Goal: Information Seeking & Learning: Stay updated

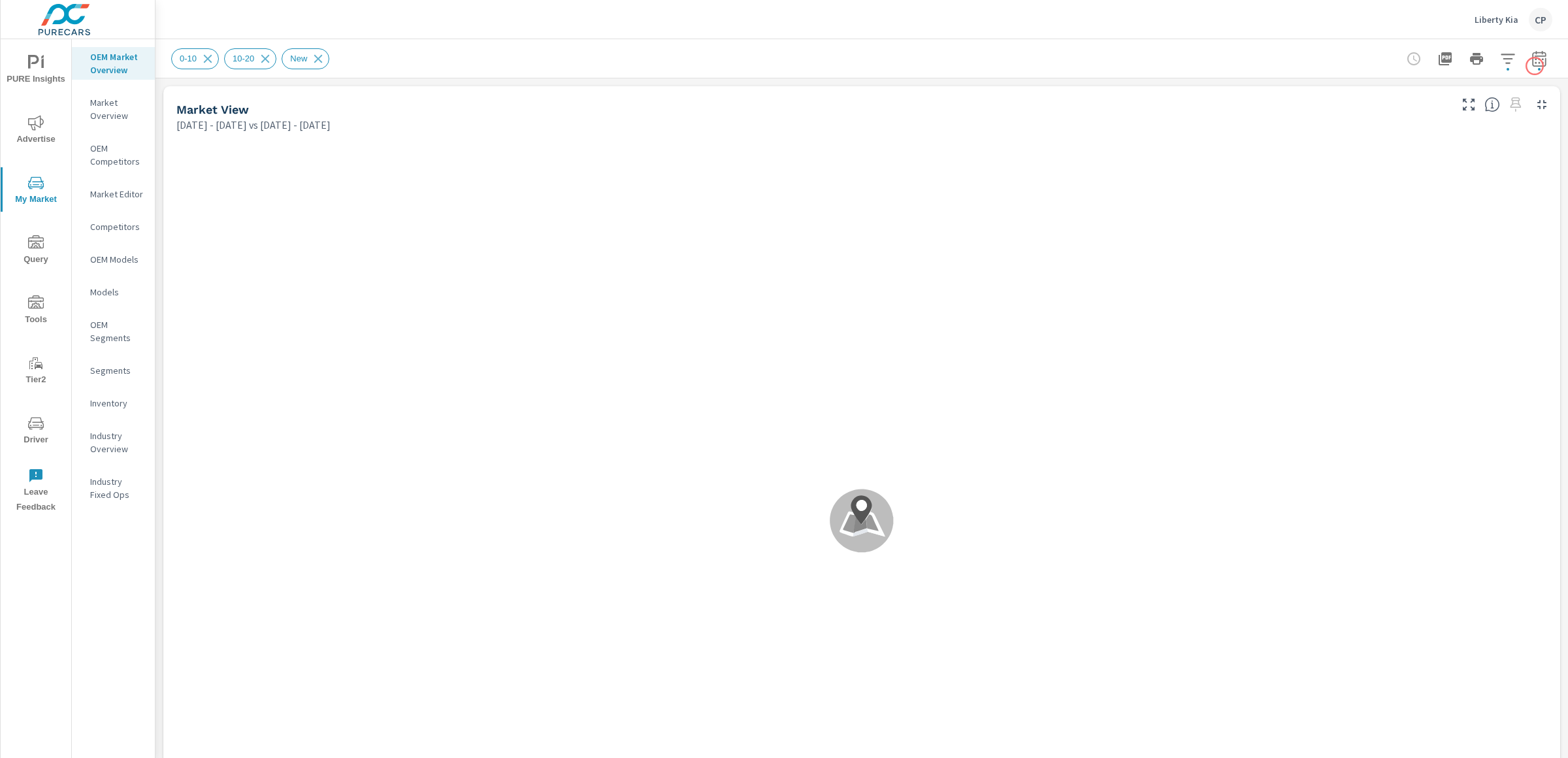
click at [1525, 66] on button "button" at bounding box center [1540, 59] width 26 height 26
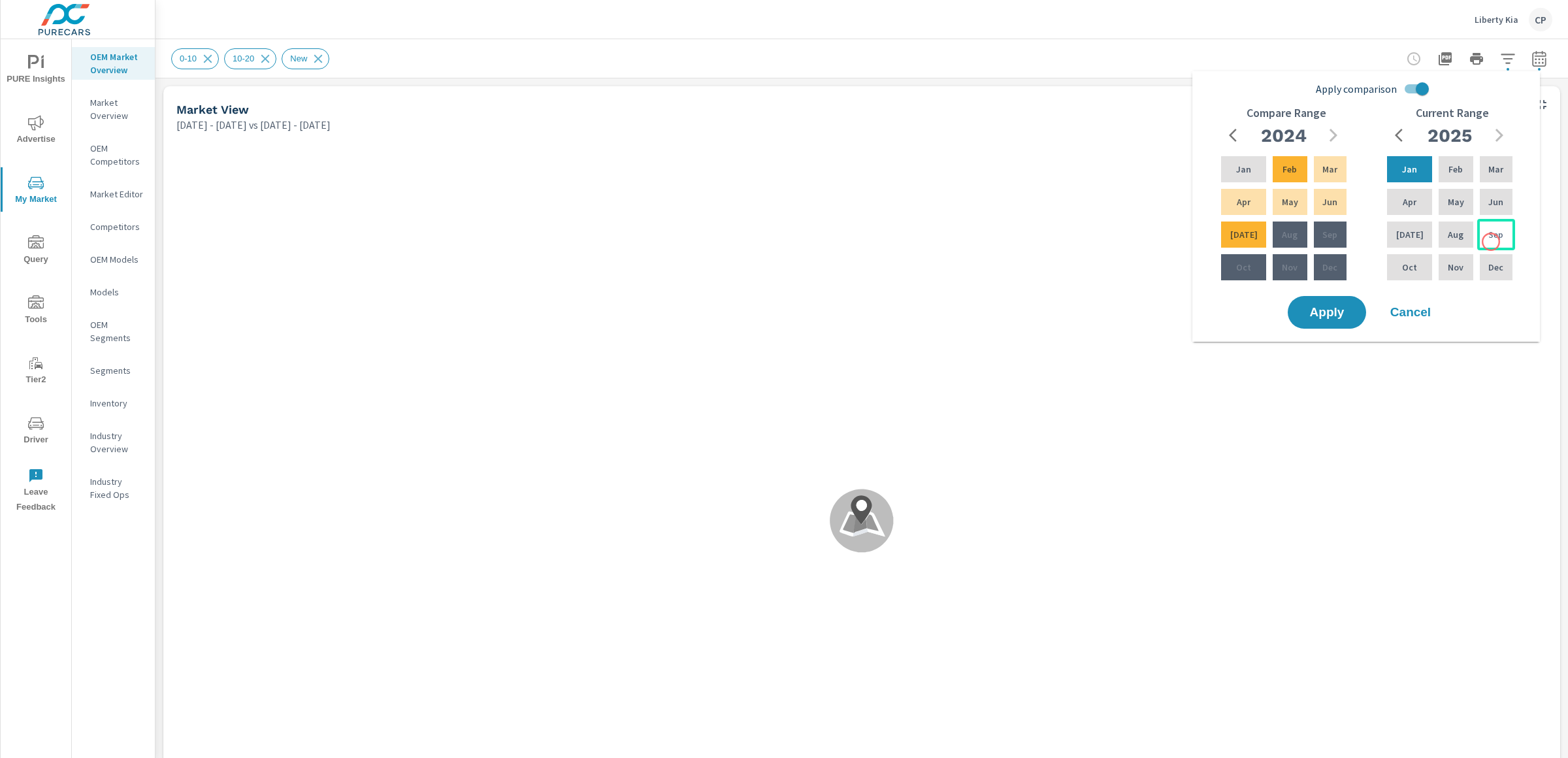
click at [1491, 239] on p "Sep" at bounding box center [1496, 235] width 15 height 13
click at [1402, 168] on p "Jan" at bounding box center [1409, 169] width 15 height 13
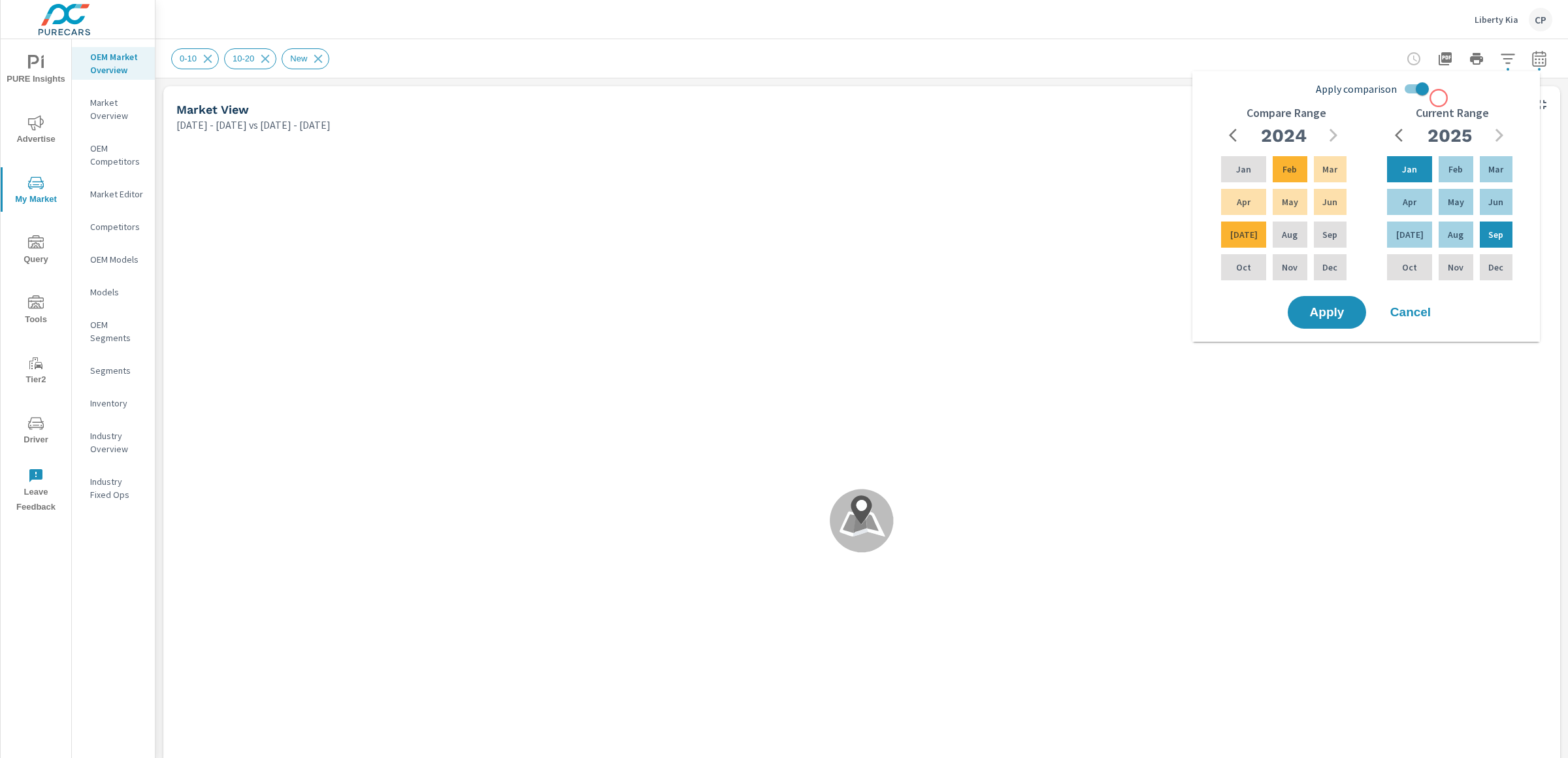
click at [1440, 98] on div "Apply comparison Compare Range 2024 Jan Feb Mar Apr May Jun Jul Aug Sep Oct Nov…" at bounding box center [1368, 185] width 332 height 217
click at [1427, 89] on input "Apply comparison" at bounding box center [1422, 89] width 74 height 25
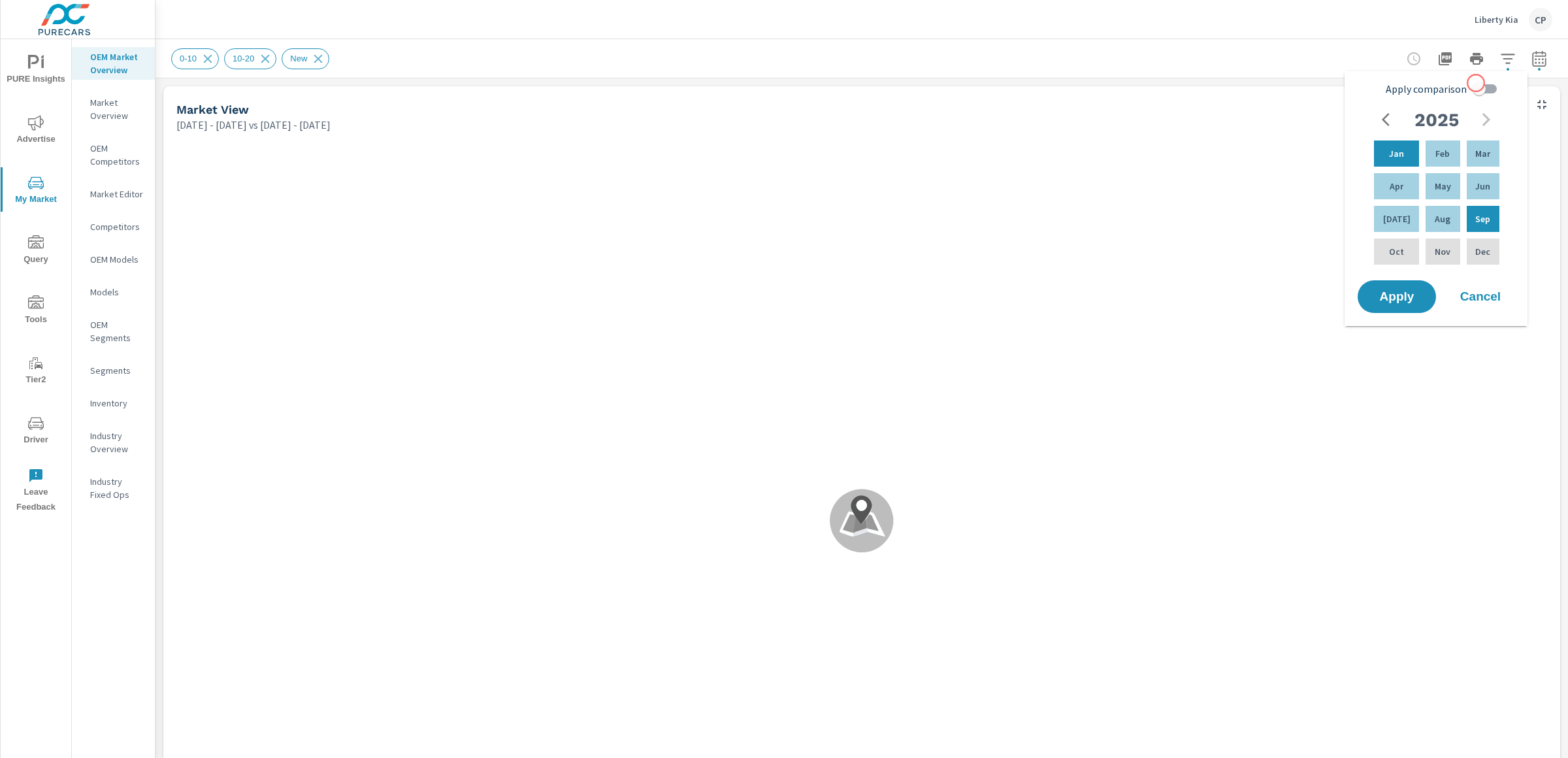
click at [1478, 84] on input "Apply comparison" at bounding box center [1479, 89] width 74 height 25
checkbox input "true"
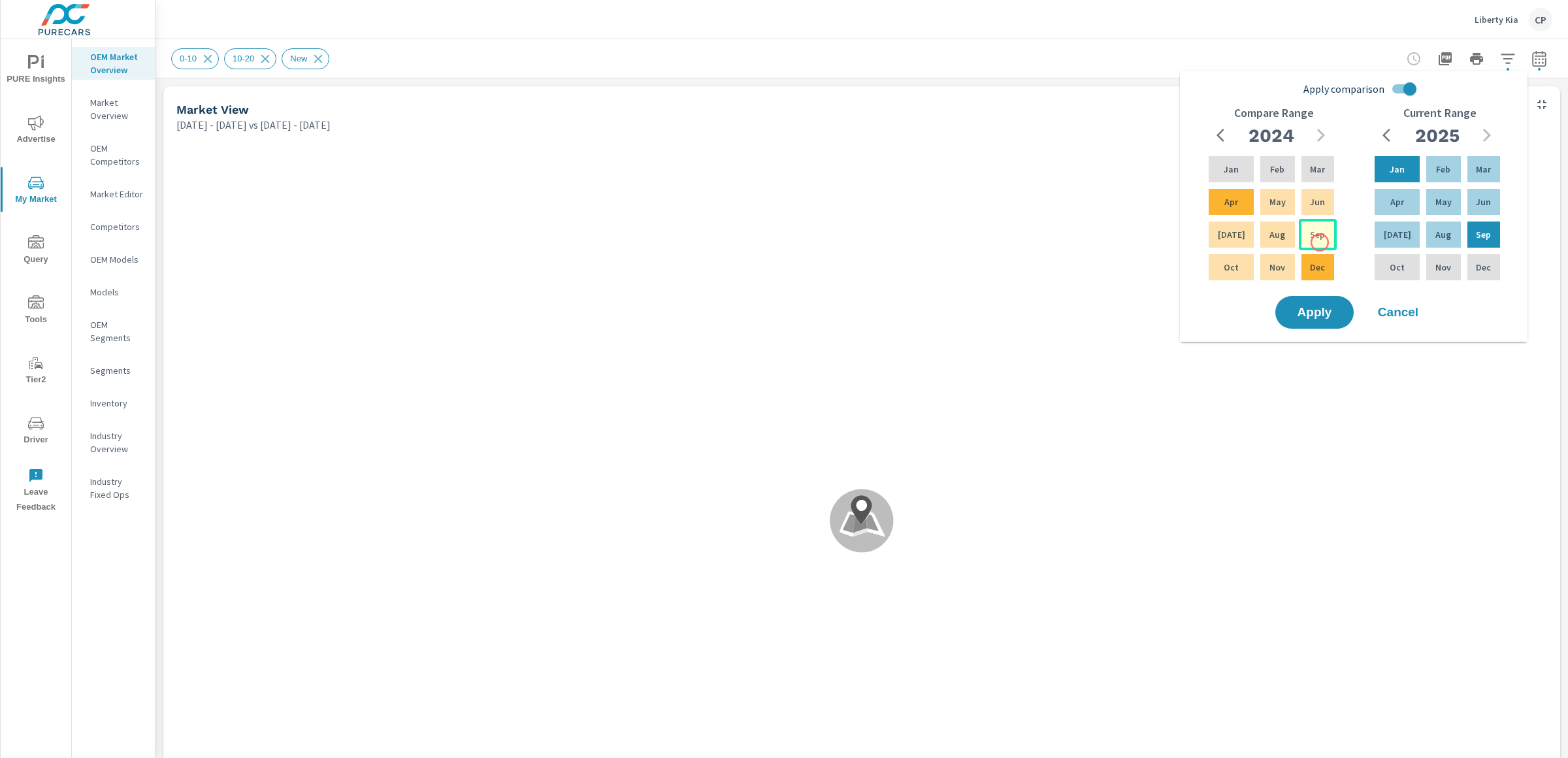
click at [1320, 242] on div "Sep" at bounding box center [1318, 234] width 38 height 31
click at [1247, 160] on div "Jan" at bounding box center [1231, 169] width 50 height 31
click at [1321, 320] on button "Apply" at bounding box center [1314, 312] width 81 height 34
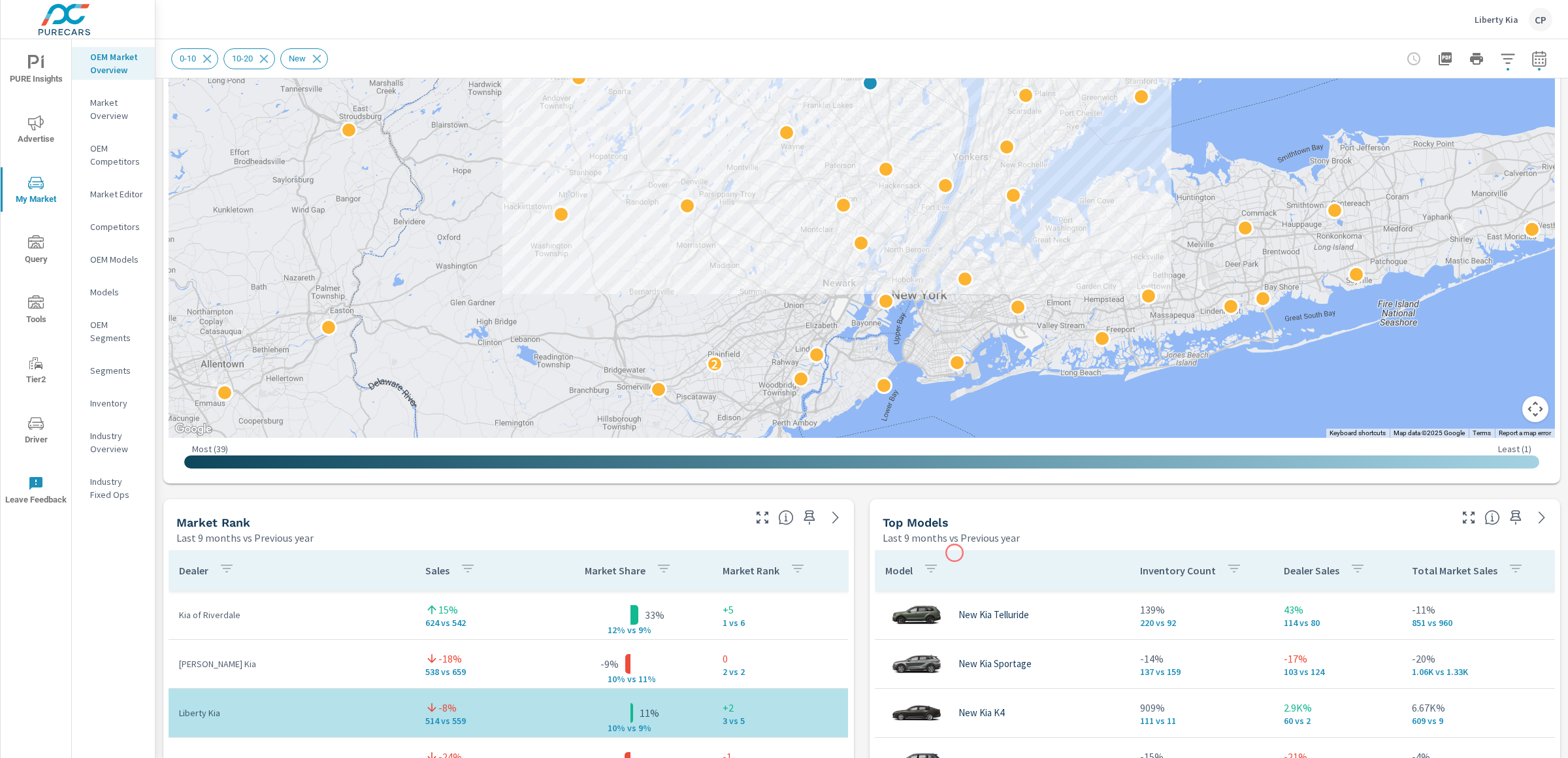
scroll to position [337, 0]
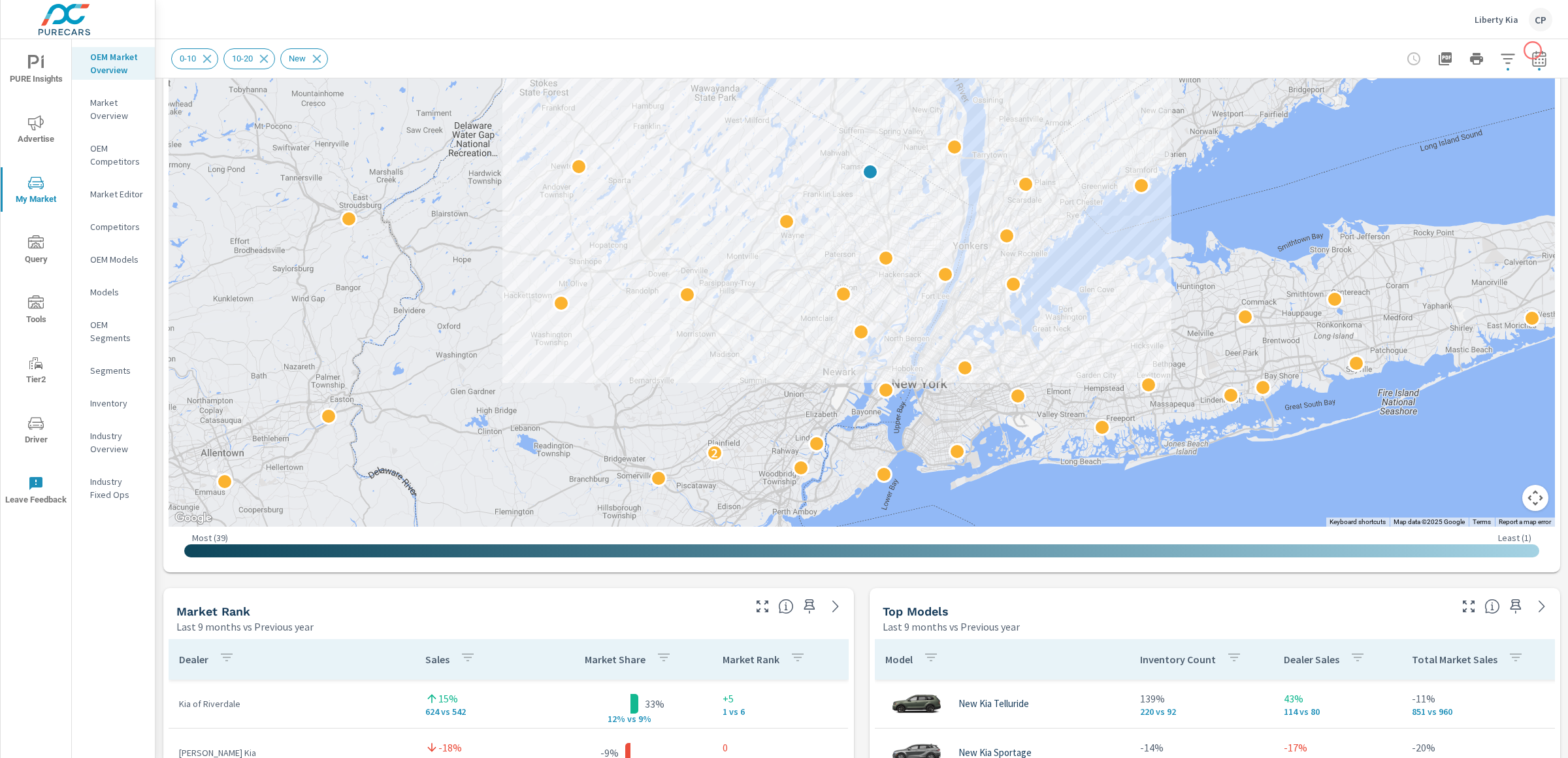
click at [1525, 51] on icon "button" at bounding box center [1540, 59] width 16 height 16
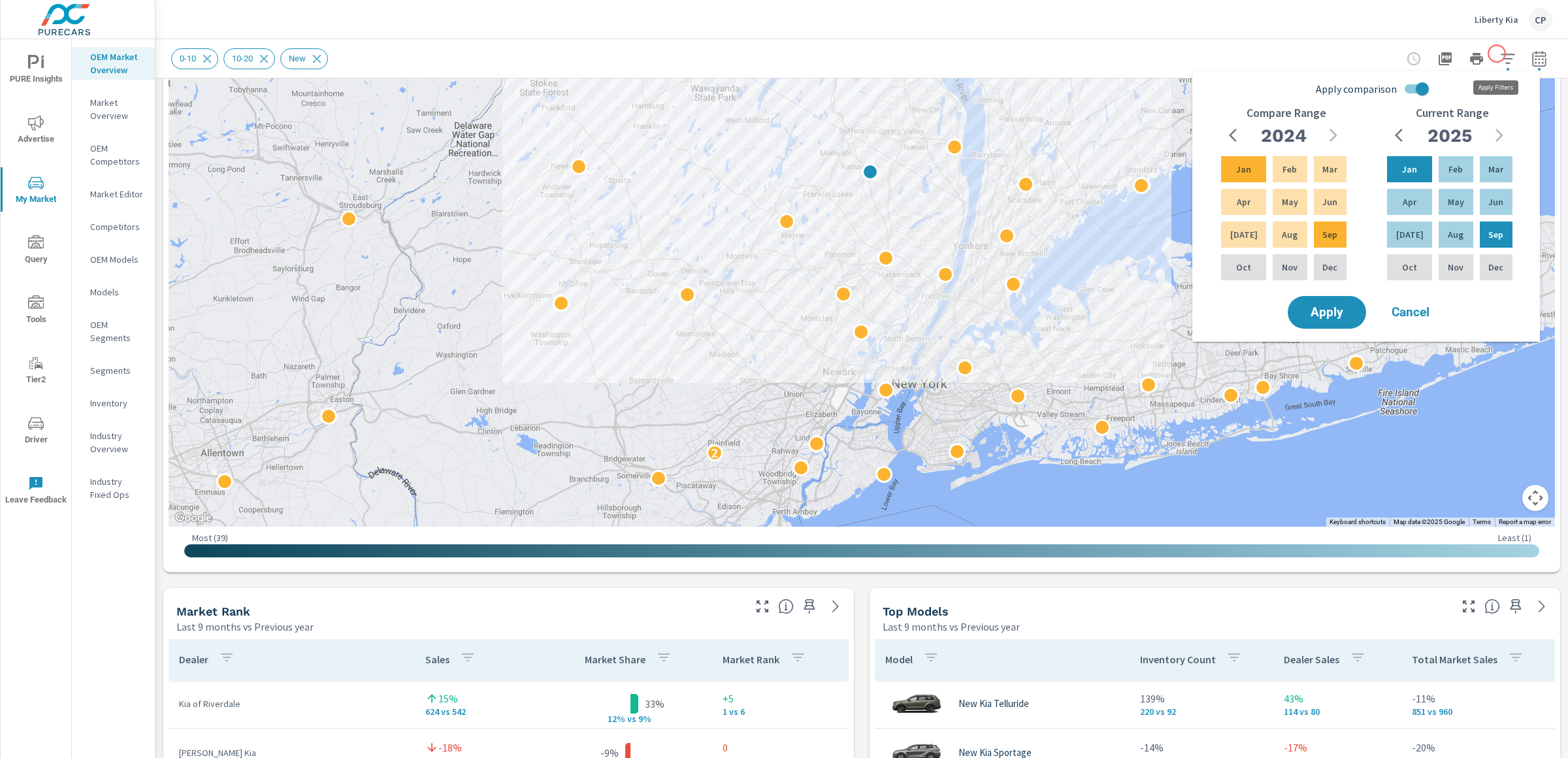
click at [1501, 53] on icon "button" at bounding box center [1507, 58] width 14 height 9
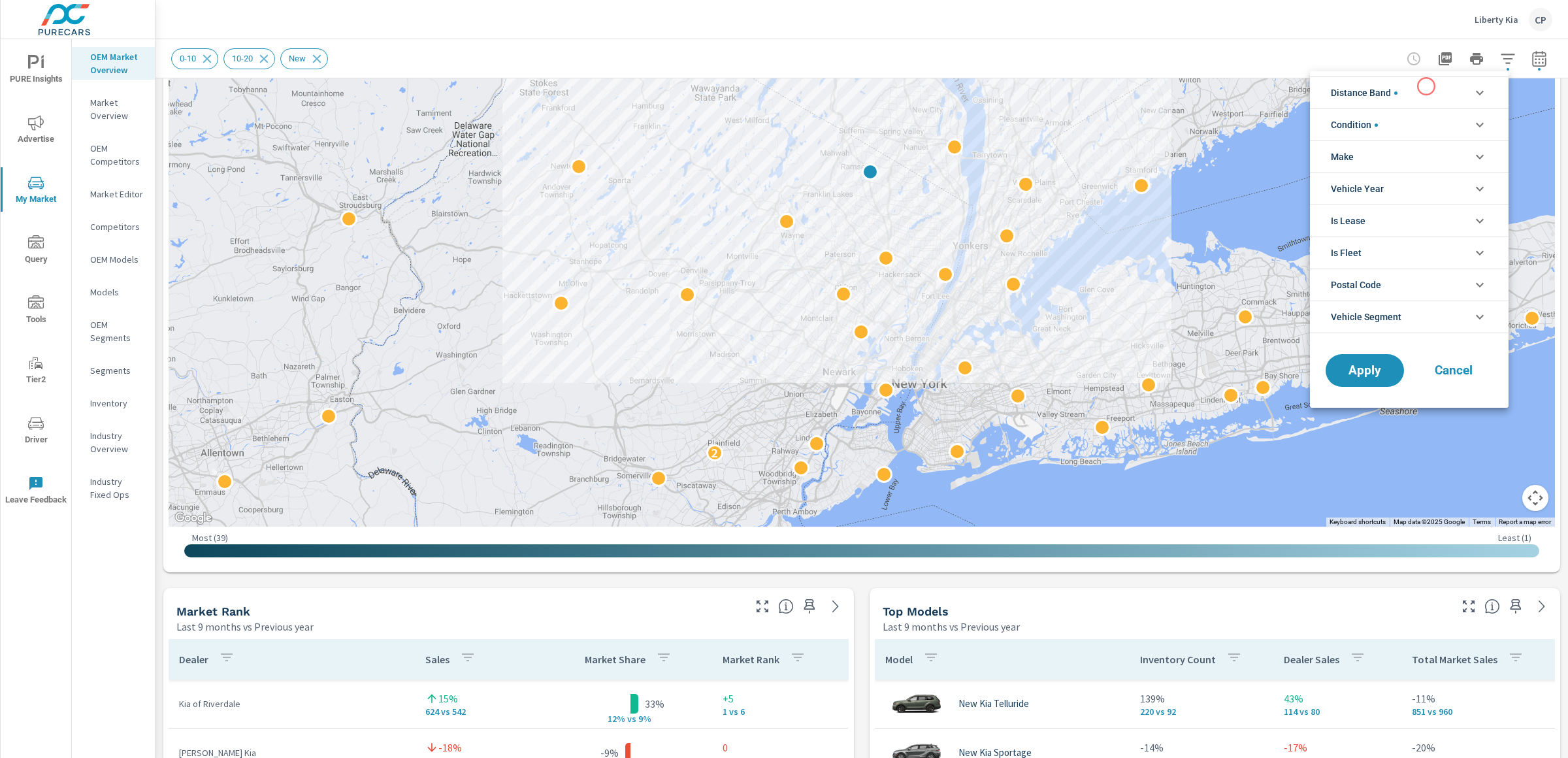
click at [1427, 86] on li "Distance Band" at bounding box center [1409, 93] width 198 height 32
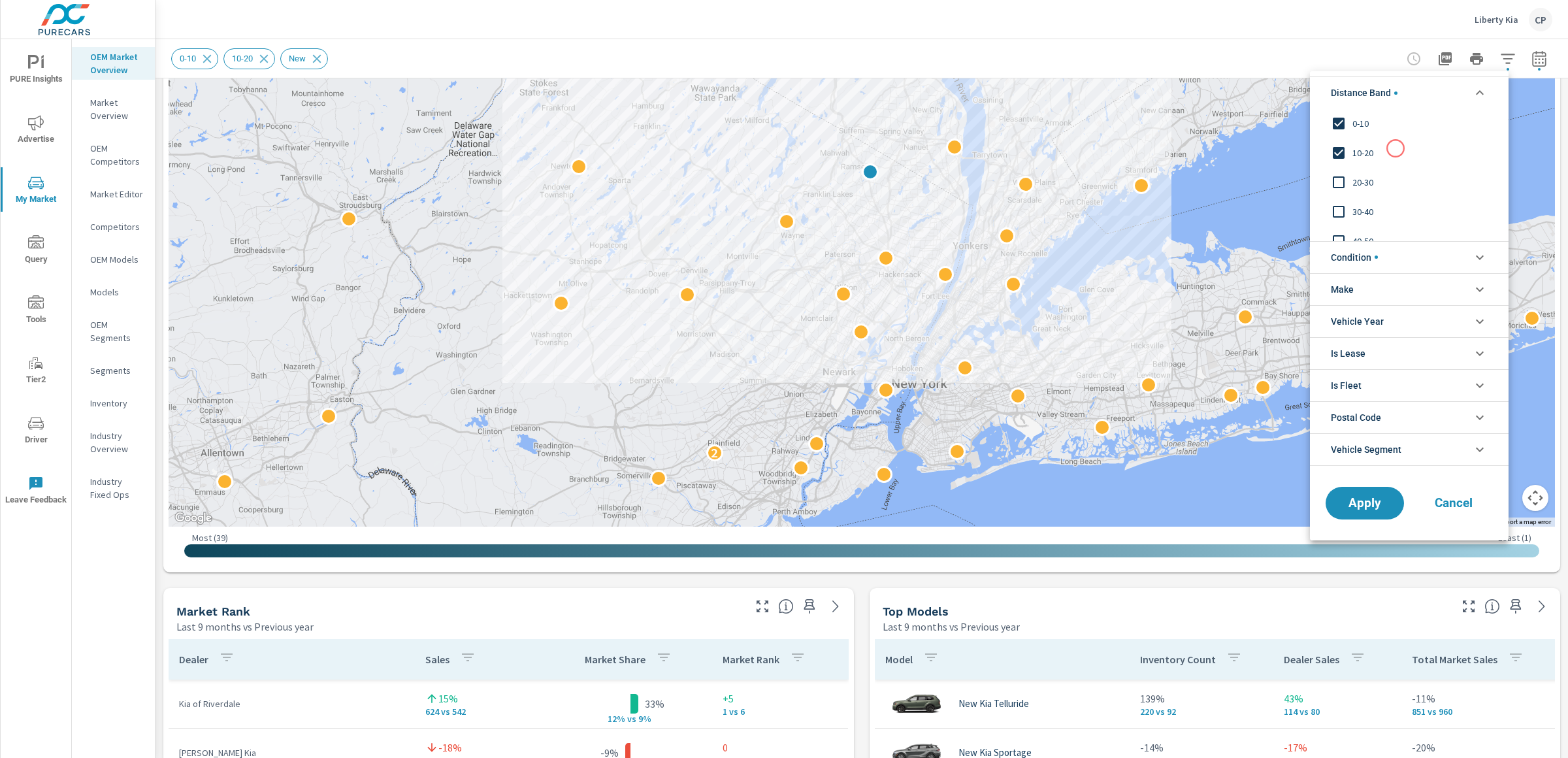
click at [1394, 153] on span "10-20" at bounding box center [1424, 153] width 143 height 16
click at [1372, 509] on span "Apply" at bounding box center [1365, 503] width 53 height 12
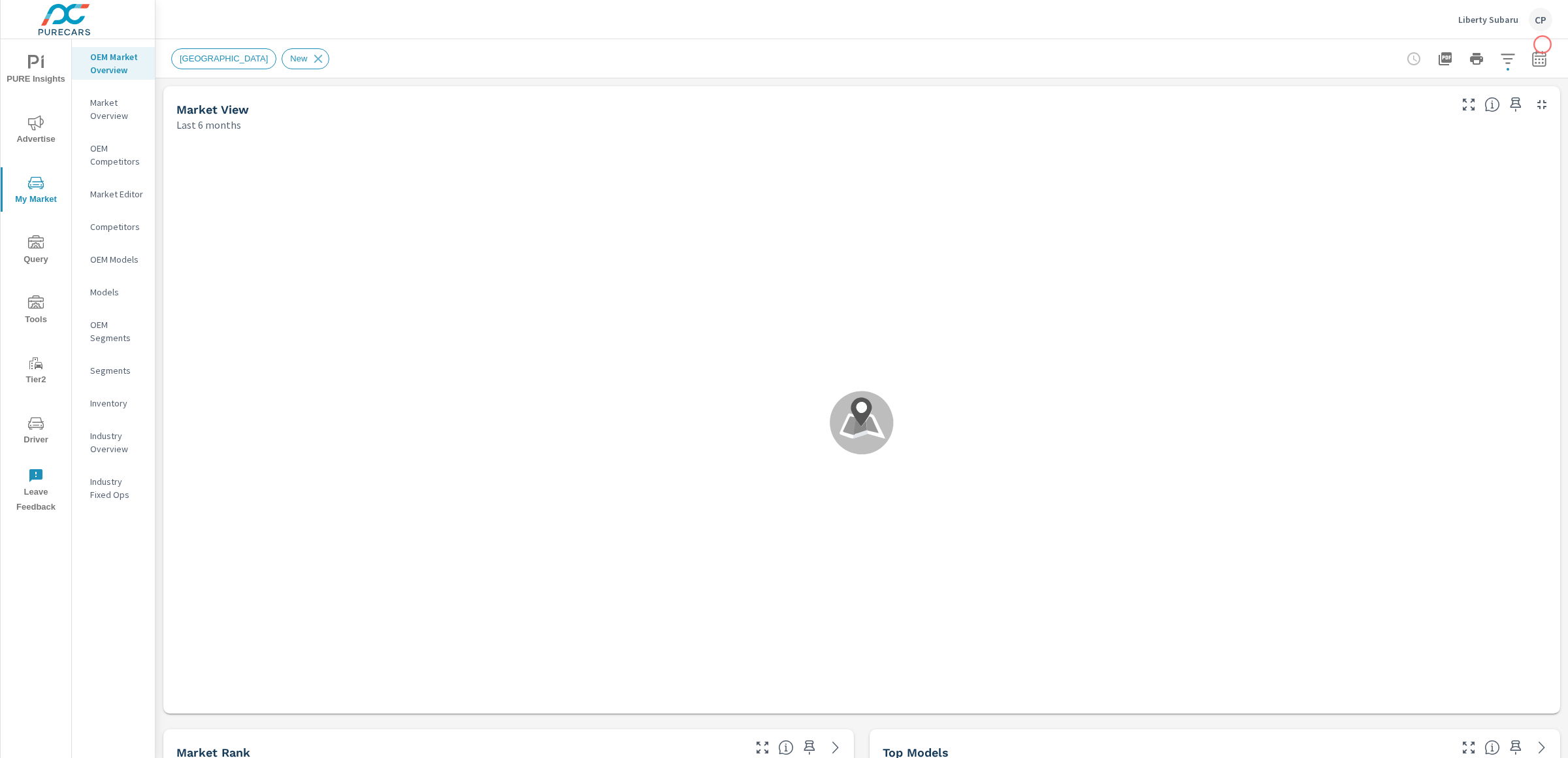
click at [1525, 54] on icon "button" at bounding box center [1539, 58] width 14 height 16
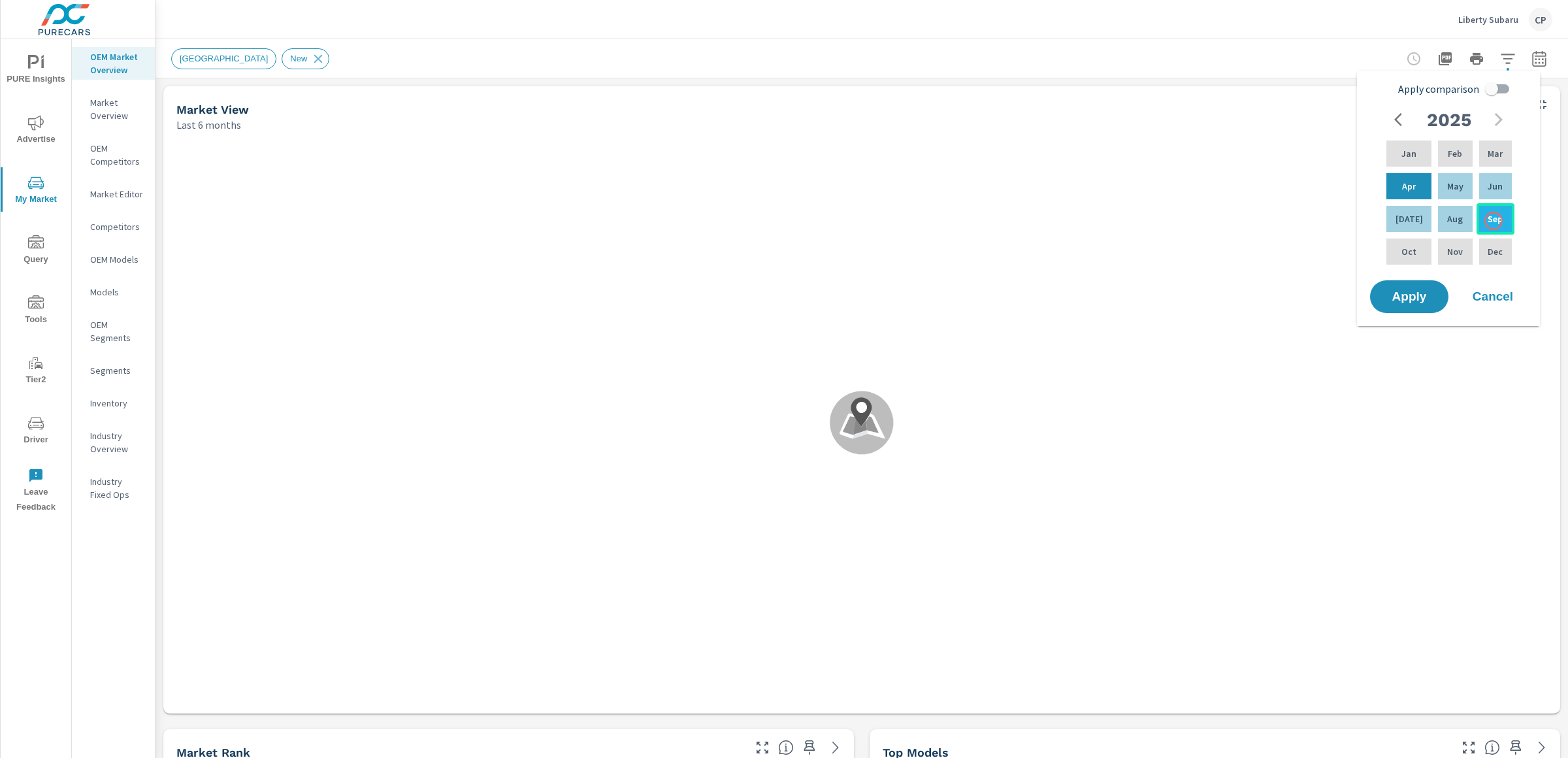
click at [1493, 223] on p "Sep" at bounding box center [1495, 219] width 15 height 13
click at [1410, 156] on p "Jan" at bounding box center [1409, 154] width 15 height 13
click at [1509, 93] on input "Apply comparison" at bounding box center [1491, 89] width 74 height 25
checkbox input "true"
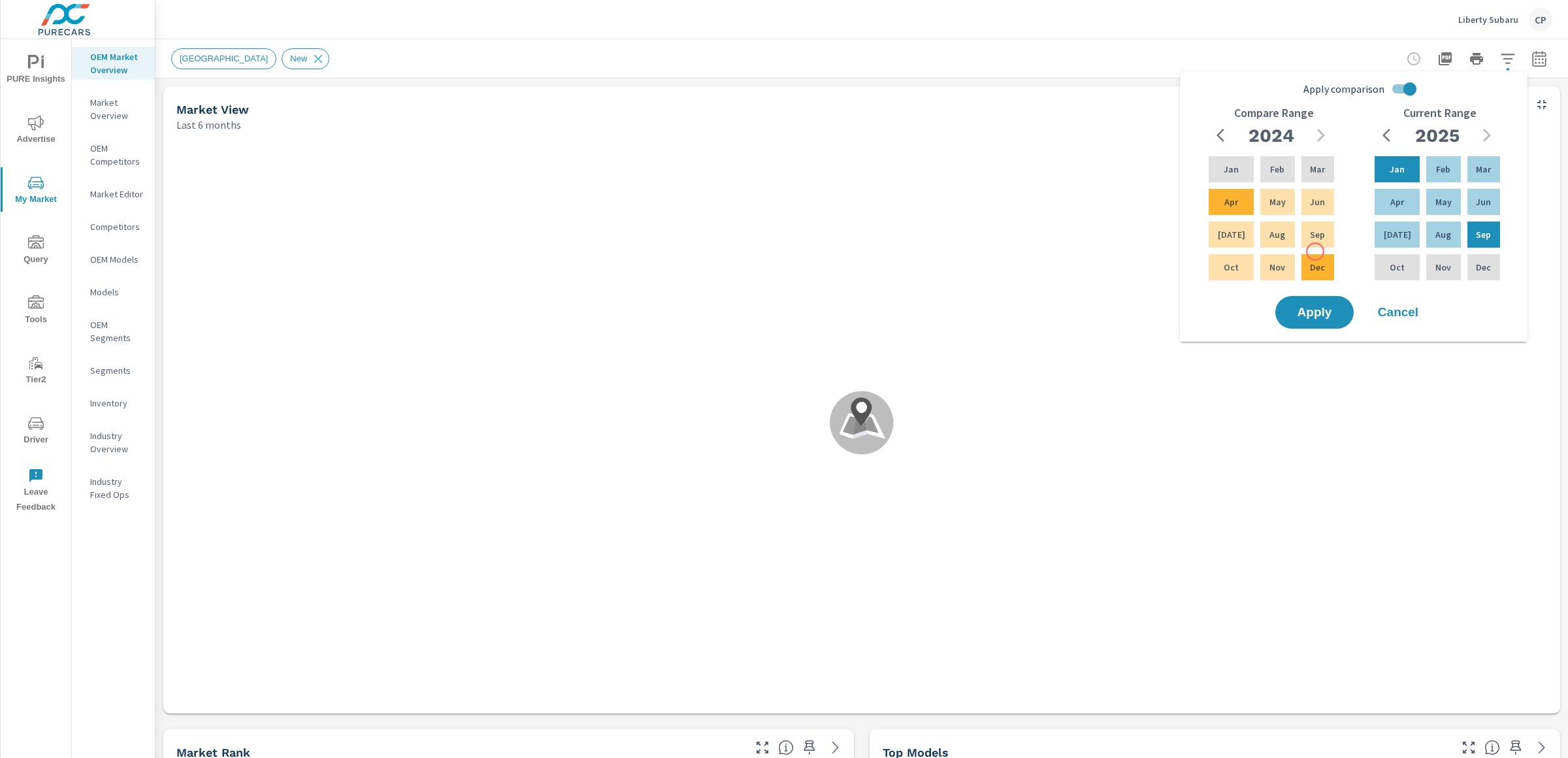
click at [1316, 250] on div "Jan Feb Mar Apr May Jun Jul Aug Sep Oct Nov Dec" at bounding box center [1271, 218] width 131 height 129
click at [1313, 239] on p "Sep" at bounding box center [1317, 235] width 15 height 13
click at [1234, 164] on div "Jan" at bounding box center [1231, 169] width 50 height 31
click at [1325, 292] on div "Compare Range 2024 Jan Feb Mar Apr May Jun Jul Aug Sep Oct Nov Dec" at bounding box center [1273, 200] width 166 height 187
click at [1332, 306] on span "Apply" at bounding box center [1314, 312] width 53 height 12
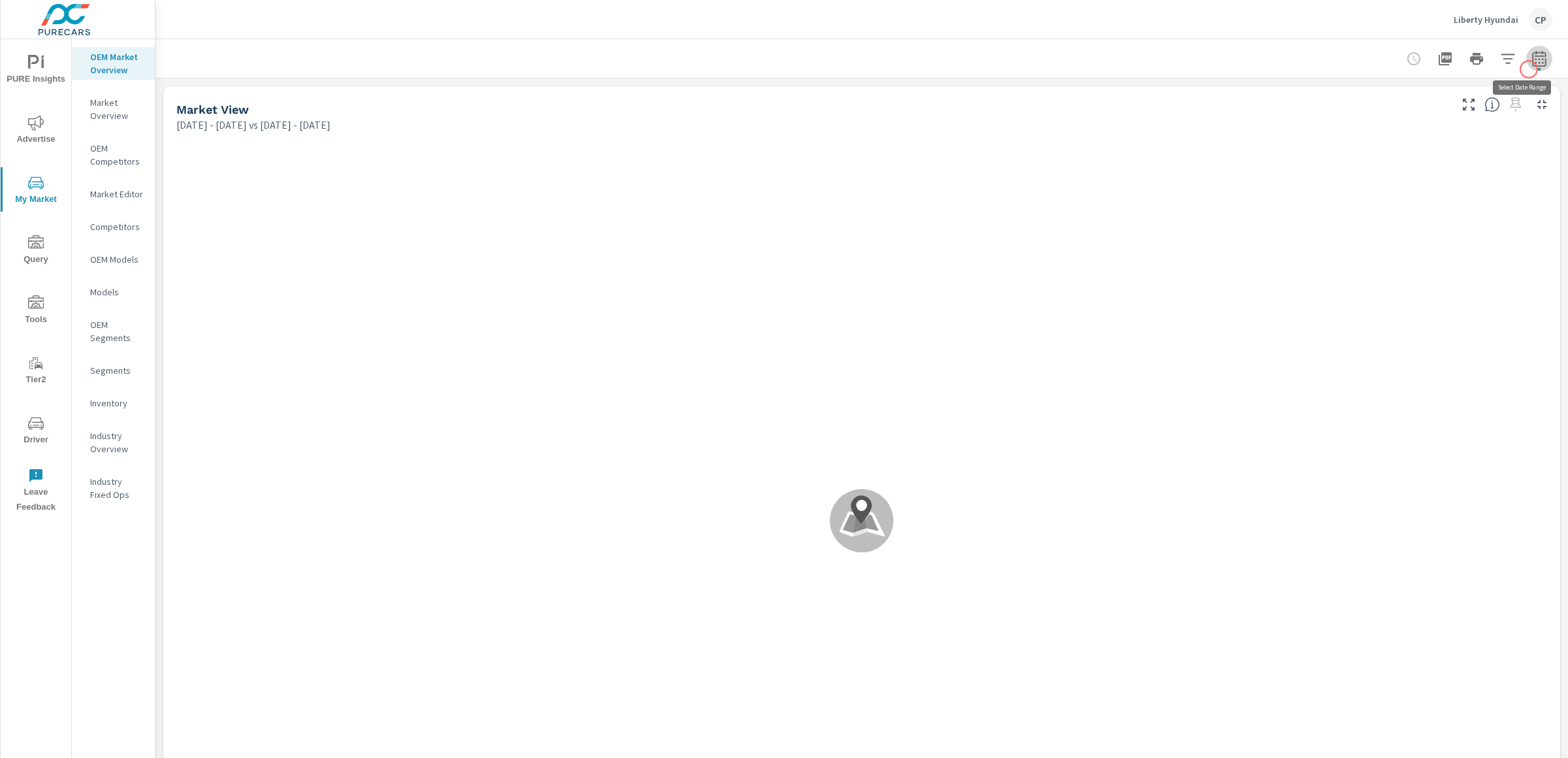
click at [1529, 69] on button "button" at bounding box center [1540, 59] width 26 height 26
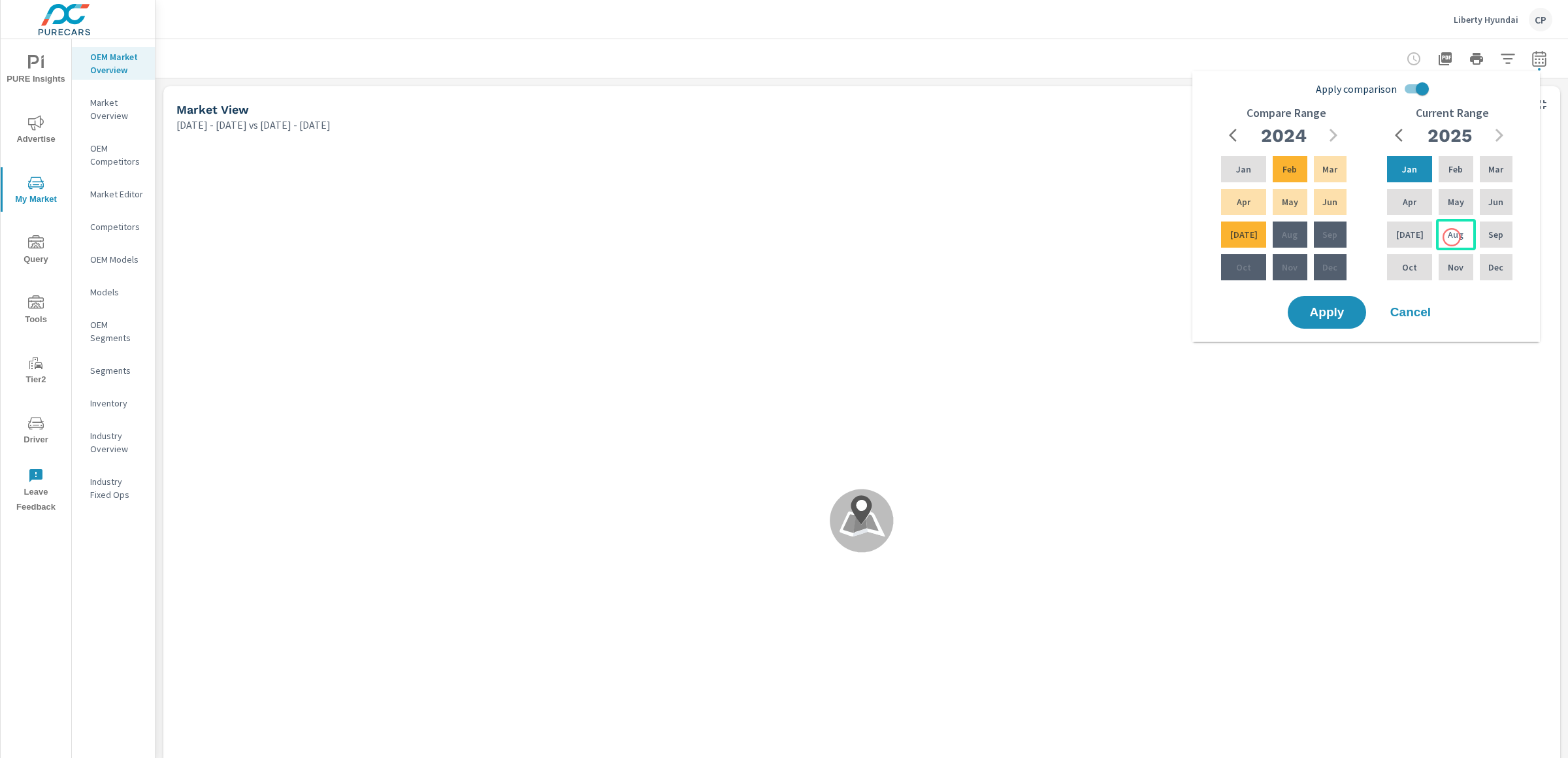
click at [1452, 237] on p "Aug" at bounding box center [1456, 235] width 16 height 13
click at [1404, 174] on p "Jan" at bounding box center [1409, 169] width 15 height 13
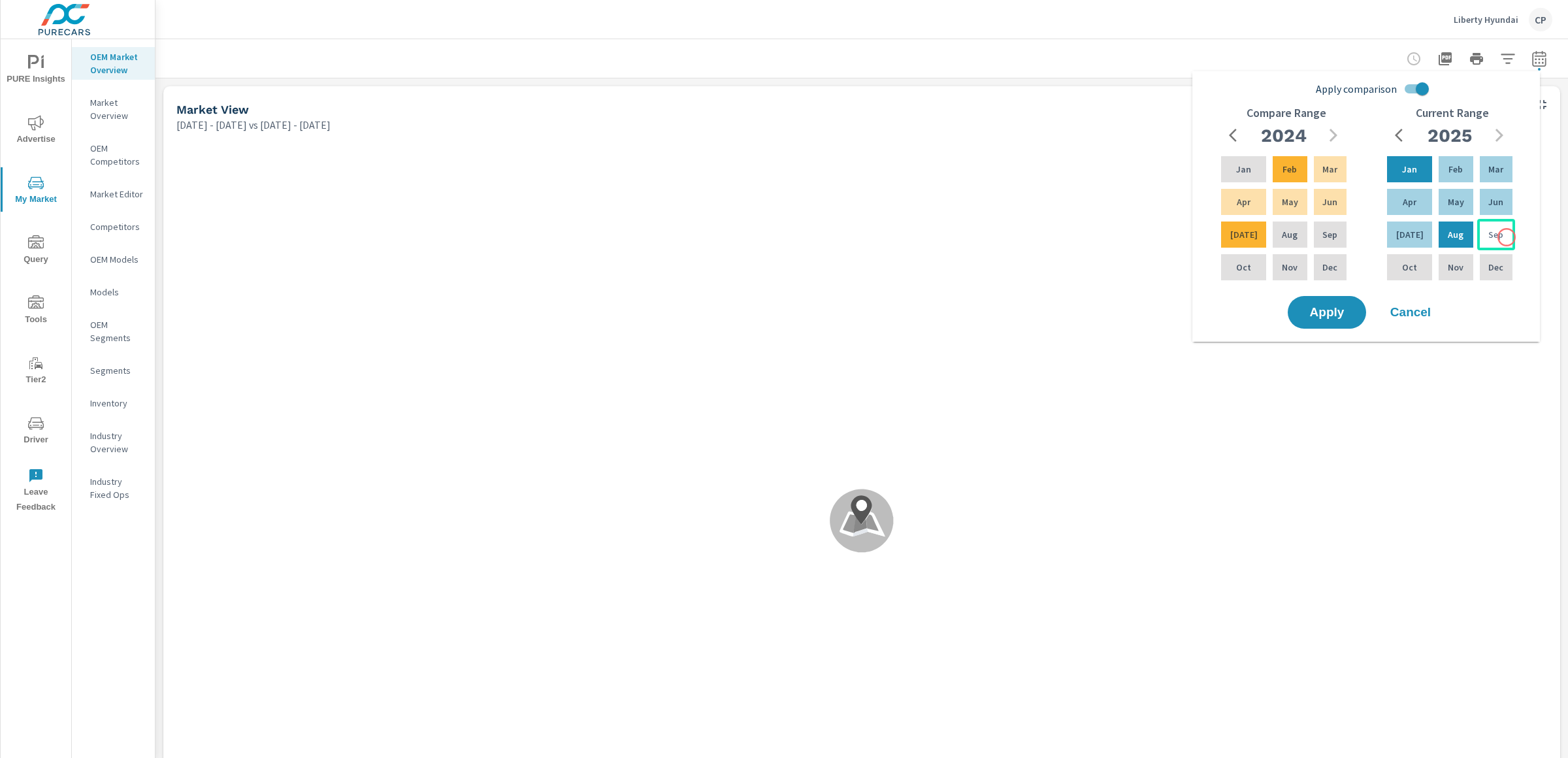
click at [1507, 237] on div "Sep" at bounding box center [1497, 234] width 38 height 31
click at [1400, 156] on div "Jan" at bounding box center [1409, 169] width 50 height 31
click at [1327, 223] on div "Sep" at bounding box center [1330, 234] width 38 height 31
click at [1224, 177] on div "Jan" at bounding box center [1243, 169] width 50 height 31
click at [1354, 300] on button "Apply" at bounding box center [1327, 312] width 81 height 34
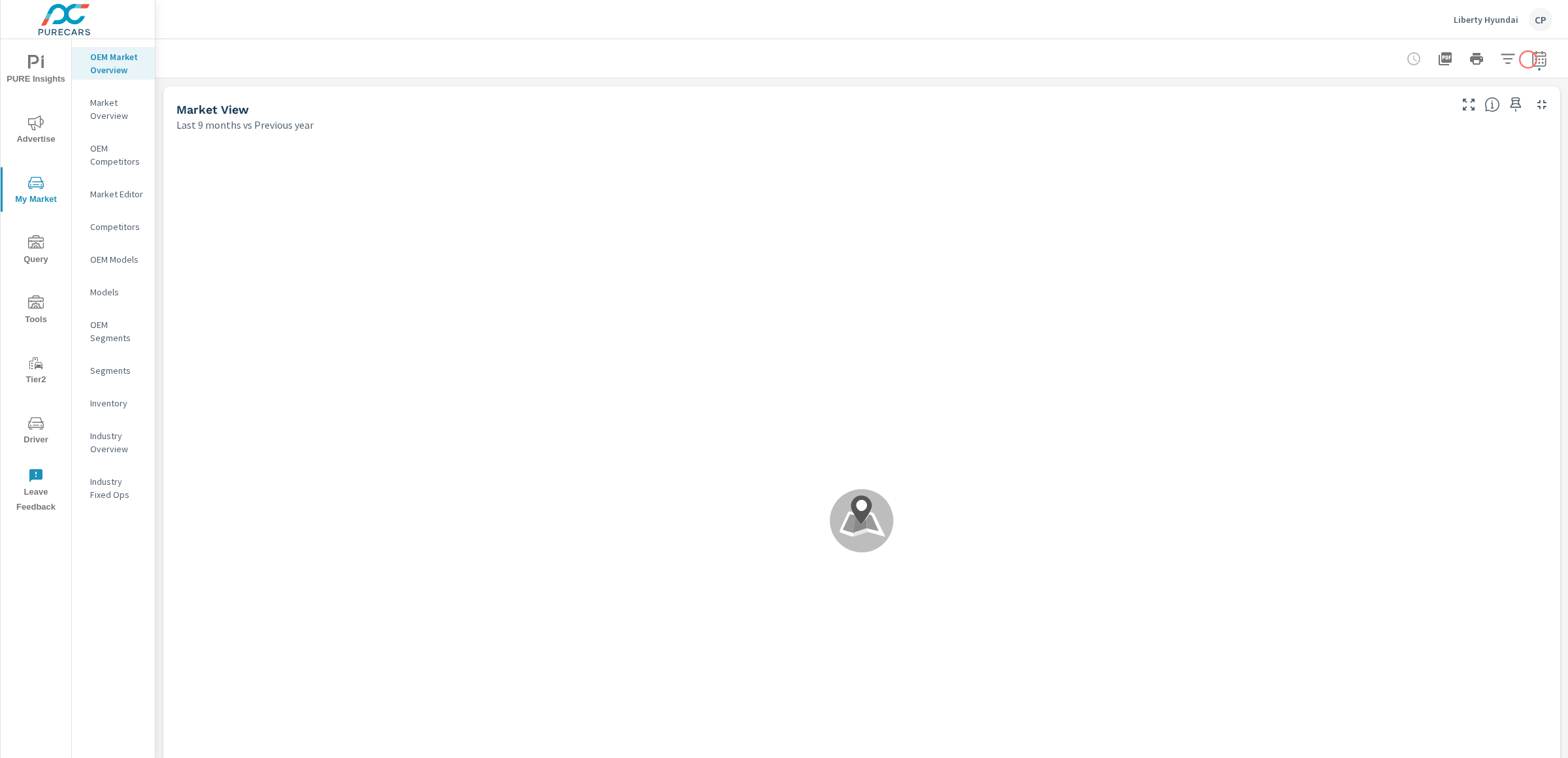
click at [1532, 60] on icon "button" at bounding box center [1540, 59] width 16 height 16
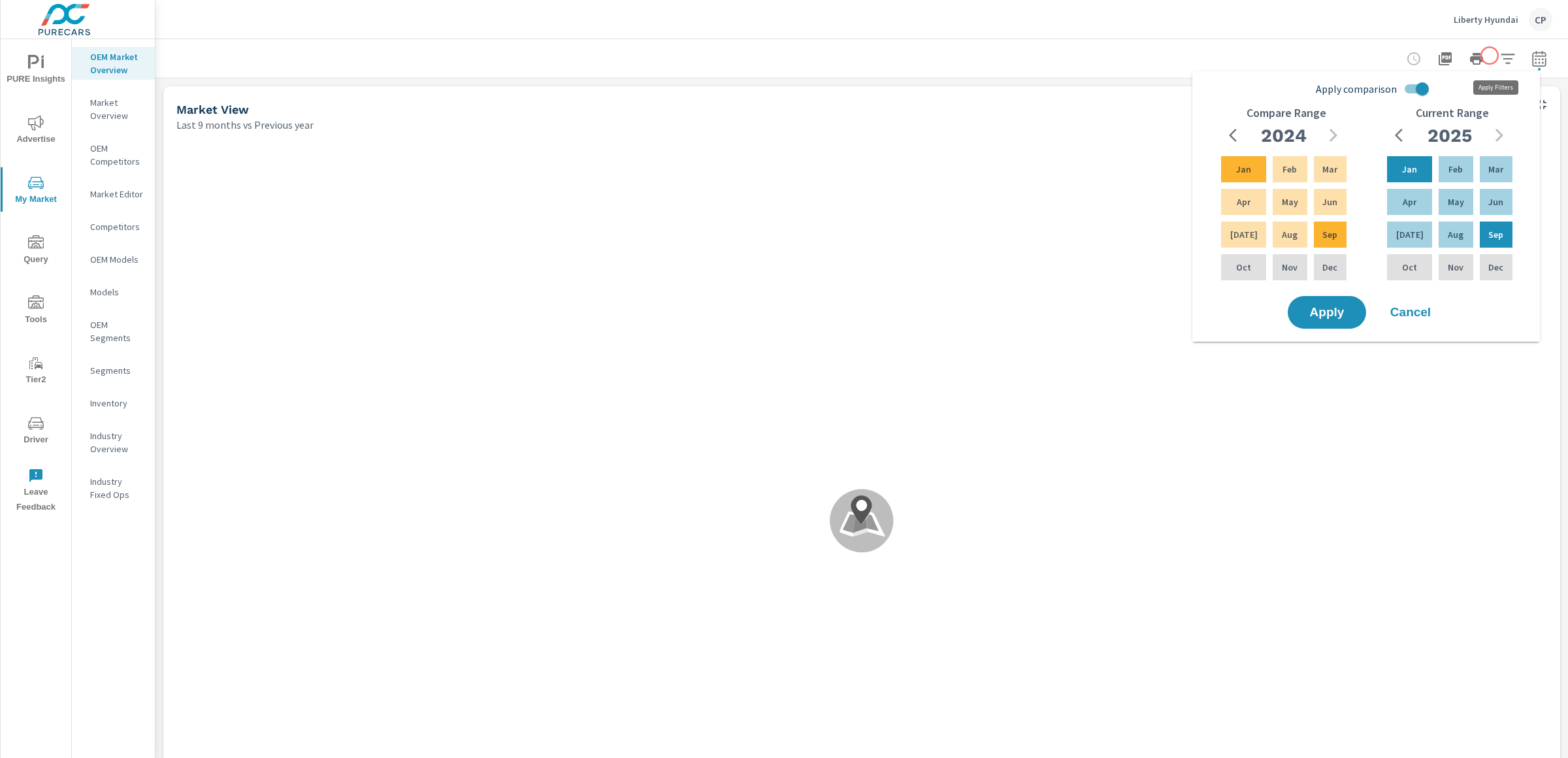
click at [1500, 59] on icon "button" at bounding box center [1508, 59] width 16 height 16
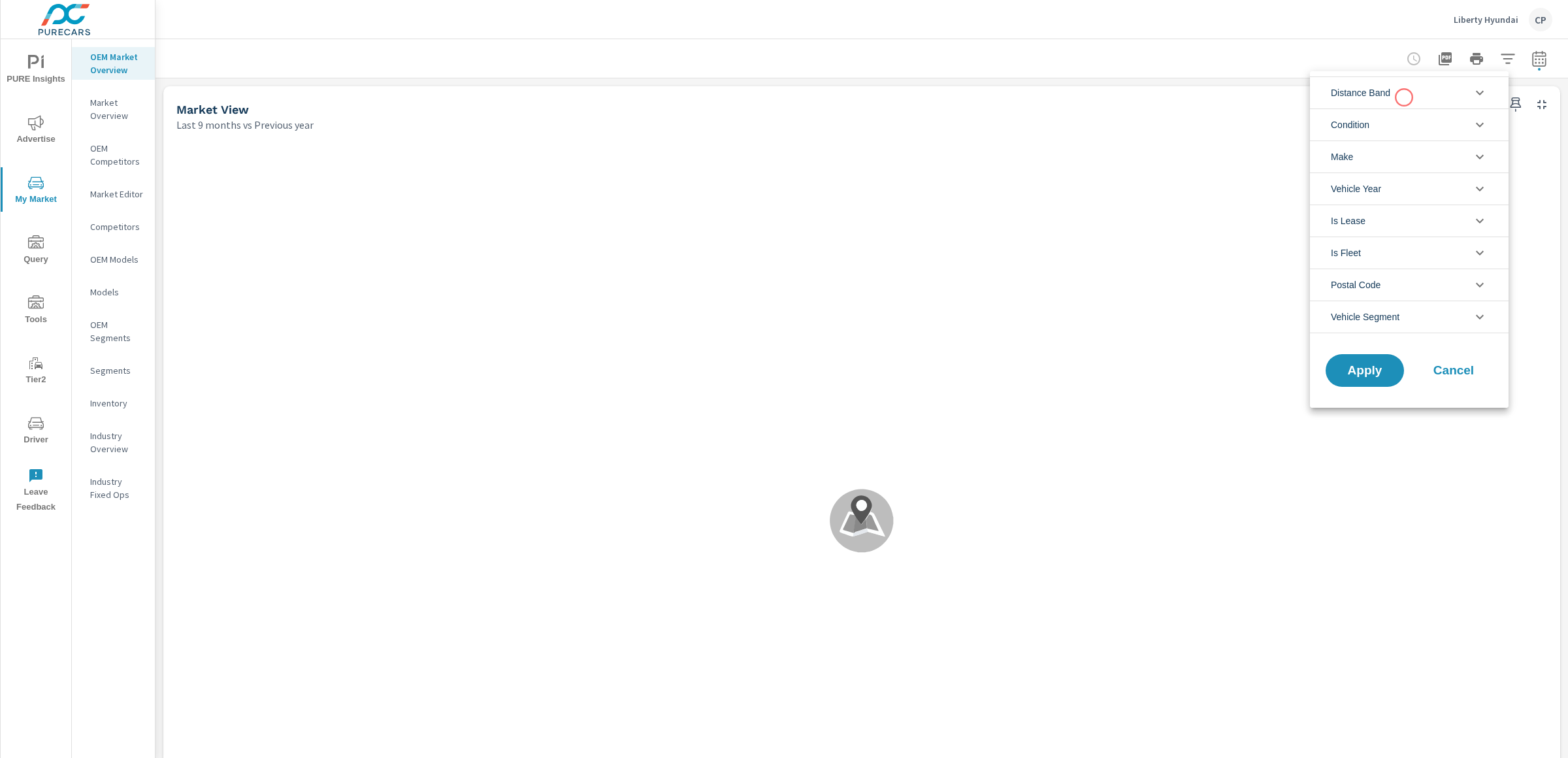
click at [1404, 97] on li "Distance Band" at bounding box center [1409, 93] width 198 height 32
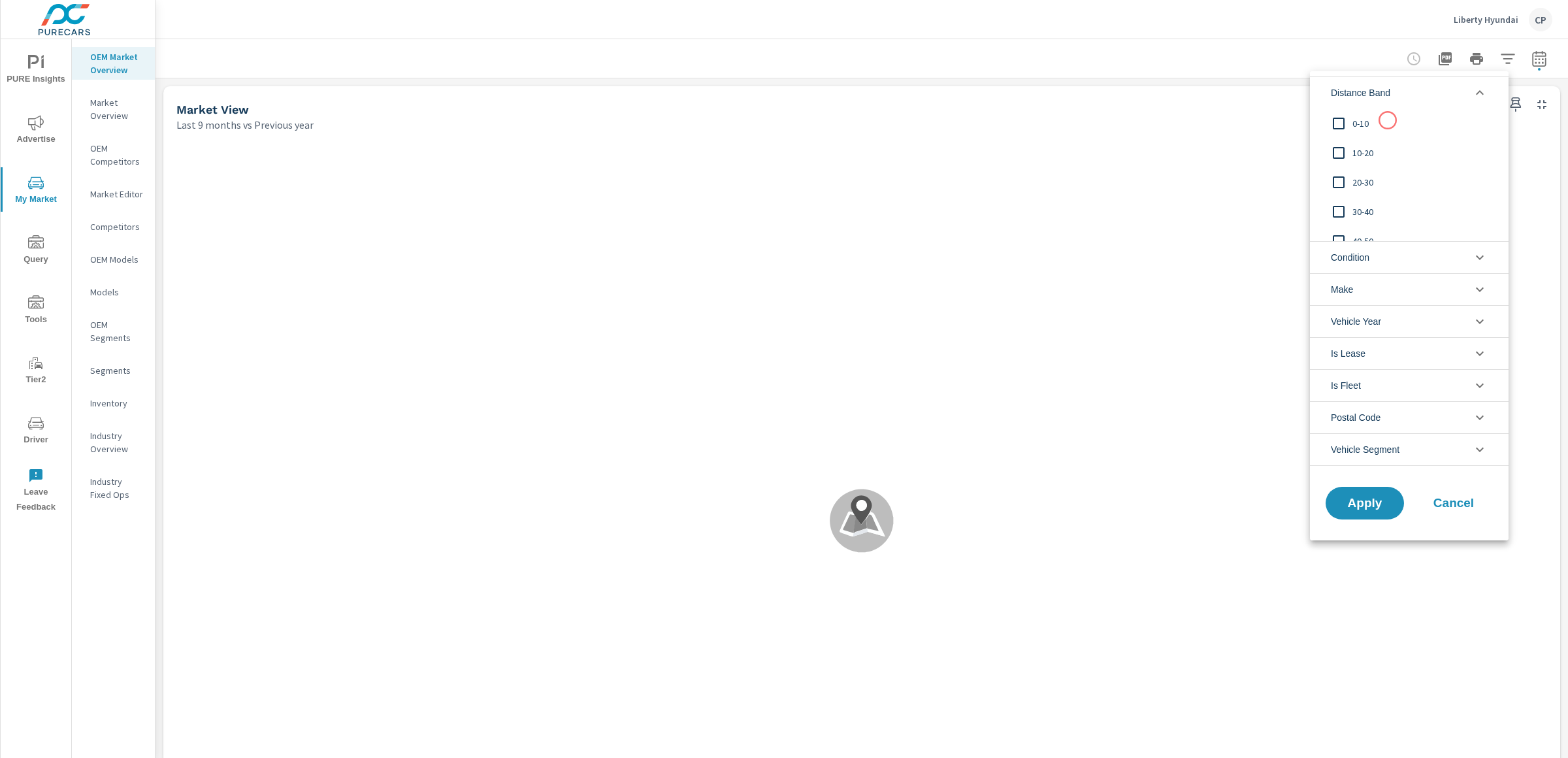
click at [1386, 123] on span "0-10" at bounding box center [1424, 124] width 143 height 16
click at [1374, 155] on span "10-20" at bounding box center [1424, 153] width 143 height 16
click at [1377, 273] on li "Make" at bounding box center [1409, 289] width 198 height 32
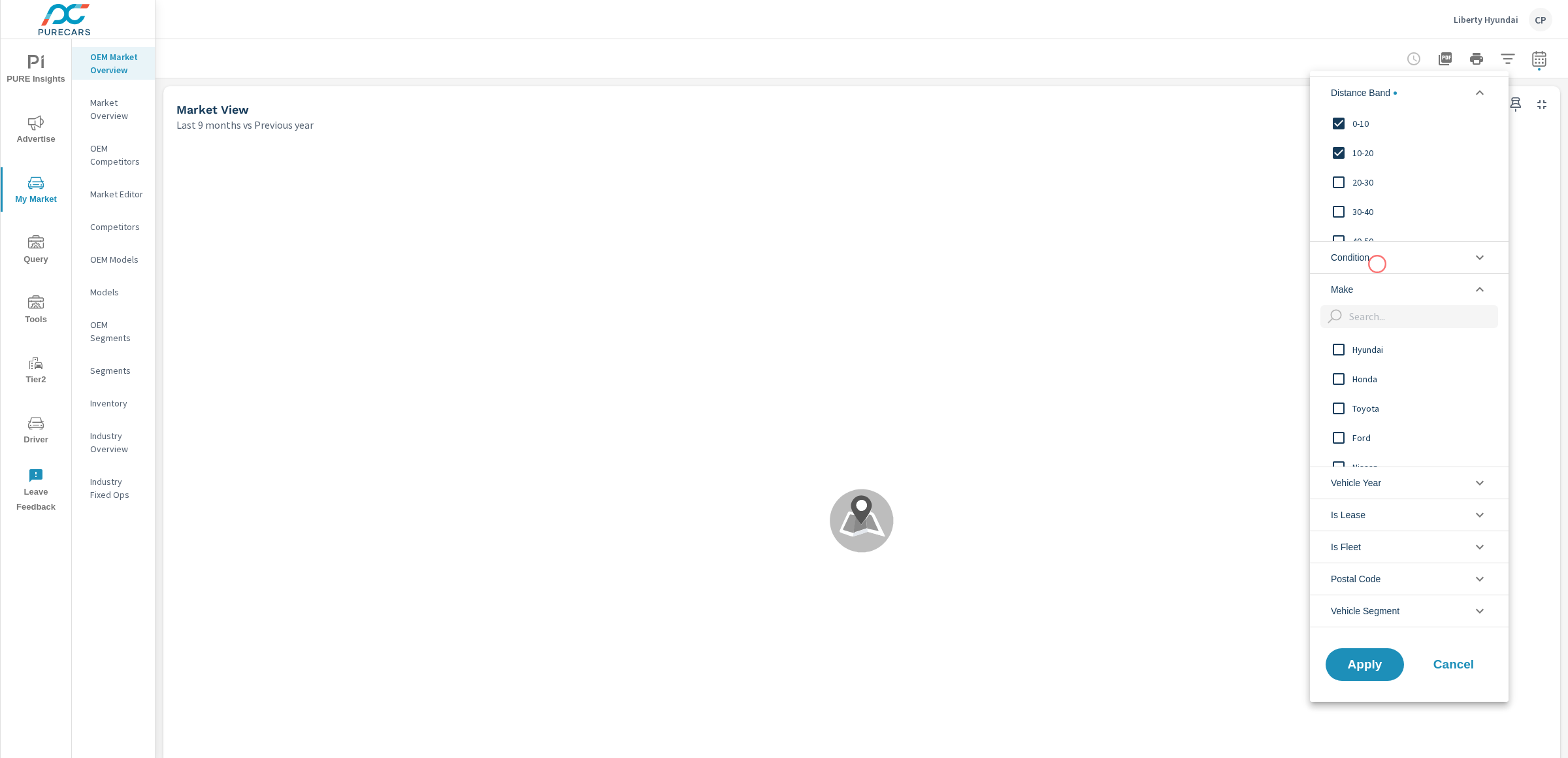
click at [1378, 261] on li "Condition" at bounding box center [1409, 258] width 198 height 32
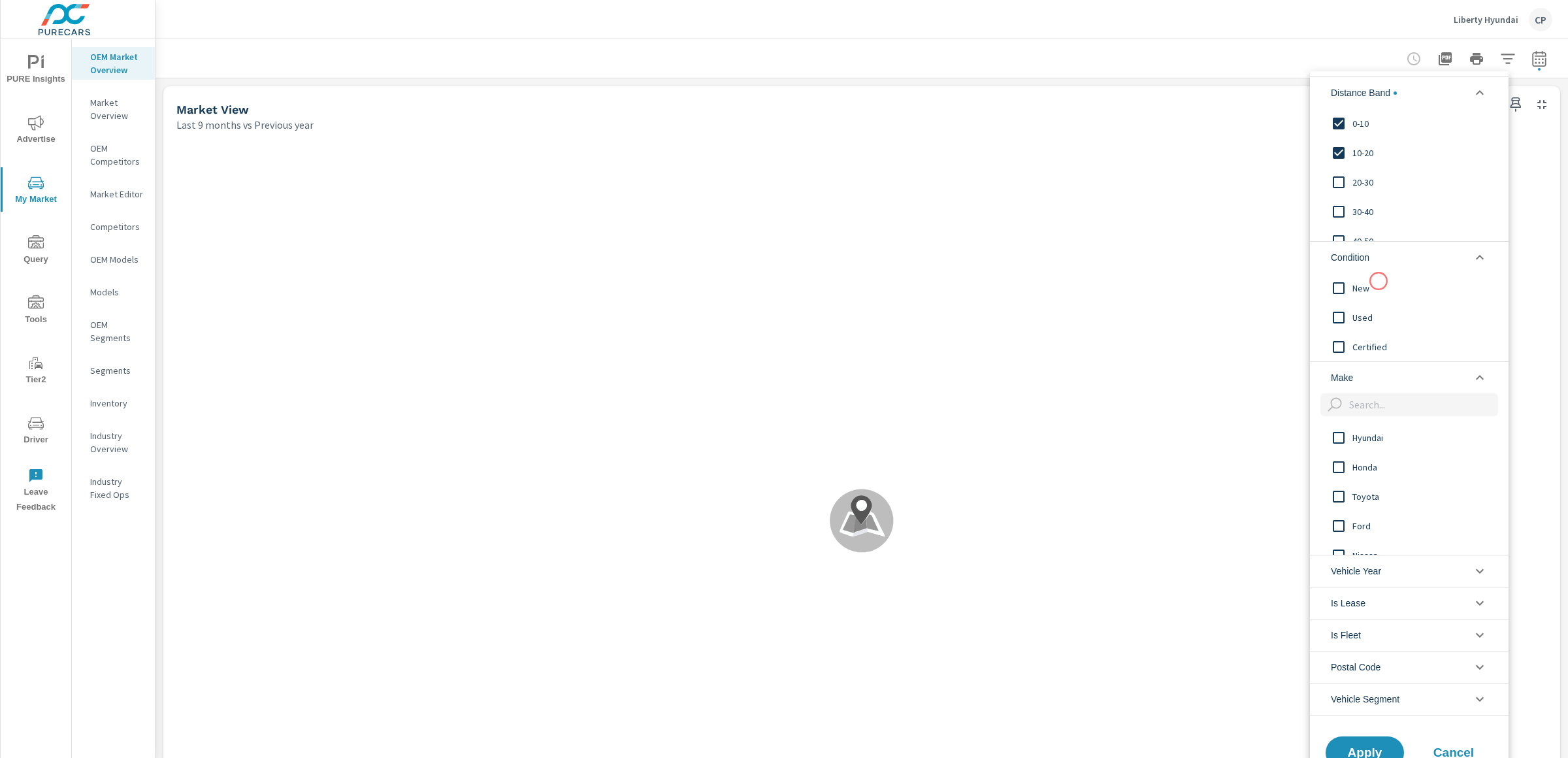
click at [1378, 282] on span "New" at bounding box center [1424, 287] width 143 height 16
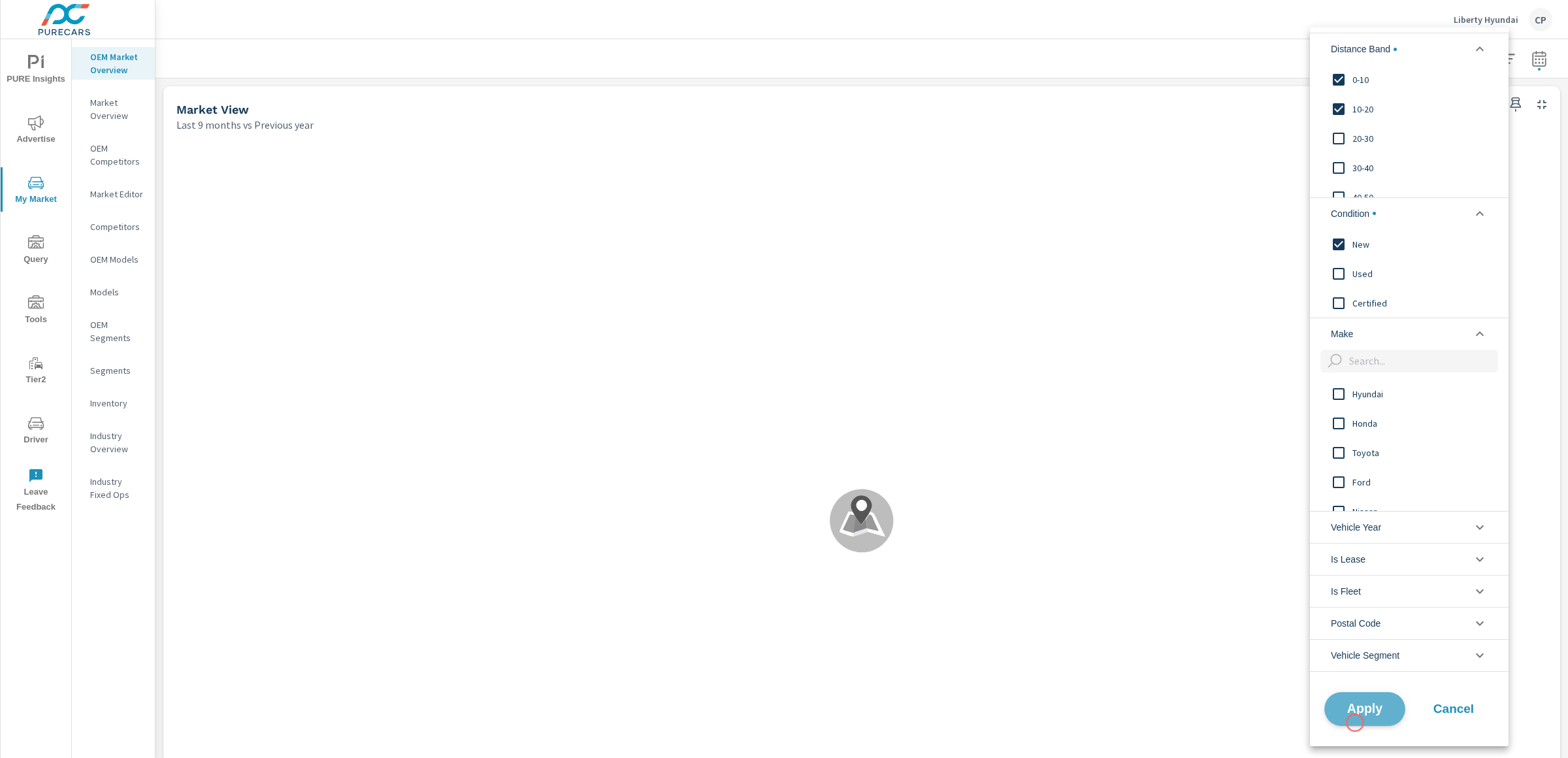
click at [1355, 723] on button "Apply" at bounding box center [1365, 709] width 81 height 34
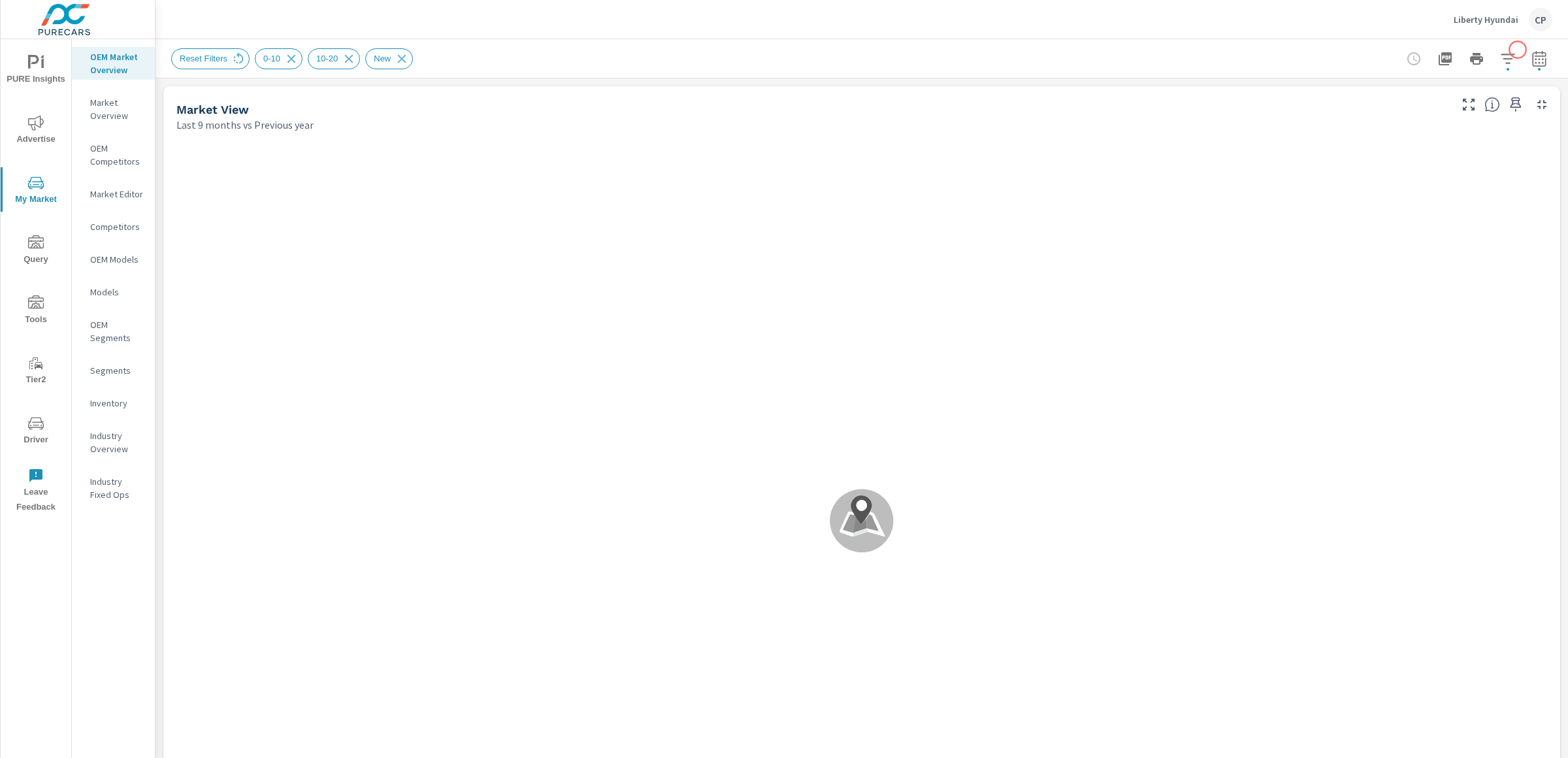
click at [1526, 50] on button "button" at bounding box center [1540, 59] width 26 height 26
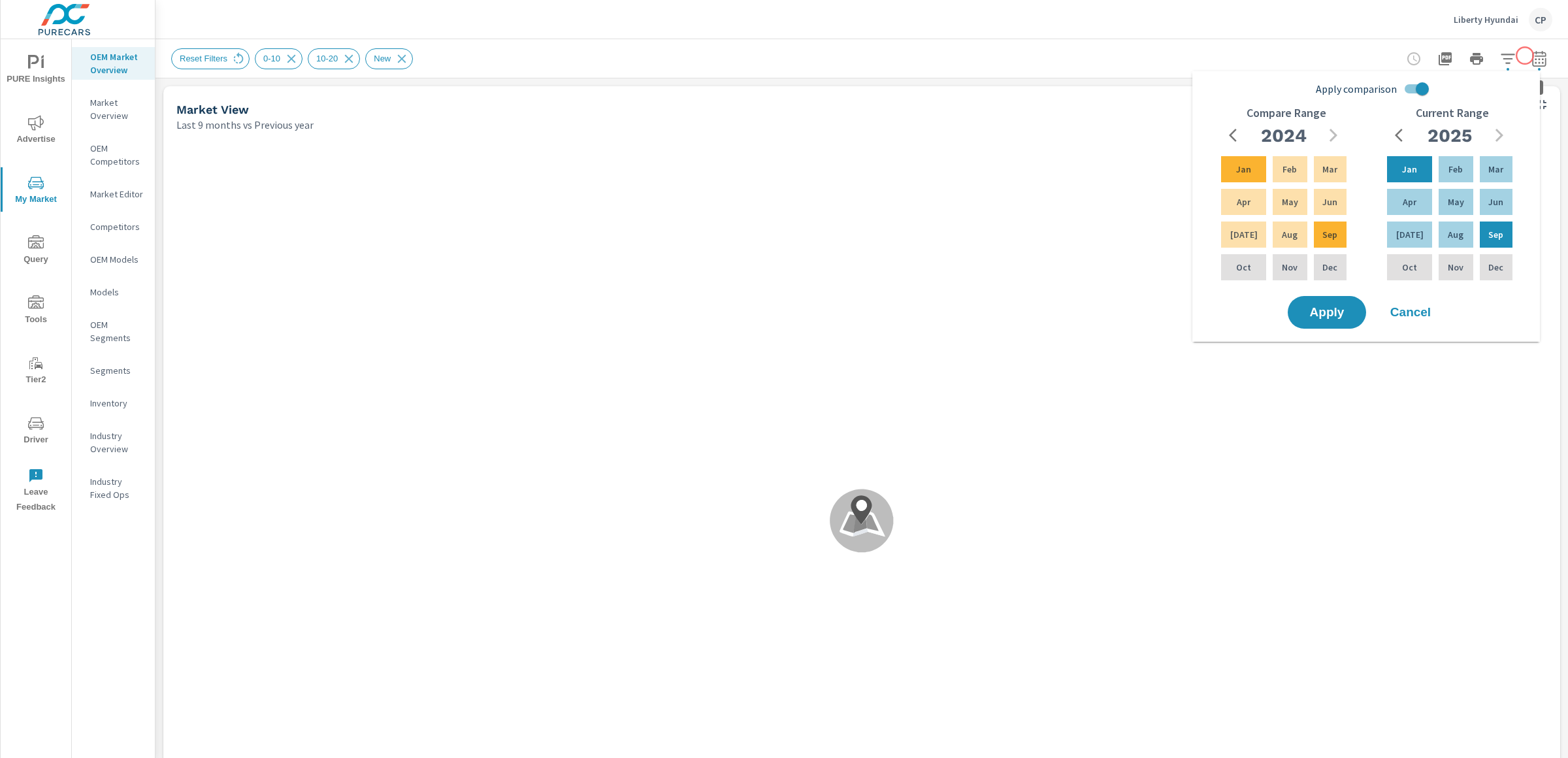
click at [1532, 57] on icon "button" at bounding box center [1540, 59] width 16 height 16
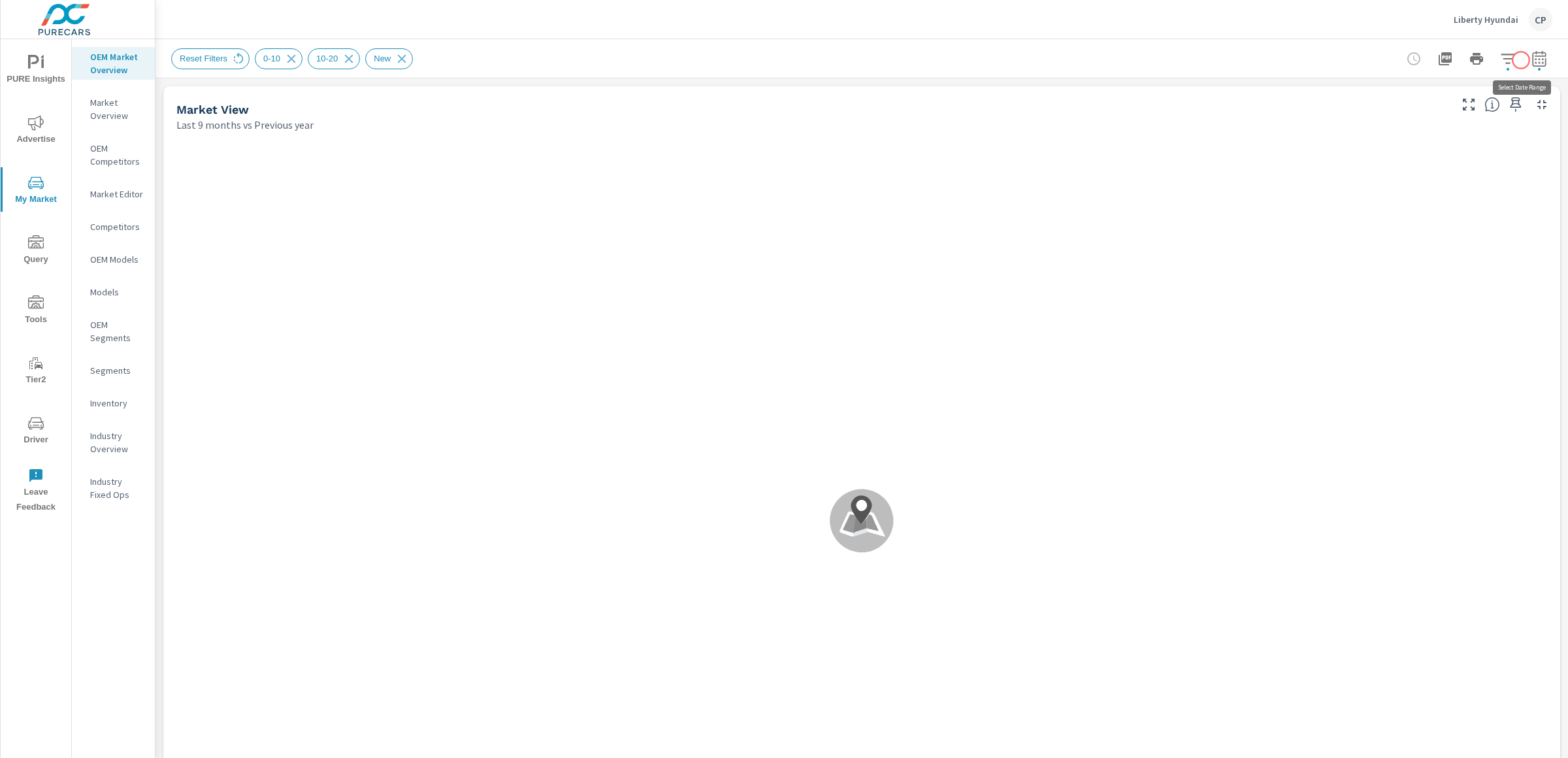
click at [1532, 60] on icon "button" at bounding box center [1540, 59] width 16 height 16
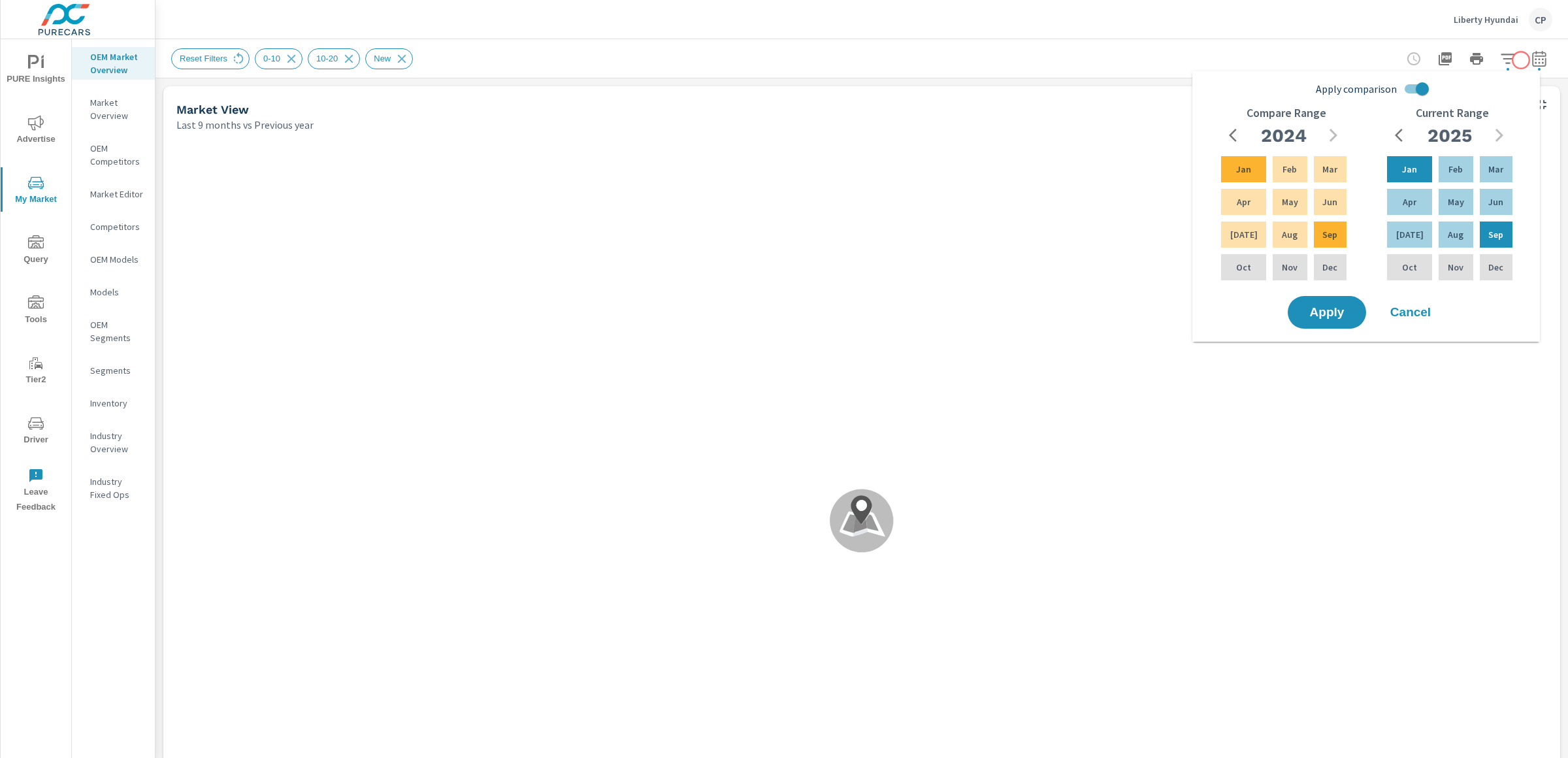
click at [1532, 60] on icon "button" at bounding box center [1540, 59] width 16 height 16
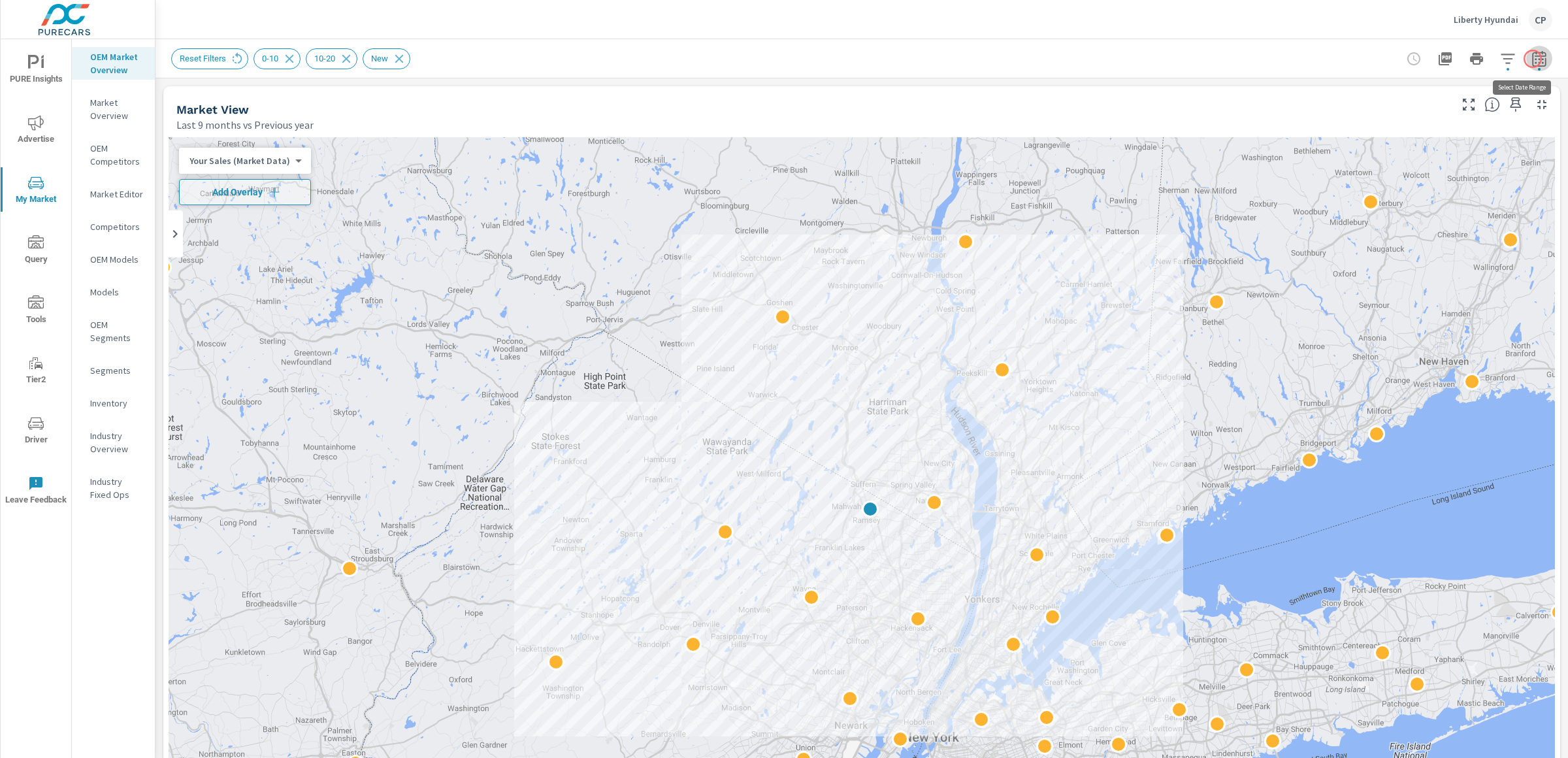
click at [1533, 59] on icon "button" at bounding box center [1539, 58] width 14 height 16
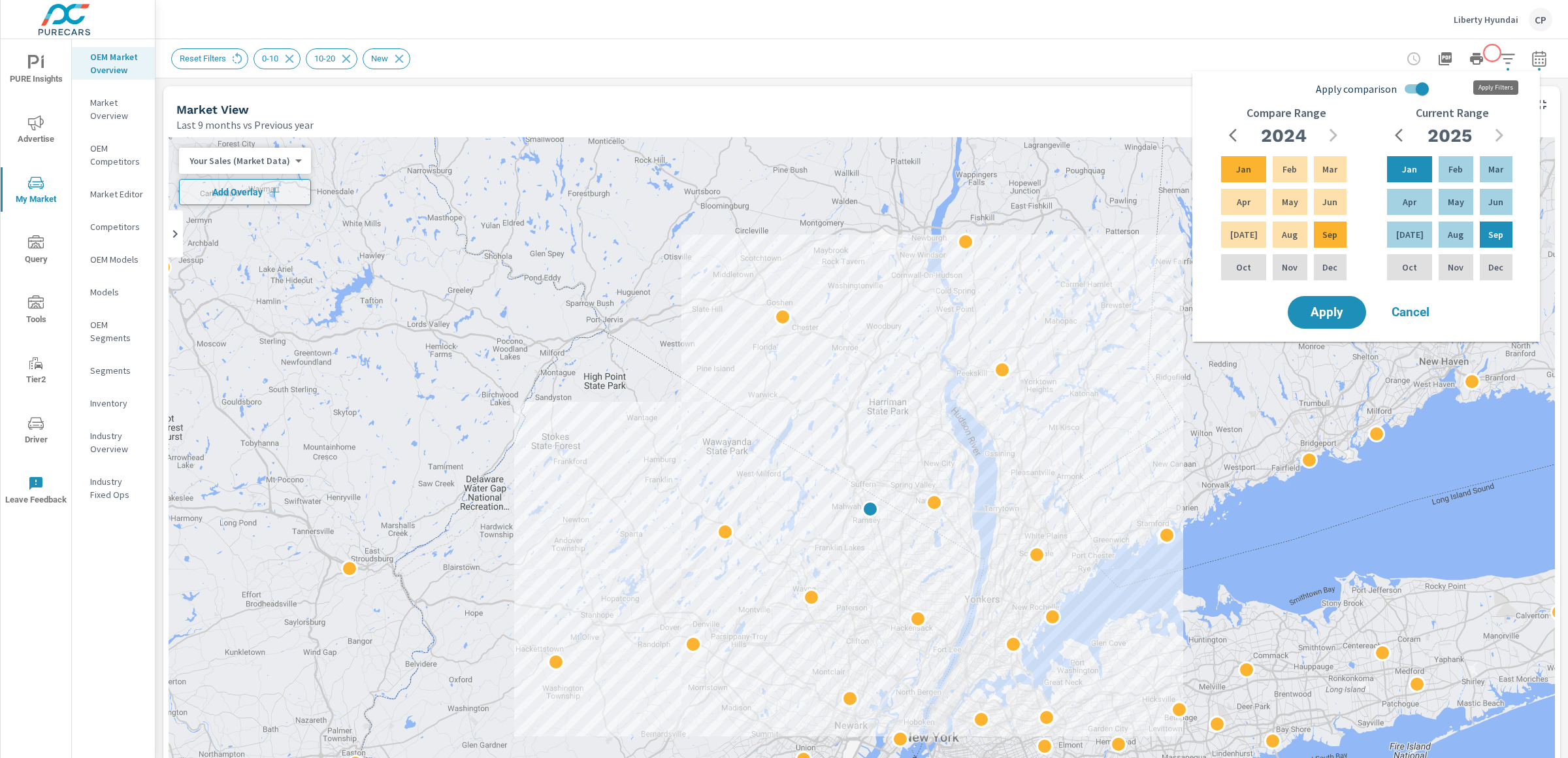
click at [1500, 53] on icon "button" at bounding box center [1508, 59] width 16 height 16
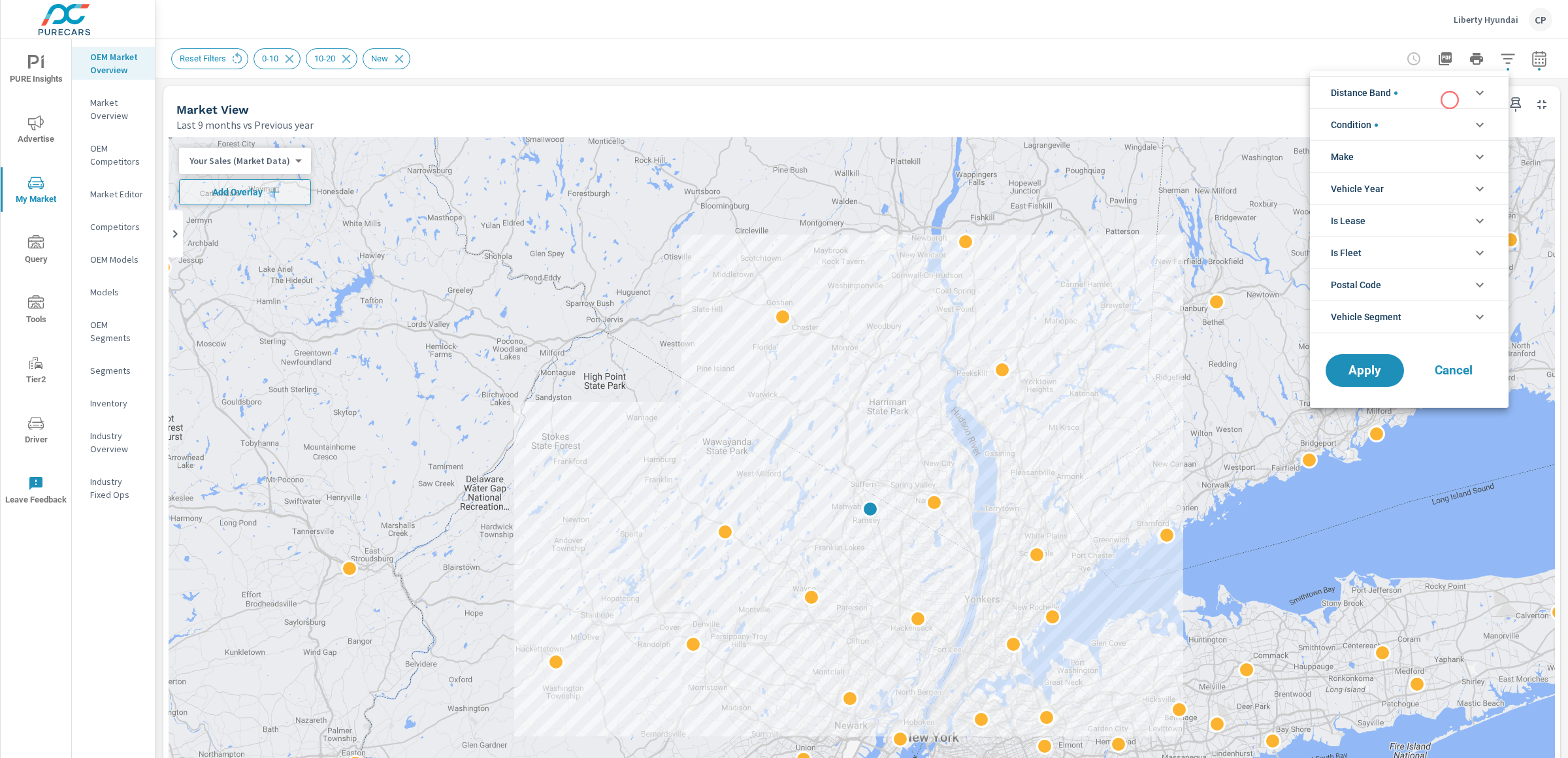
click at [1445, 96] on li "Distance Band" at bounding box center [1409, 93] width 198 height 32
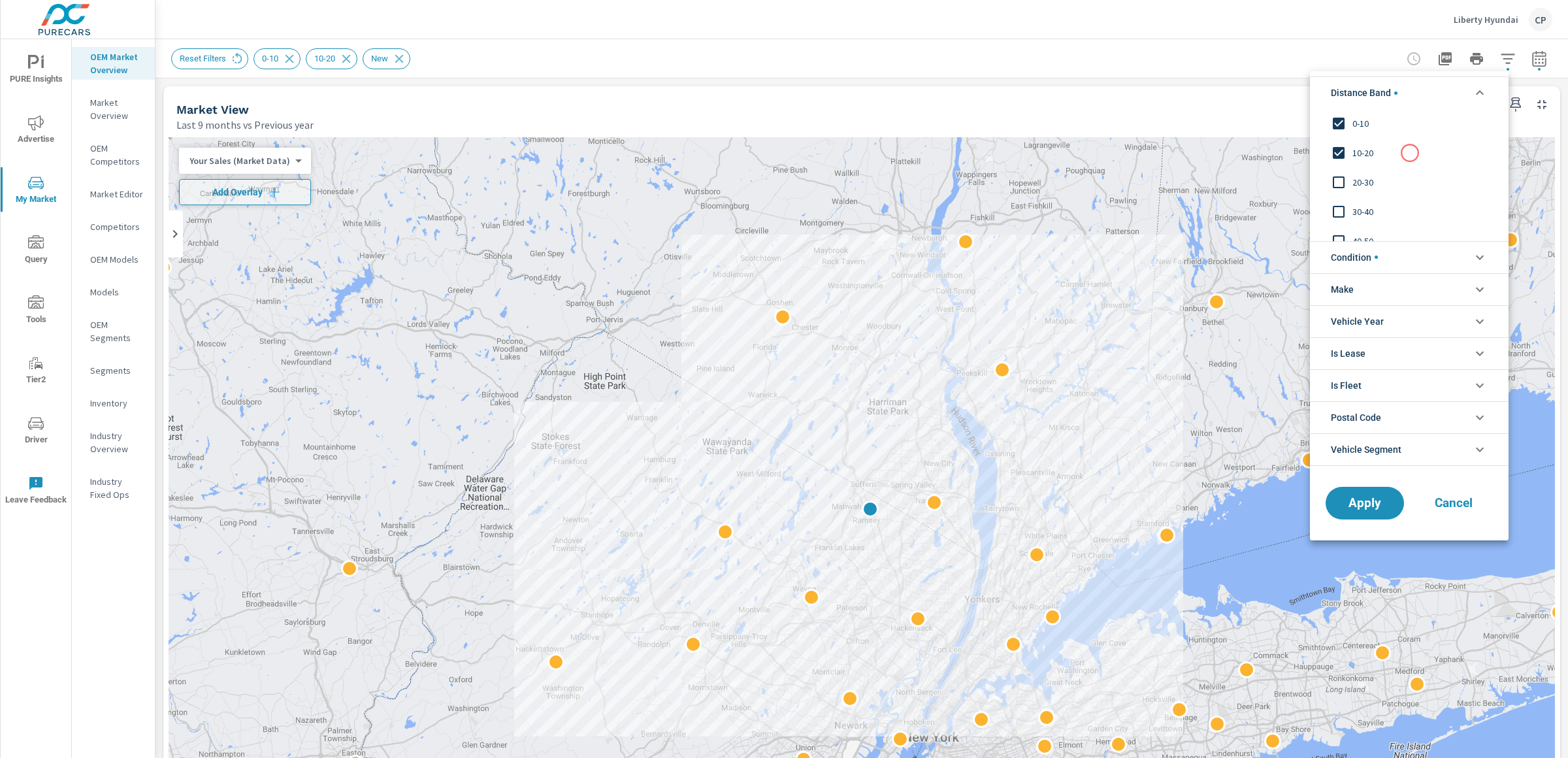
click at [1410, 153] on span "10-20" at bounding box center [1424, 153] width 143 height 16
click at [1396, 491] on button "Apply" at bounding box center [1365, 503] width 81 height 34
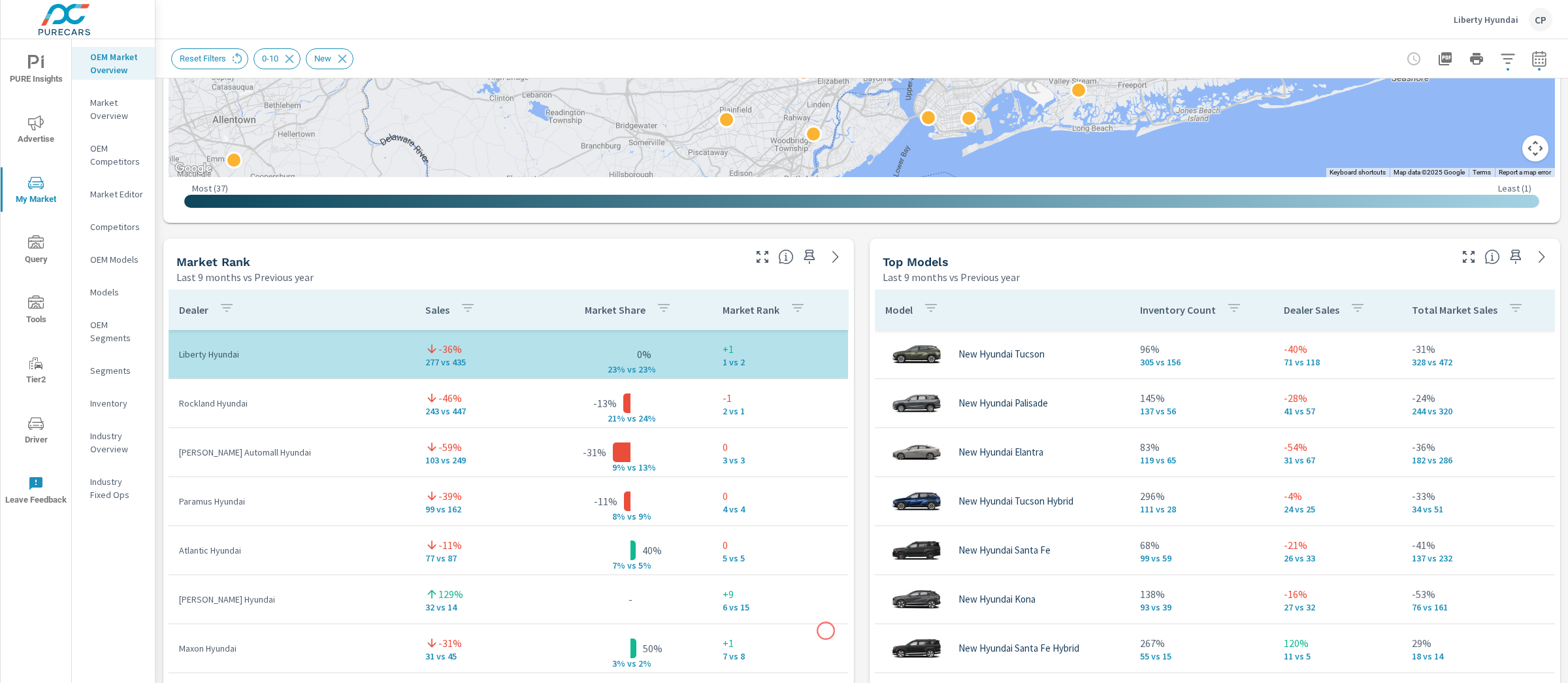
scroll to position [697, 0]
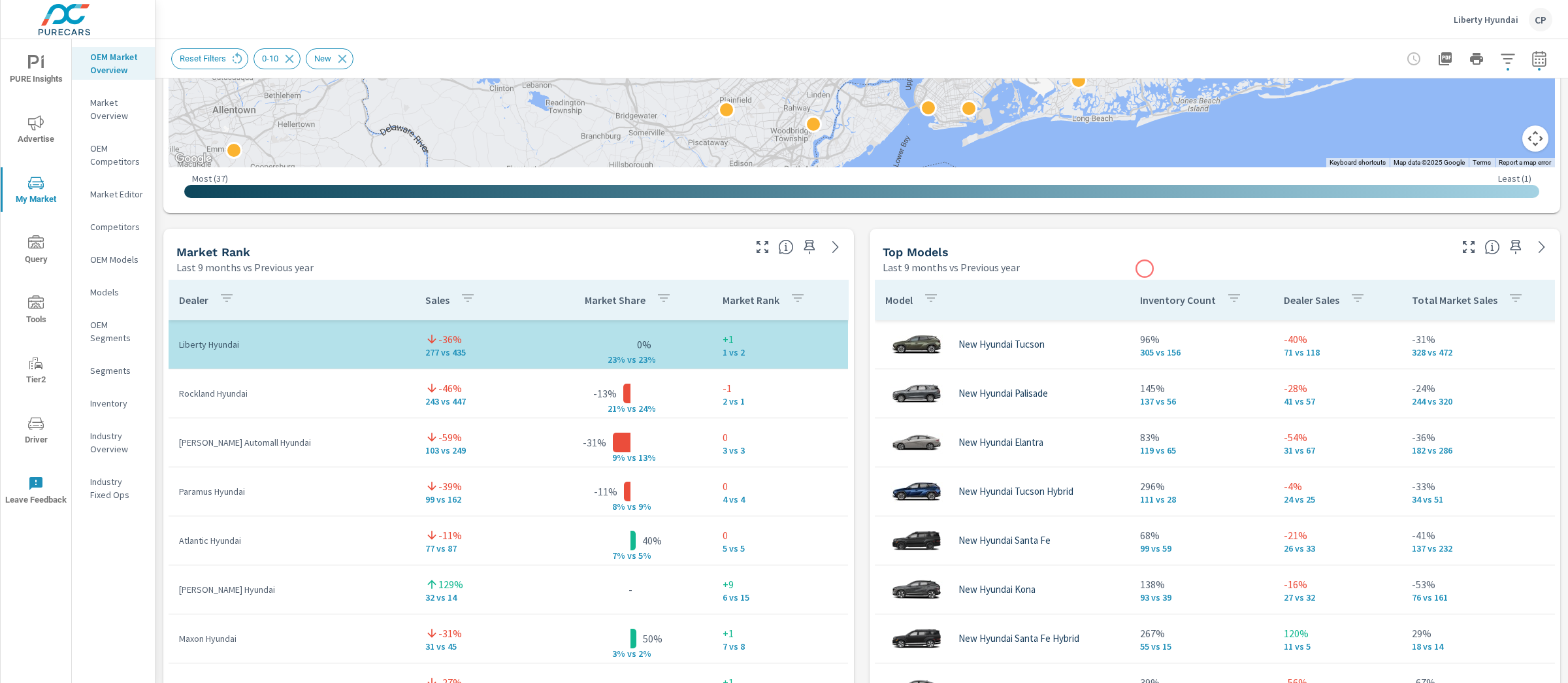
click at [1089, 242] on div "Top Models Last 9 months vs Previous year" at bounding box center [1161, 252] width 583 height 47
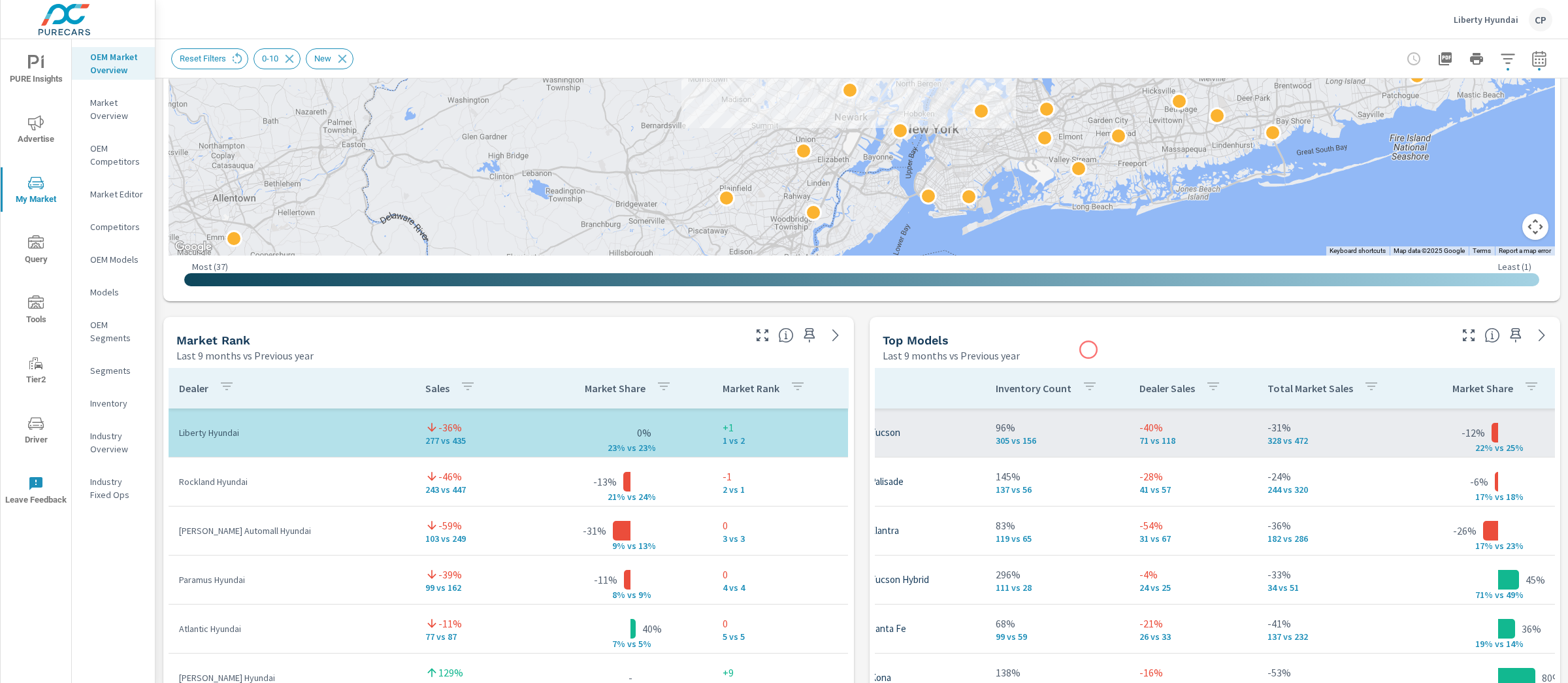
scroll to position [396, 0]
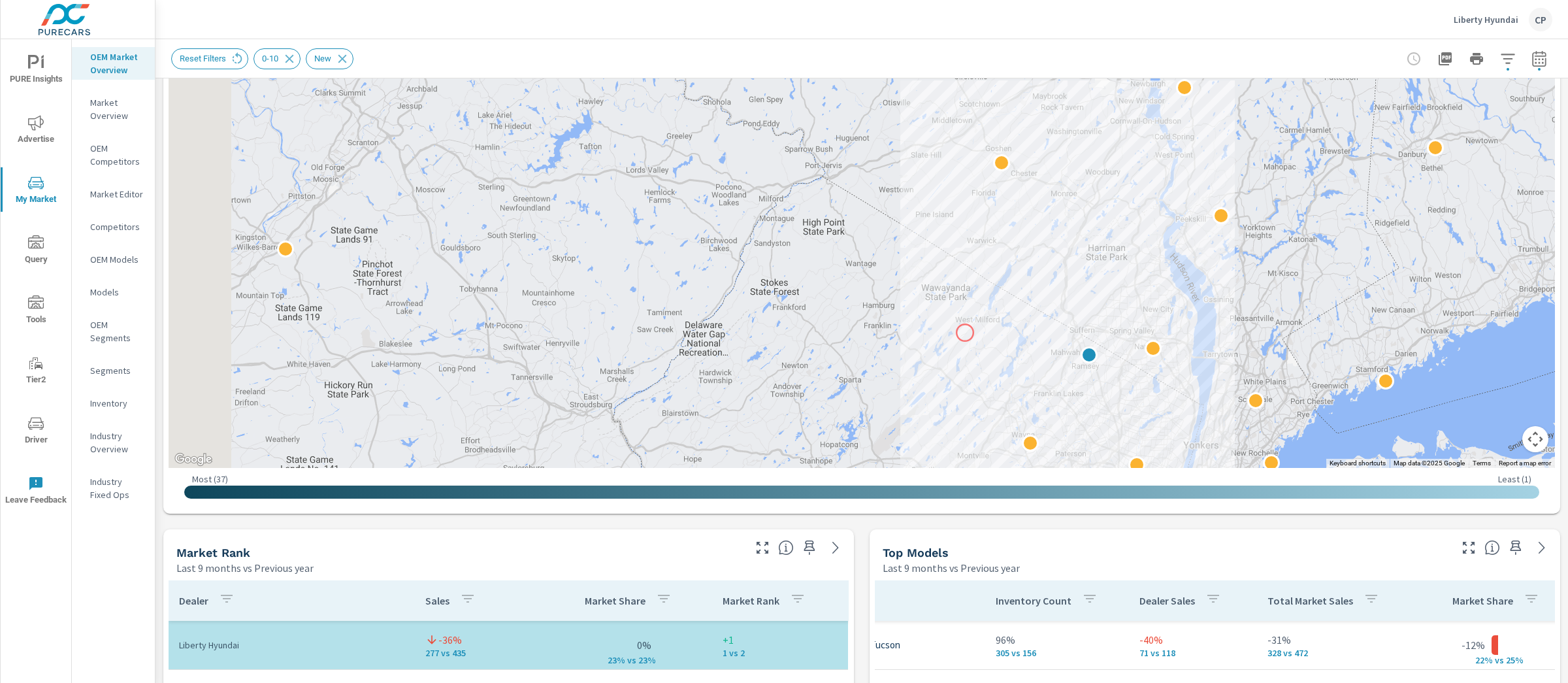
drag, startPoint x: 1179, startPoint y: 351, endPoint x: 963, endPoint y: 333, distance: 216.7
click at [963, 333] on div at bounding box center [1276, 439] width 1254 height 706
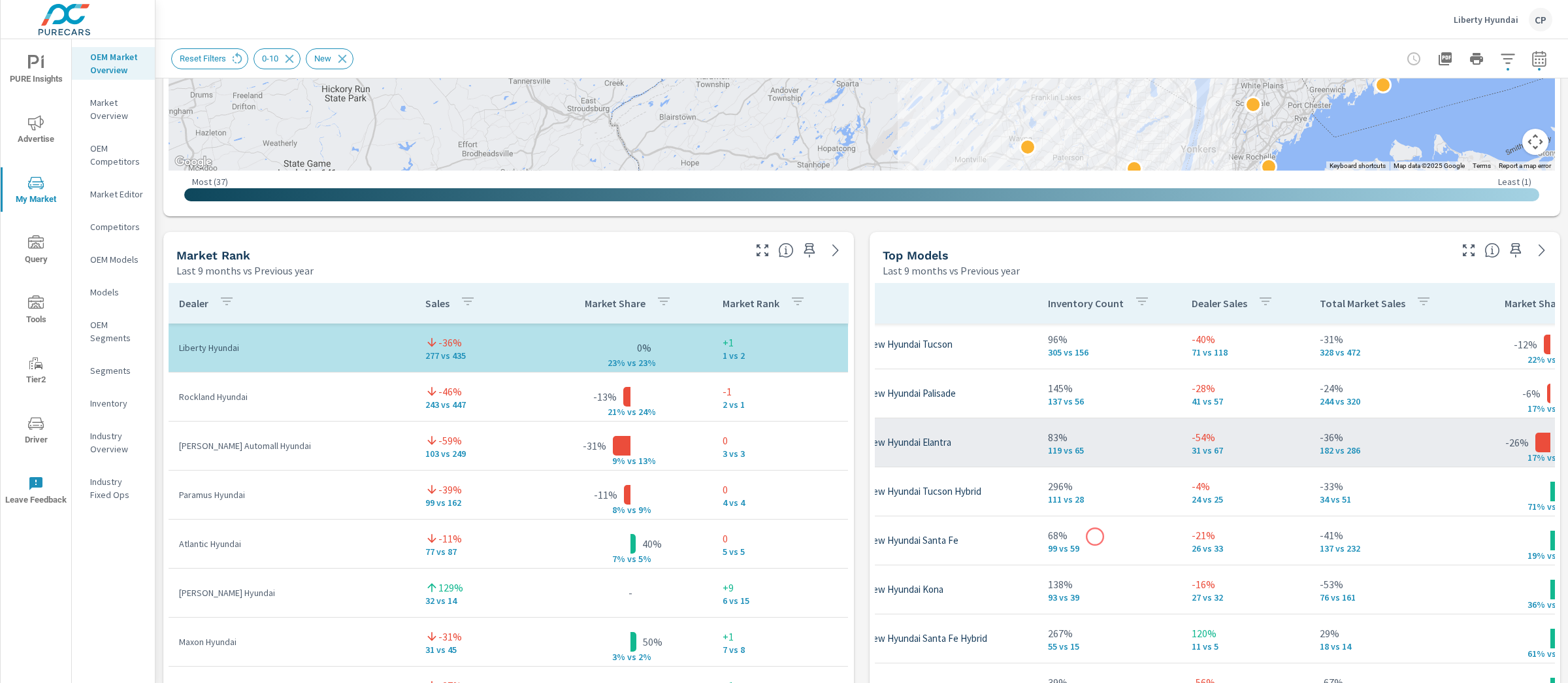
scroll to position [3, 0]
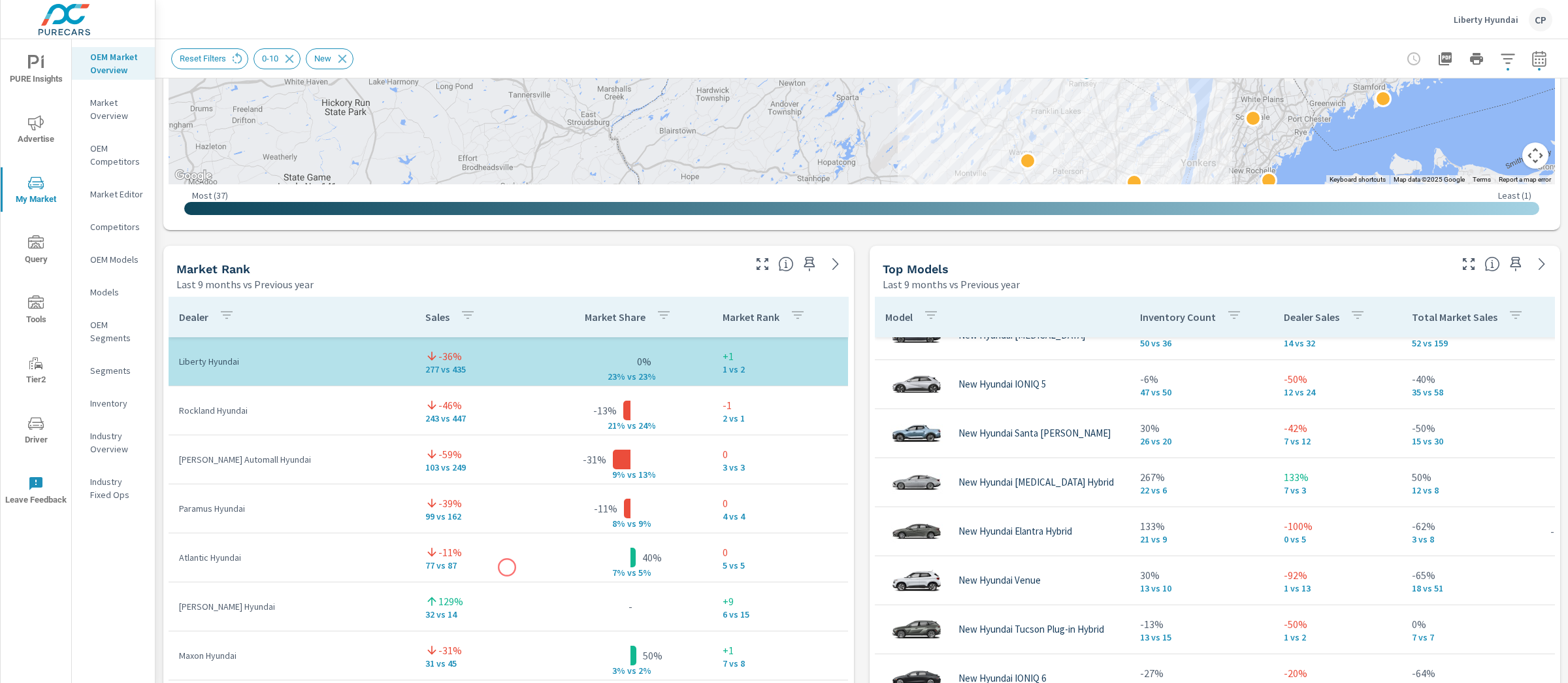
scroll to position [1, 0]
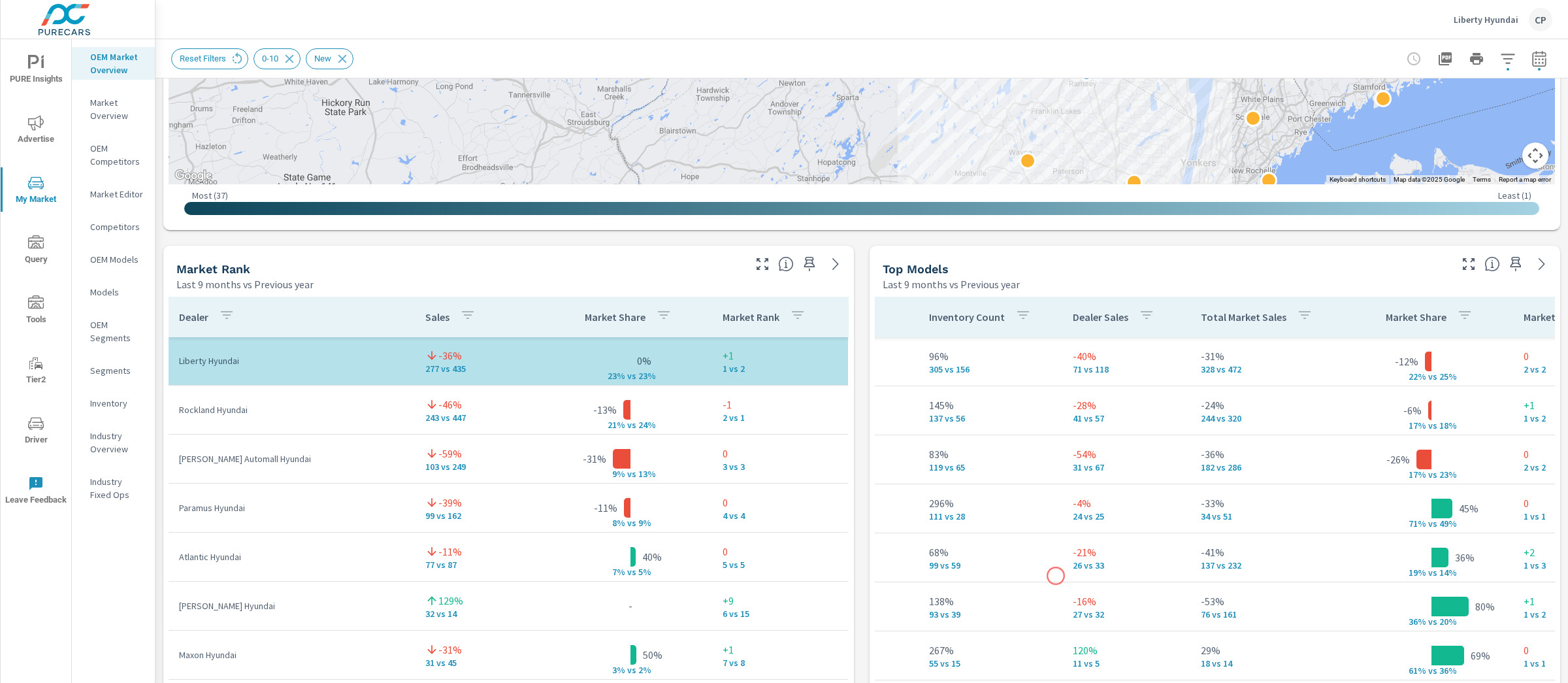
scroll to position [0, 219]
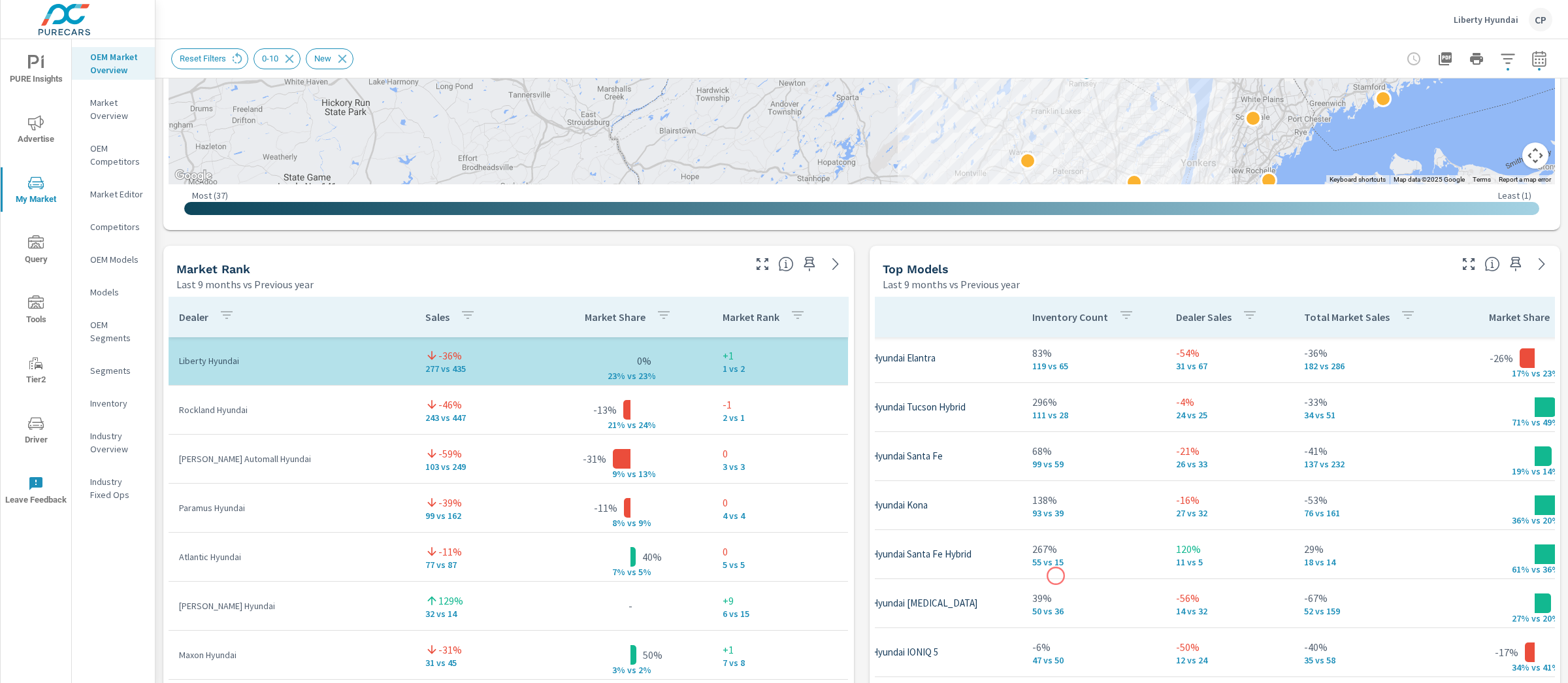
scroll to position [101, 112]
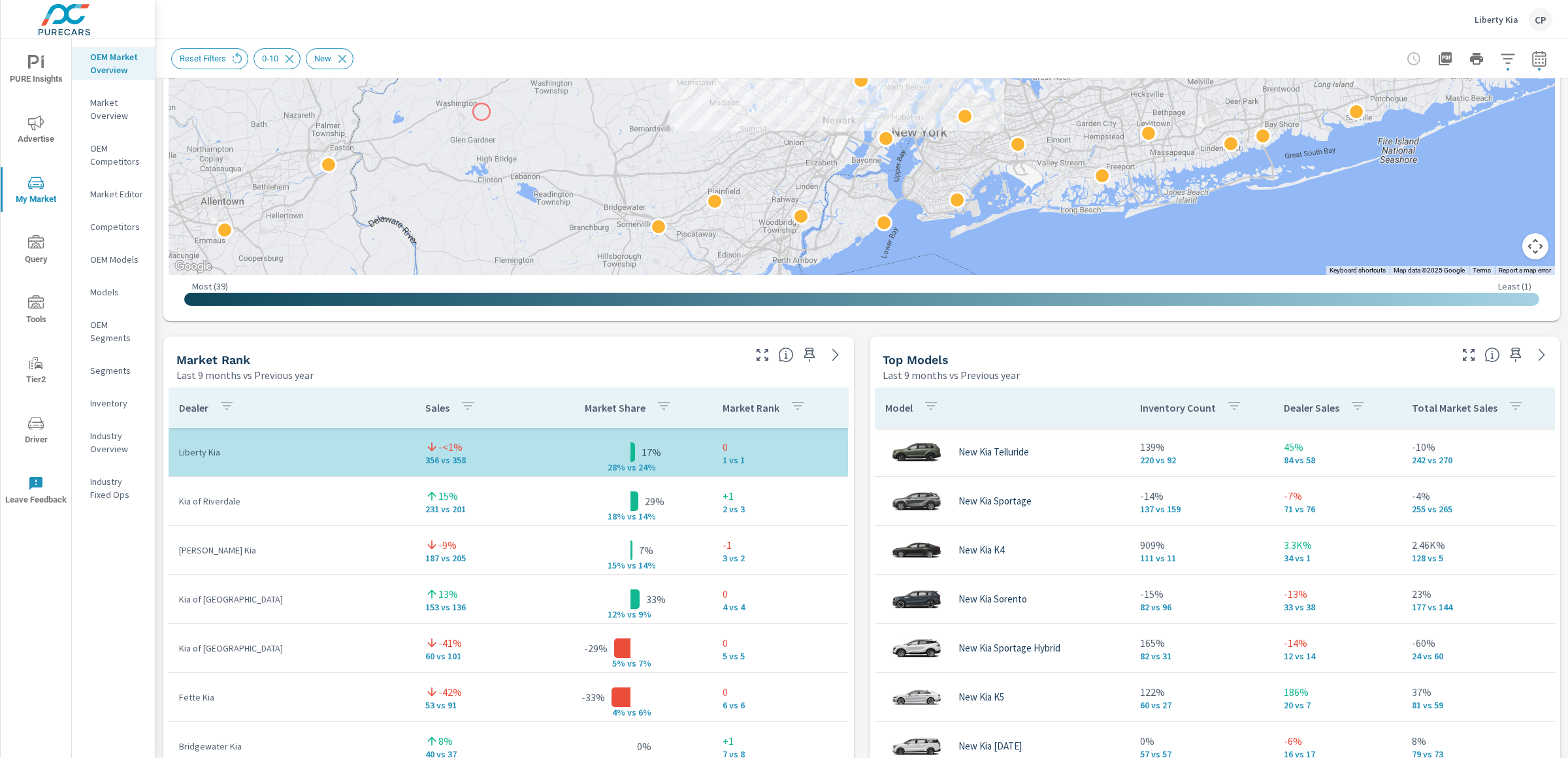
scroll to position [601, 0]
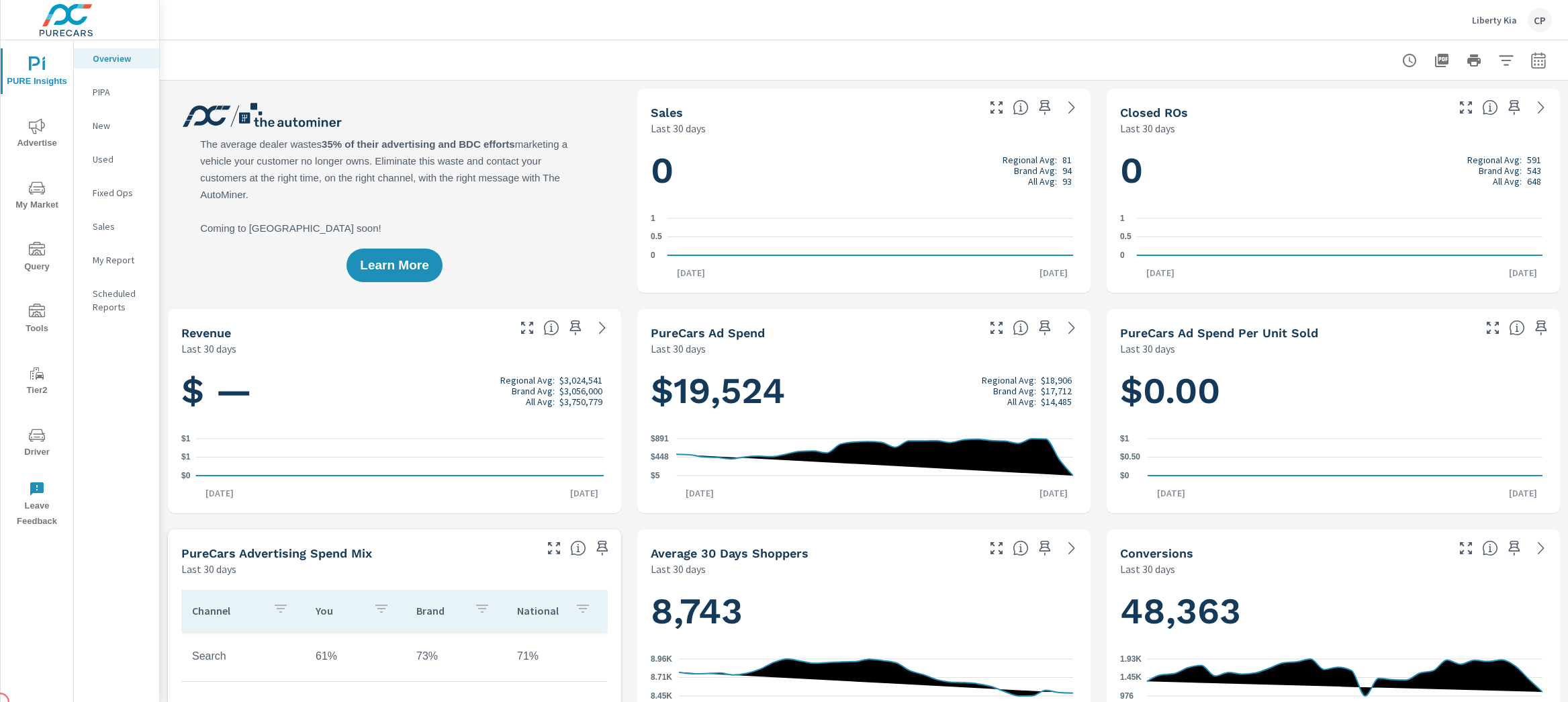
drag, startPoint x: 0, startPoint y: 0, endPoint x: 17, endPoint y: 432, distance: 432.3
click at [558, 439] on icon "$0 $1 $1" at bounding box center [392, 458] width 422 height 58
click at [53, 90] on button "PURE Insights" at bounding box center [37, 71] width 73 height 46
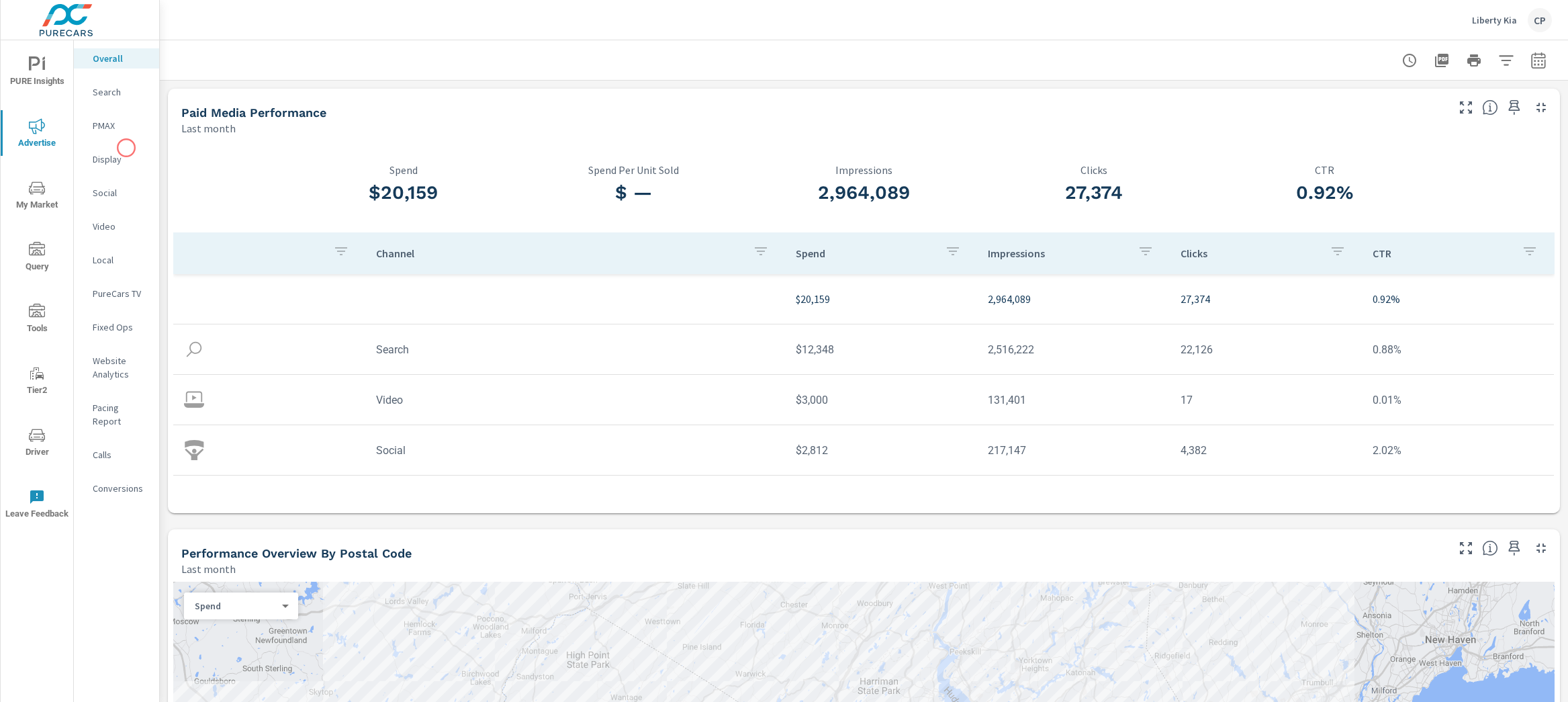
click at [127, 150] on div "Display" at bounding box center [117, 159] width 85 height 20
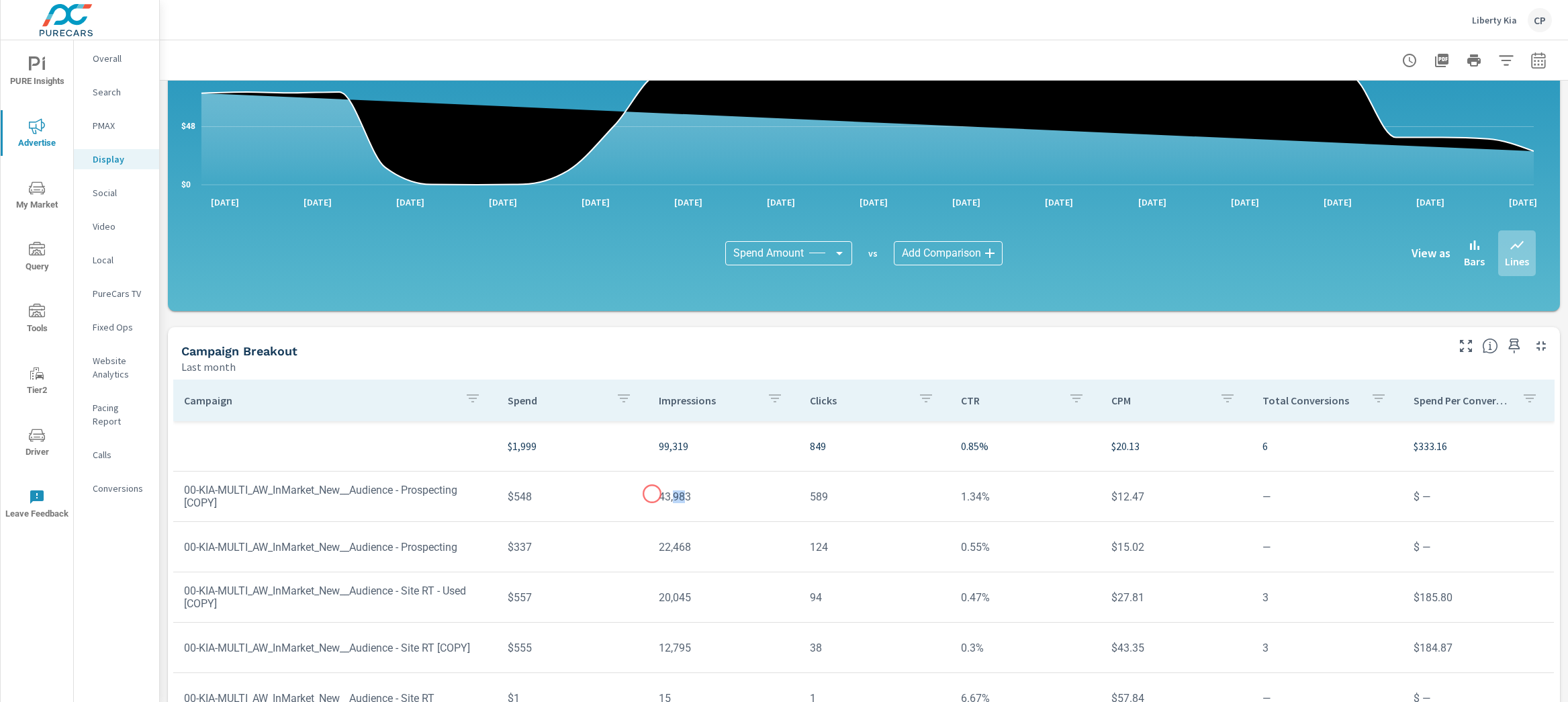
click at [680, 496] on td "43,983" at bounding box center [723, 497] width 151 height 34
click at [662, 494] on td "43,983" at bounding box center [723, 497] width 151 height 34
drag, startPoint x: 652, startPoint y: 495, endPoint x: 711, endPoint y: 496, distance: 59.0
click at [711, 496] on td "43,983" at bounding box center [723, 497] width 151 height 34
copy td "43,983"
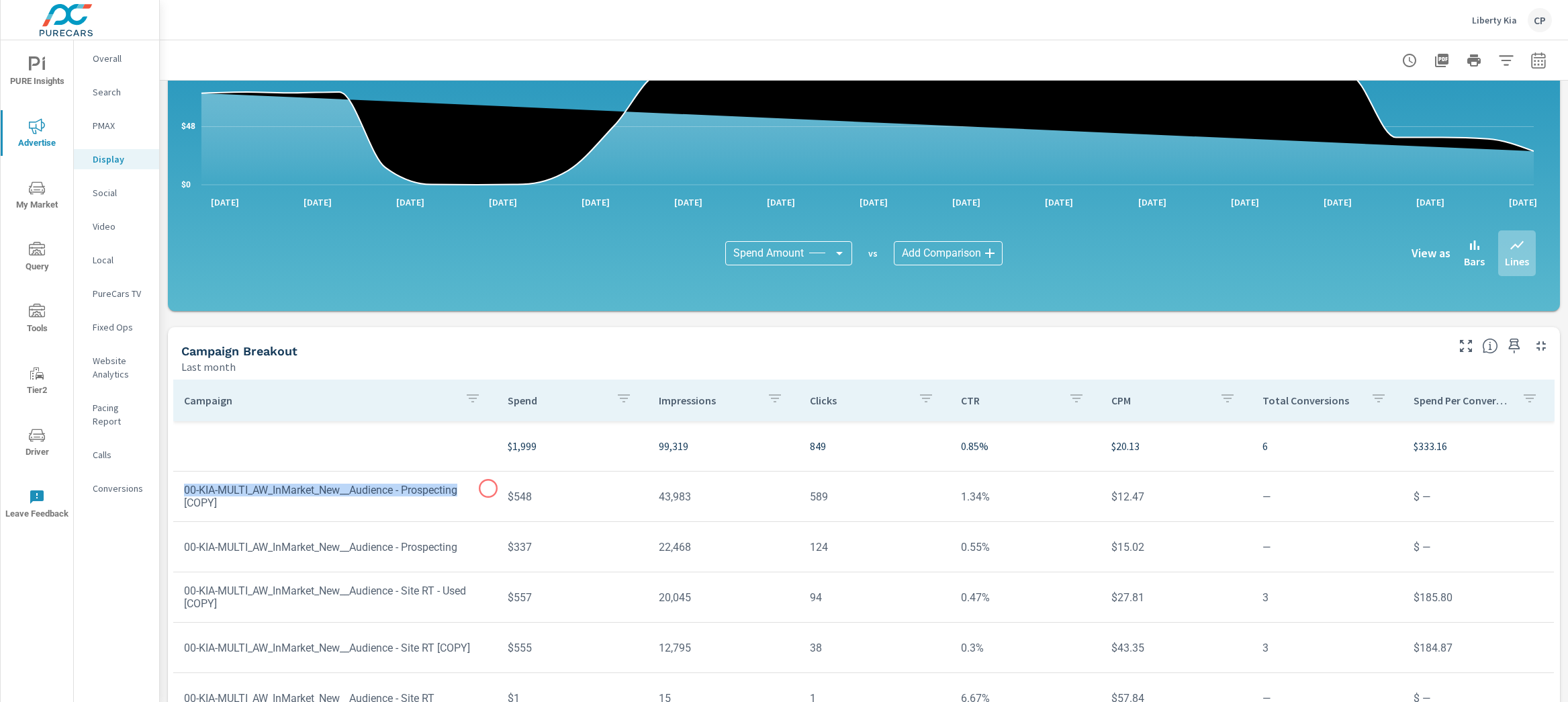
drag, startPoint x: 186, startPoint y: 486, endPoint x: 488, endPoint y: 488, distance: 302.0
click at [488, 488] on td "00-KIA-MULTI_AW_InMarket_New__Audience - Prospecting [COPY]" at bounding box center [335, 496] width 324 height 47
copy td "00-KIA-MULTI_AW_InMarket_New__Audience - Prospecting"
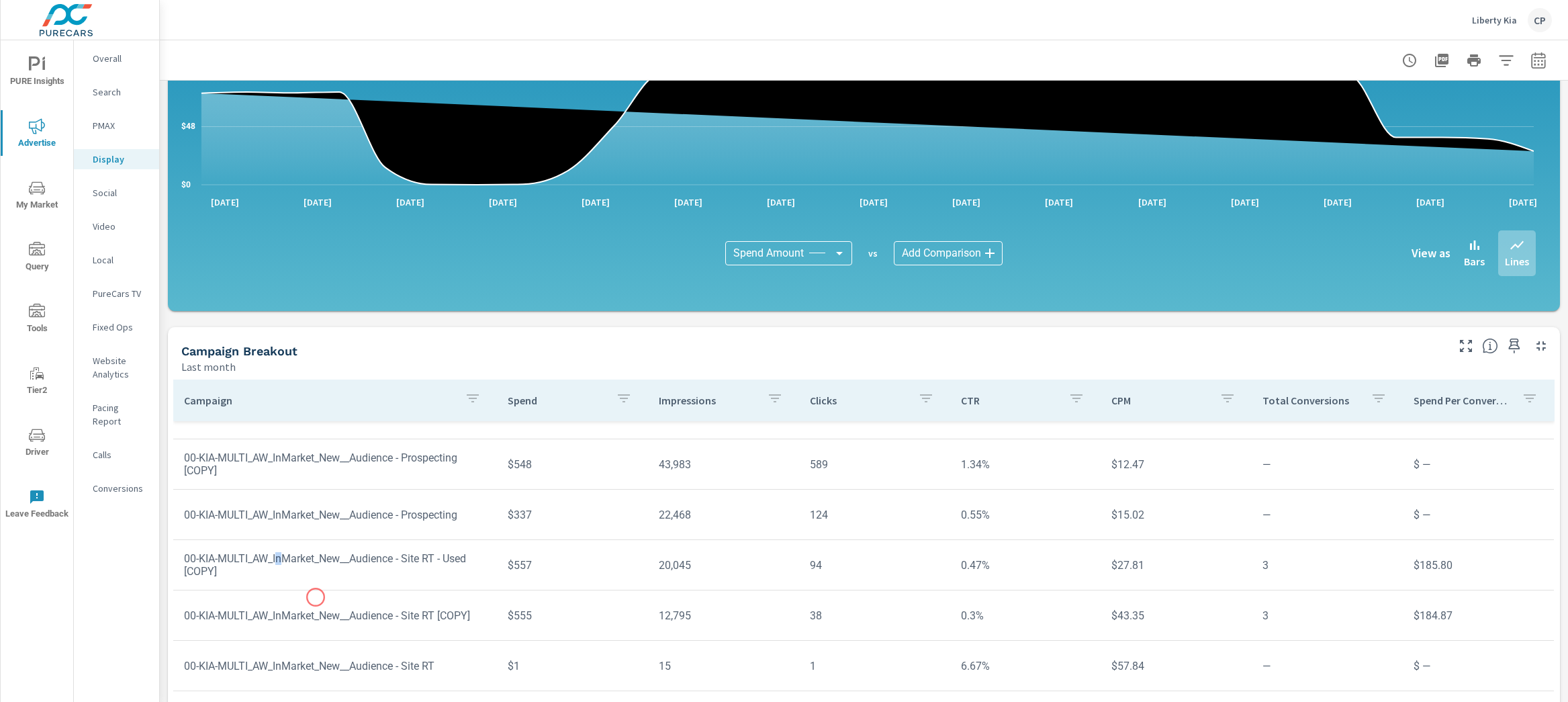
click at [287, 557] on td "00-KIA-MULTI_AW_InMarket_New__Audience - Site RT - Used [COPY]" at bounding box center [335, 565] width 324 height 47
drag, startPoint x: 187, startPoint y: 554, endPoint x: 214, endPoint y: 570, distance: 31.4
click at [214, 570] on td "00-KIA-MULTI_AW_InMarket_New__Audience - Site RT - Used [COPY]" at bounding box center [335, 565] width 324 height 47
drag, startPoint x: 456, startPoint y: 608, endPoint x: 181, endPoint y: 610, distance: 275.0
click at [181, 610] on td "00-KIA-MULTI_AW_InMarket_New__Audience - Site RT [COPY]" at bounding box center [335, 616] width 324 height 34
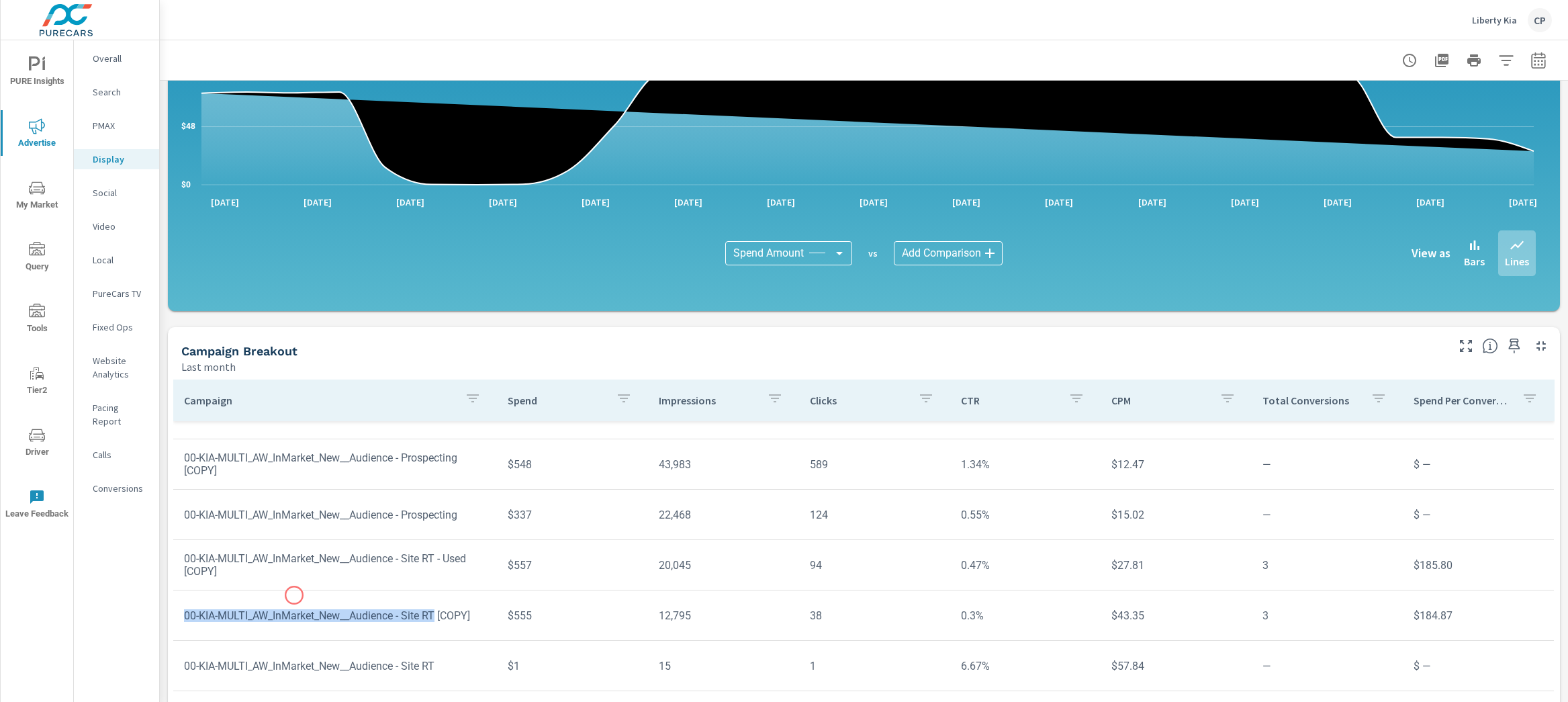
copy td "00-KIA-MULTI_AW_InMarket_New__Audience - Site RT"
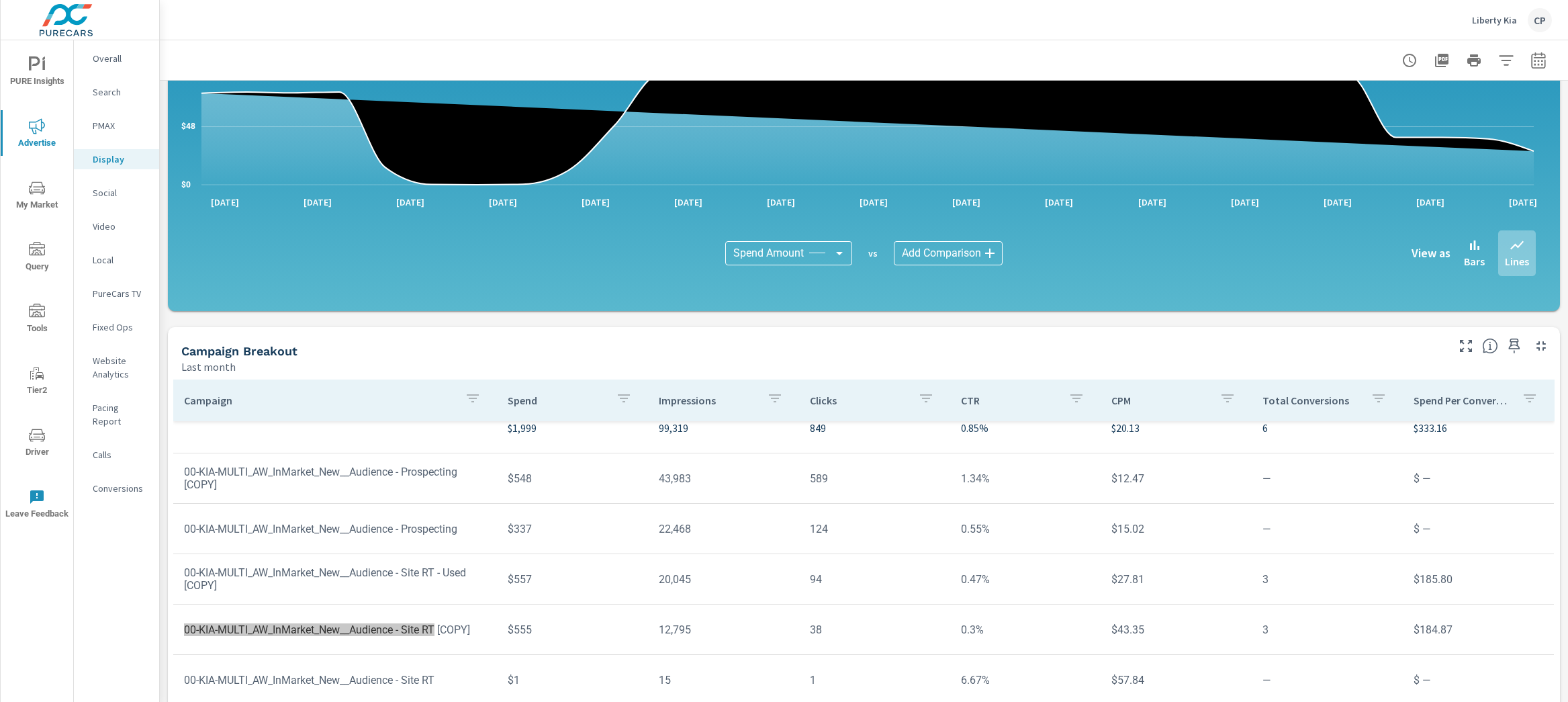
scroll to position [0, 0]
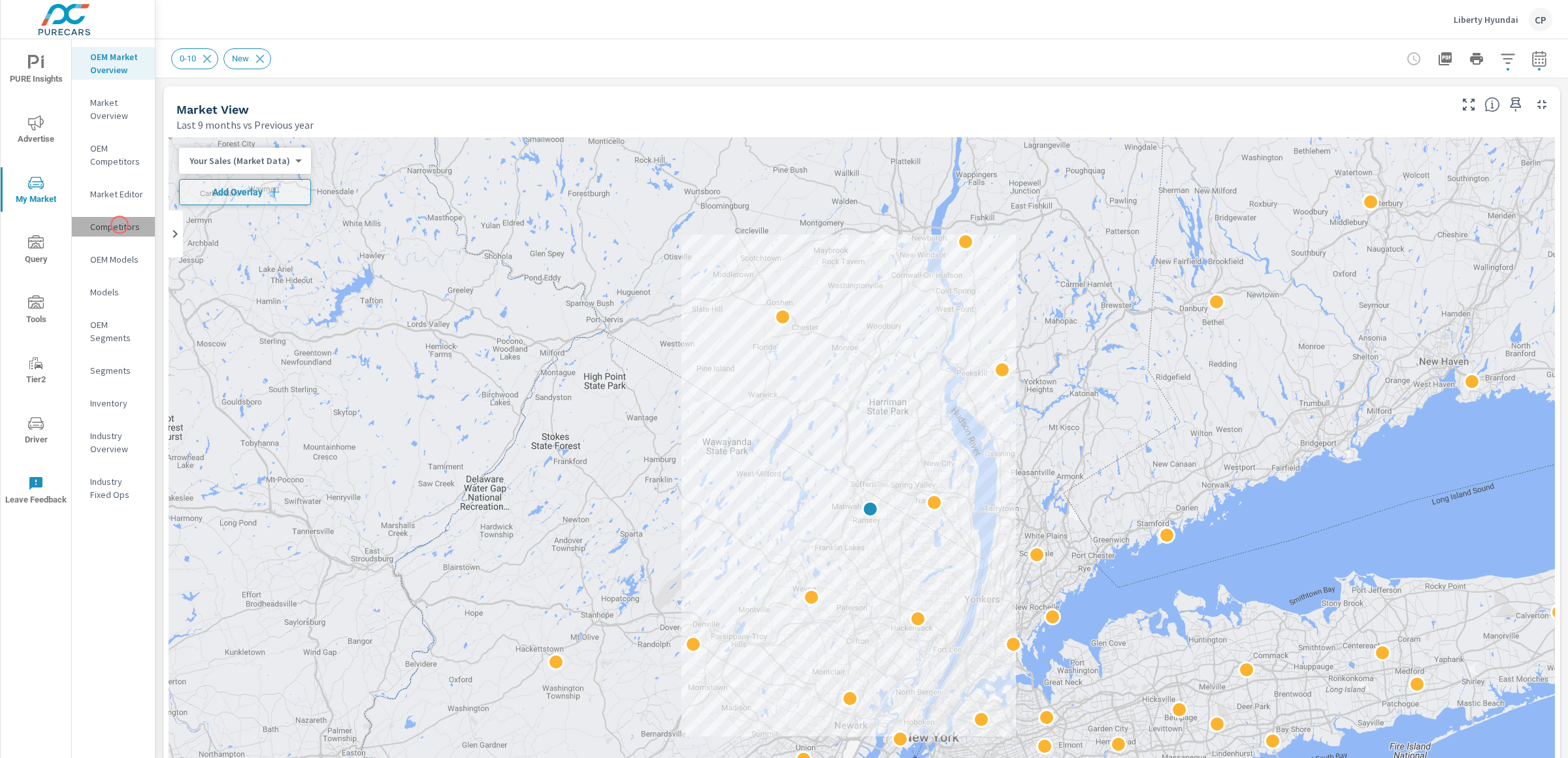
click at [120, 225] on p "Competitors" at bounding box center [117, 227] width 54 height 13
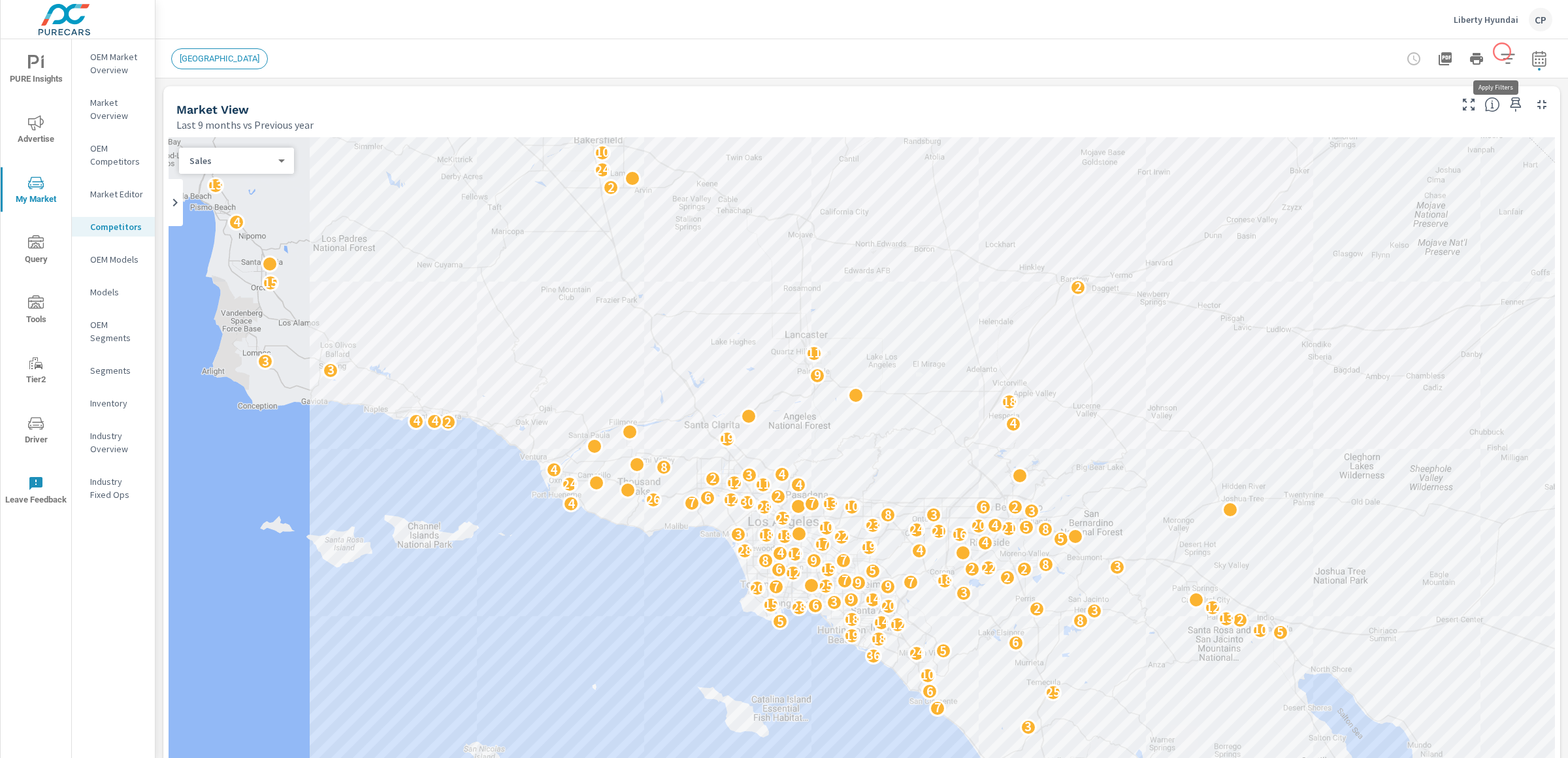
click at [1502, 52] on icon "button" at bounding box center [1508, 59] width 16 height 16
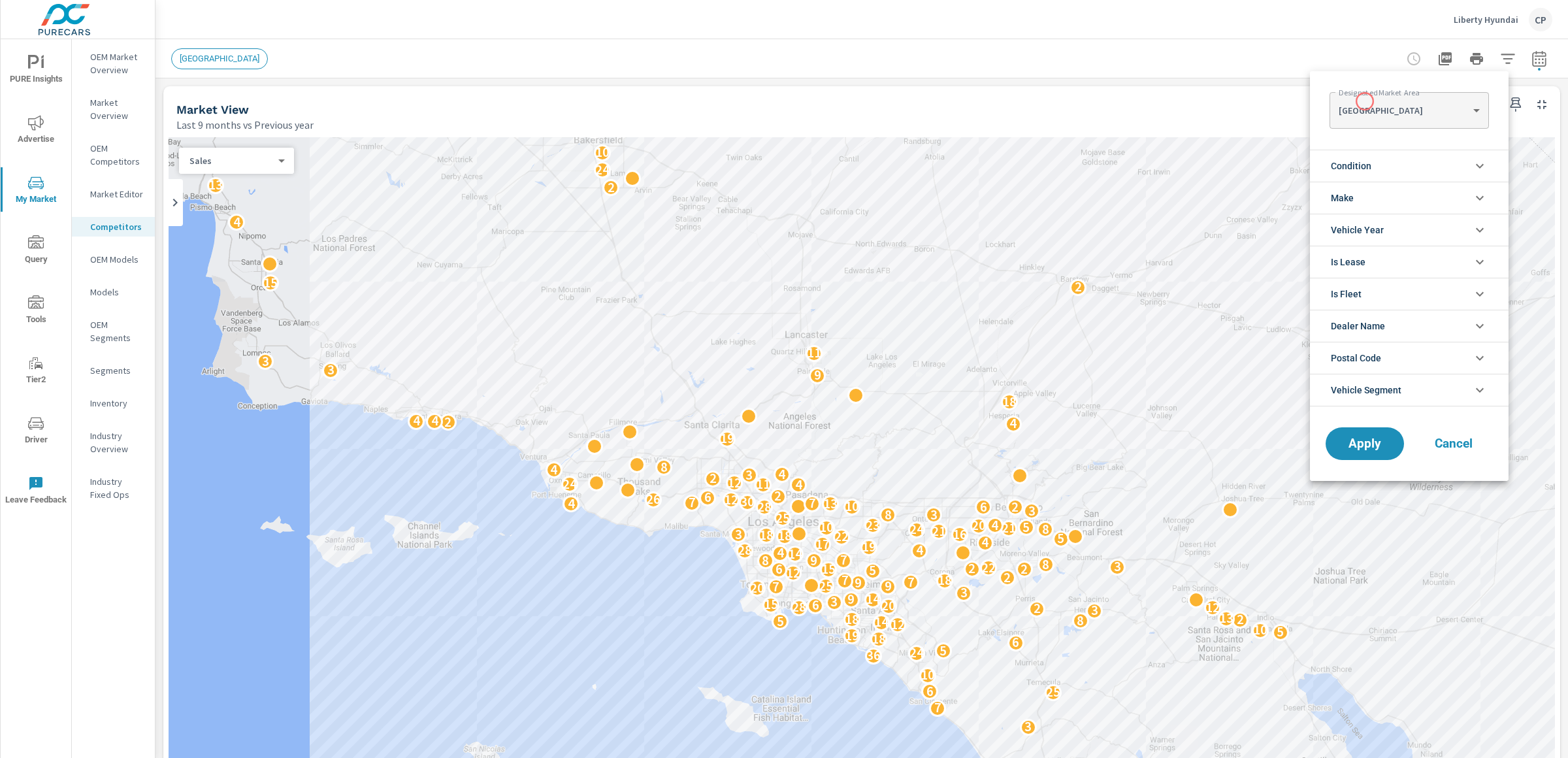
click at [1365, 101] on body "PURE Insights Advertise My Market Query Tools Tier2 Driver Leave Feedback OEM M…" at bounding box center [784, 379] width 1568 height 758
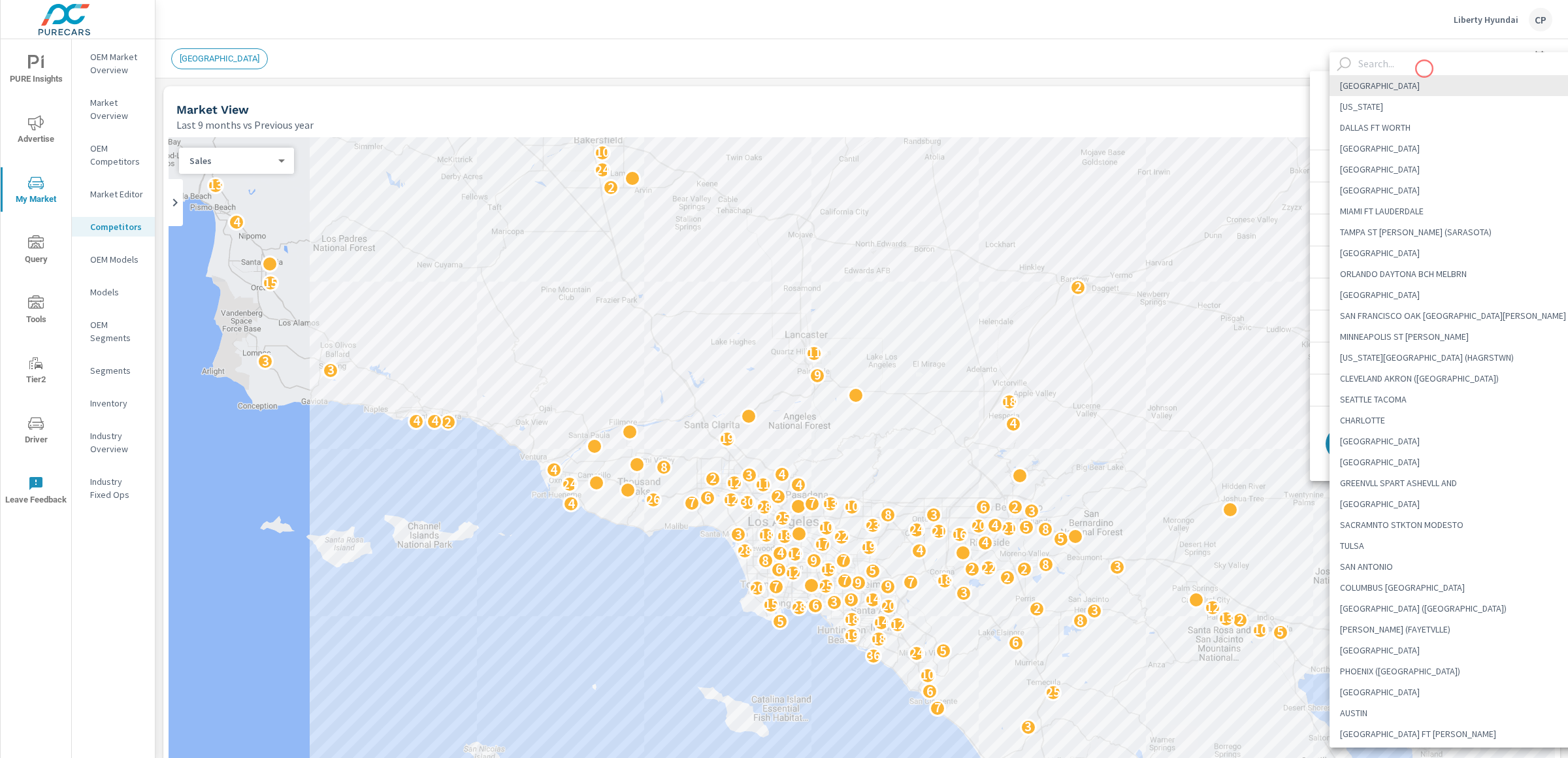
click at [1424, 69] on input "text" at bounding box center [1470, 63] width 236 height 23
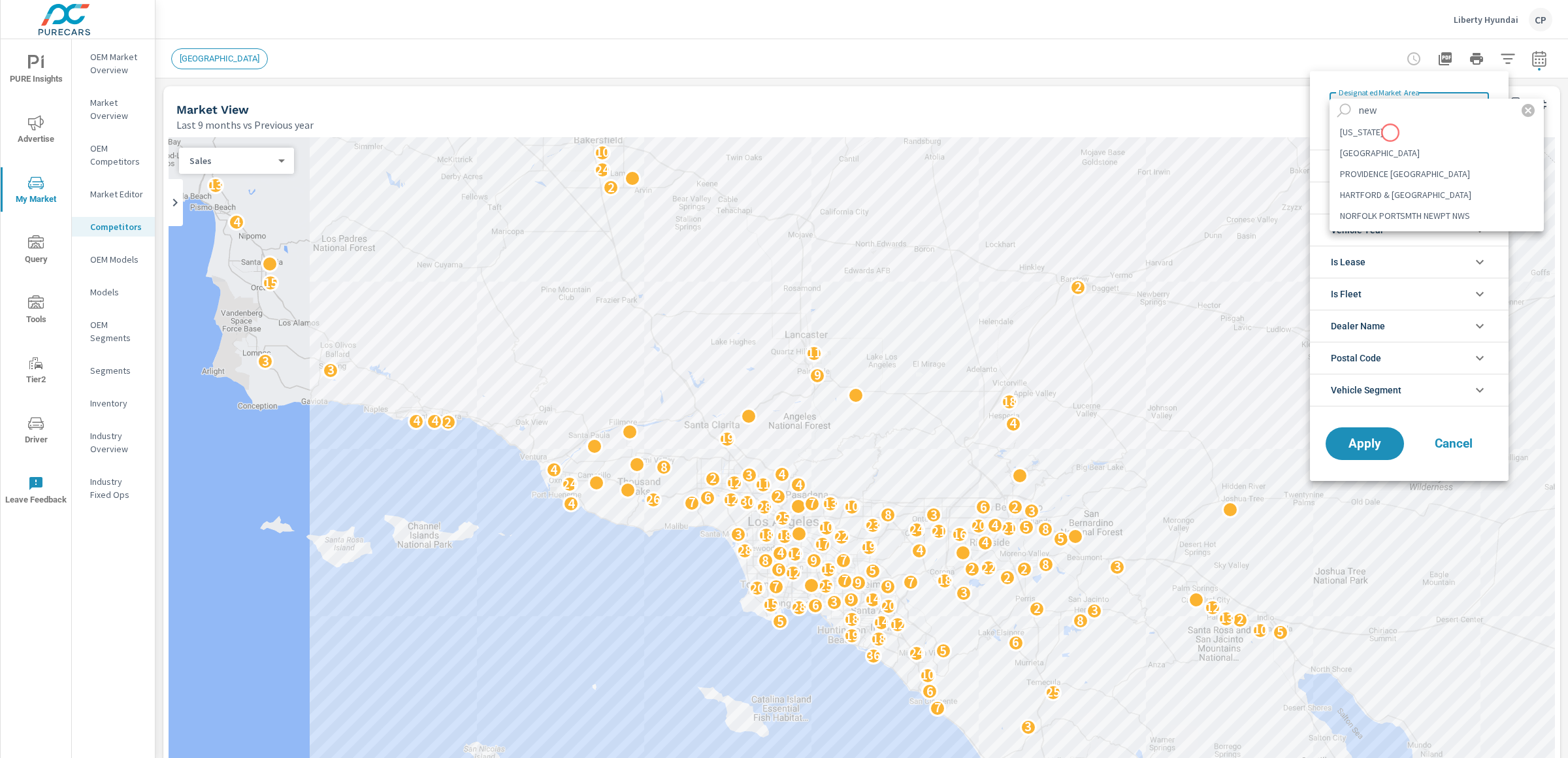
type input "new"
click at [1390, 132] on li "[US_STATE]" at bounding box center [1437, 132] width 214 height 21
type Area "[US_STATE]"
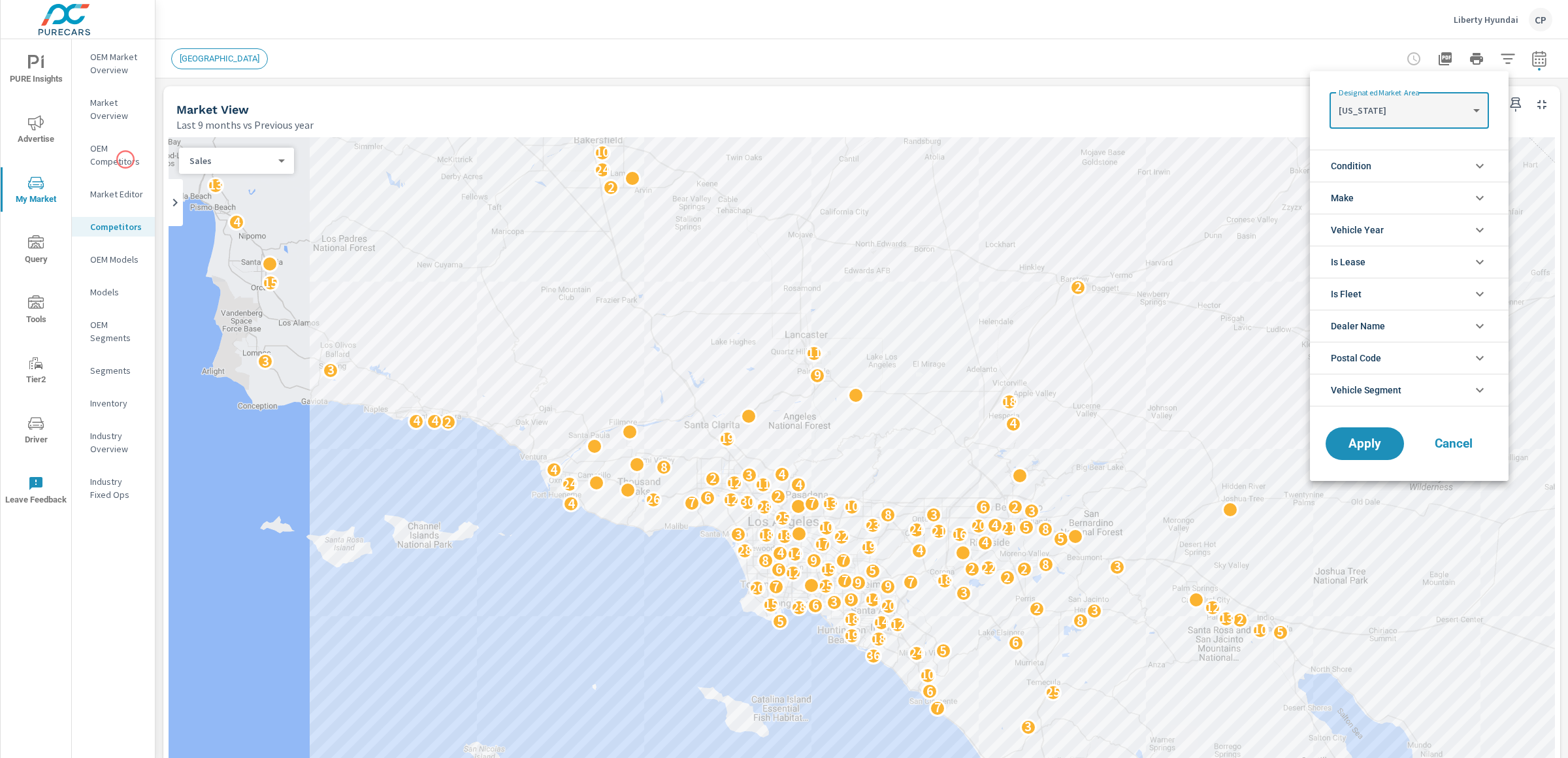
click at [125, 160] on div at bounding box center [784, 379] width 1568 height 758
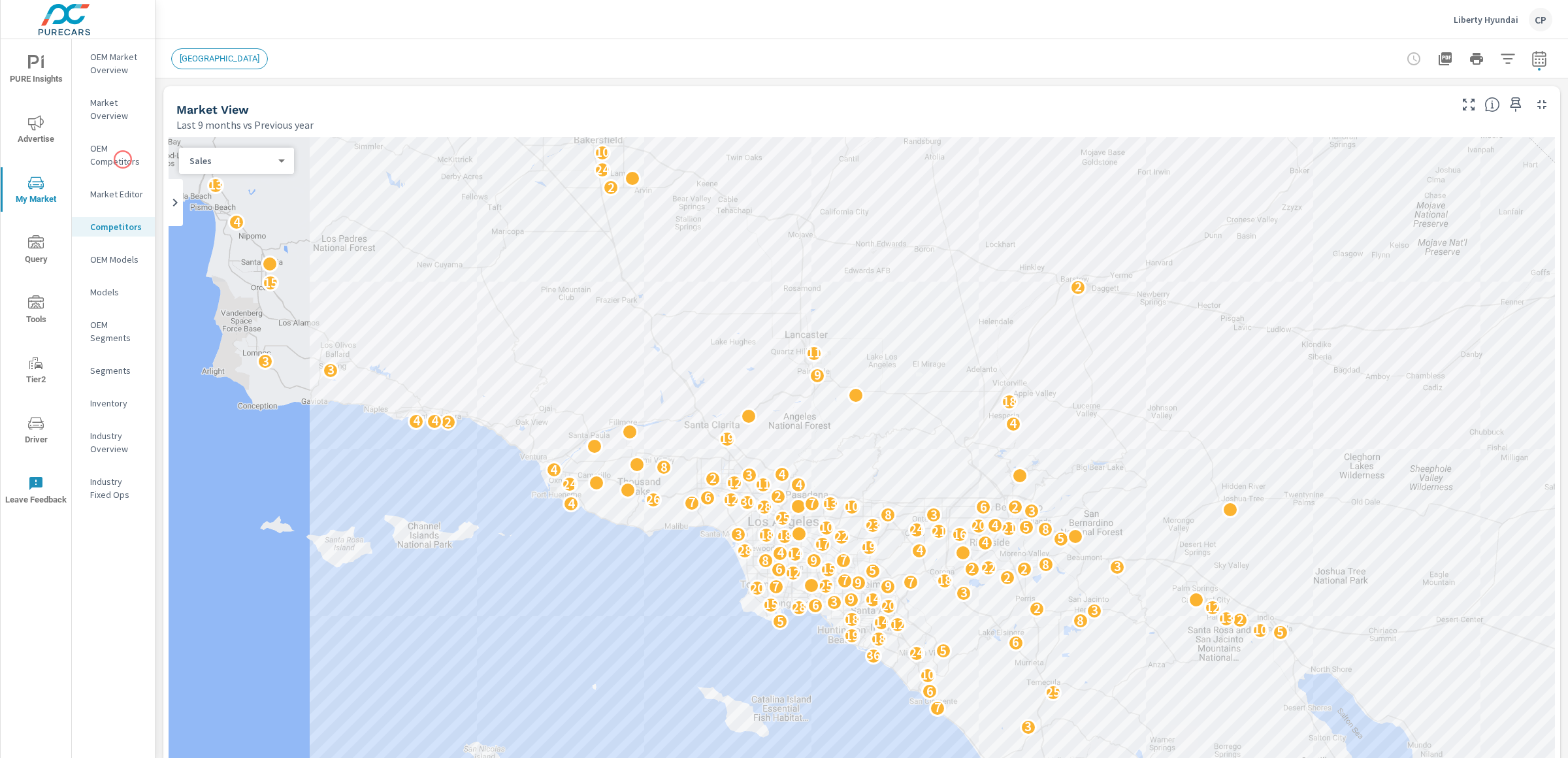
click at [115, 154] on p "OEM Competitors" at bounding box center [117, 155] width 54 height 26
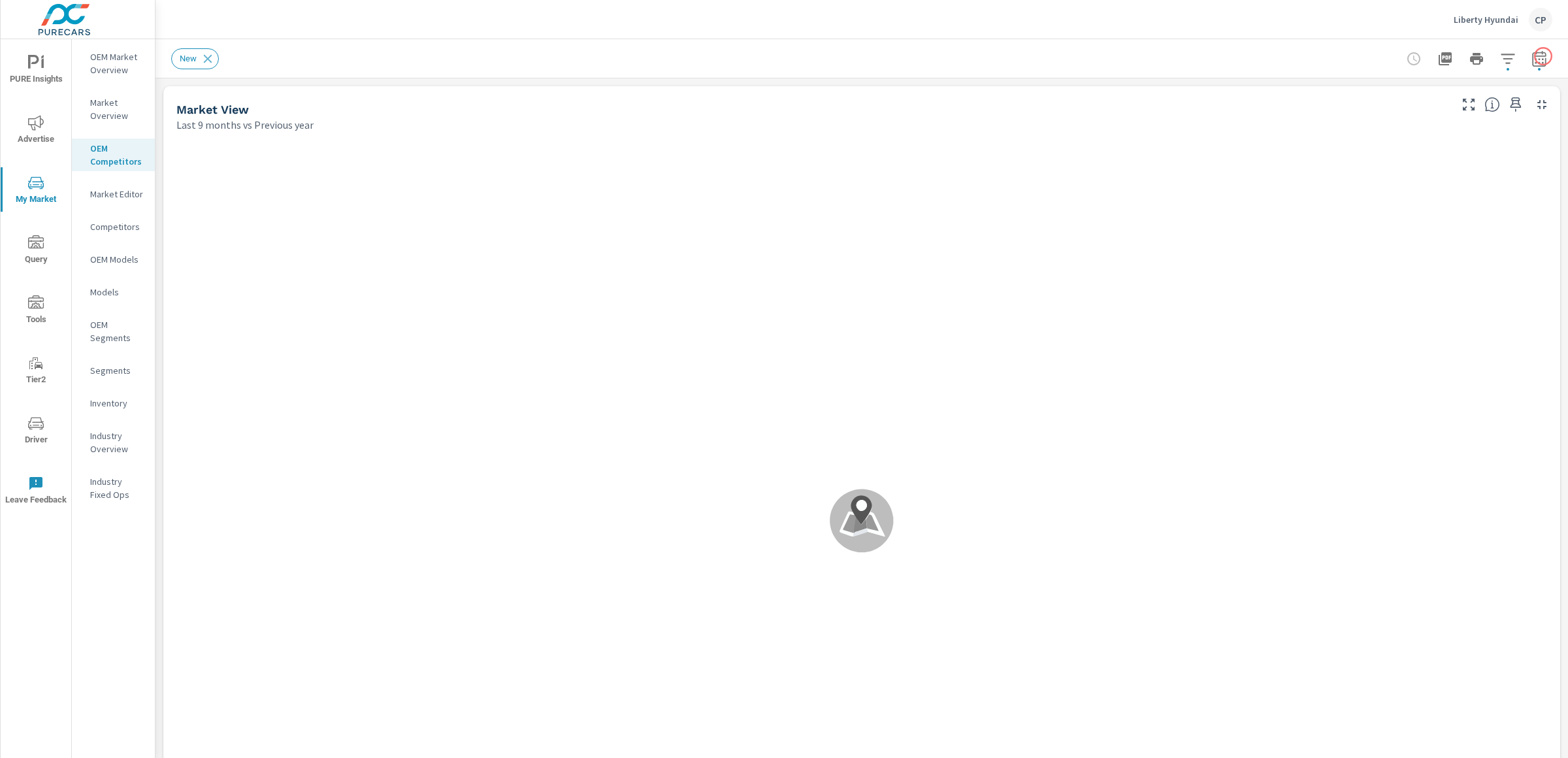
click at [1542, 56] on div "New" at bounding box center [861, 58] width 1413 height 39
click at [1540, 56] on div "New" at bounding box center [861, 58] width 1413 height 39
click at [1518, 68] on div at bounding box center [1477, 59] width 152 height 26
click at [1534, 60] on icon "button" at bounding box center [1540, 59] width 16 height 16
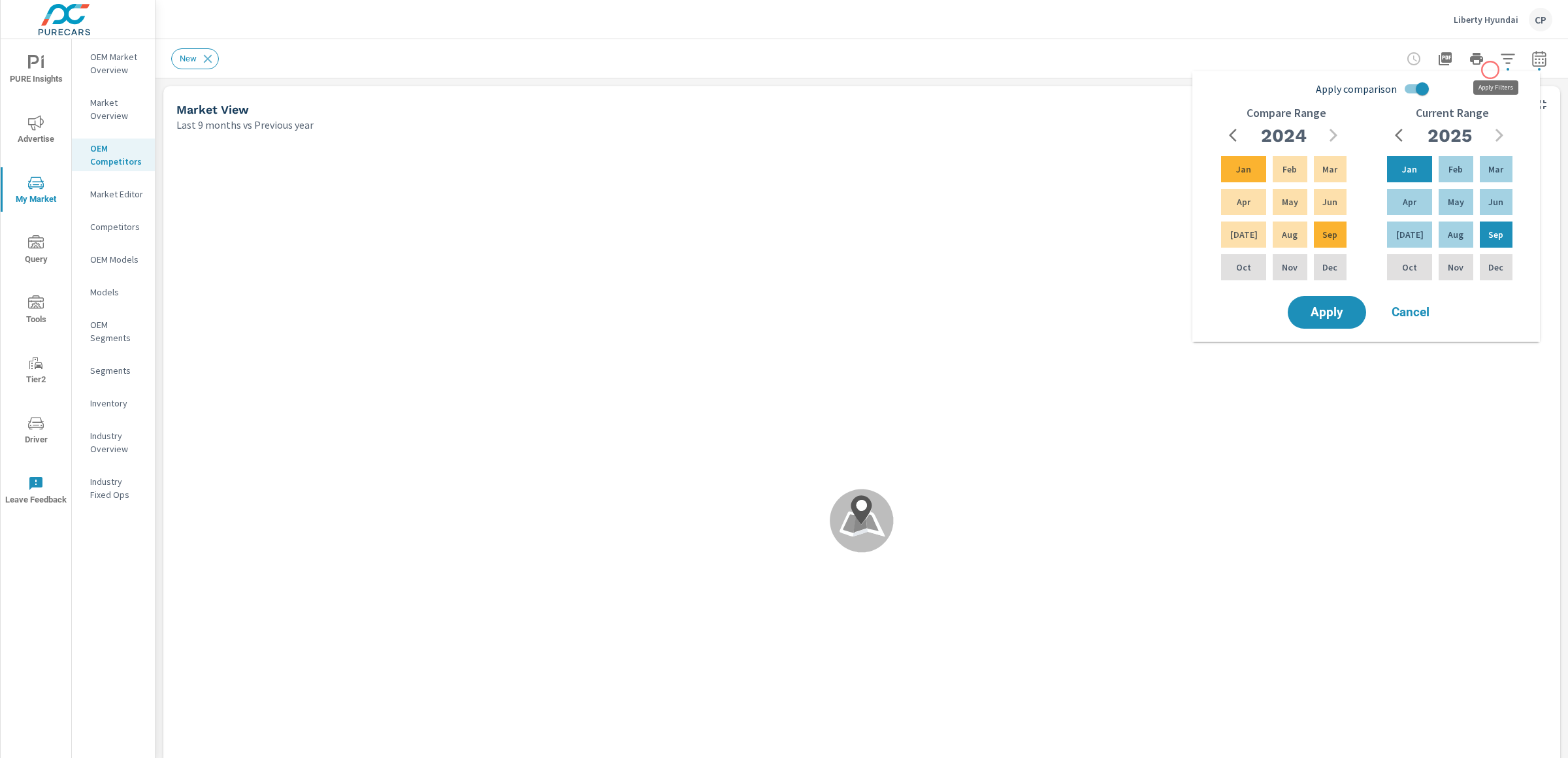
click at [1495, 70] on button "button" at bounding box center [1508, 59] width 26 height 26
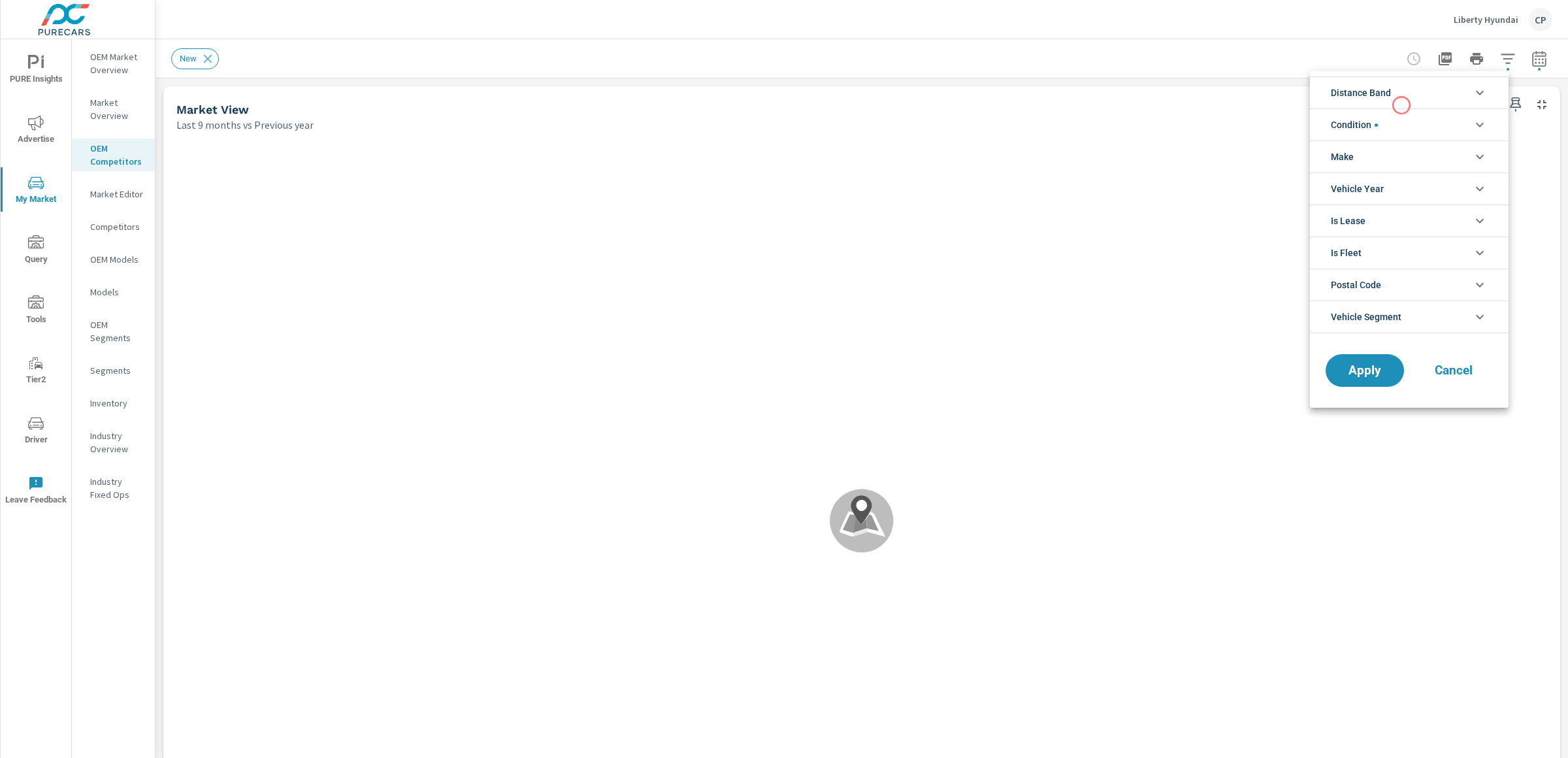
click at [1402, 105] on li "Distance Band" at bounding box center [1409, 93] width 198 height 32
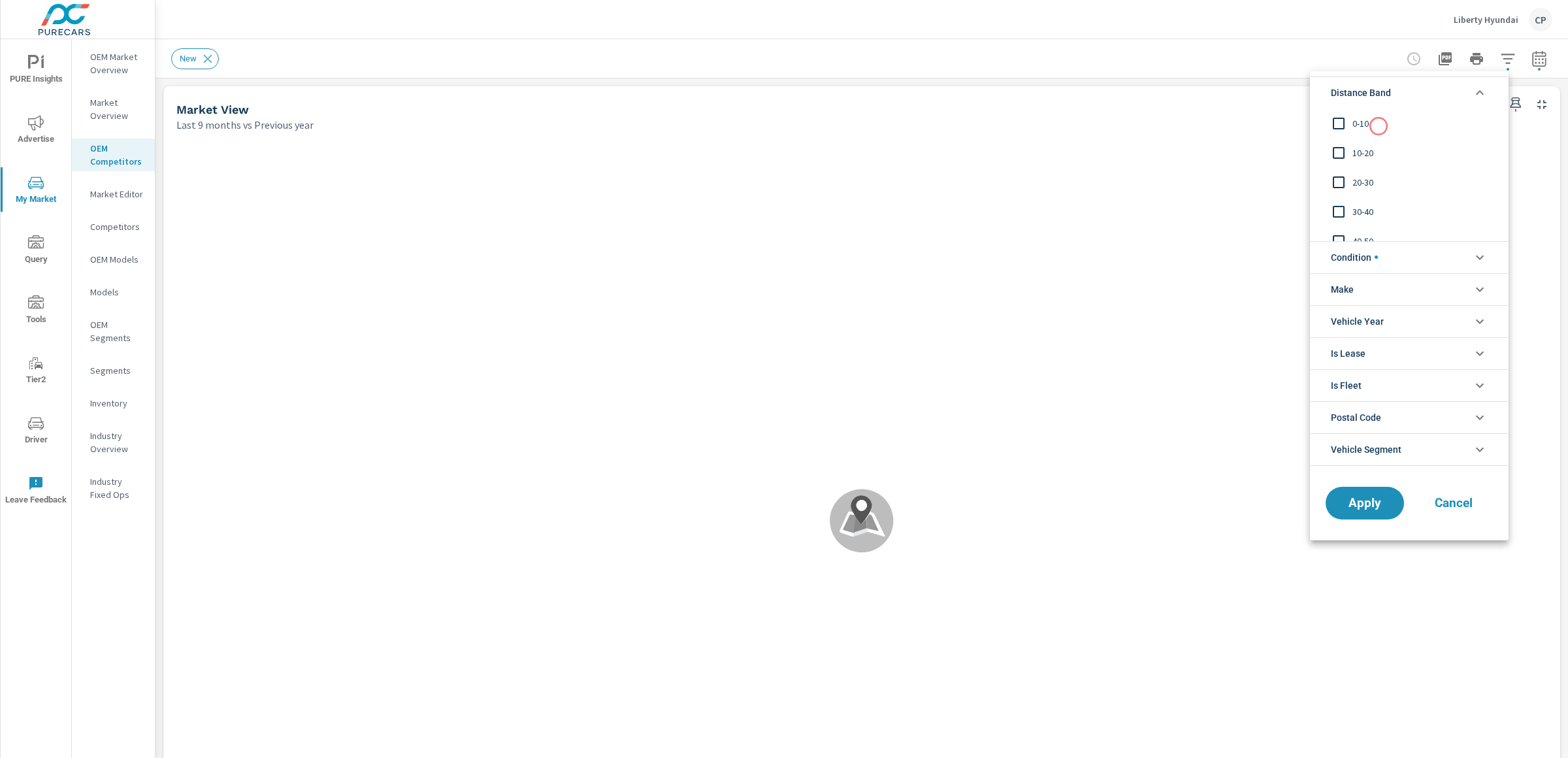
click at [1376, 127] on span "0-10" at bounding box center [1424, 124] width 143 height 16
click at [1352, 147] on span "10-20" at bounding box center [1424, 153] width 143 height 16
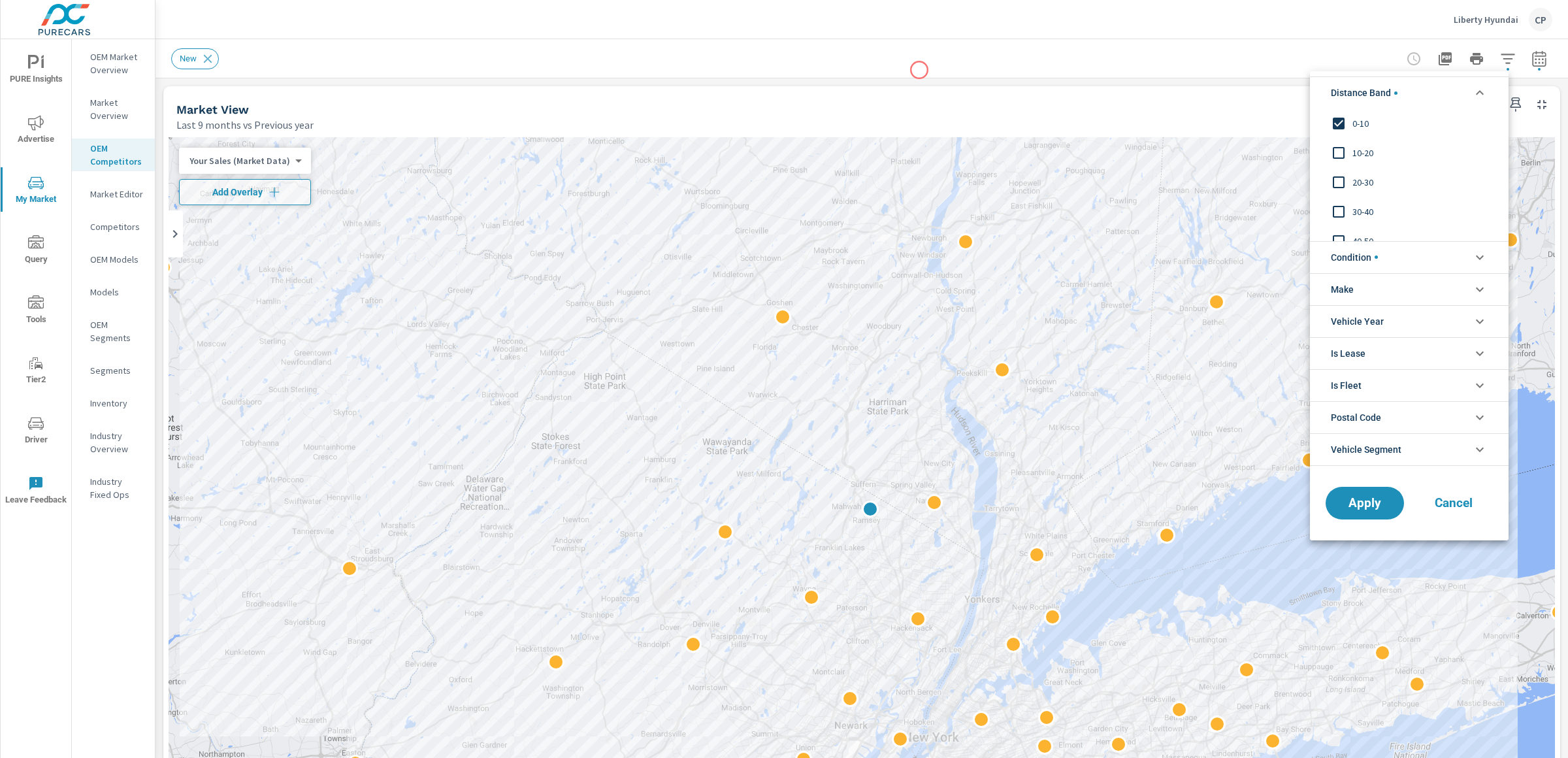
click at [919, 70] on div at bounding box center [784, 379] width 1568 height 758
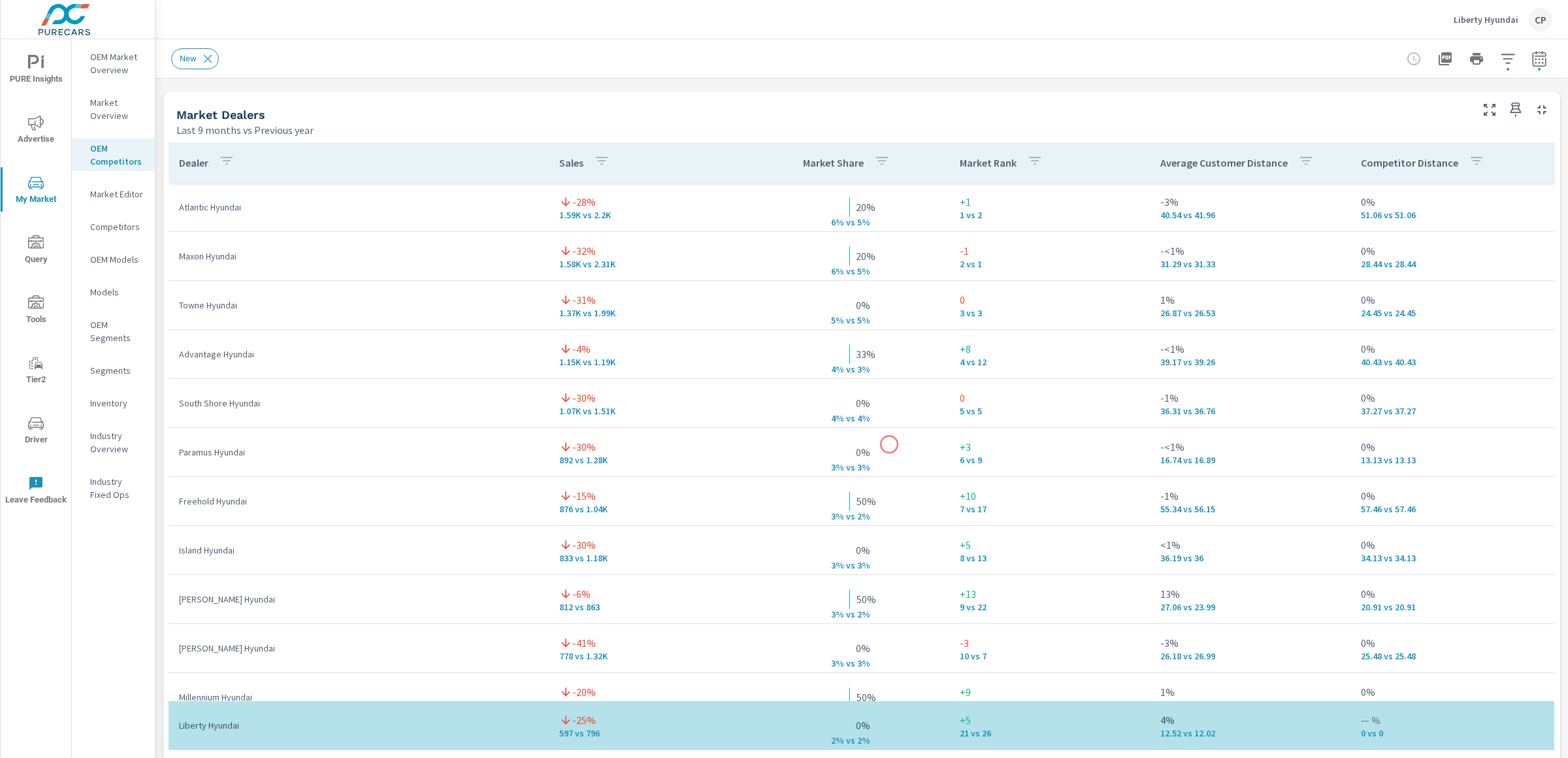
scroll to position [830, 0]
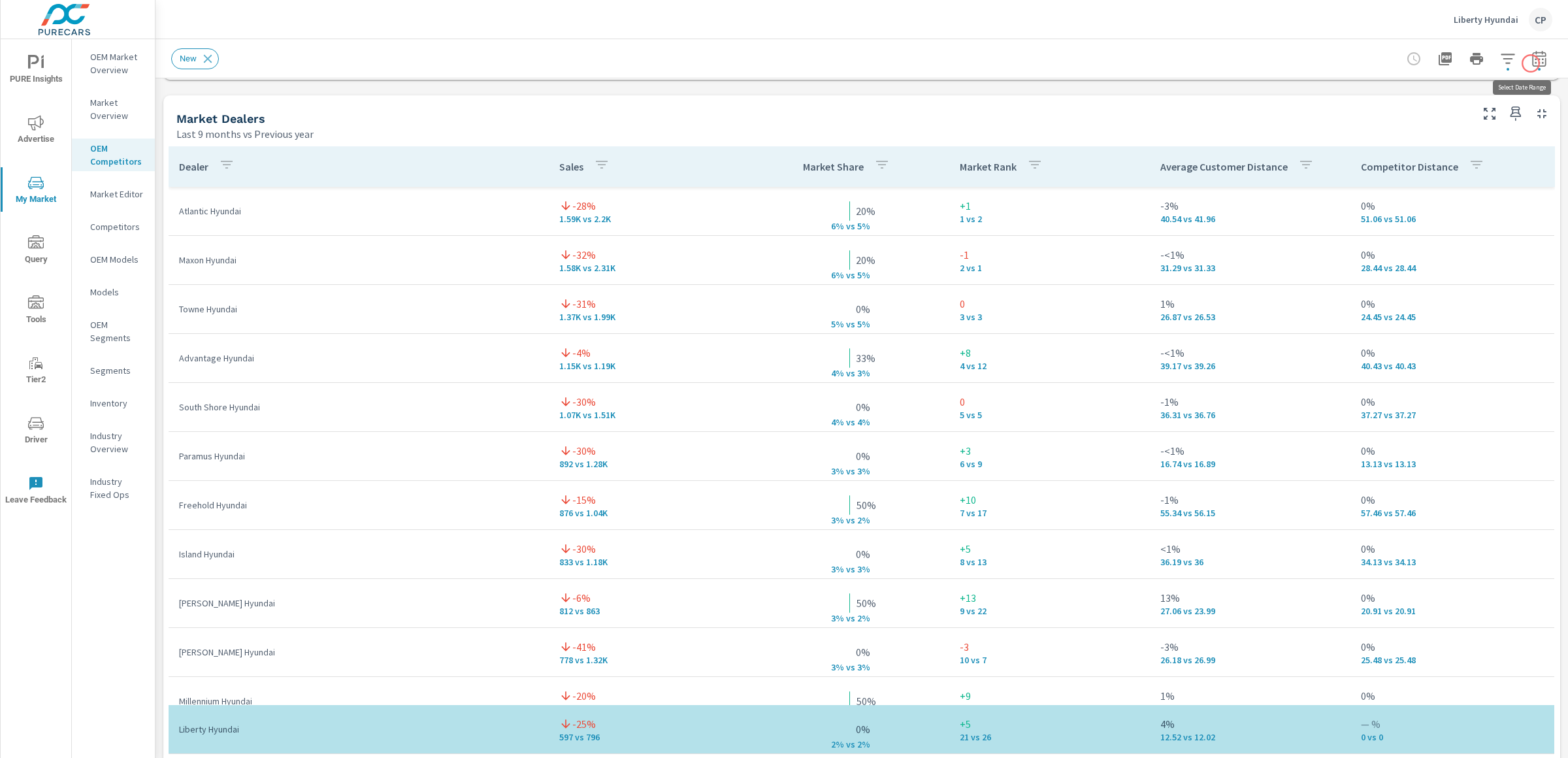
click at [1532, 63] on icon "button" at bounding box center [1540, 59] width 16 height 16
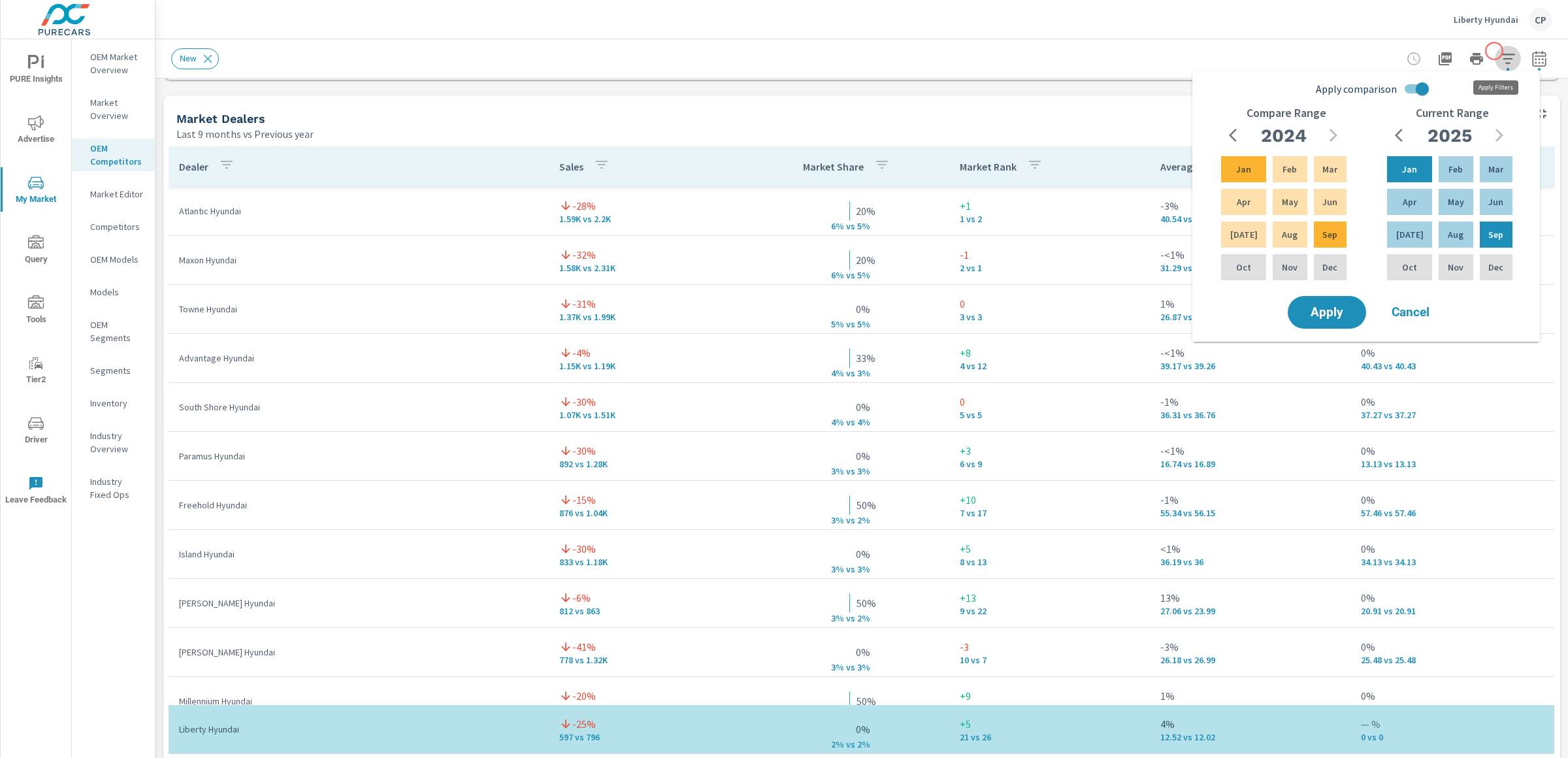
click at [1500, 51] on icon "button" at bounding box center [1508, 59] width 16 height 16
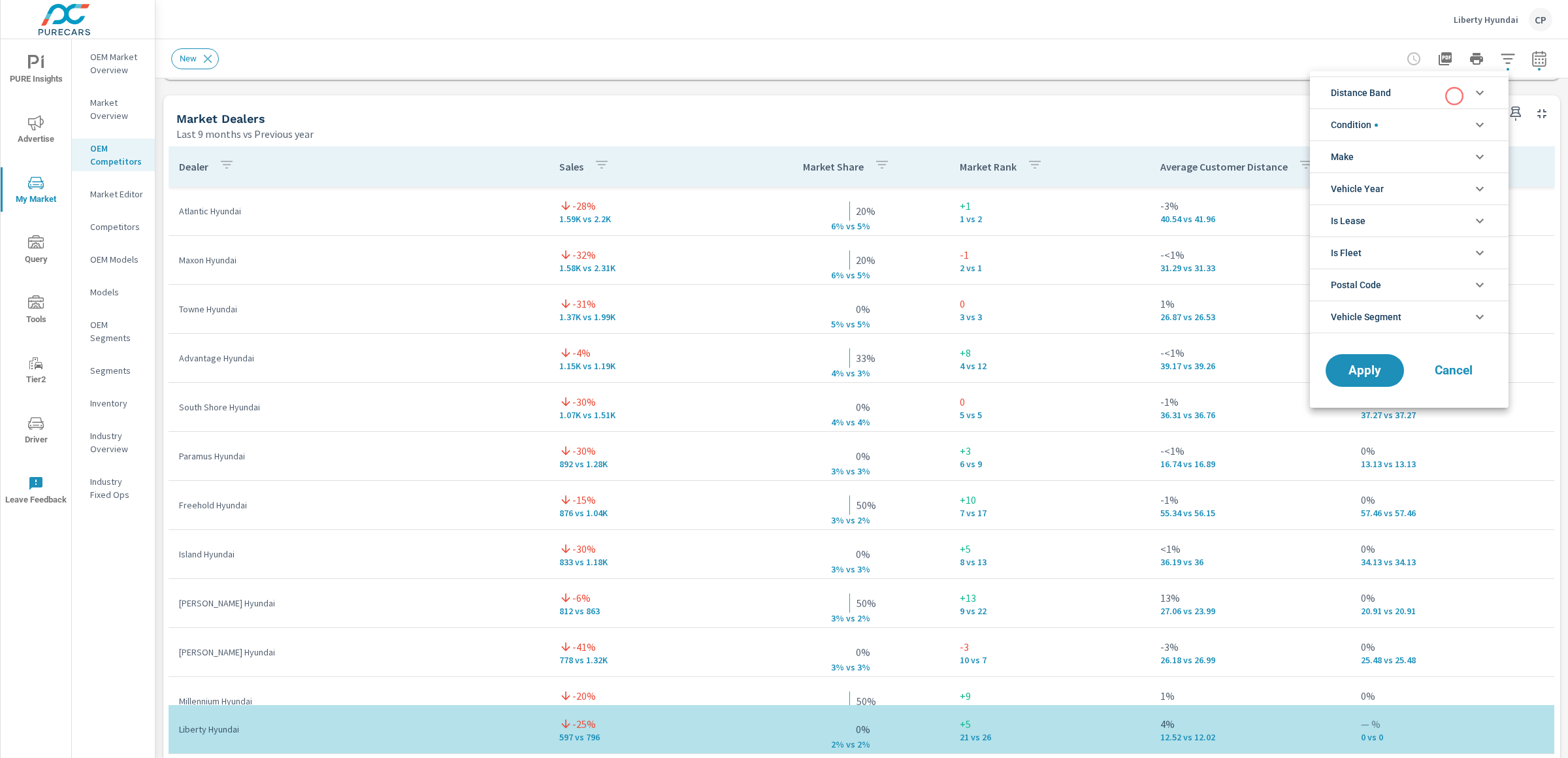
click at [1454, 96] on li "Distance Band" at bounding box center [1409, 93] width 198 height 32
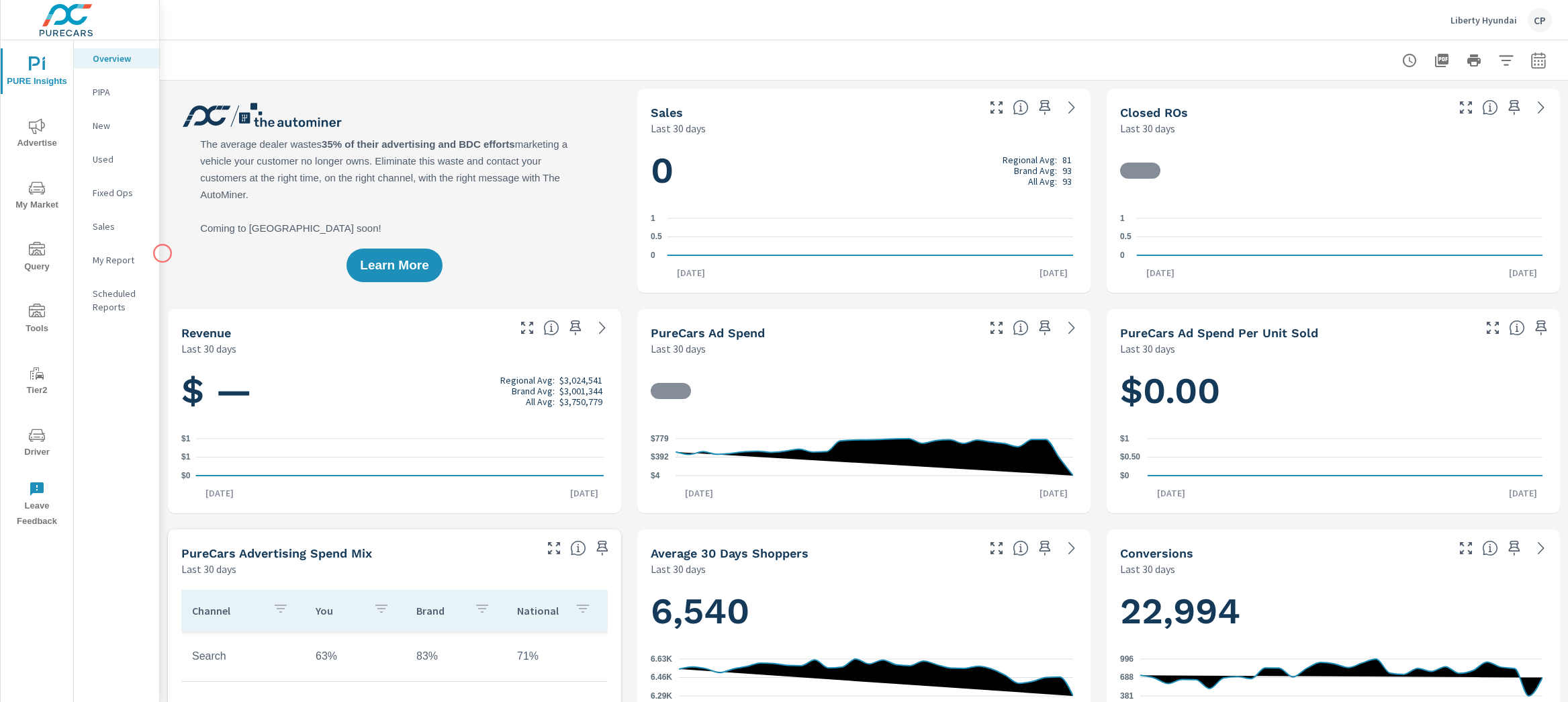
click at [136, 255] on p "My Report" at bounding box center [121, 260] width 55 height 14
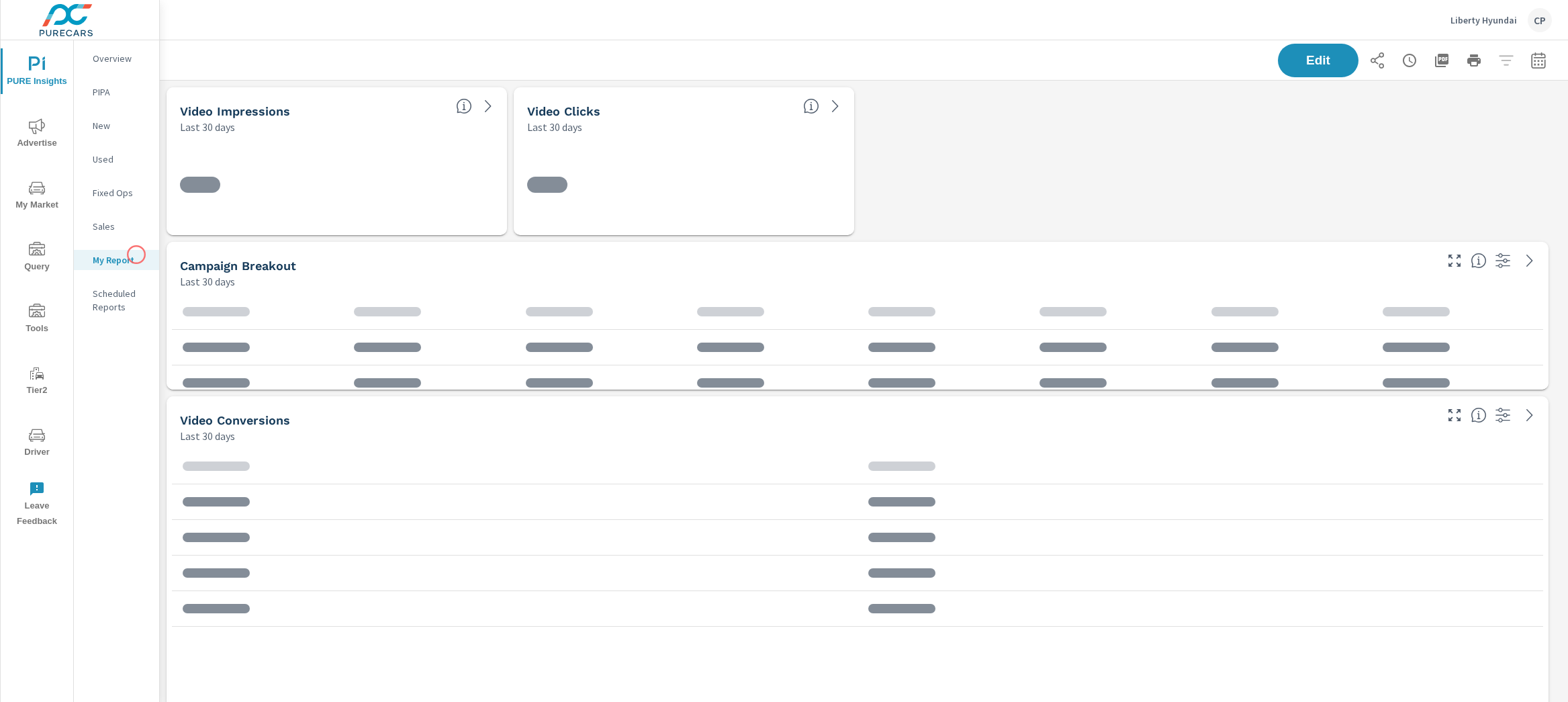
scroll to position [6677, 1422]
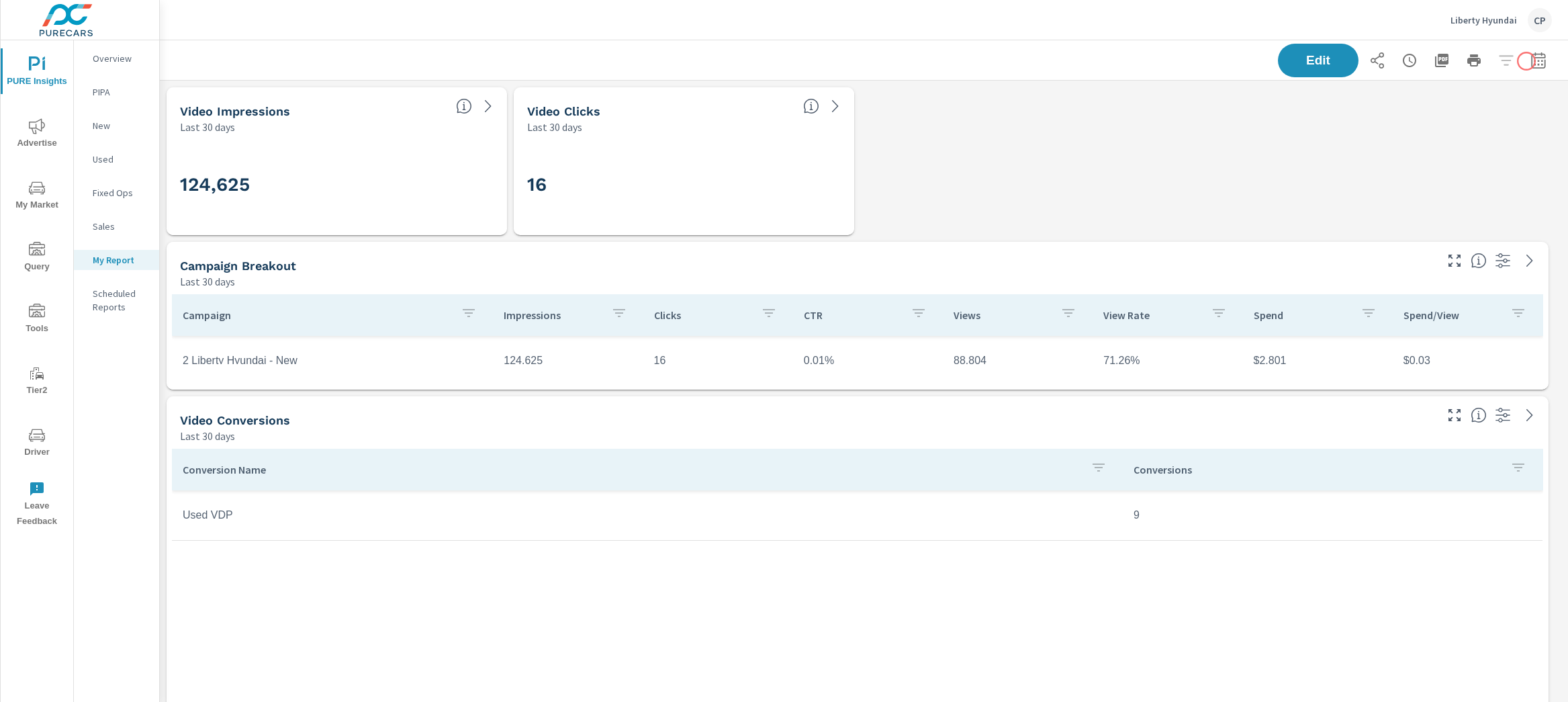
click at [1531, 58] on icon "button" at bounding box center [1538, 60] width 14 height 16
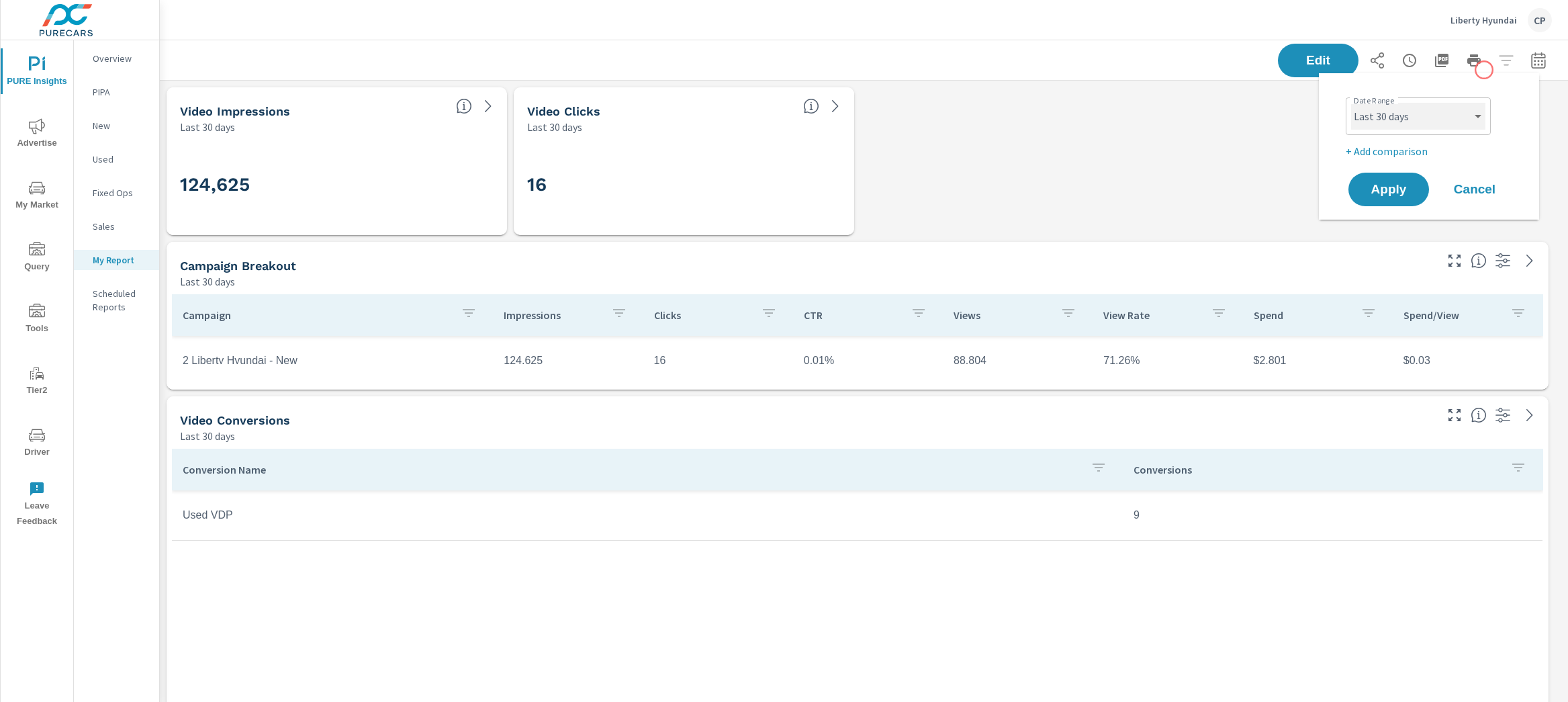
click at [1405, 104] on select "Custom [DATE] Last week Last 7 days Last 14 days Last 30 days Last 45 days Last…" at bounding box center [1417, 116] width 134 height 27
click at [1351, 103] on select "Custom [DATE] Last week Last 7 days Last 14 days Last 30 days Last 45 days Last…" at bounding box center [1417, 116] width 134 height 27
select select "Last month"
click at [1419, 152] on p "+ Add comparison" at bounding box center [1431, 152] width 172 height 16
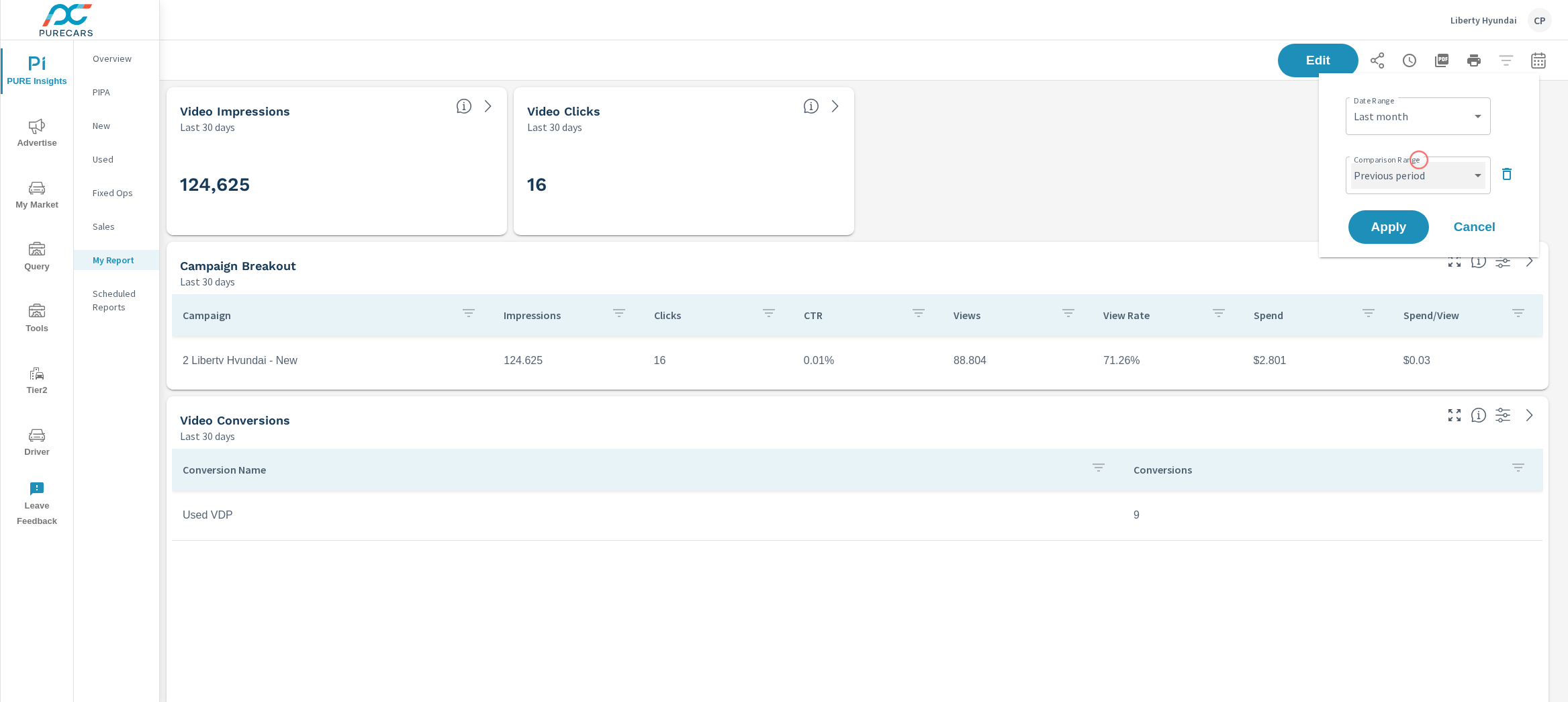
click at [1421, 173] on select "Custom Previous period Previous month Previous year" at bounding box center [1417, 176] width 134 height 27
click at [1351, 162] on select "Custom Previous period Previous month Previous year" at bounding box center [1417, 176] width 134 height 27
select select "Previous month"
click at [1397, 224] on span "Apply" at bounding box center [1388, 227] width 55 height 13
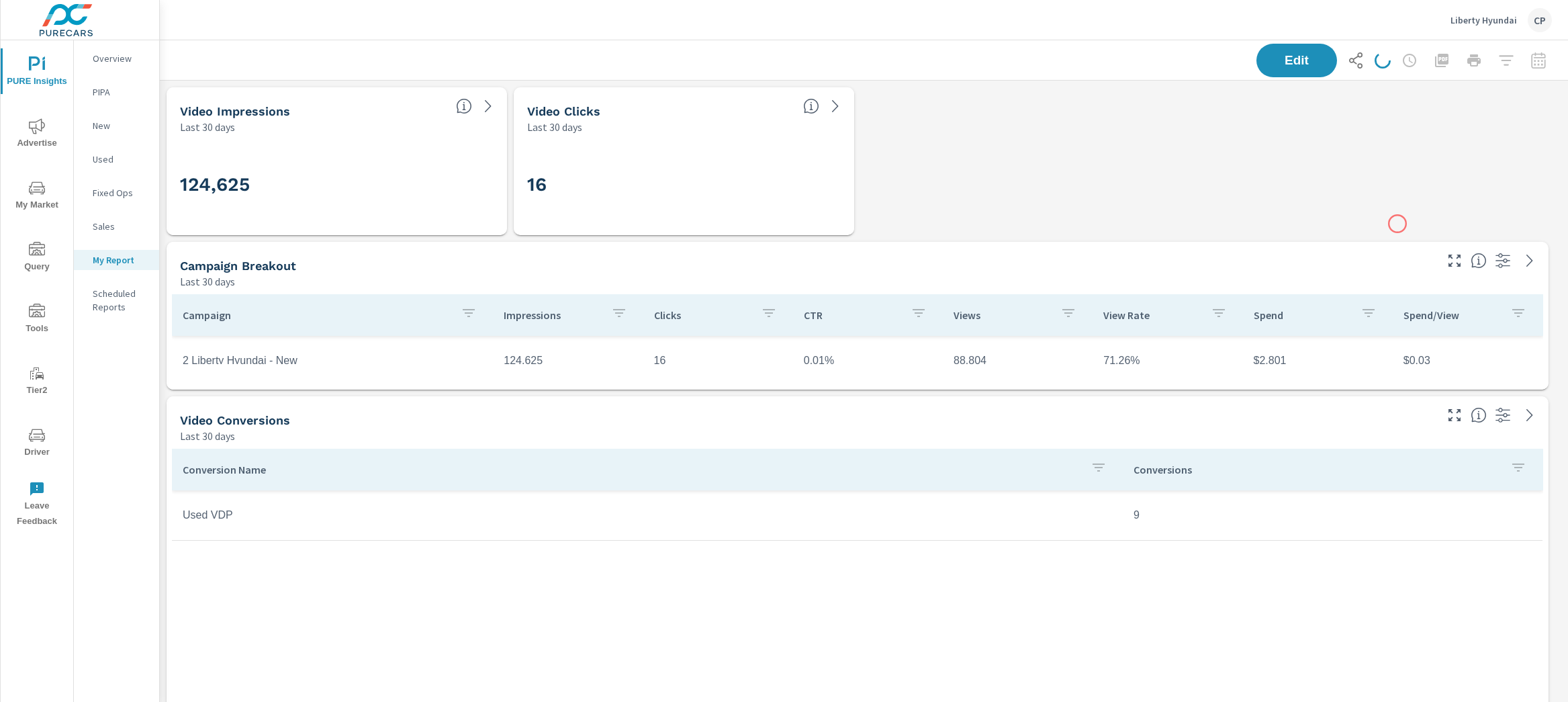
scroll to position [6677, 1422]
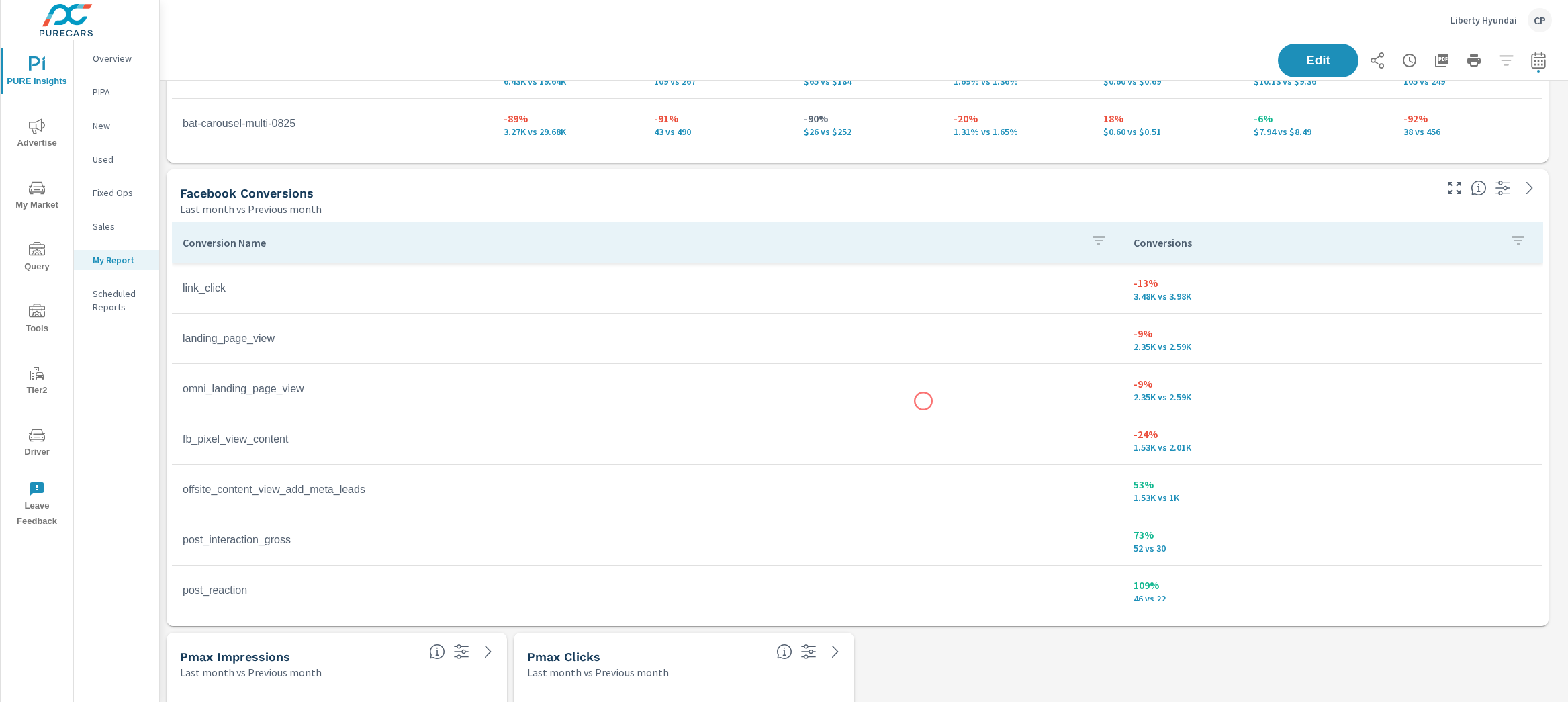
scroll to position [2107, 0]
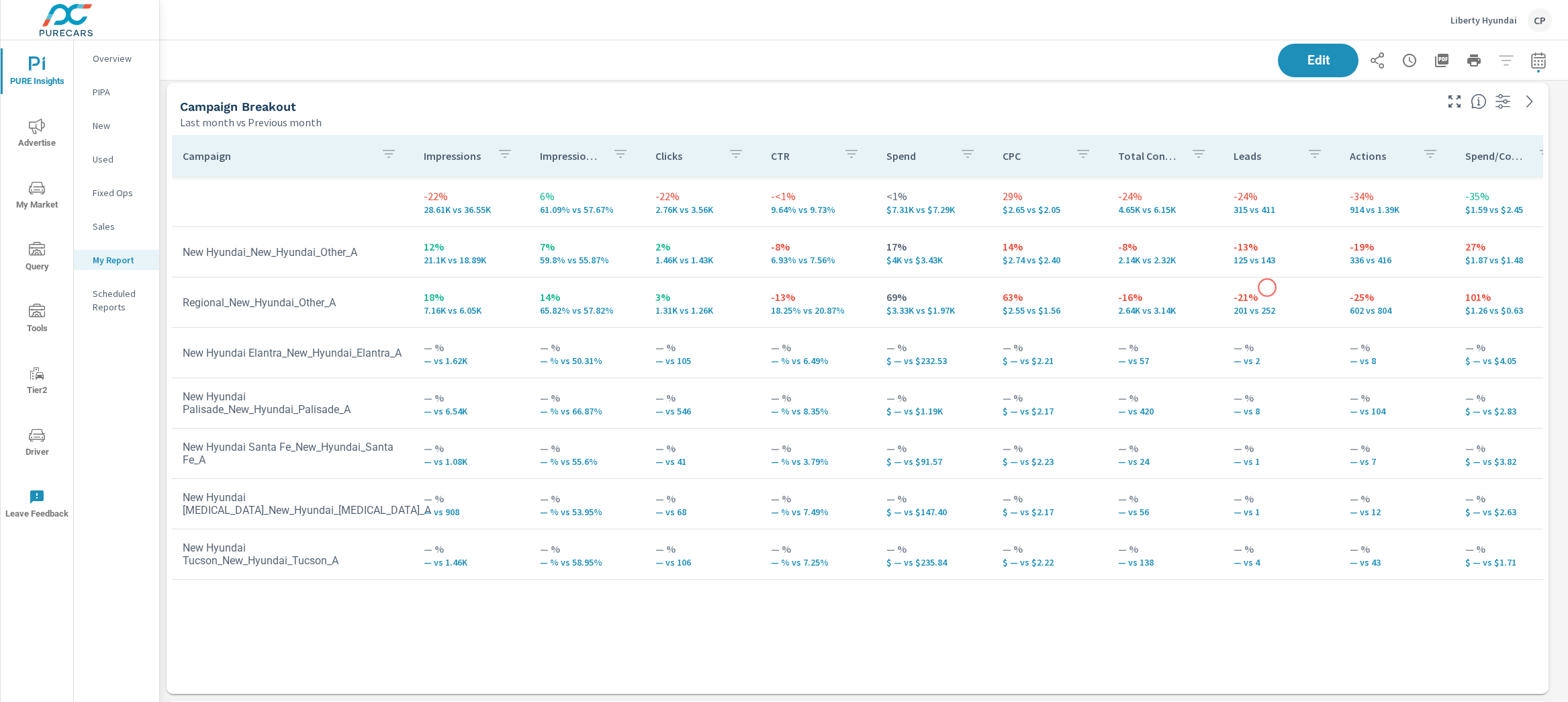
scroll to position [3153, 0]
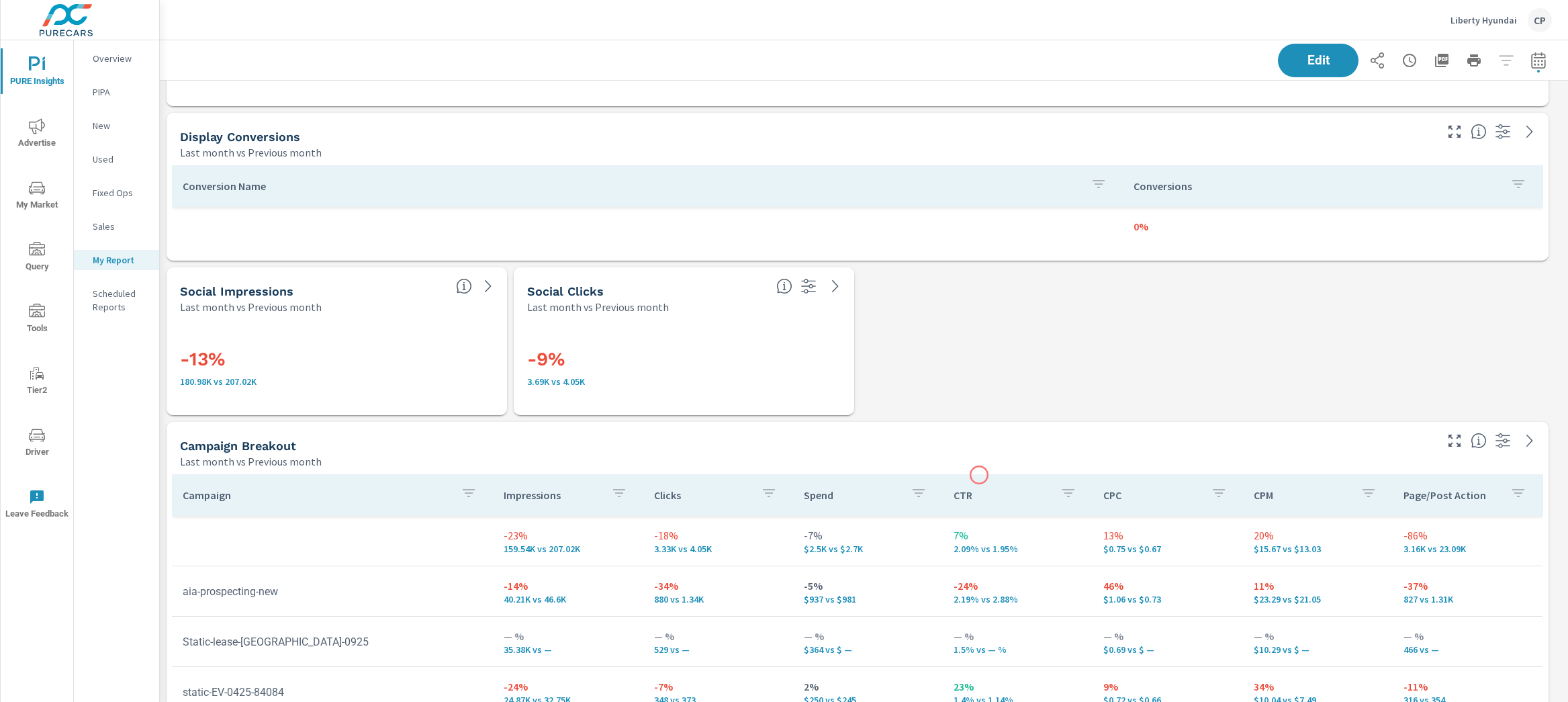
scroll to position [1250, 0]
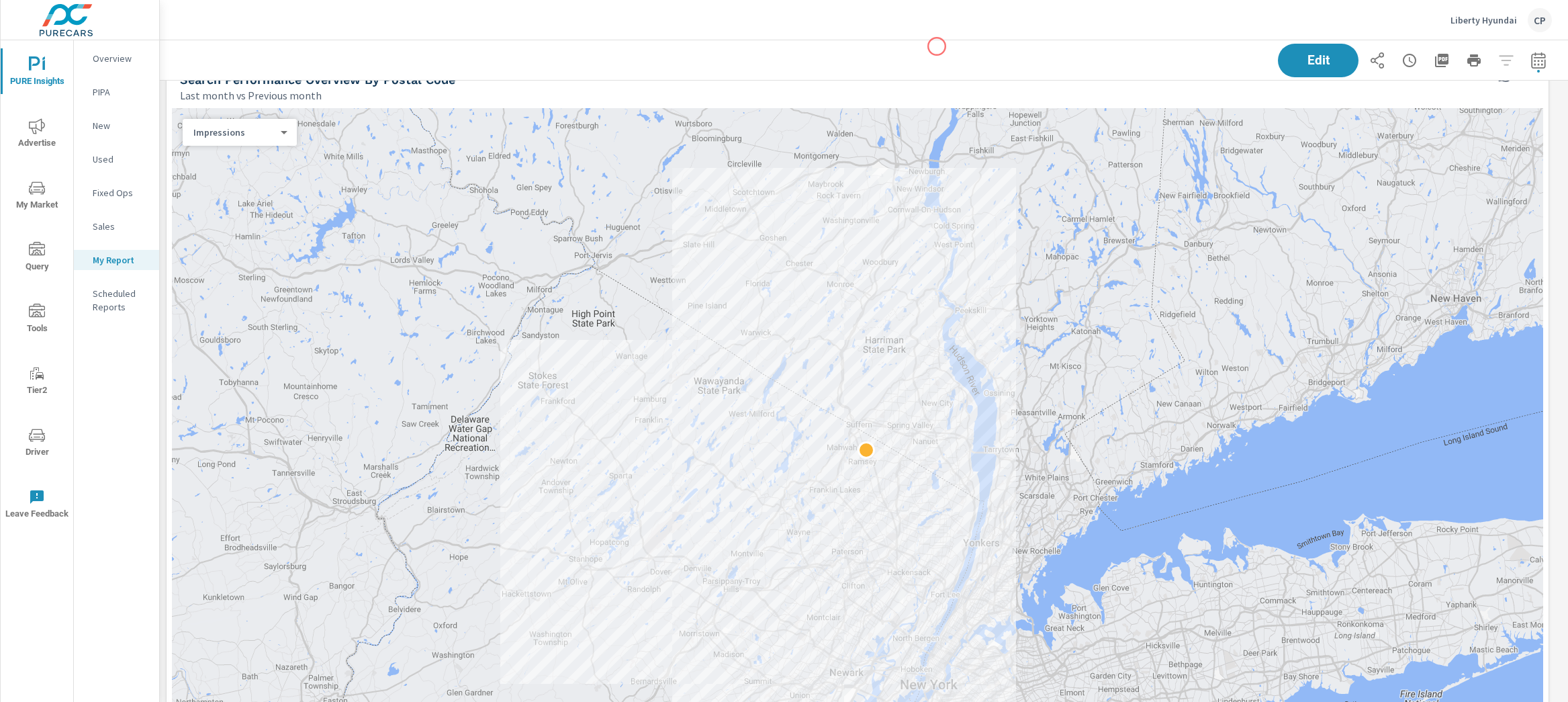
scroll to position [3919, 0]
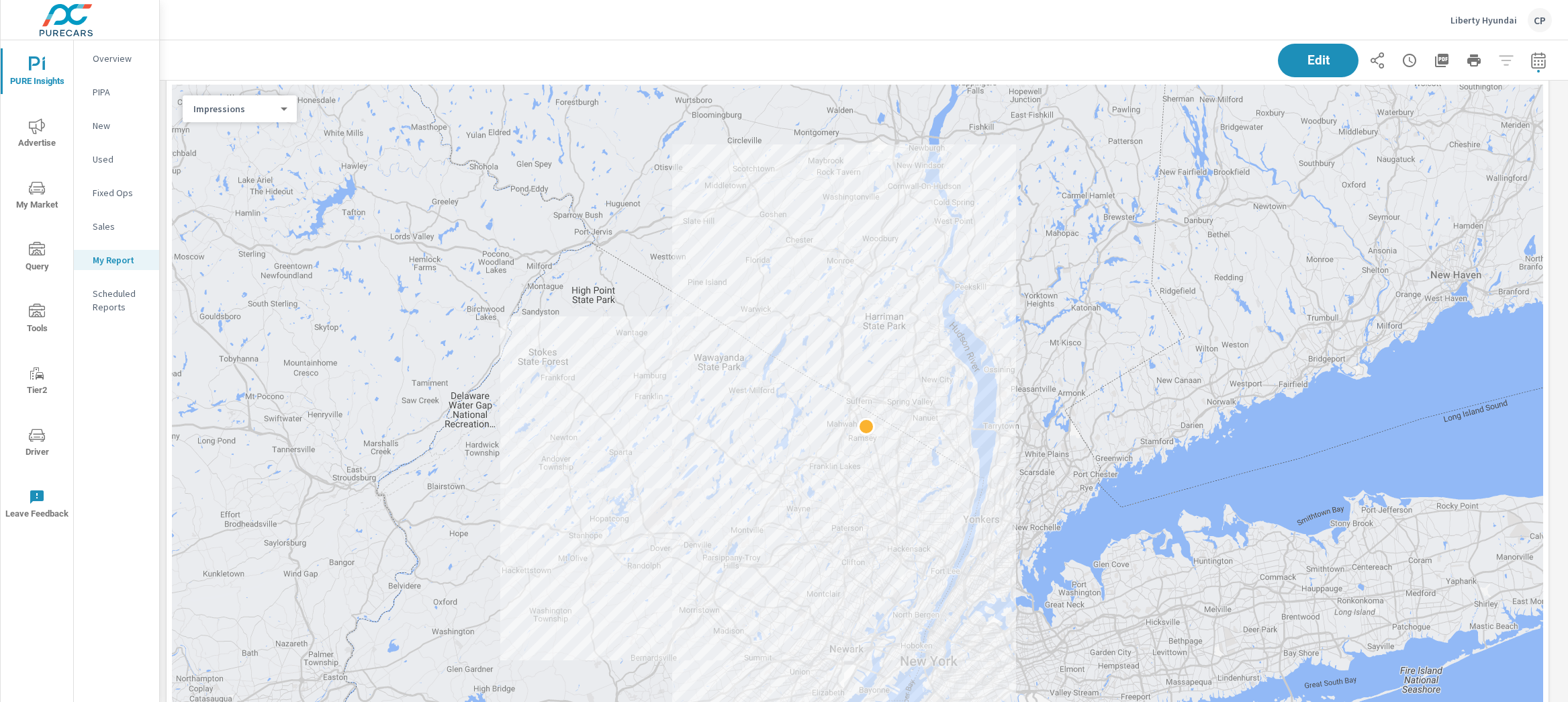
click at [1531, 62] on icon "button" at bounding box center [1539, 61] width 16 height 16
select select "Last month"
select select "Previous month"
click at [1531, 58] on icon "button" at bounding box center [1539, 61] width 16 height 16
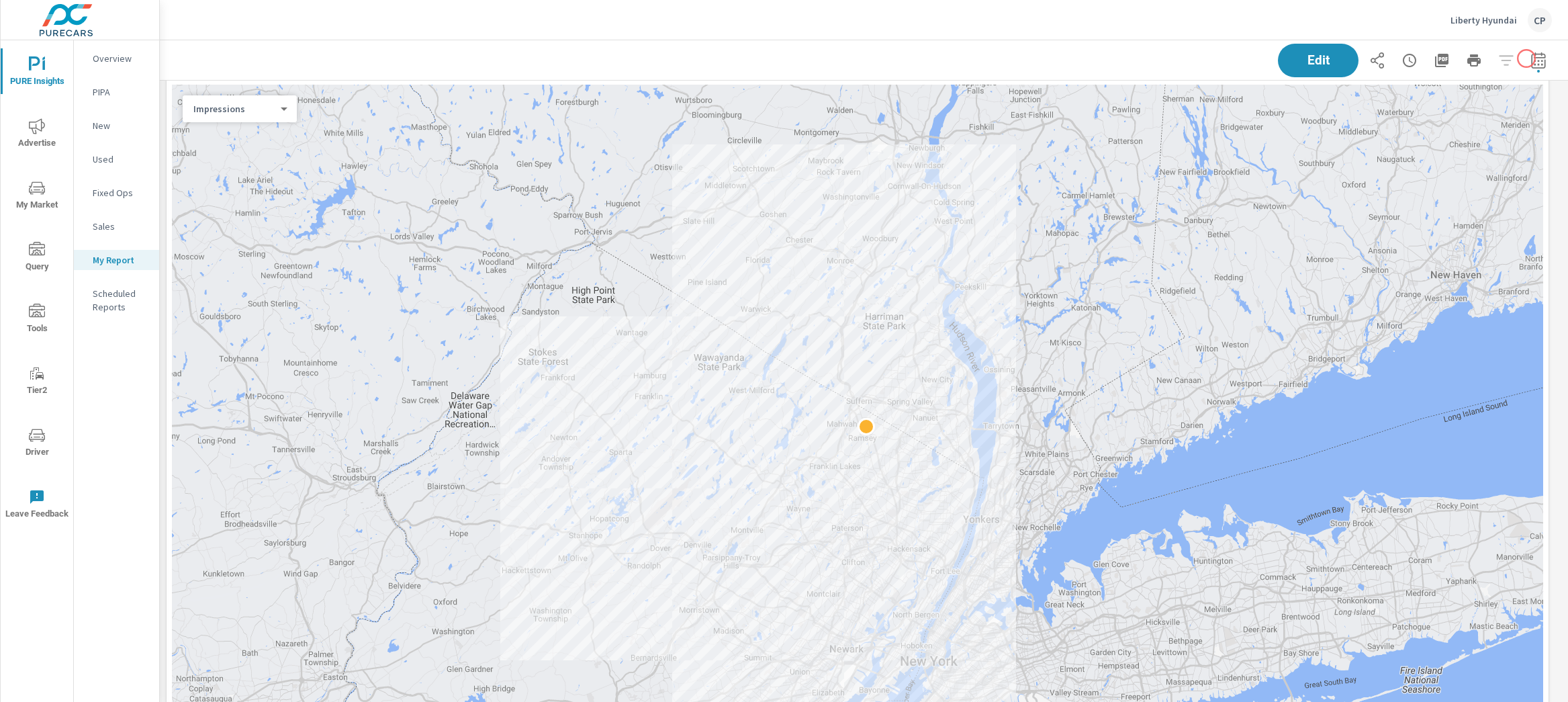
select select "Last month"
select select "Previous month"
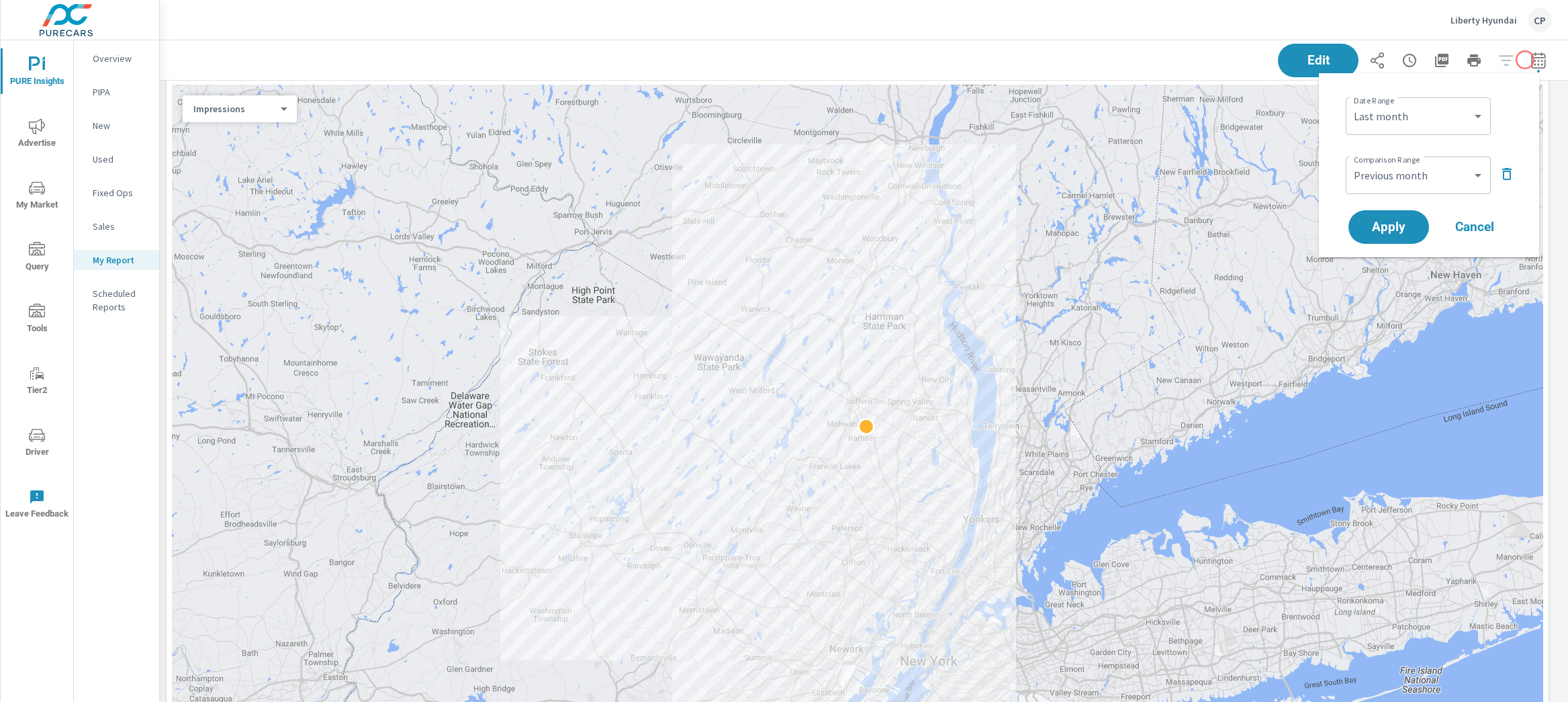
scroll to position [6677, 1422]
click at [1464, 116] on select "Custom Yesterday Last week Last 7 days Last 14 days Last 30 days Last 45 days L…" at bounding box center [1417, 116] width 134 height 27
click at [1511, 177] on icon "button" at bounding box center [1507, 174] width 16 height 16
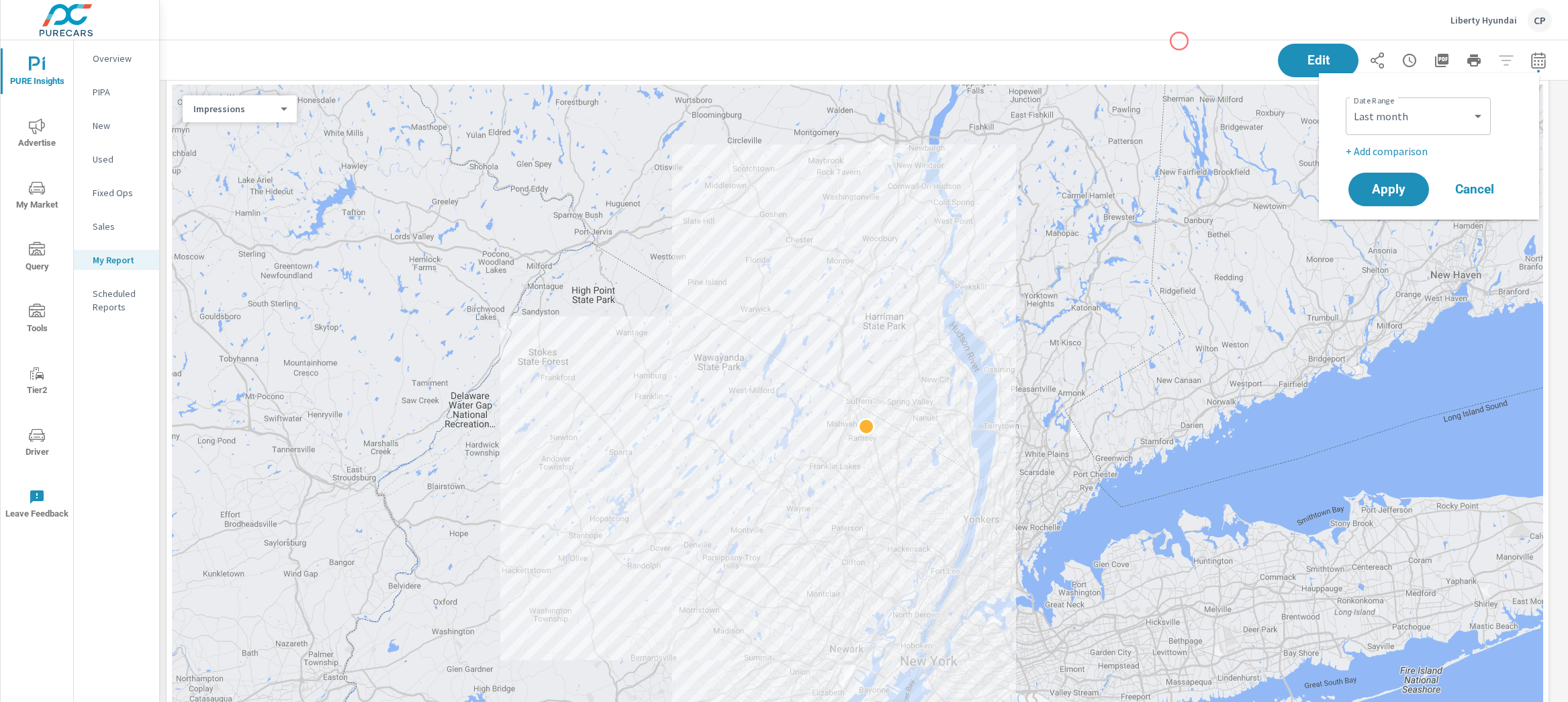
click at [1179, 41] on div "Edit" at bounding box center [864, 60] width 1376 height 40
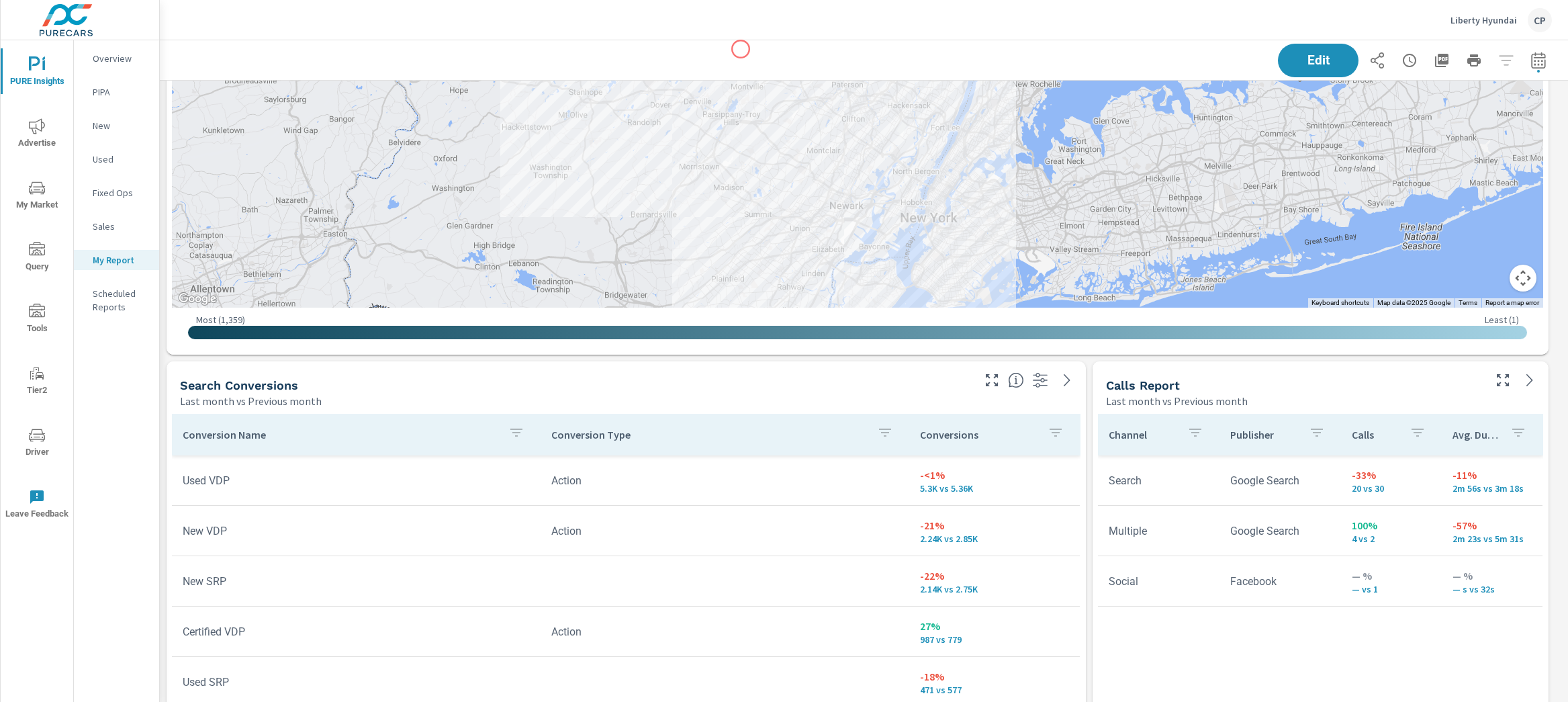
scroll to position [4539, 0]
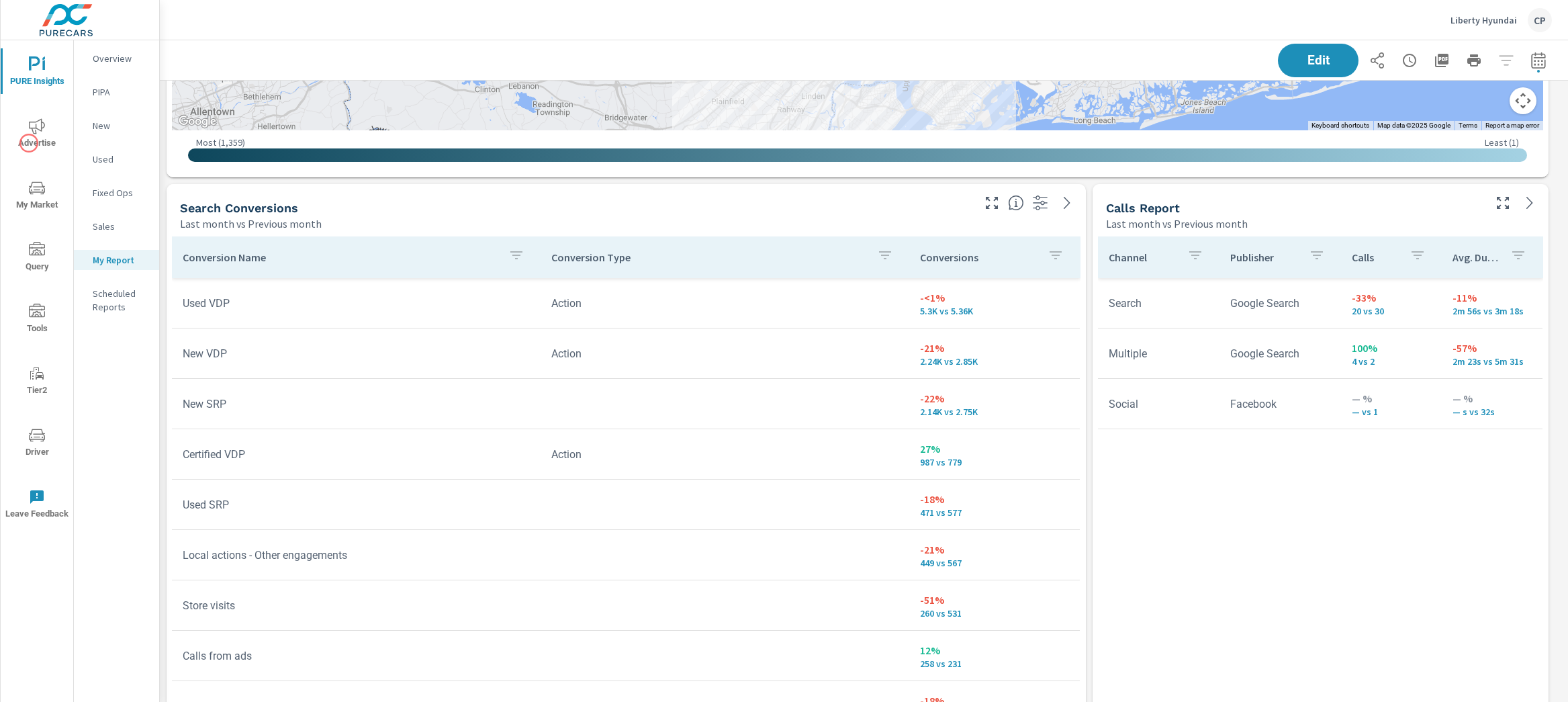
click at [15, 111] on button "Advertise" at bounding box center [37, 133] width 73 height 46
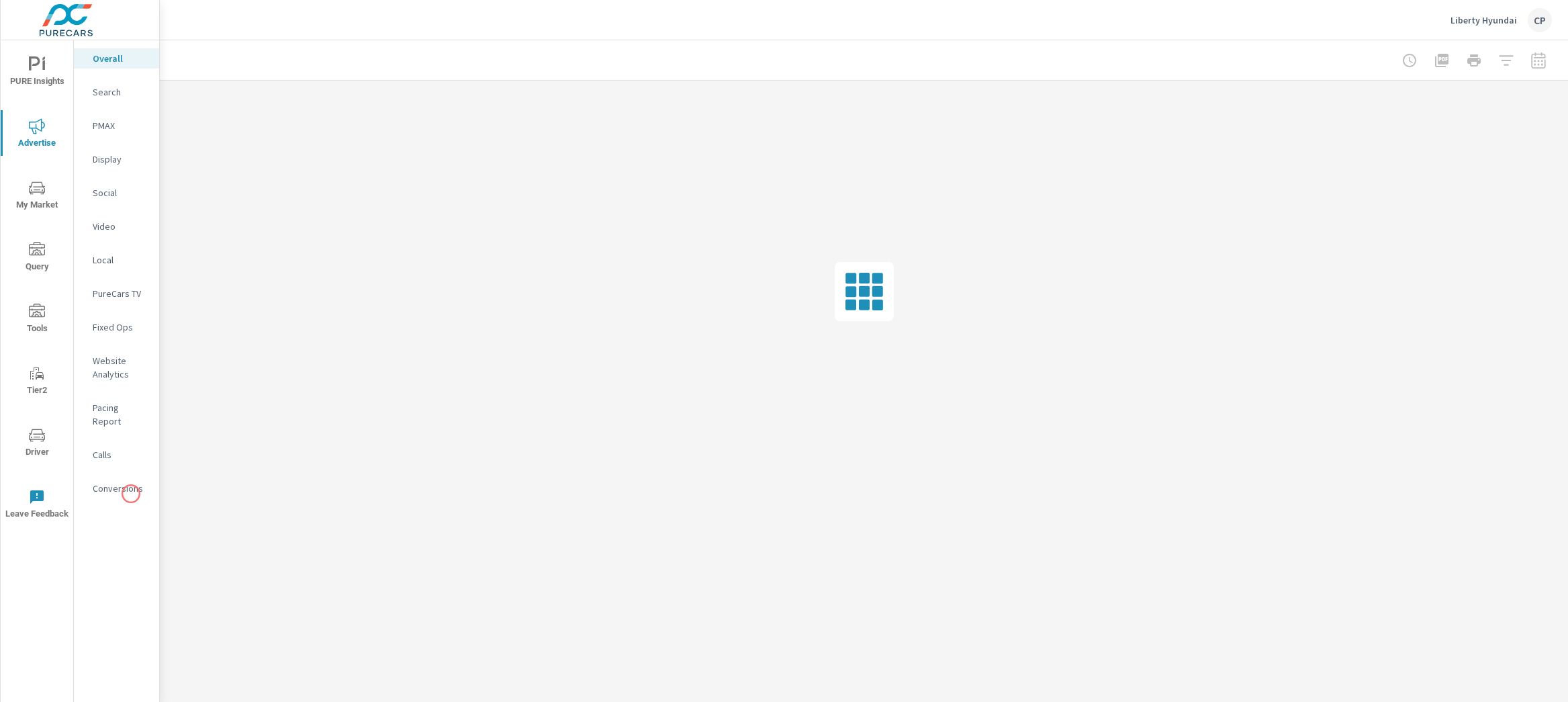
click at [120, 482] on p "Conversions" at bounding box center [121, 488] width 55 height 14
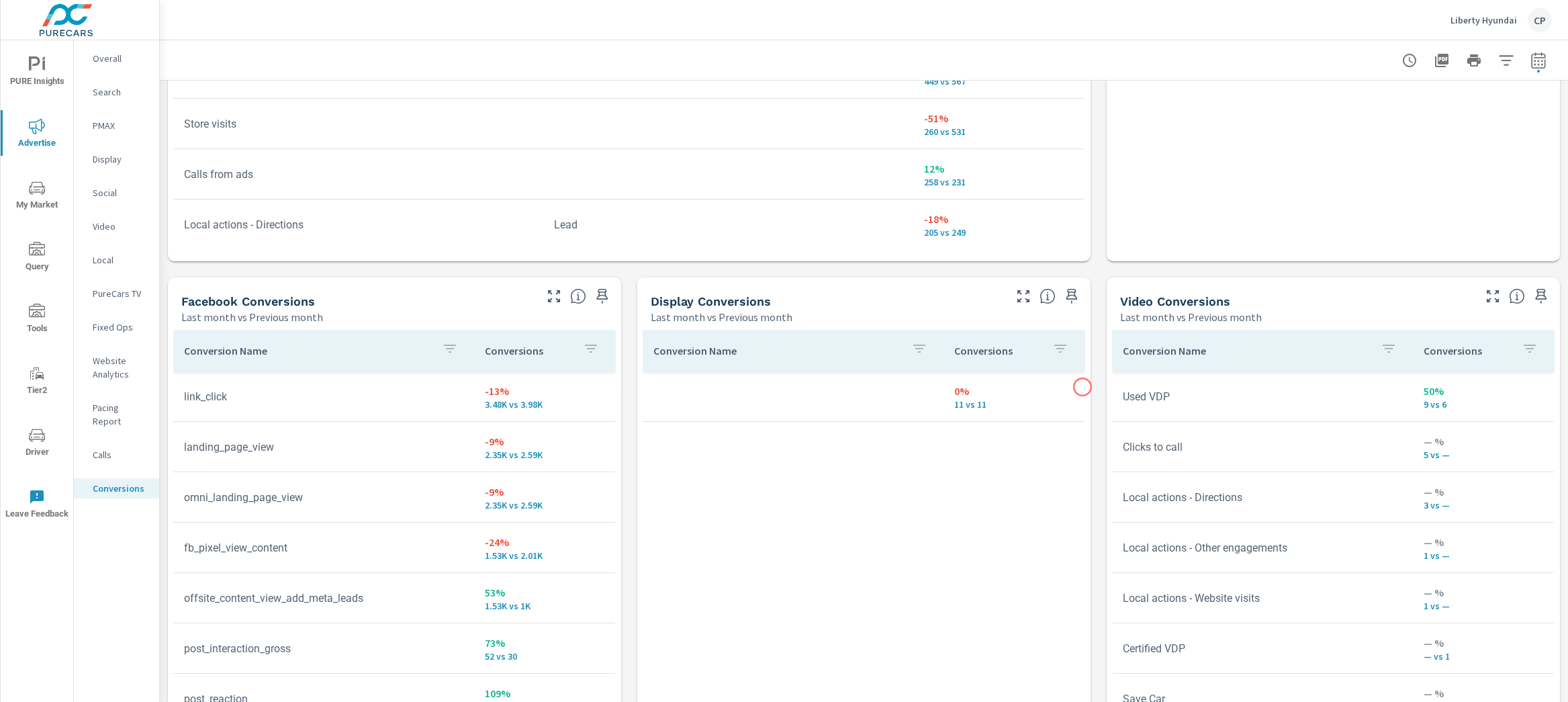
scroll to position [1247, 0]
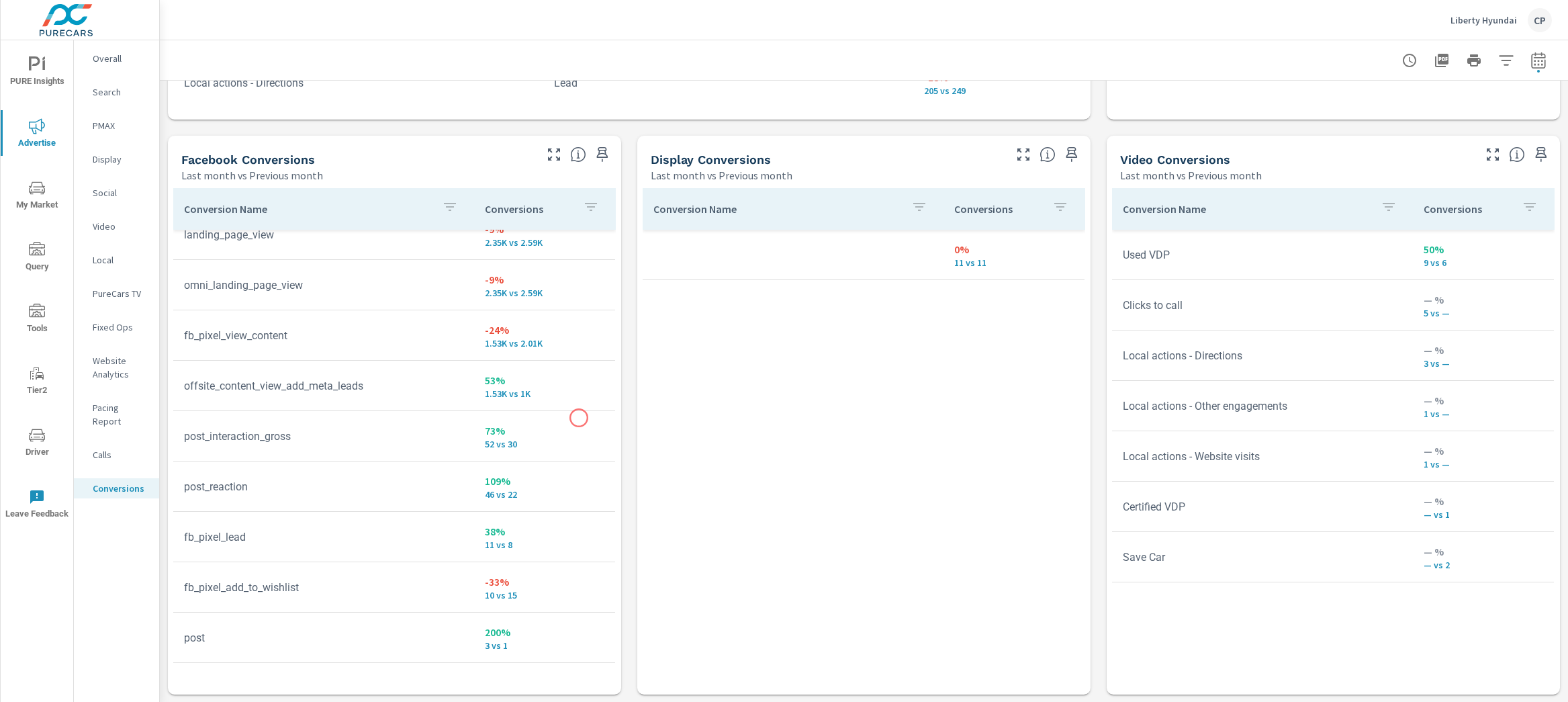
scroll to position [71, 0]
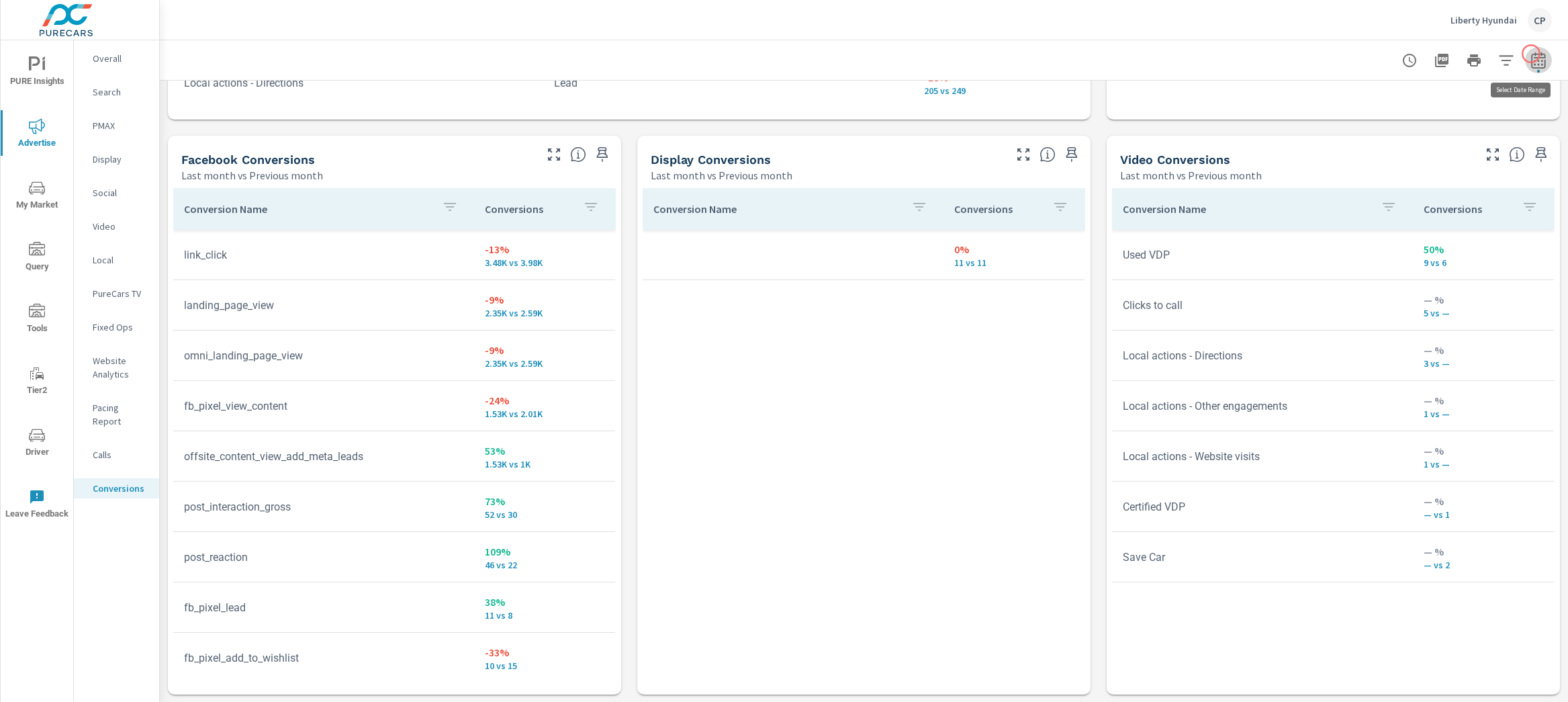
click at [1531, 54] on icon "button" at bounding box center [1538, 60] width 14 height 16
select select "Last month"
select select "Previous month"
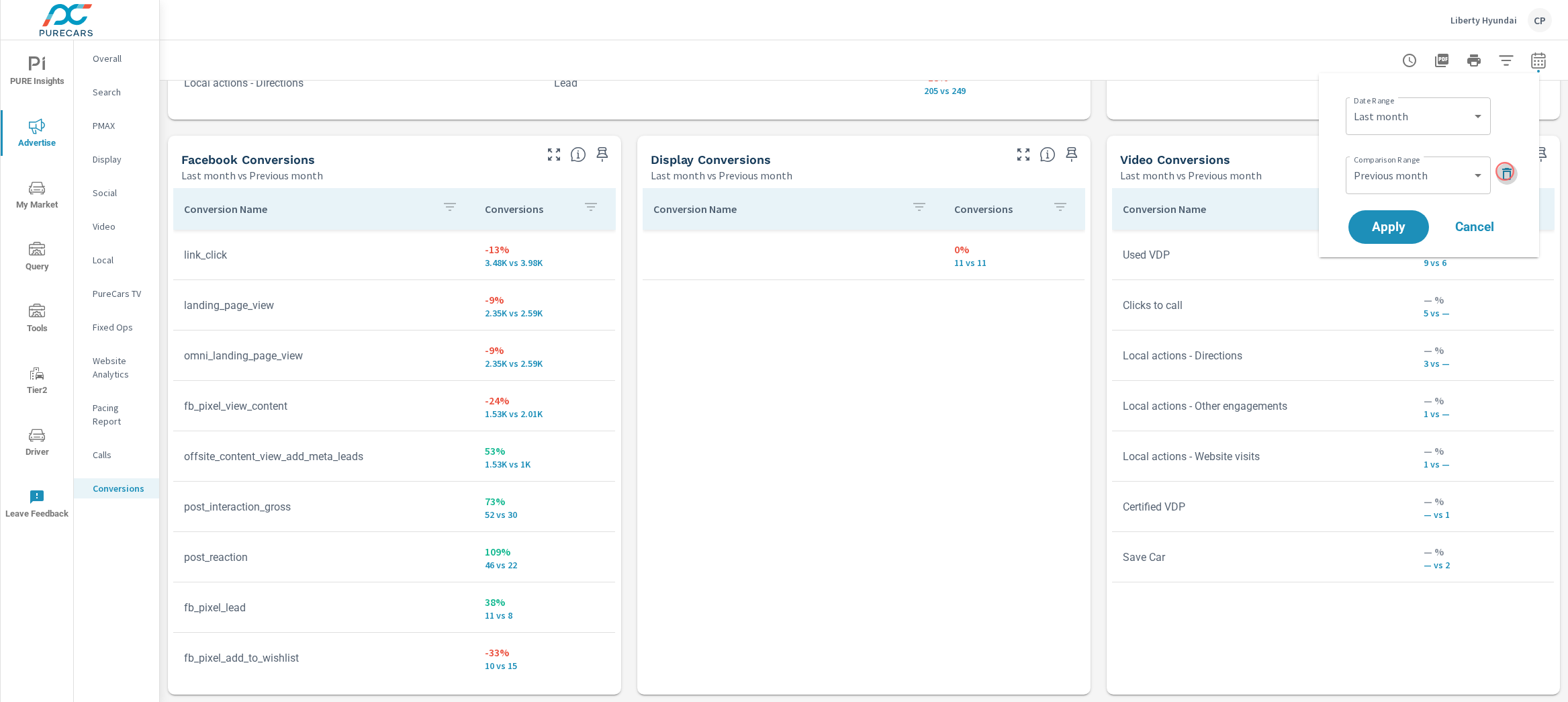
click at [1505, 171] on icon "button" at bounding box center [1507, 174] width 16 height 16
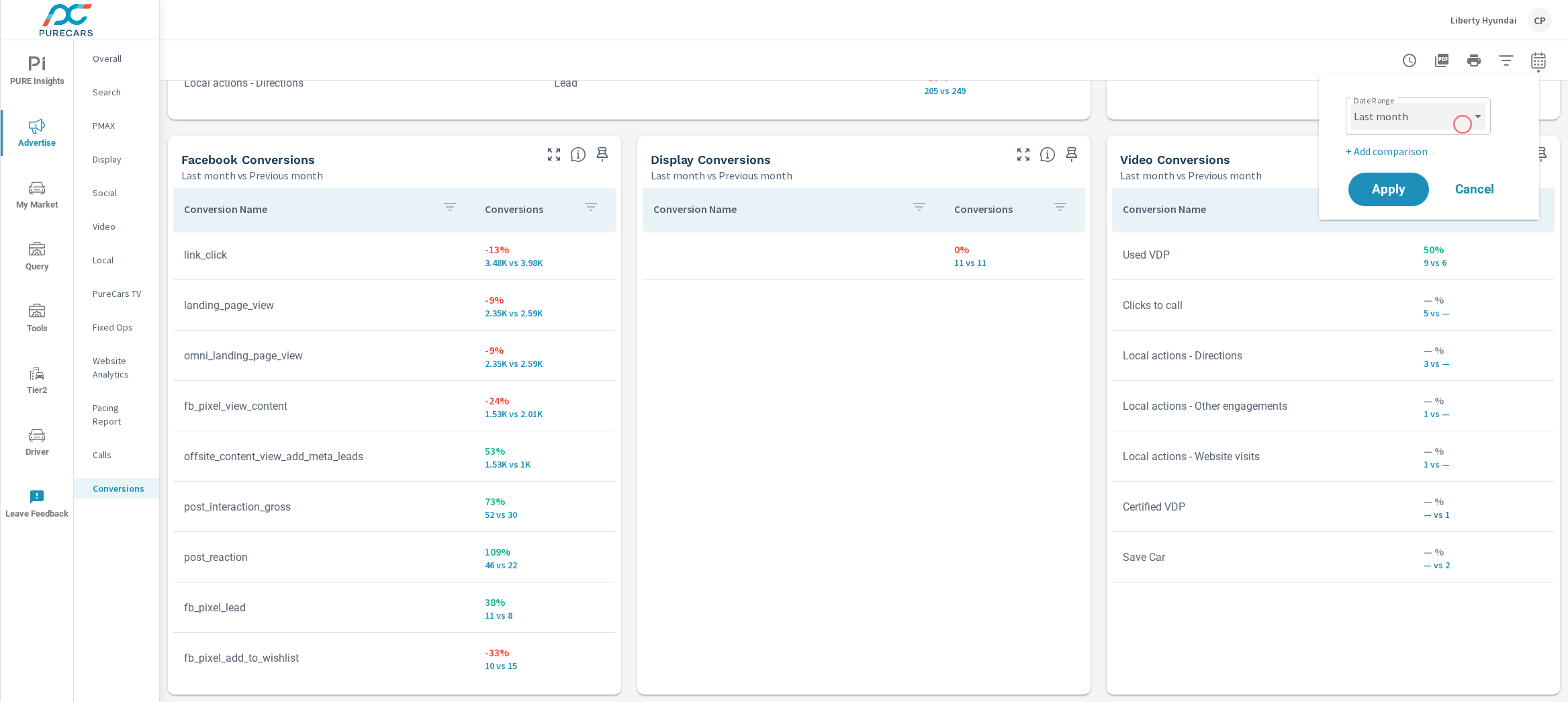
click at [1453, 121] on select "Custom [DATE] Last week Last 7 days Last 14 days Last 30 days Last 45 days Last…" at bounding box center [1417, 116] width 134 height 27
click at [1351, 103] on select "Custom [DATE] Last week Last 7 days Last 14 days Last 30 days Last 45 days Last…" at bounding box center [1417, 116] width 134 height 27
select select "custom"
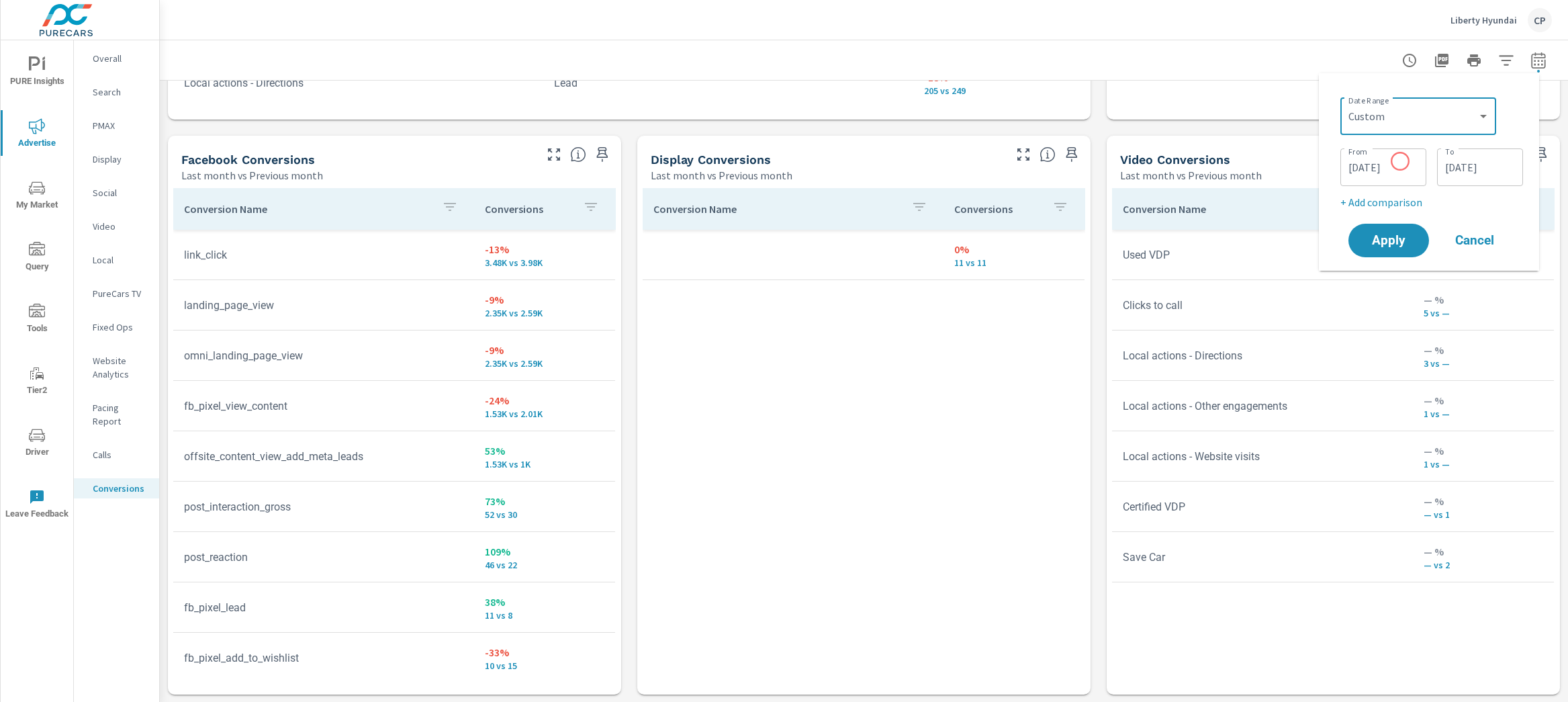
click at [1399, 161] on input "09/01/2025" at bounding box center [1383, 167] width 75 height 27
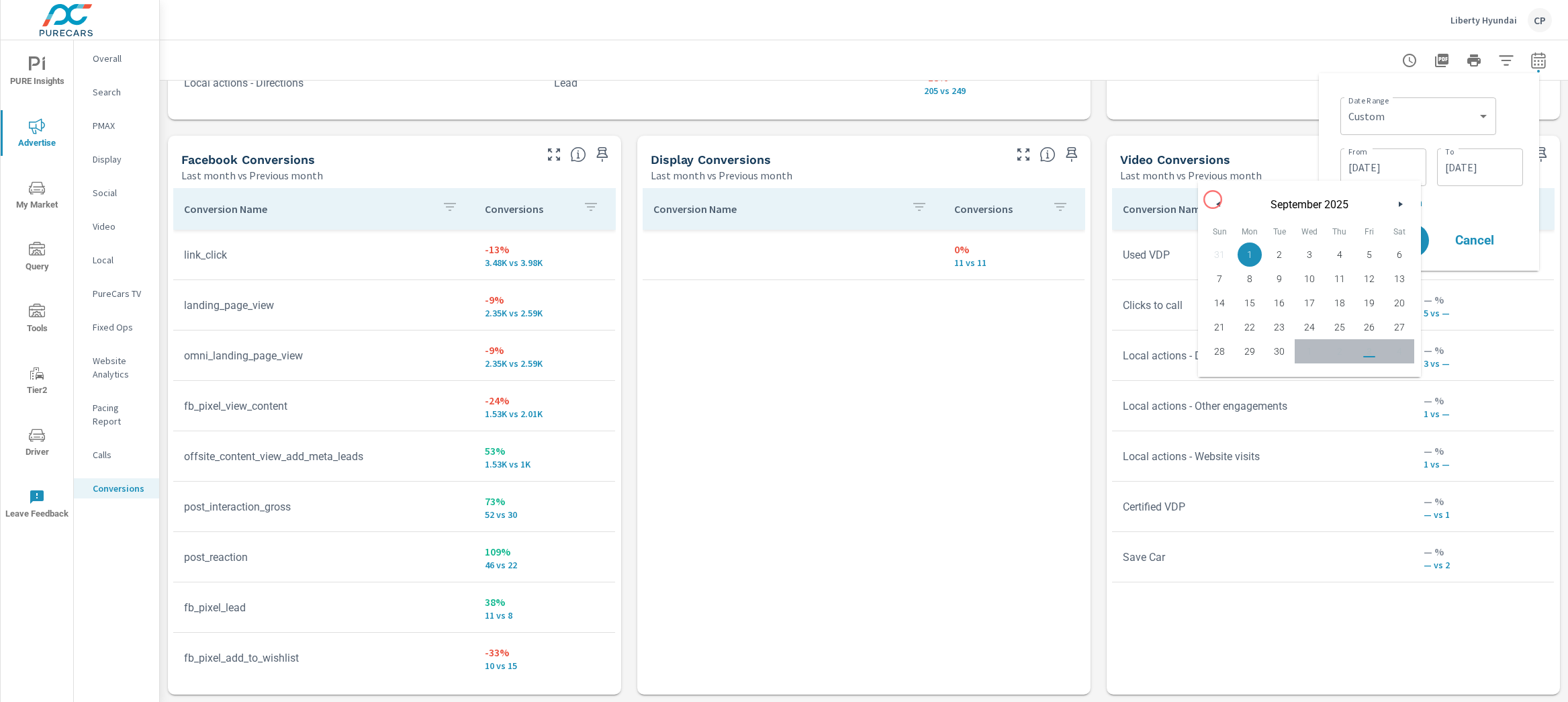
click at [1213, 200] on button "button" at bounding box center [1219, 205] width 16 height 16
click at [1365, 252] on span "1" at bounding box center [1369, 254] width 30 height 17
type input "08/01/2025"
click at [1465, 154] on input "09/30/2025" at bounding box center [1480, 167] width 75 height 27
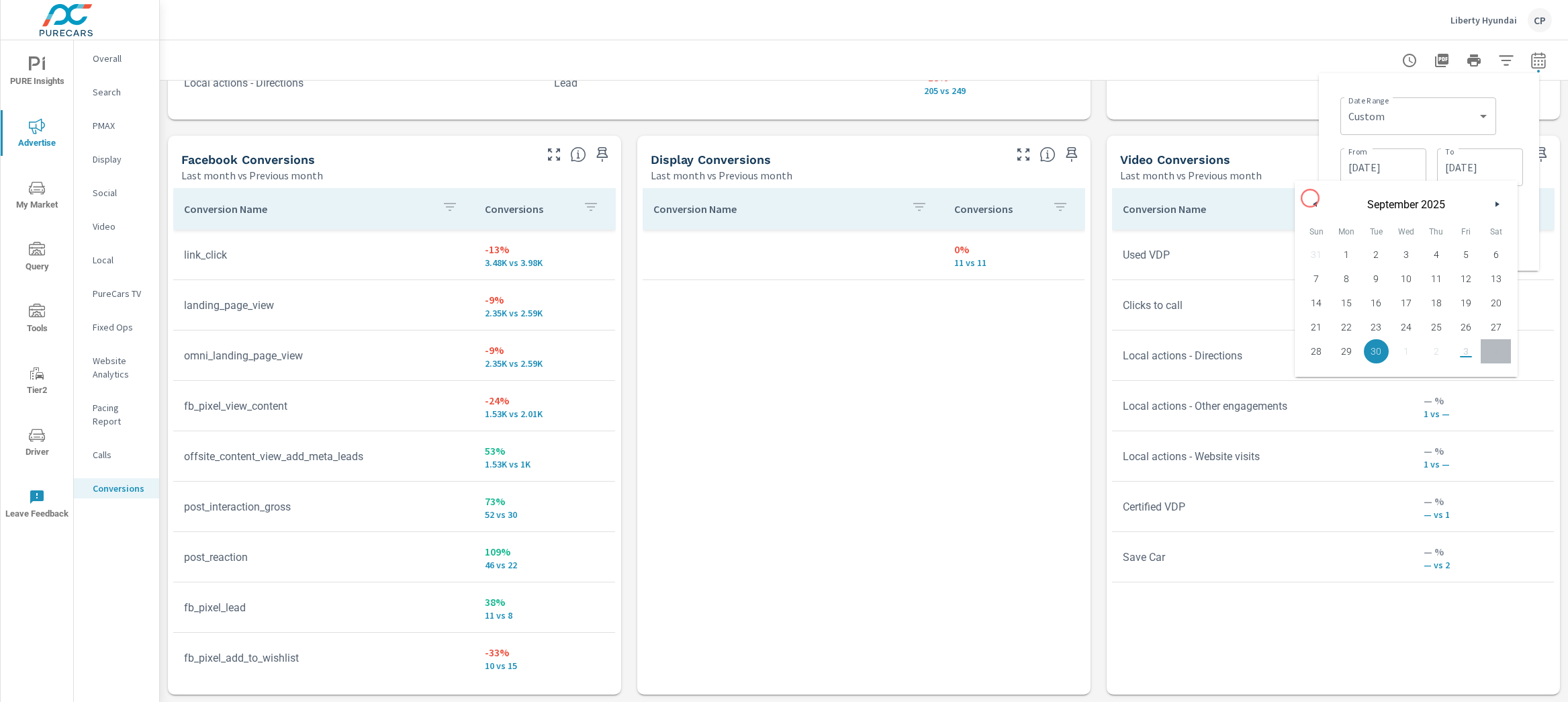
click at [1310, 198] on button "button" at bounding box center [1315, 205] width 16 height 16
click at [1492, 346] on span "30" at bounding box center [1495, 351] width 30 height 17
click at [1318, 370] on span "31" at bounding box center [1316, 375] width 30 height 17
type input "08/31/2025"
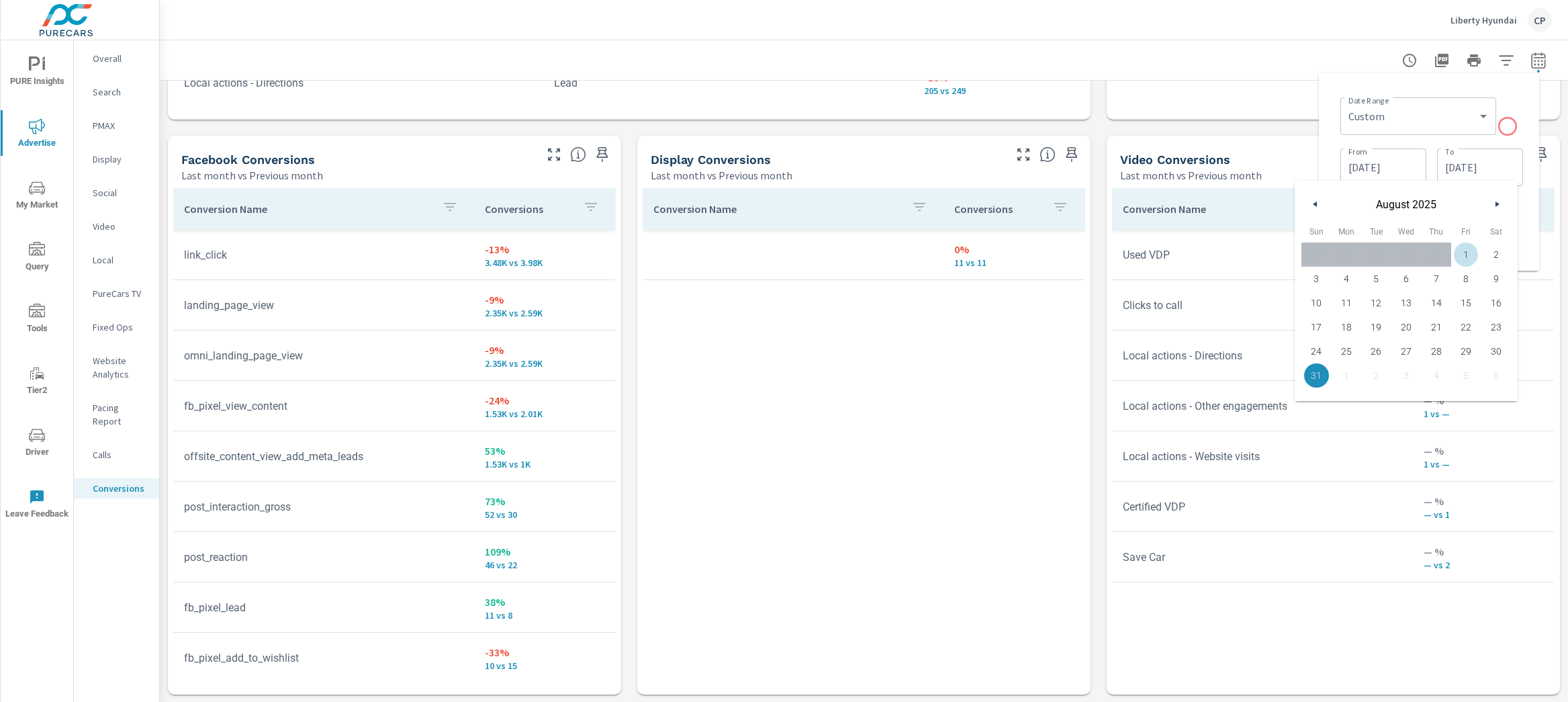
click at [1514, 122] on div "Date Range Custom Yesterday Last week Last 7 days Last 14 days Last 30 days Las…" at bounding box center [1432, 115] width 183 height 46
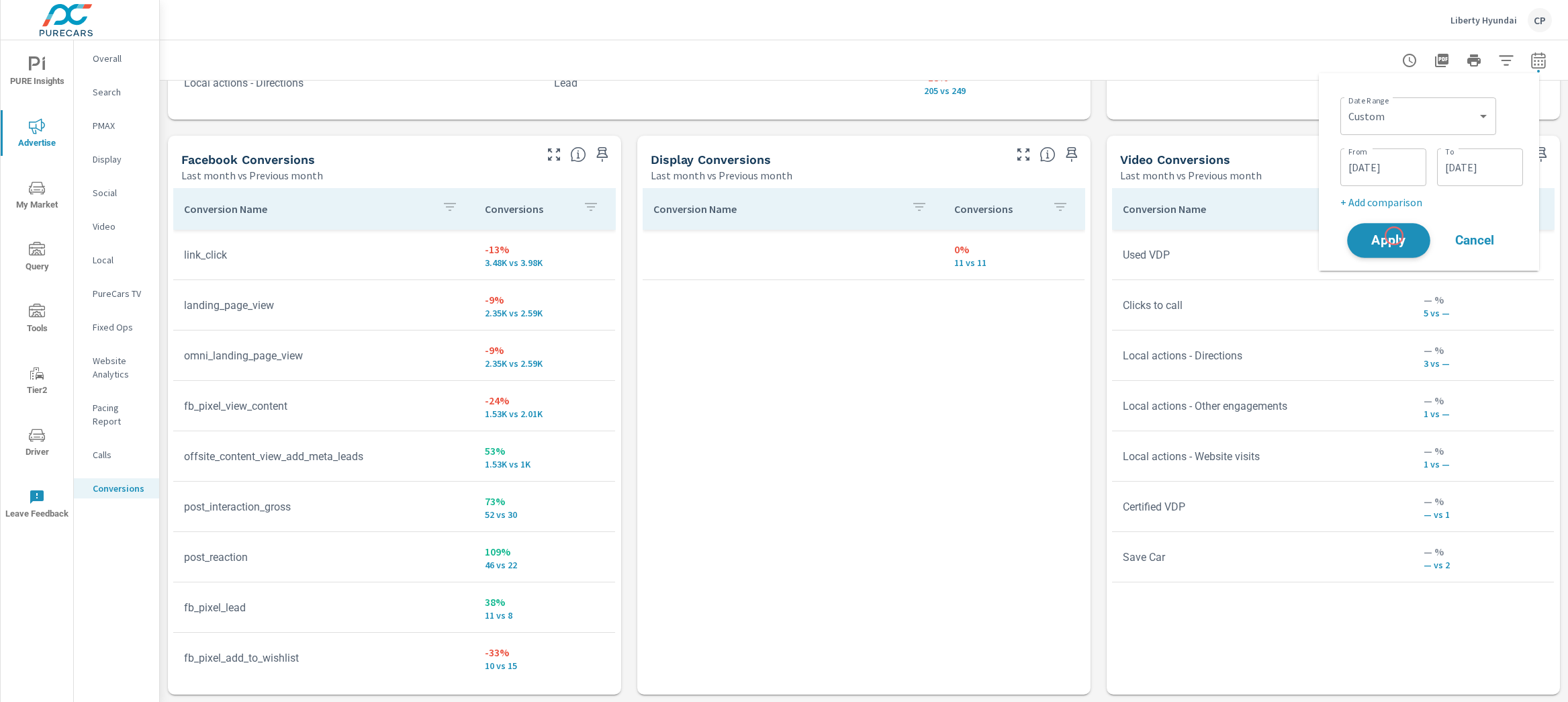
click at [1390, 239] on span "Apply" at bounding box center [1388, 241] width 55 height 13
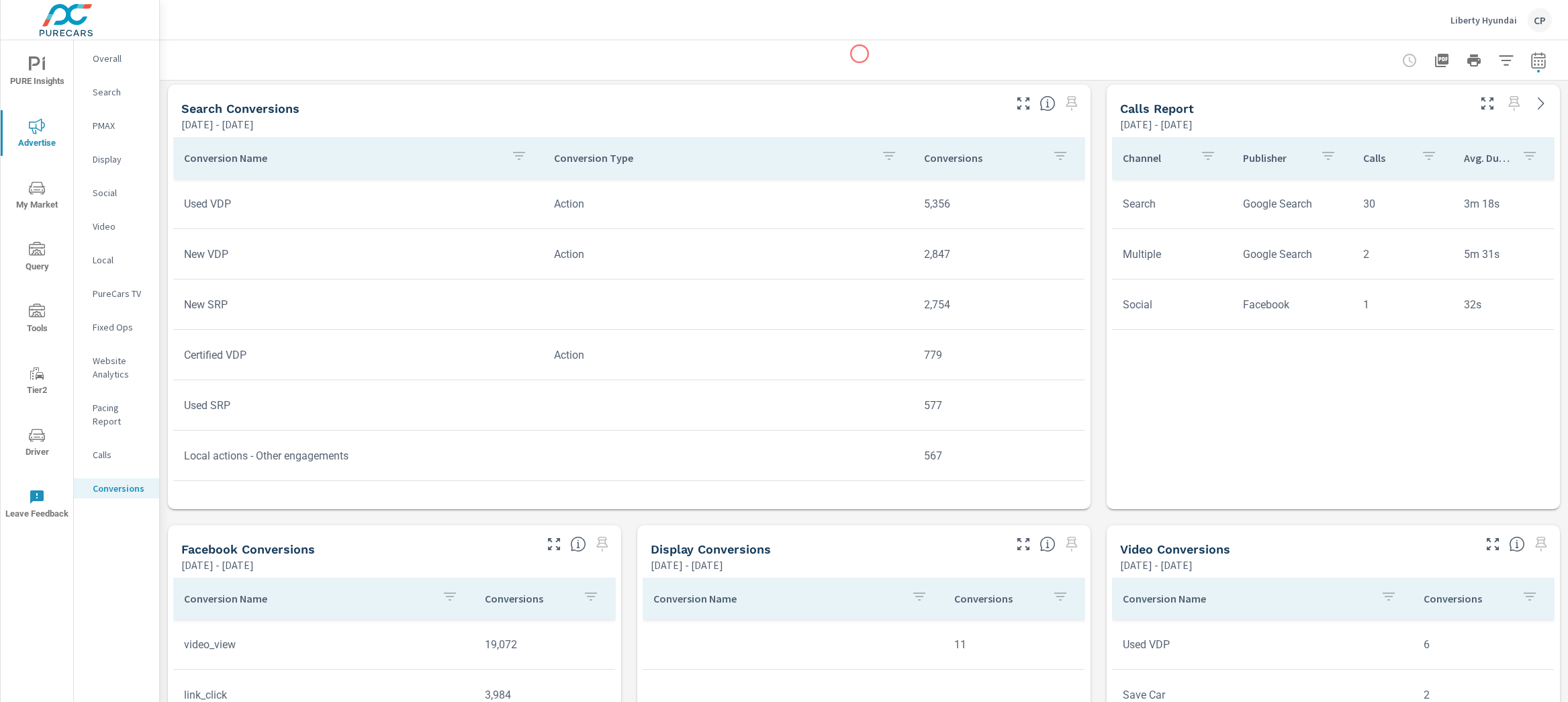
scroll to position [614, 0]
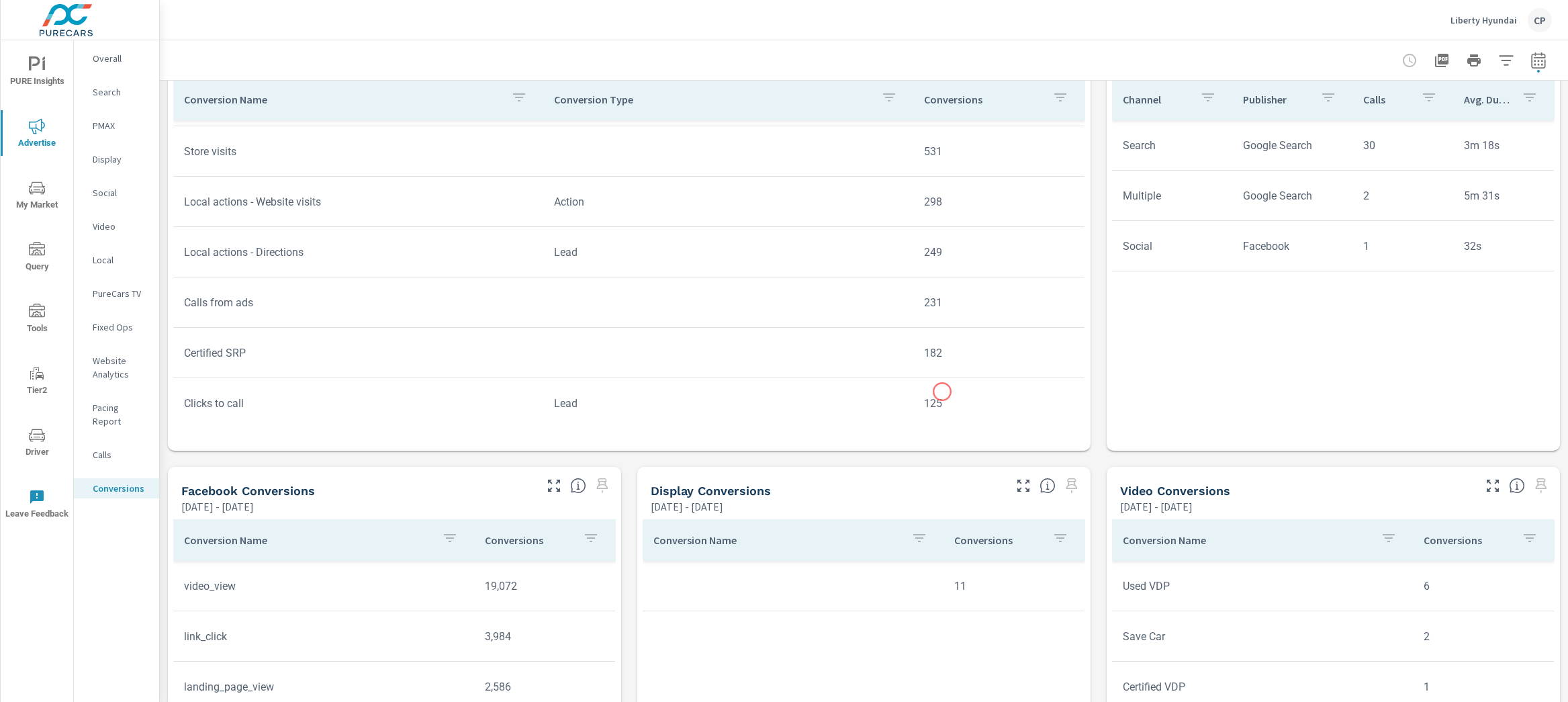
scroll to position [307, 0]
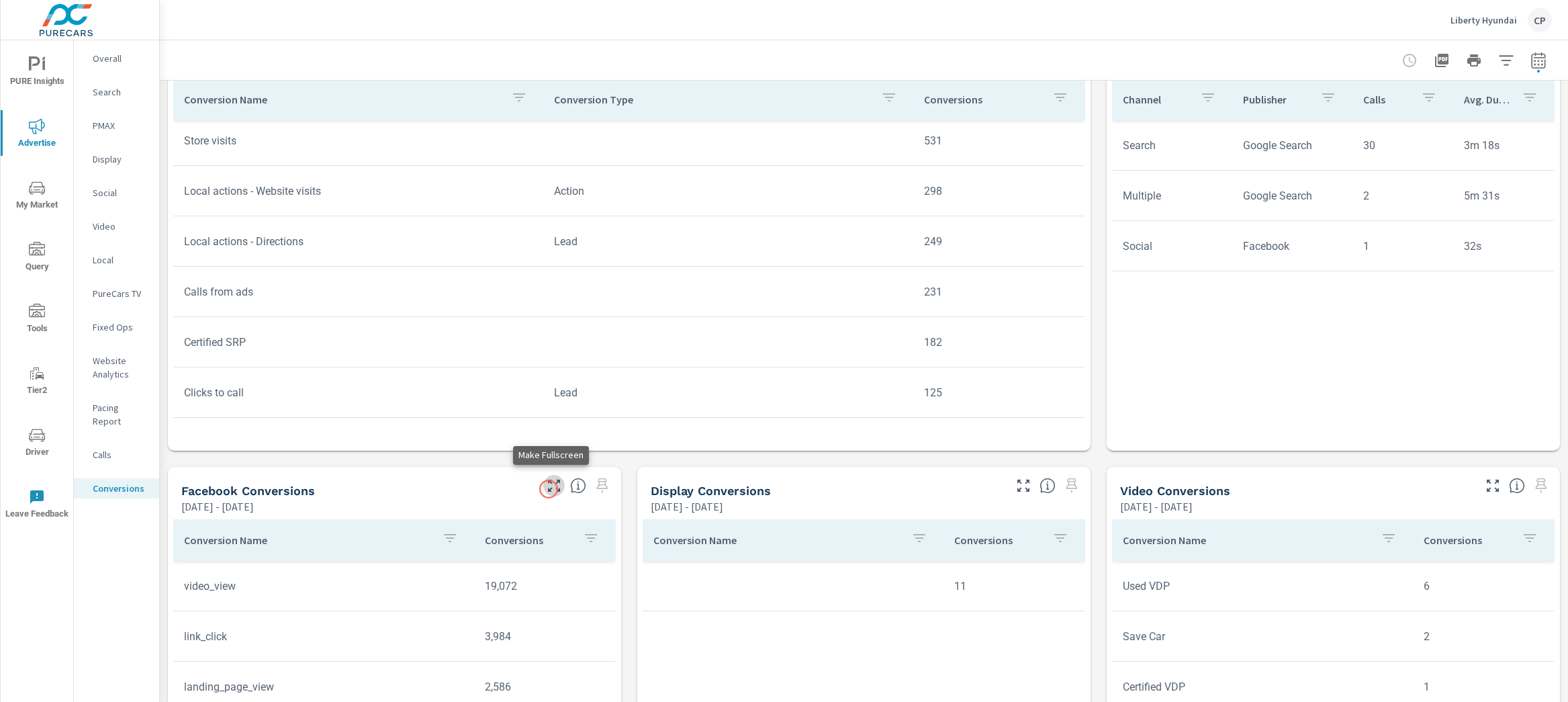
click at [549, 489] on icon "button" at bounding box center [554, 486] width 16 height 16
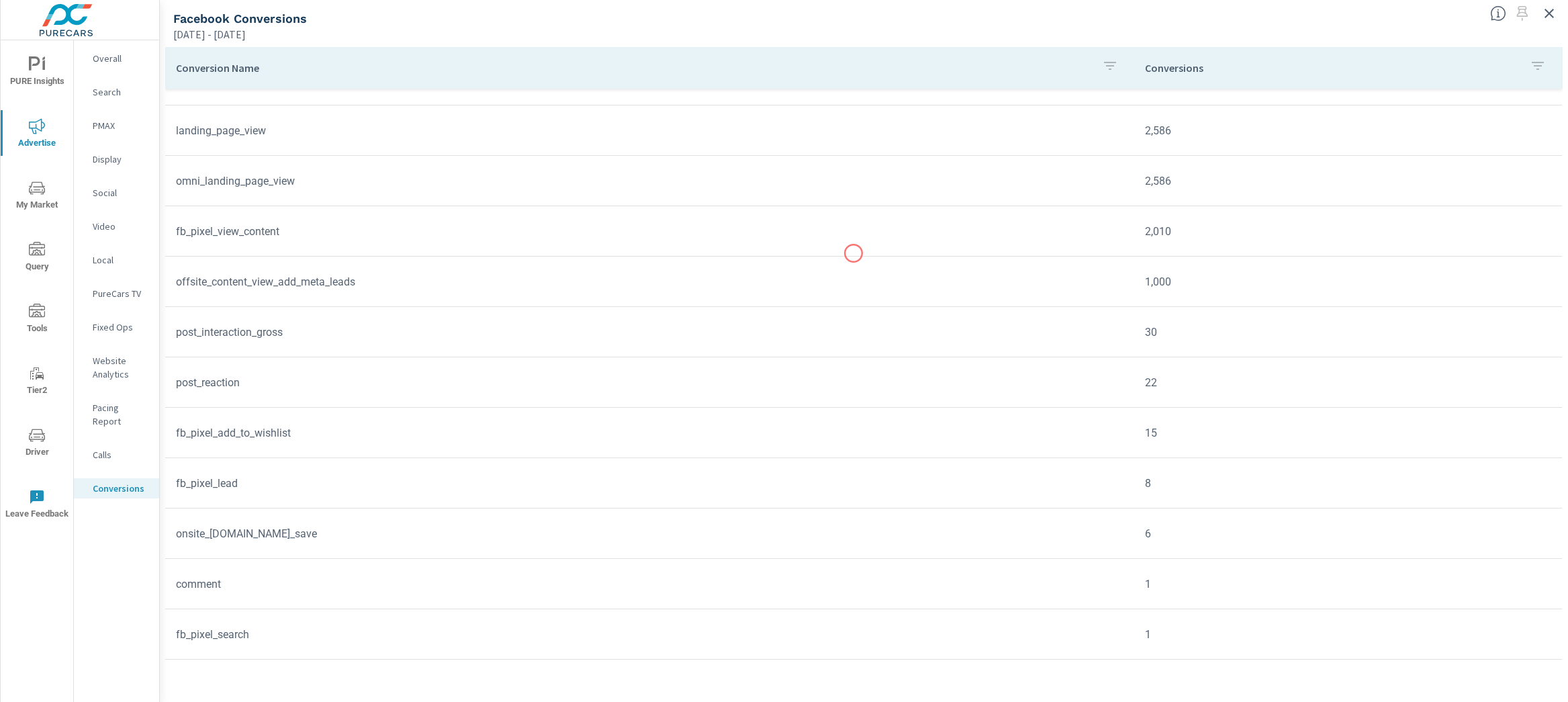
scroll to position [118, 0]
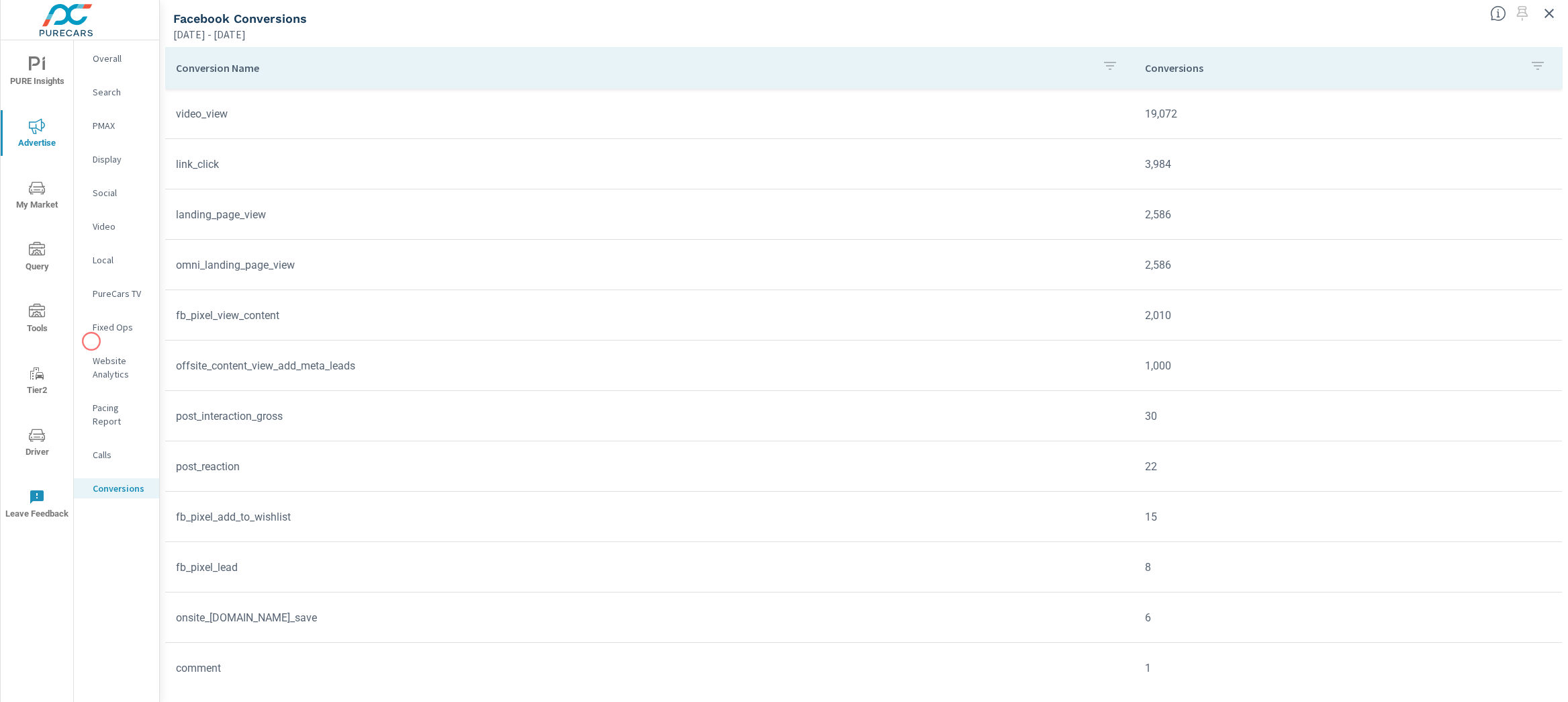
click at [91, 341] on nav "Overall Search PMAX Display Social Video Local PureCars TV Fixed Ops Website An…" at bounding box center [117, 279] width 85 height 477
click at [100, 371] on p "Website Analytics" at bounding box center [121, 368] width 55 height 27
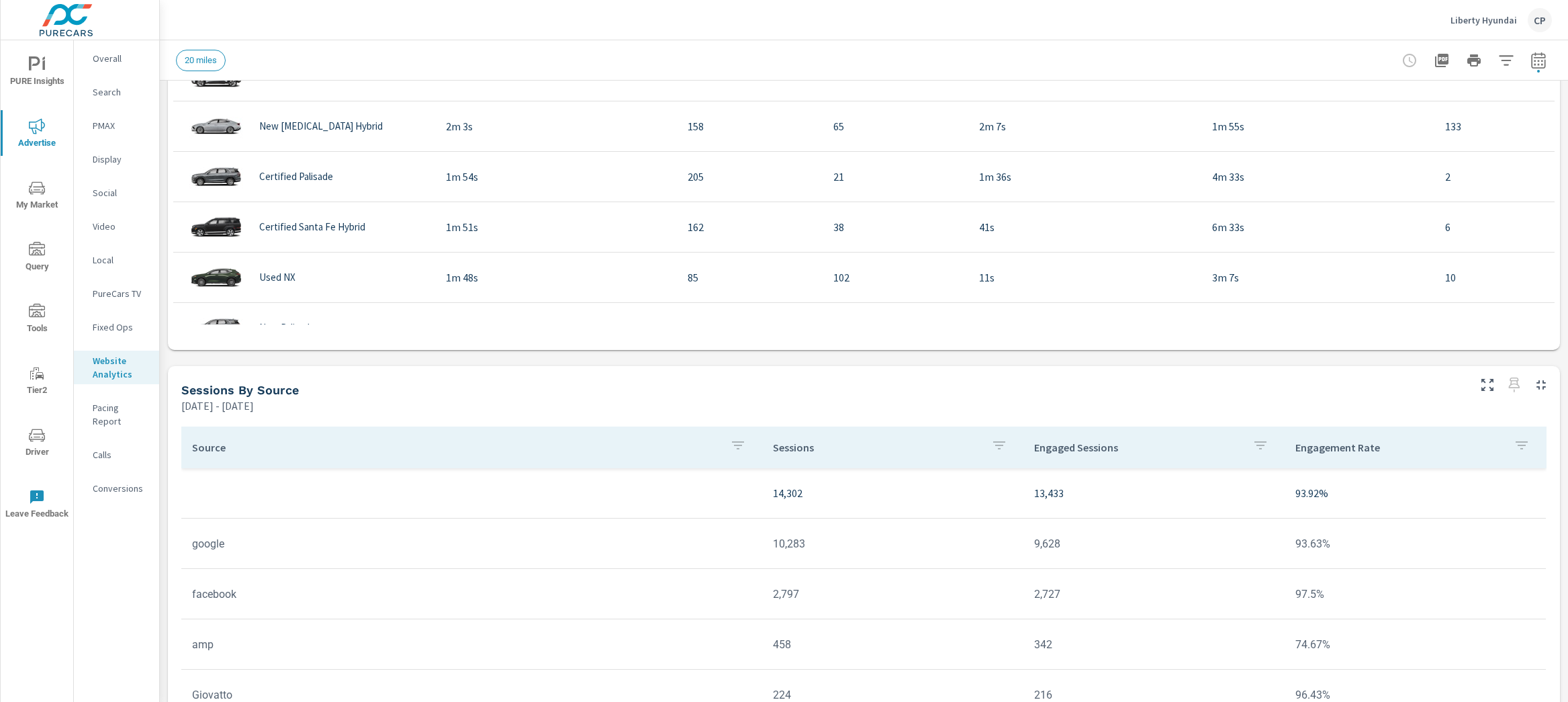
scroll to position [847, 0]
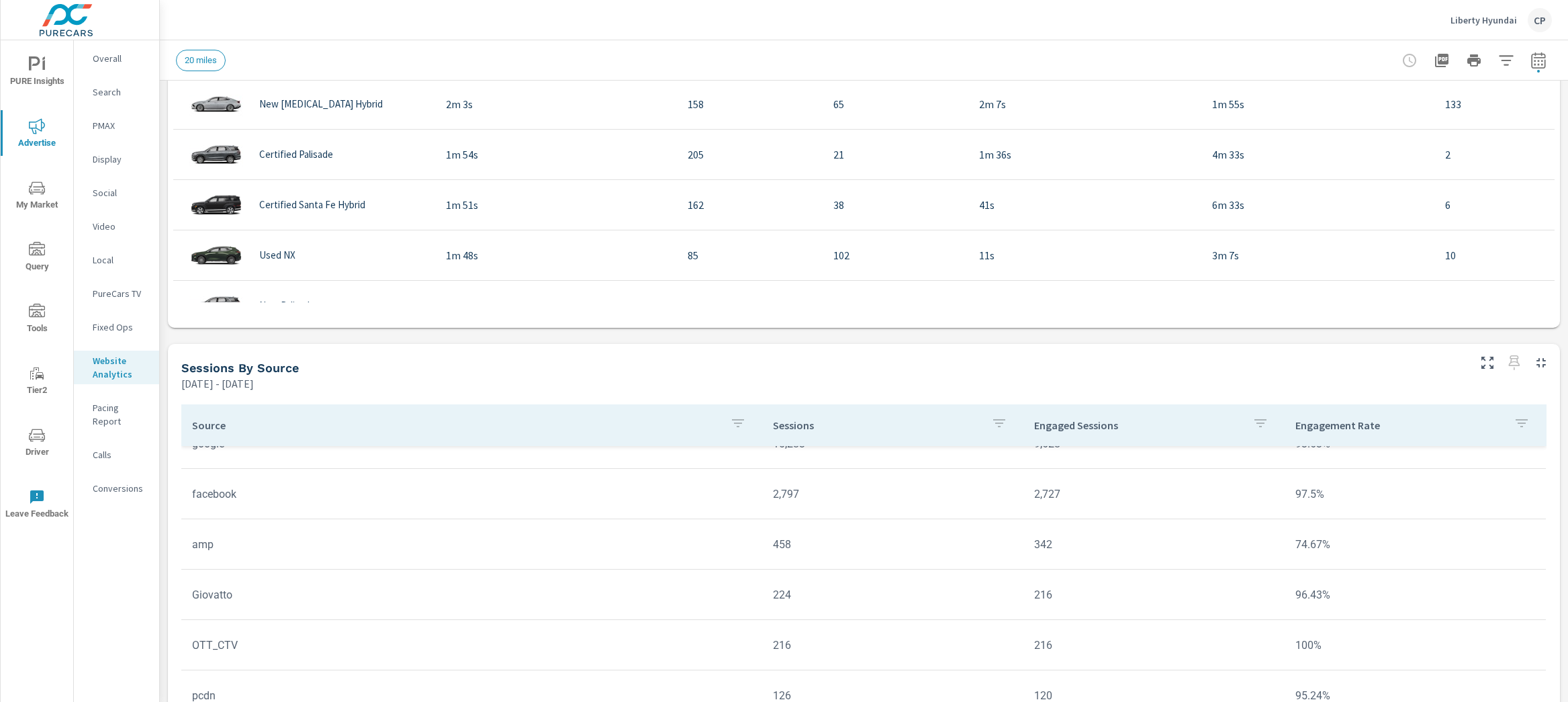
scroll to position [418, 0]
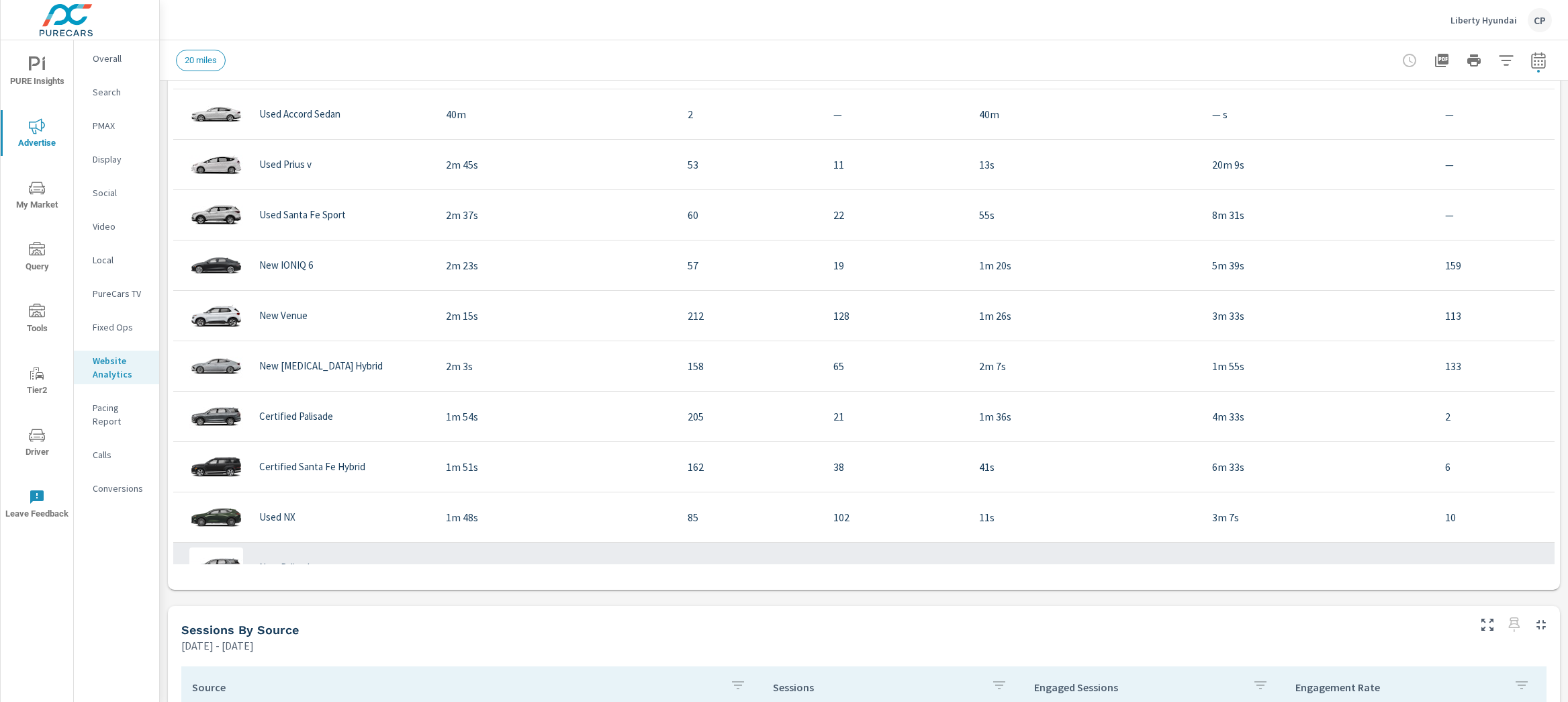
scroll to position [553, 0]
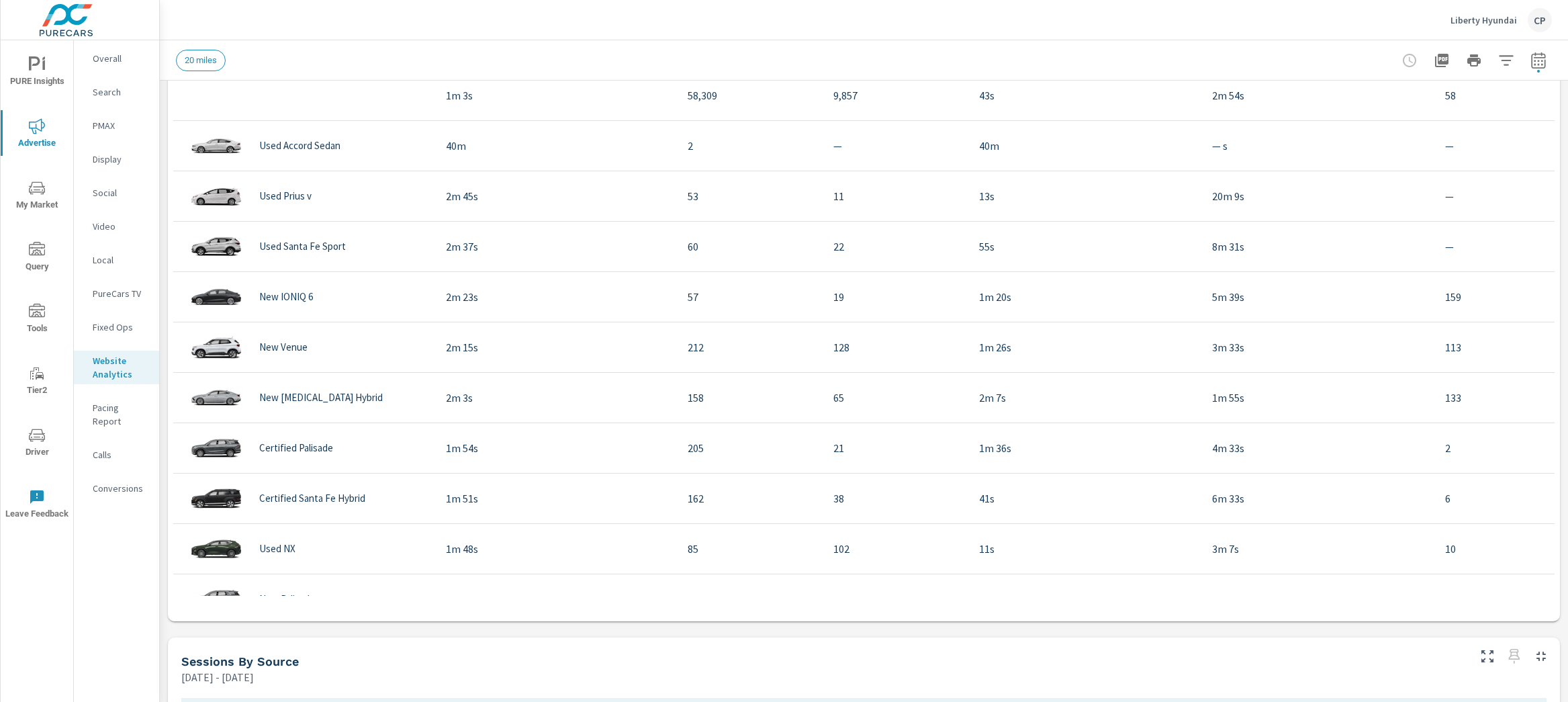
click at [111, 448] on p "Calls" at bounding box center [121, 455] width 55 height 14
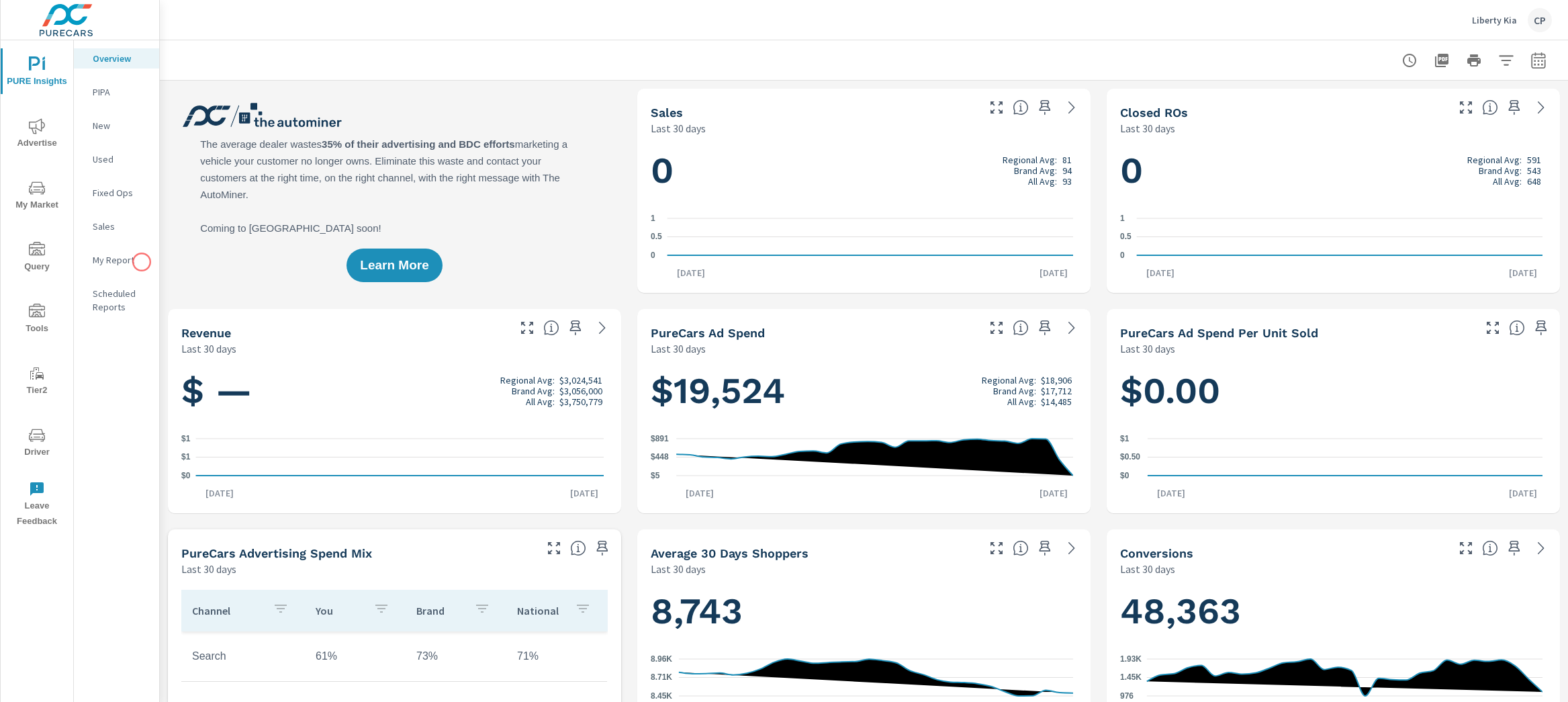
click at [142, 262] on p "My Report" at bounding box center [121, 260] width 55 height 14
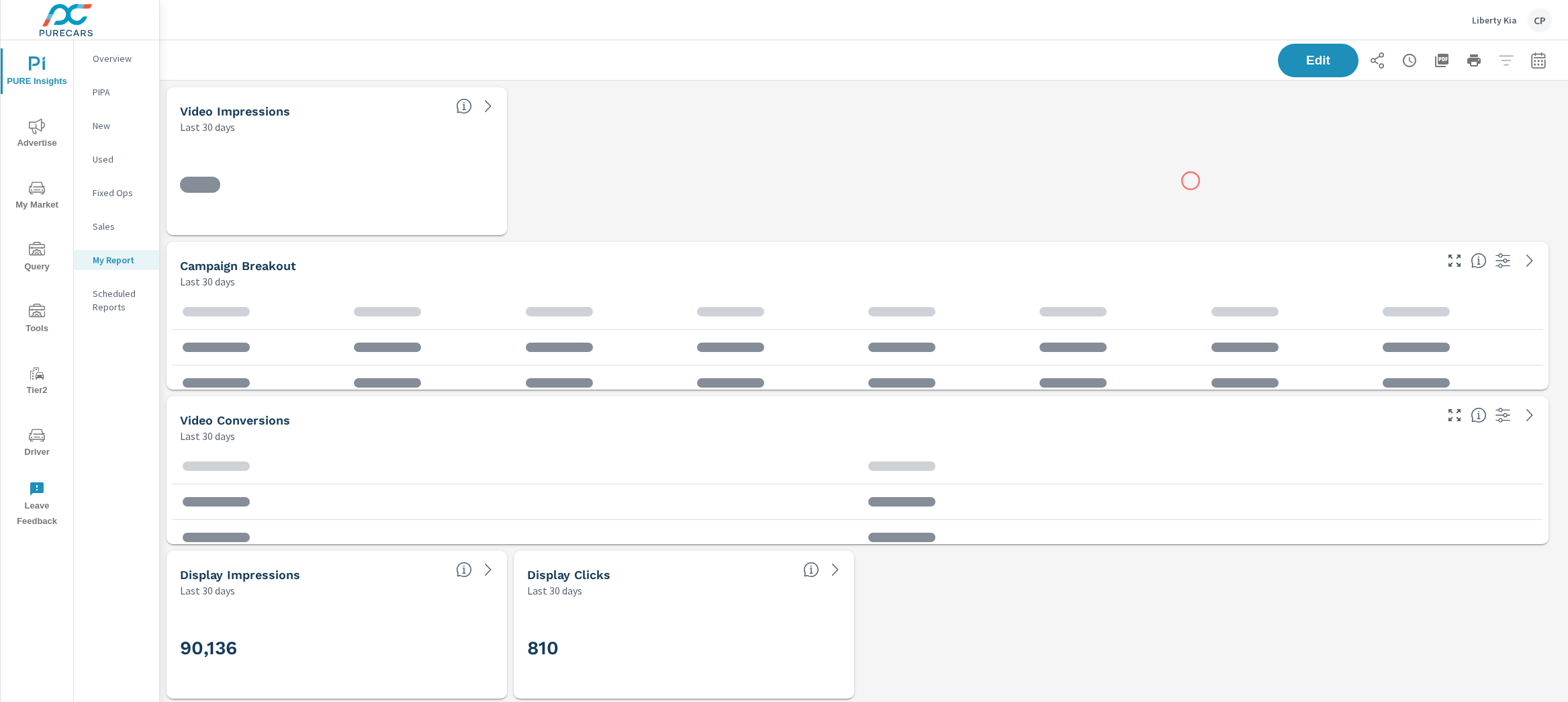
scroll to position [7, 7]
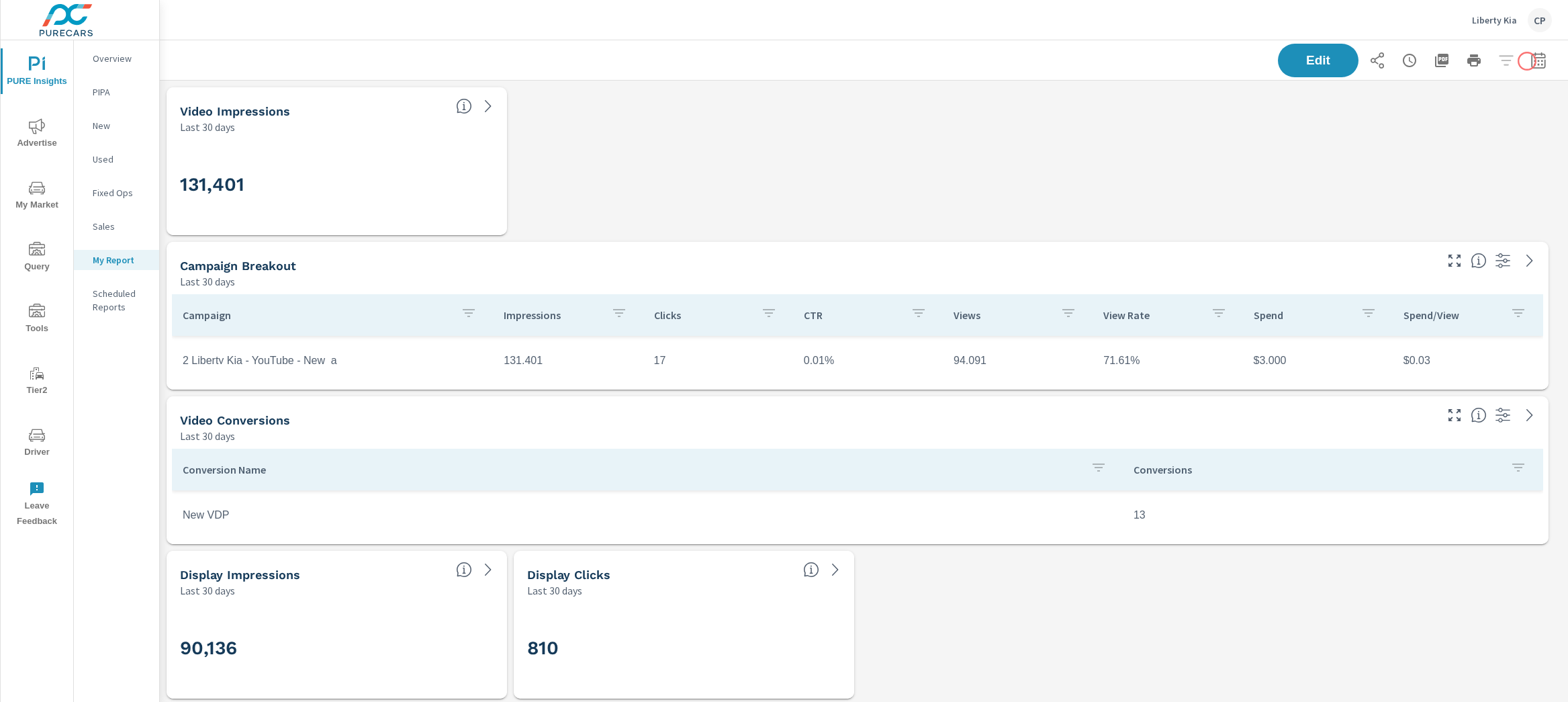
click at [1531, 60] on icon "button" at bounding box center [1539, 61] width 16 height 16
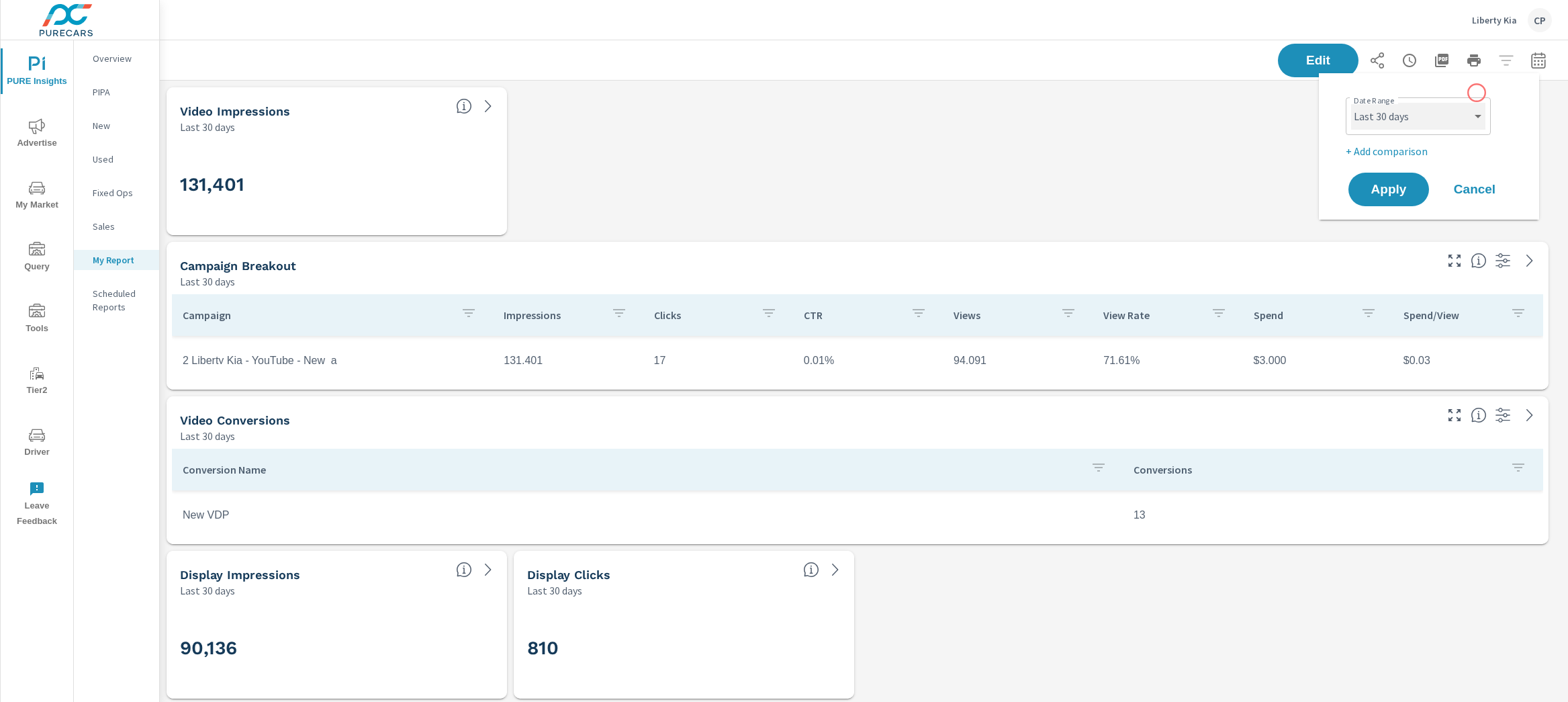
click at [1451, 105] on select "Custom [DATE] Last week Last 7 days Last 14 days Last 30 days Last 45 days Last…" at bounding box center [1417, 116] width 134 height 27
click at [1351, 103] on select "Custom [DATE] Last week Last 7 days Last 14 days Last 30 days Last 45 days Last…" at bounding box center [1417, 116] width 134 height 27
select select "Last month"
click at [1394, 184] on span "Apply" at bounding box center [1388, 190] width 55 height 13
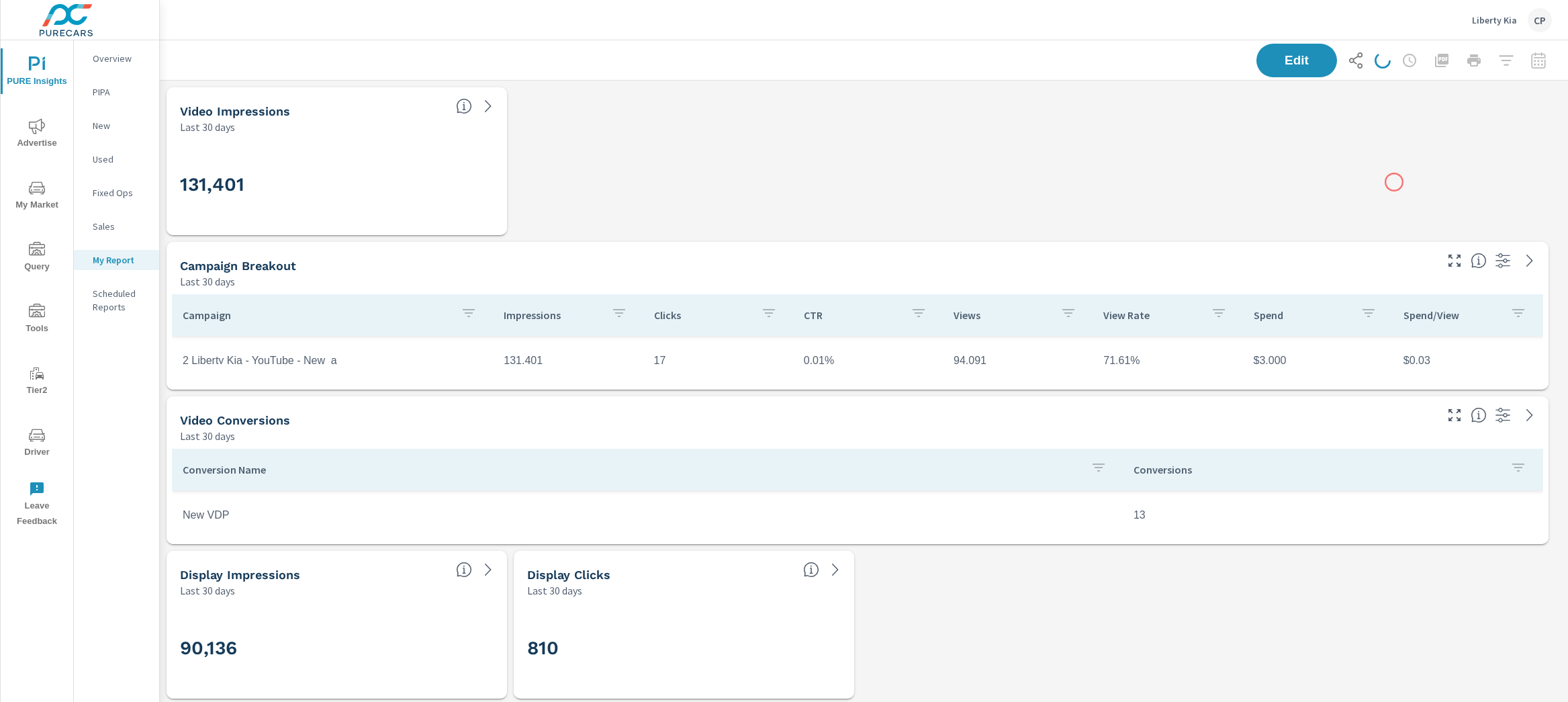
scroll to position [7450, 1422]
click at [1531, 58] on icon "button" at bounding box center [1539, 61] width 16 height 16
select select "Last month"
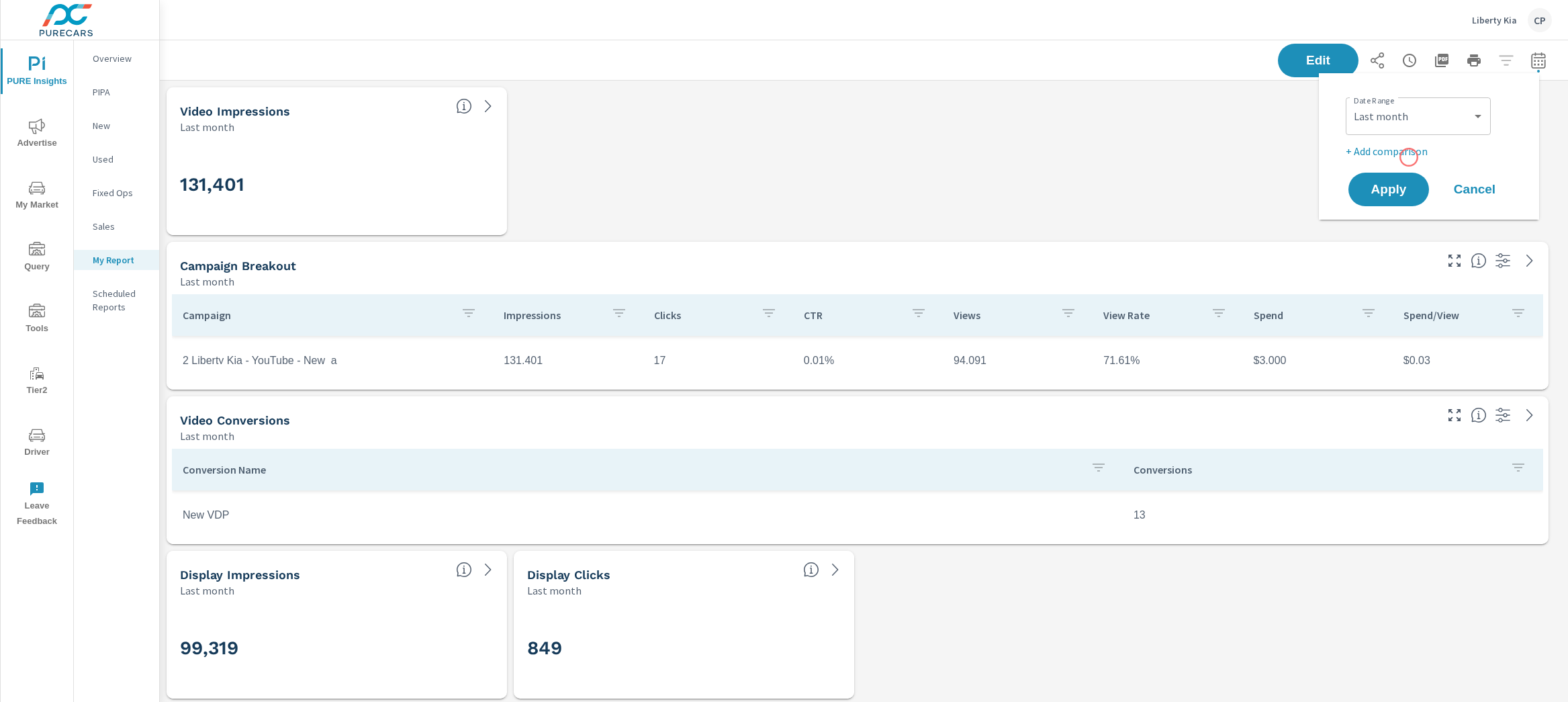
click at [1405, 152] on p "+ Add comparison" at bounding box center [1431, 152] width 172 height 16
click at [1407, 178] on select "Custom Previous period Previous month Previous year" at bounding box center [1417, 176] width 134 height 27
click at [1351, 162] on select "Custom Previous period Previous month Previous year" at bounding box center [1417, 176] width 134 height 27
click at [1401, 222] on span "Apply" at bounding box center [1388, 227] width 55 height 13
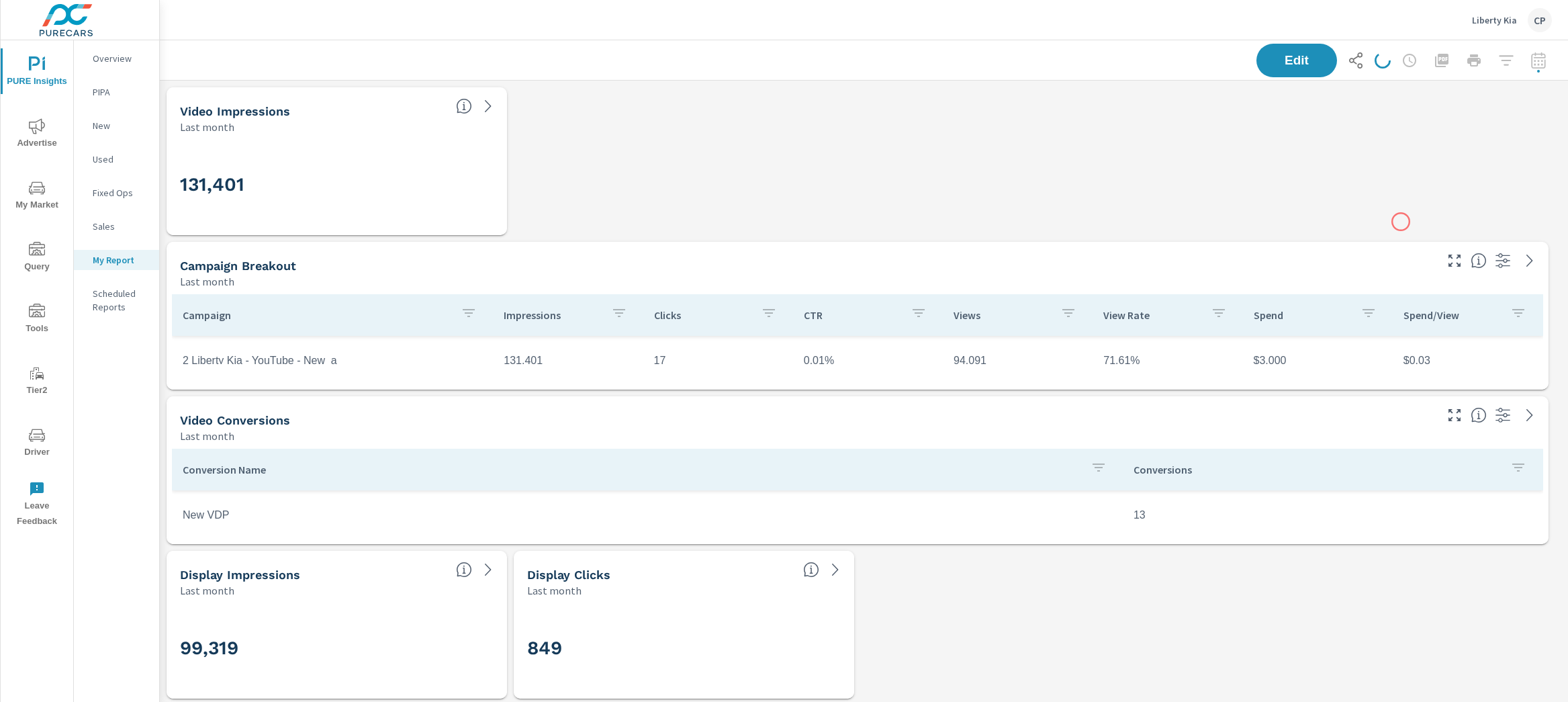
scroll to position [7450, 1422]
select select "Previous month"
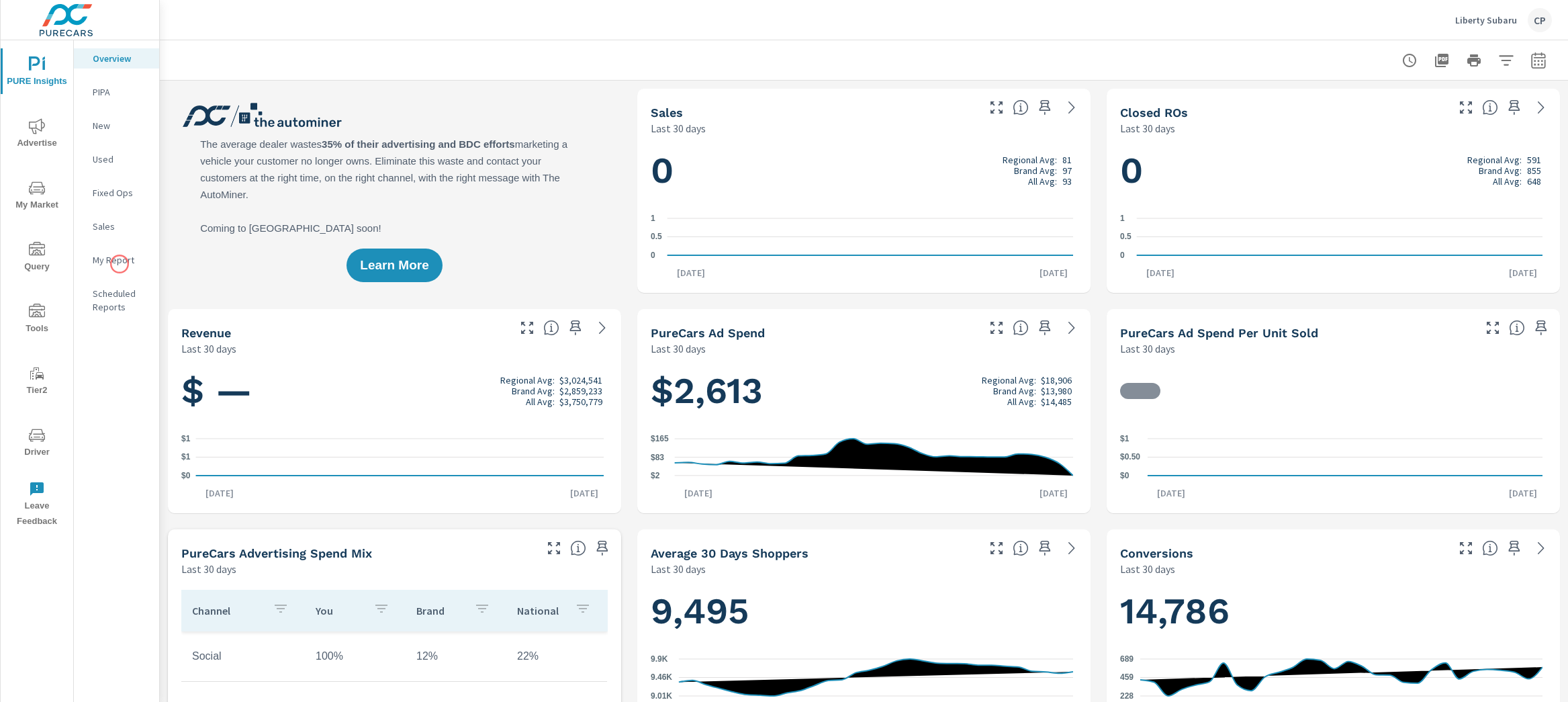
click at [119, 264] on p "My Report" at bounding box center [121, 260] width 55 height 14
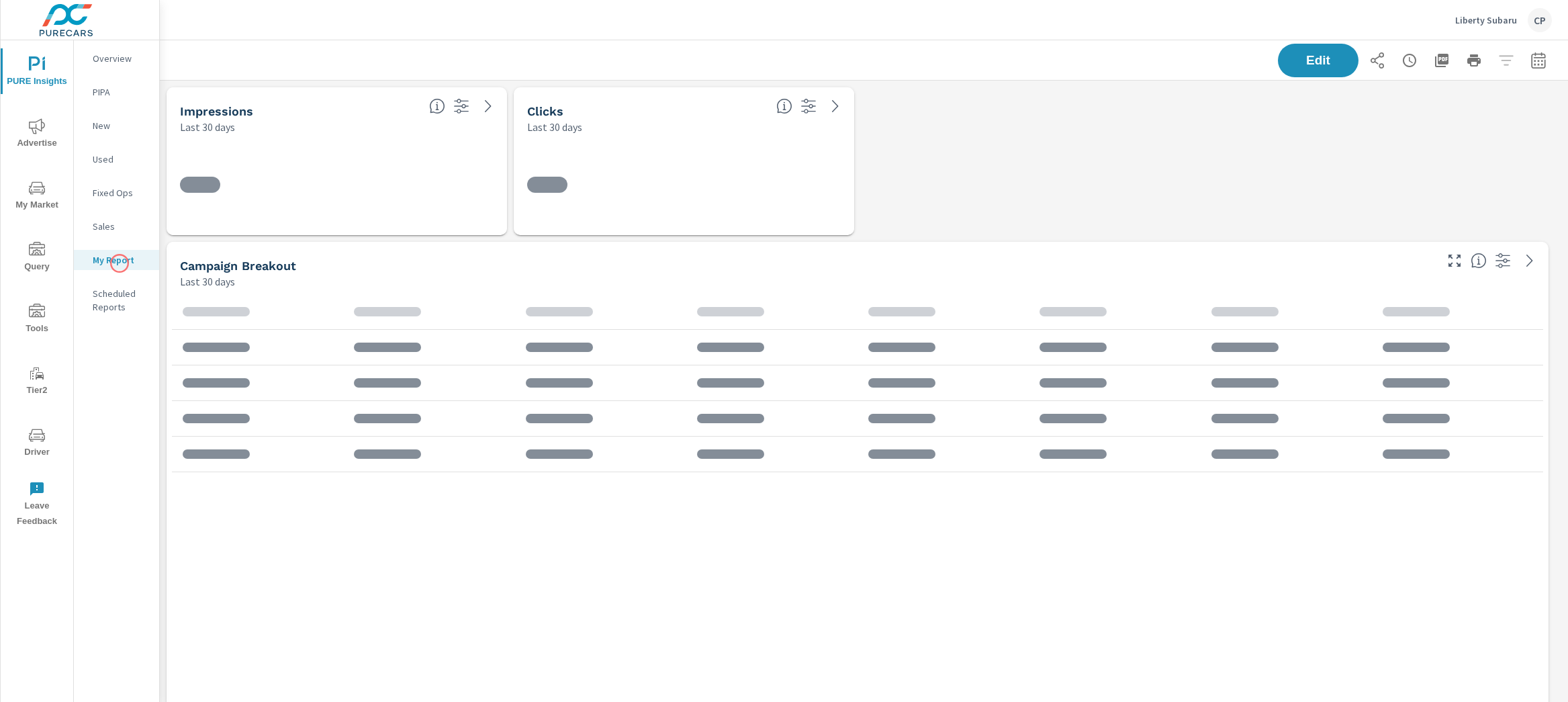
scroll to position [2660, 1422]
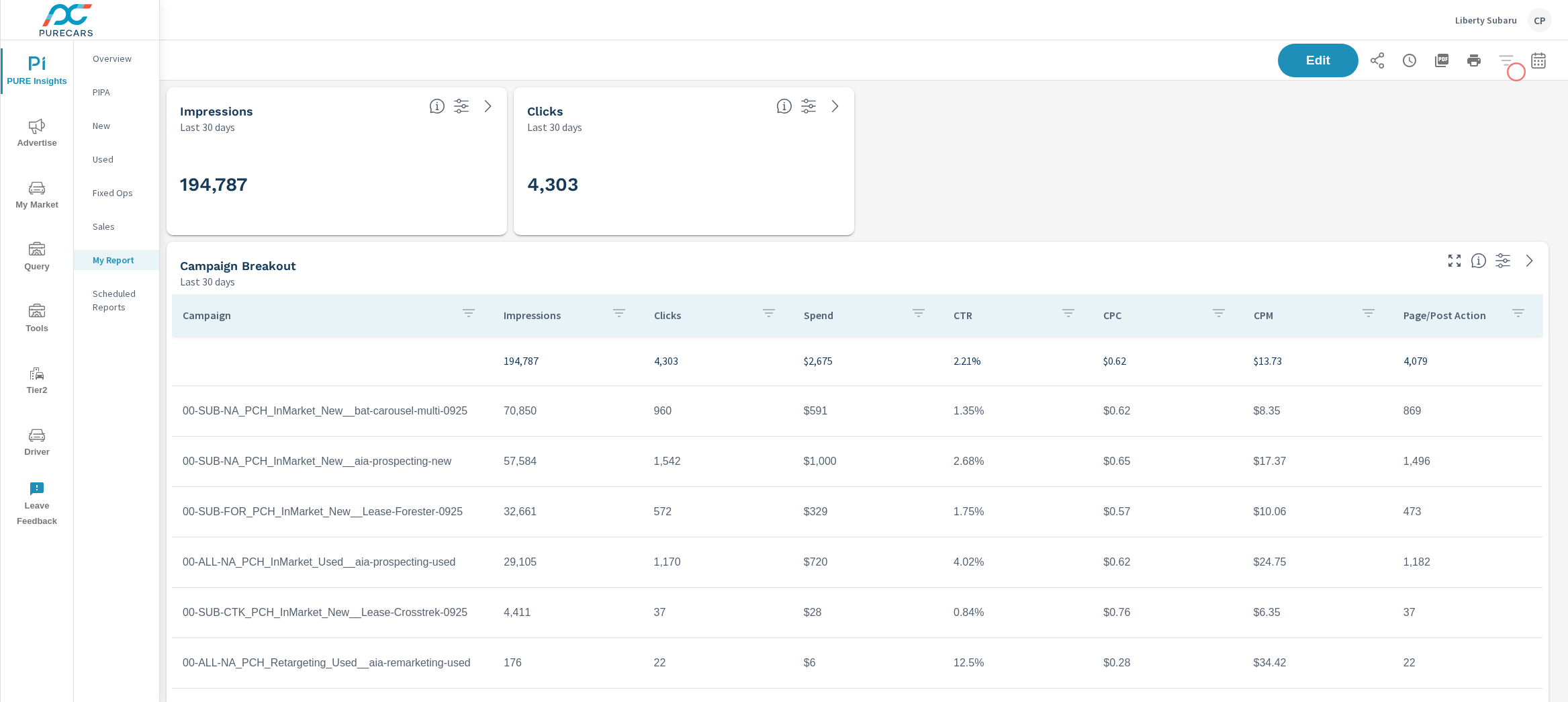
click at [1516, 72] on div "Edit" at bounding box center [1415, 60] width 274 height 34
click at [1531, 62] on icon "button" at bounding box center [1539, 61] width 16 height 16
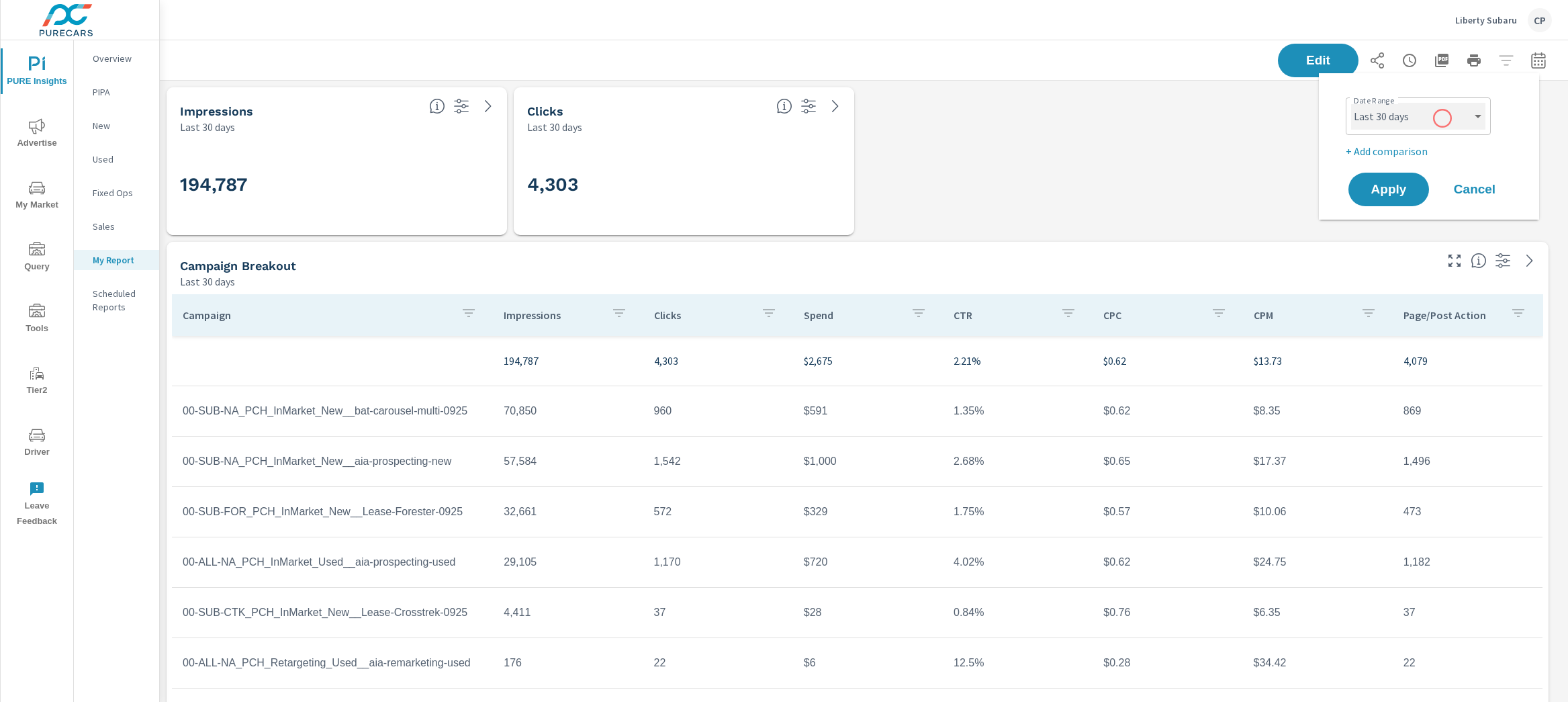
click at [1441, 112] on select "Custom [DATE] Last week Last 7 days Last 14 days Last 30 days Last 45 days Last…" at bounding box center [1417, 116] width 134 height 27
click at [1351, 103] on select "Custom [DATE] Last week Last 7 days Last 14 days Last 30 days Last 45 days Last…" at bounding box center [1417, 116] width 134 height 27
select select "Last month"
click at [1412, 152] on p "+ Add comparison" at bounding box center [1431, 152] width 172 height 16
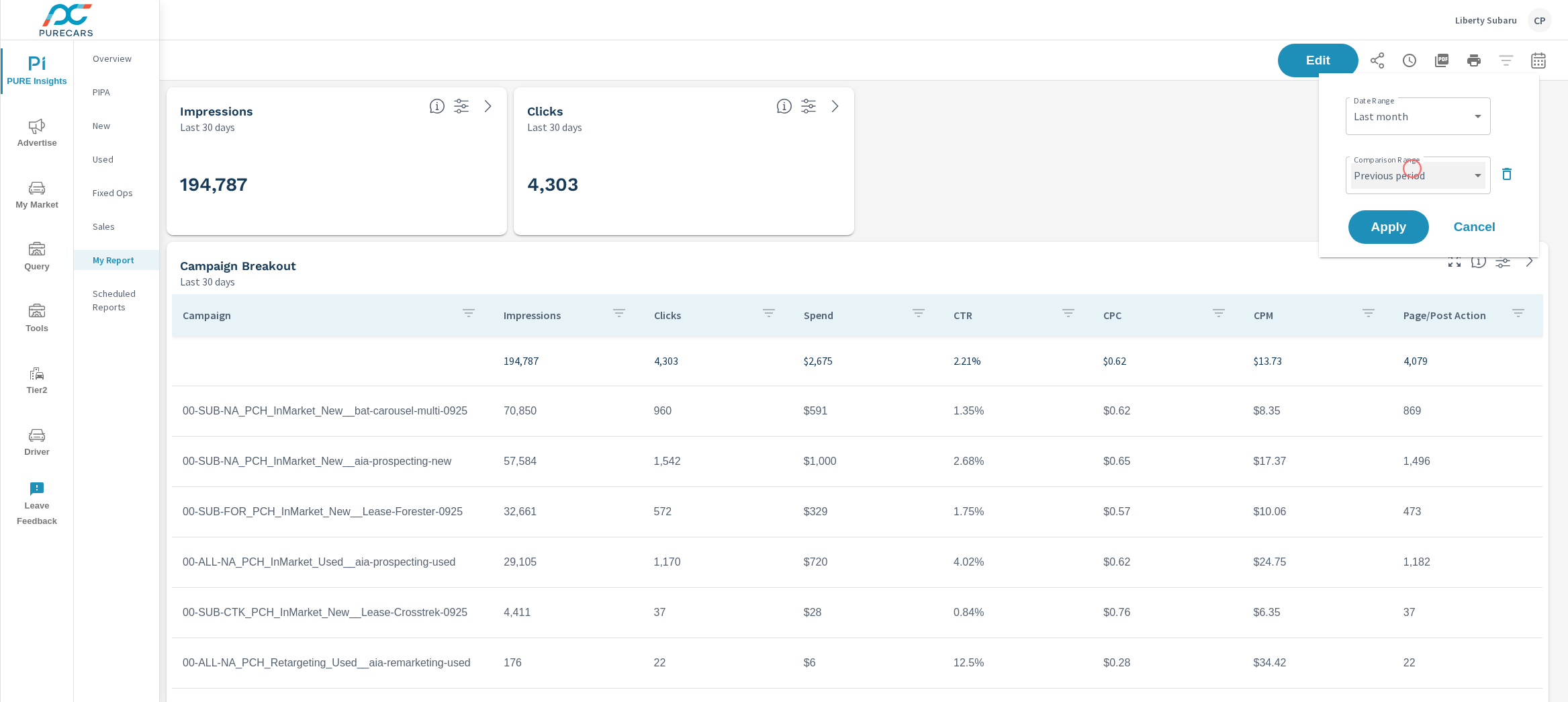
click at [1413, 178] on select "Custom Previous period Previous month Previous year" at bounding box center [1417, 176] width 134 height 27
click at [1351, 162] on select "Custom Previous period Previous month Previous year" at bounding box center [1417, 176] width 134 height 27
select select "Previous month"
click at [1404, 218] on button "Apply" at bounding box center [1388, 227] width 83 height 35
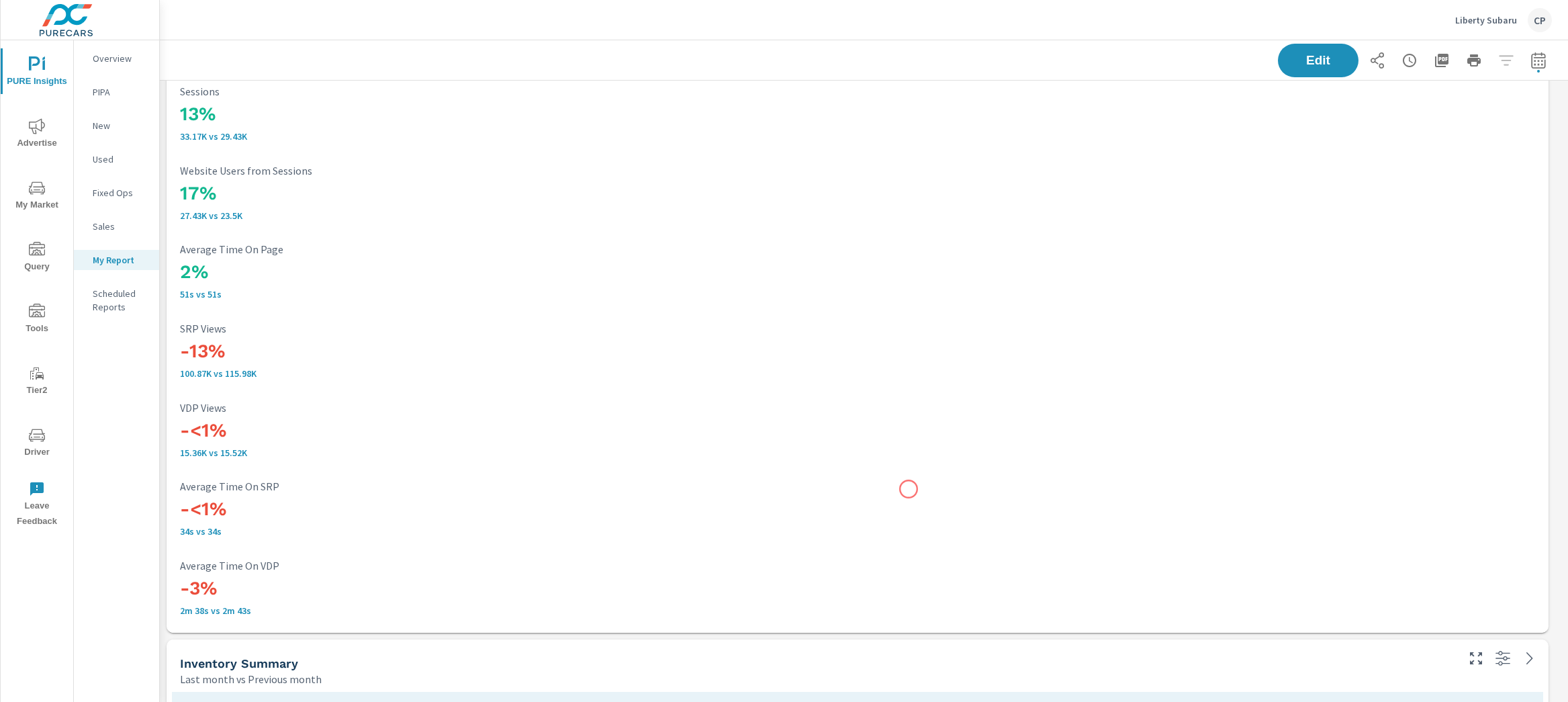
scroll to position [1152, 0]
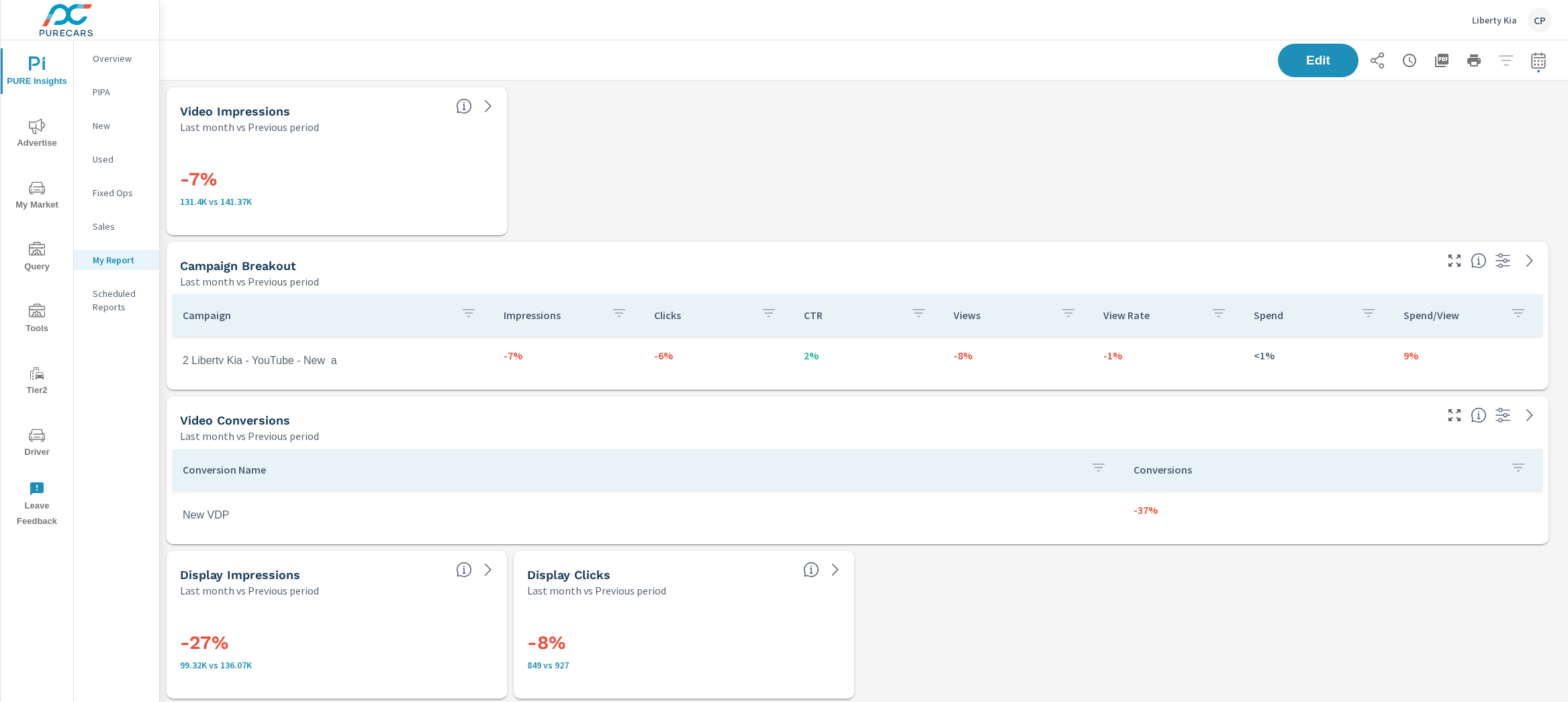
scroll to position [7450, 1422]
click at [45, 126] on span "Advertise" at bounding box center [37, 135] width 64 height 33
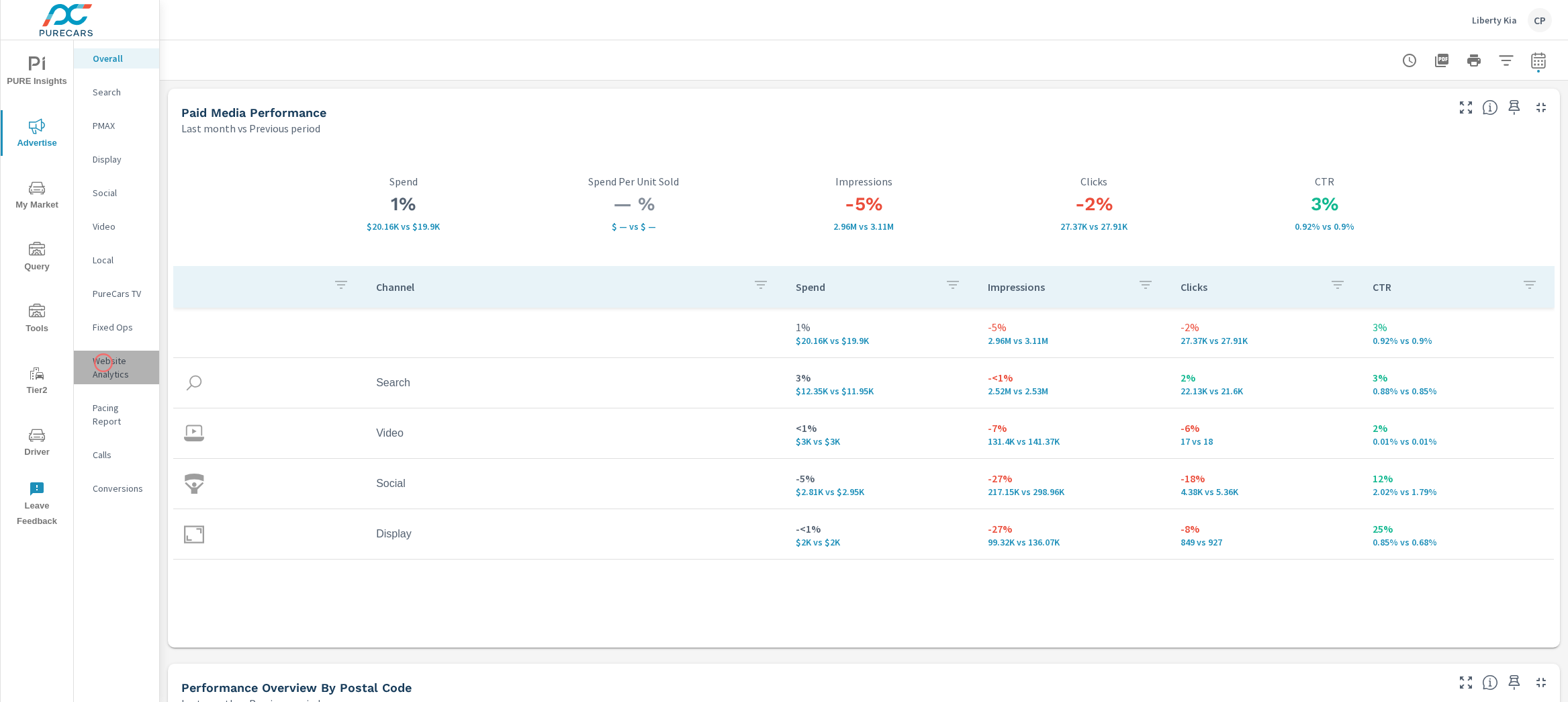
click at [103, 363] on p "Website Analytics" at bounding box center [121, 368] width 55 height 27
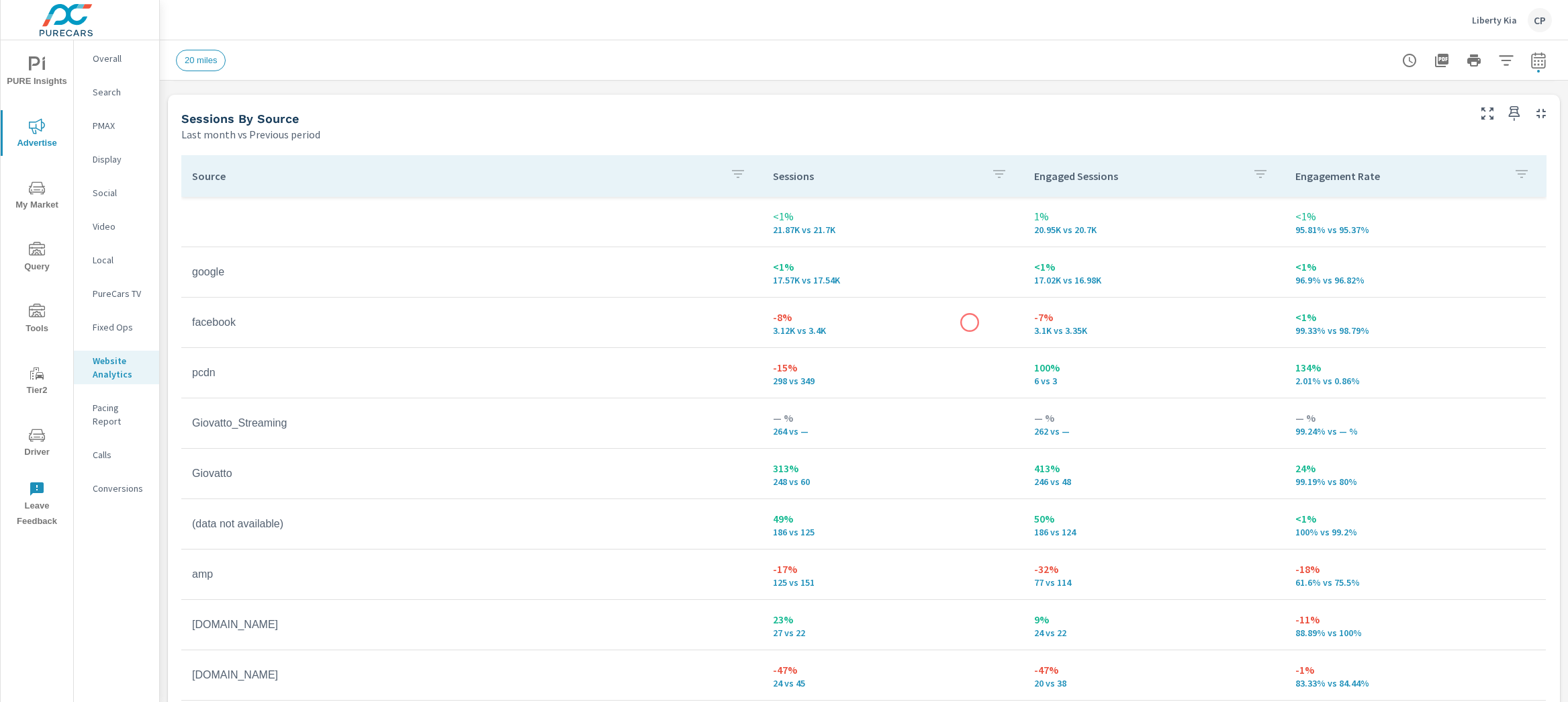
scroll to position [1422, 0]
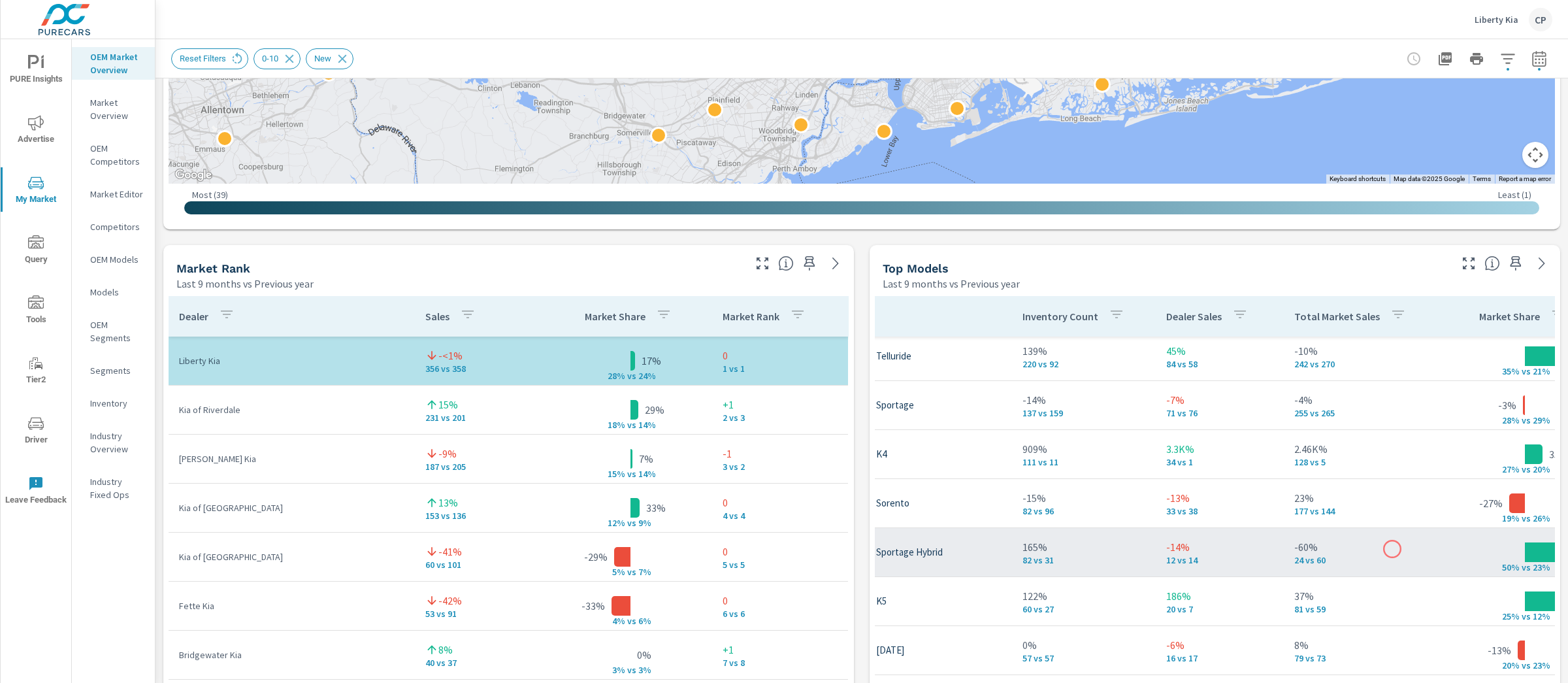
scroll to position [0, 117]
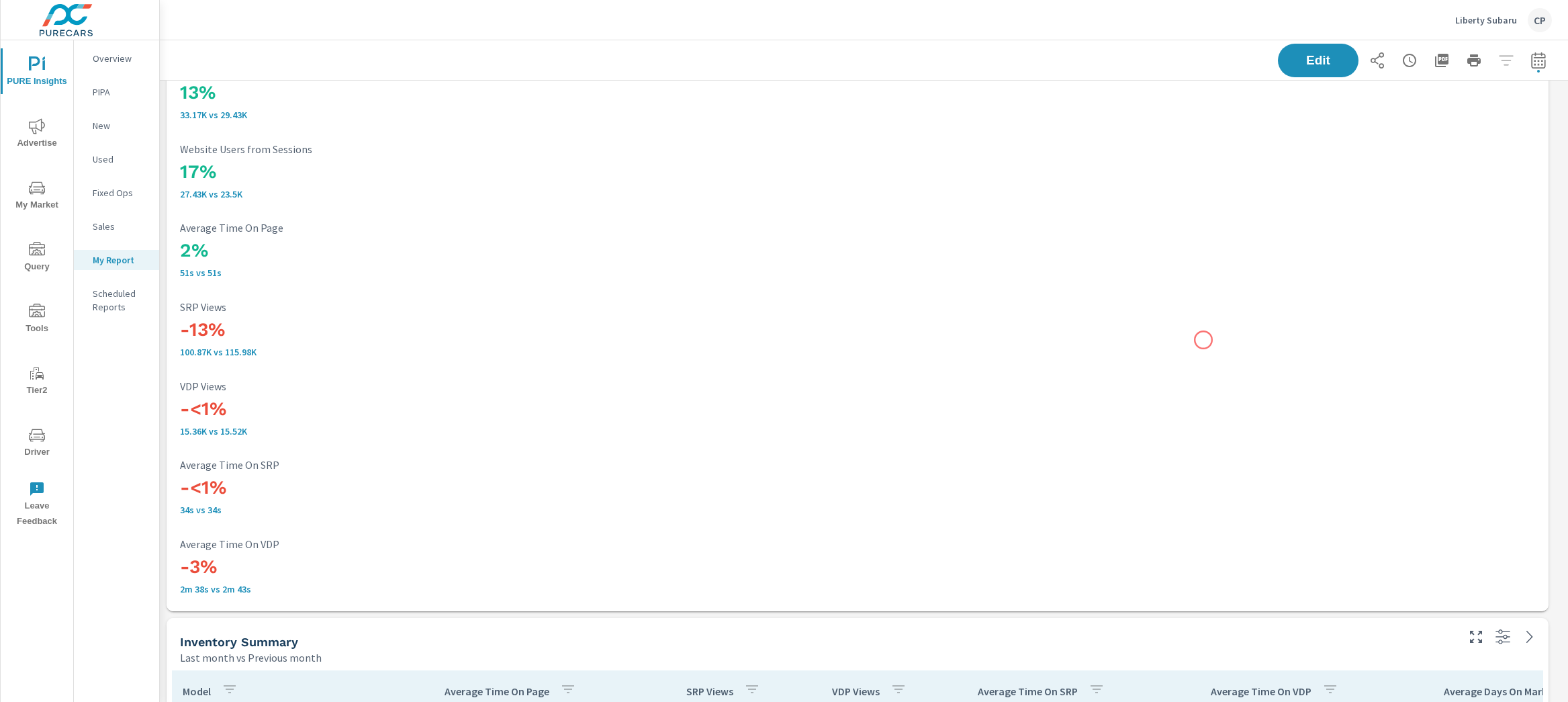
scroll to position [1170, 0]
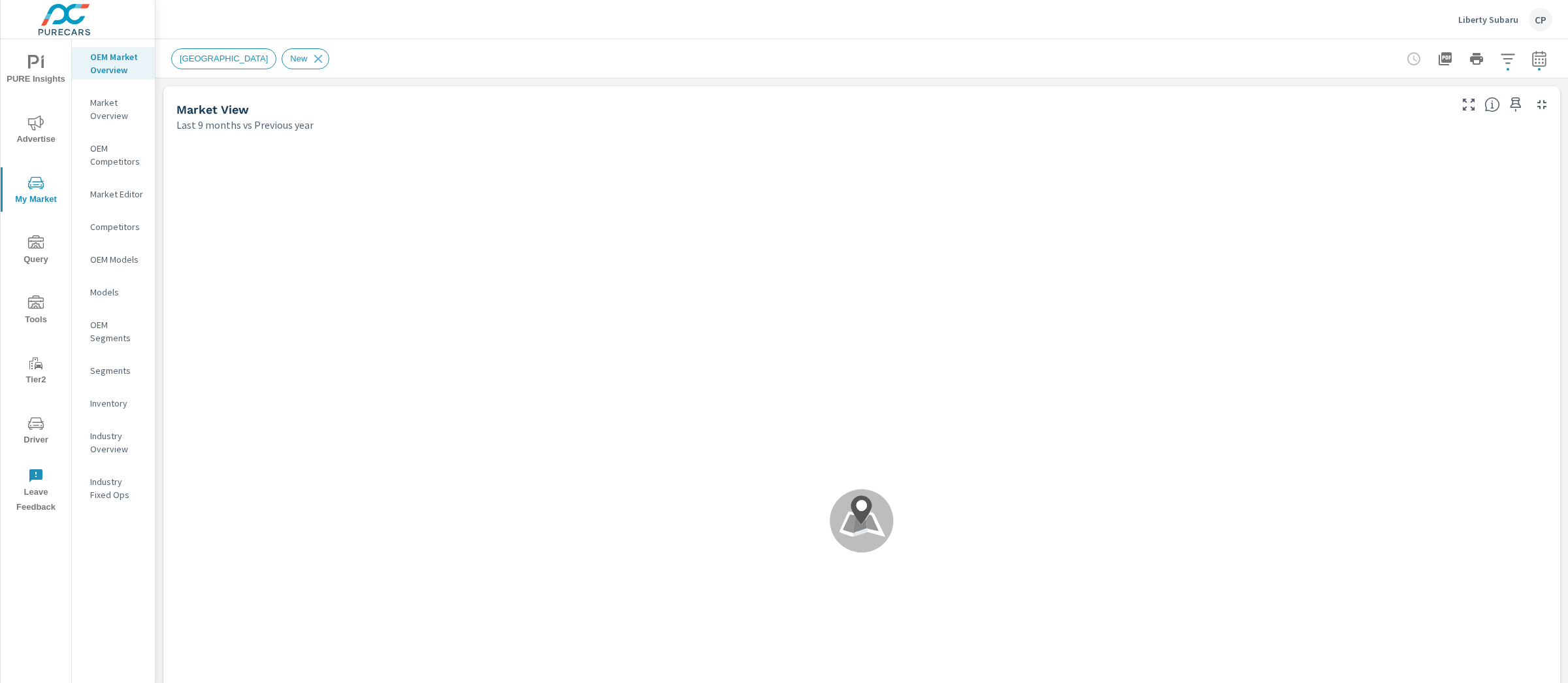
click at [1532, 60] on icon "button" at bounding box center [1540, 59] width 16 height 16
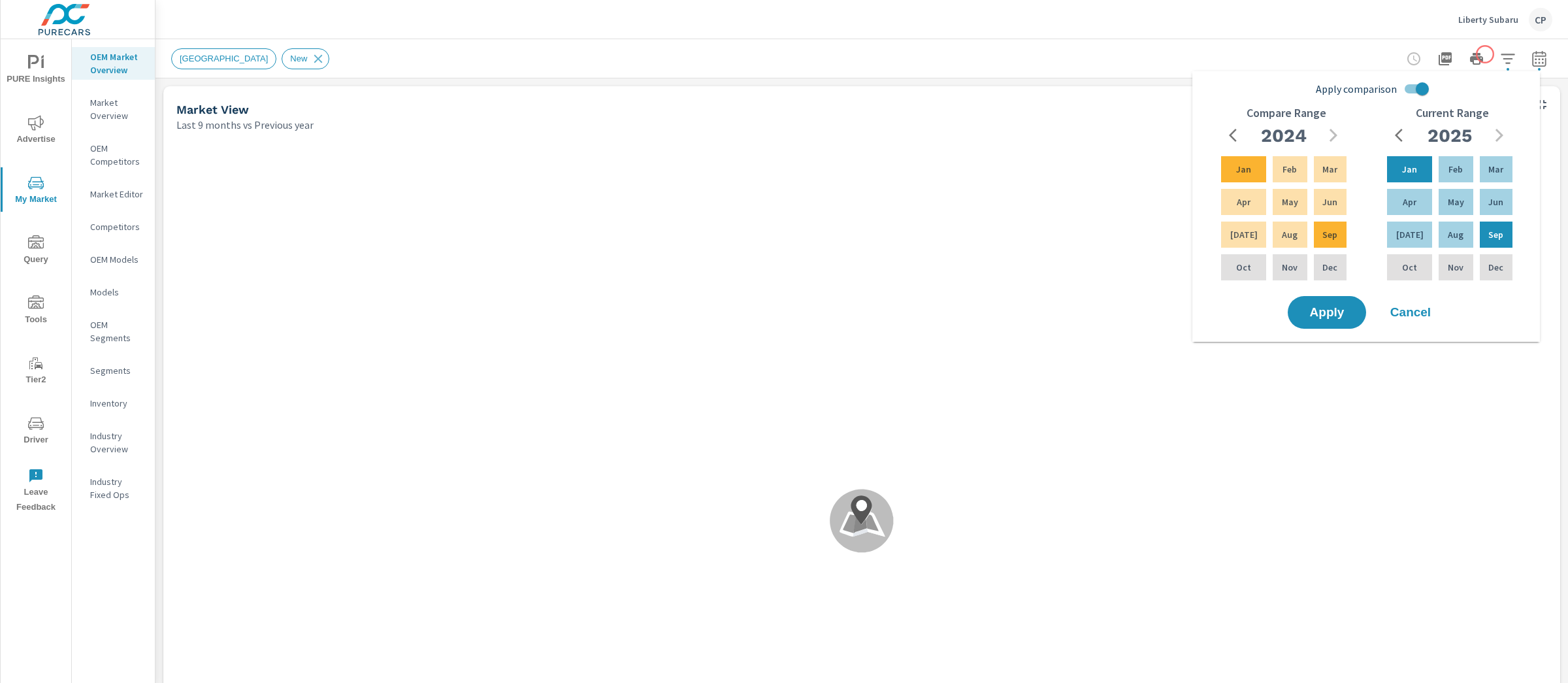
click at [1495, 53] on button "button" at bounding box center [1508, 59] width 26 height 26
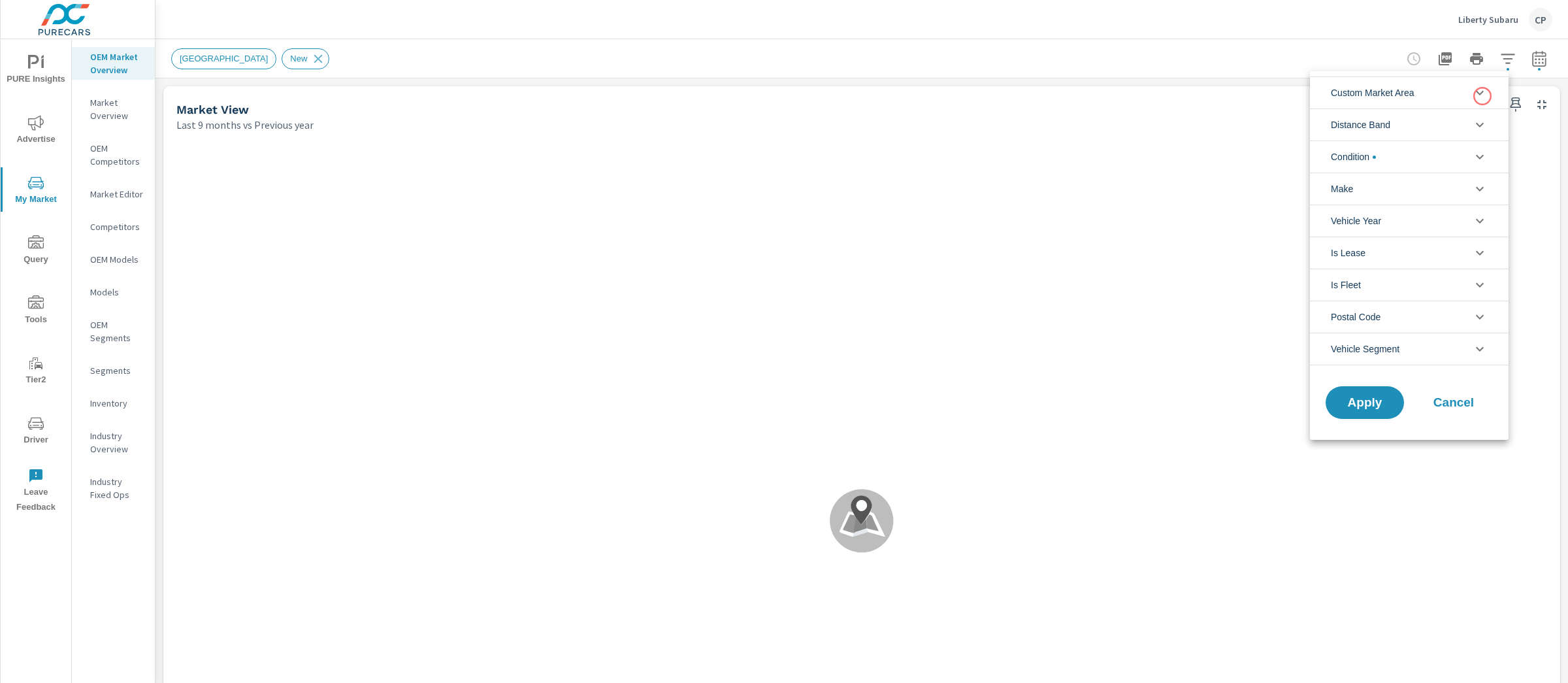
click at [1483, 96] on icon "filter options" at bounding box center [1480, 93] width 16 height 16
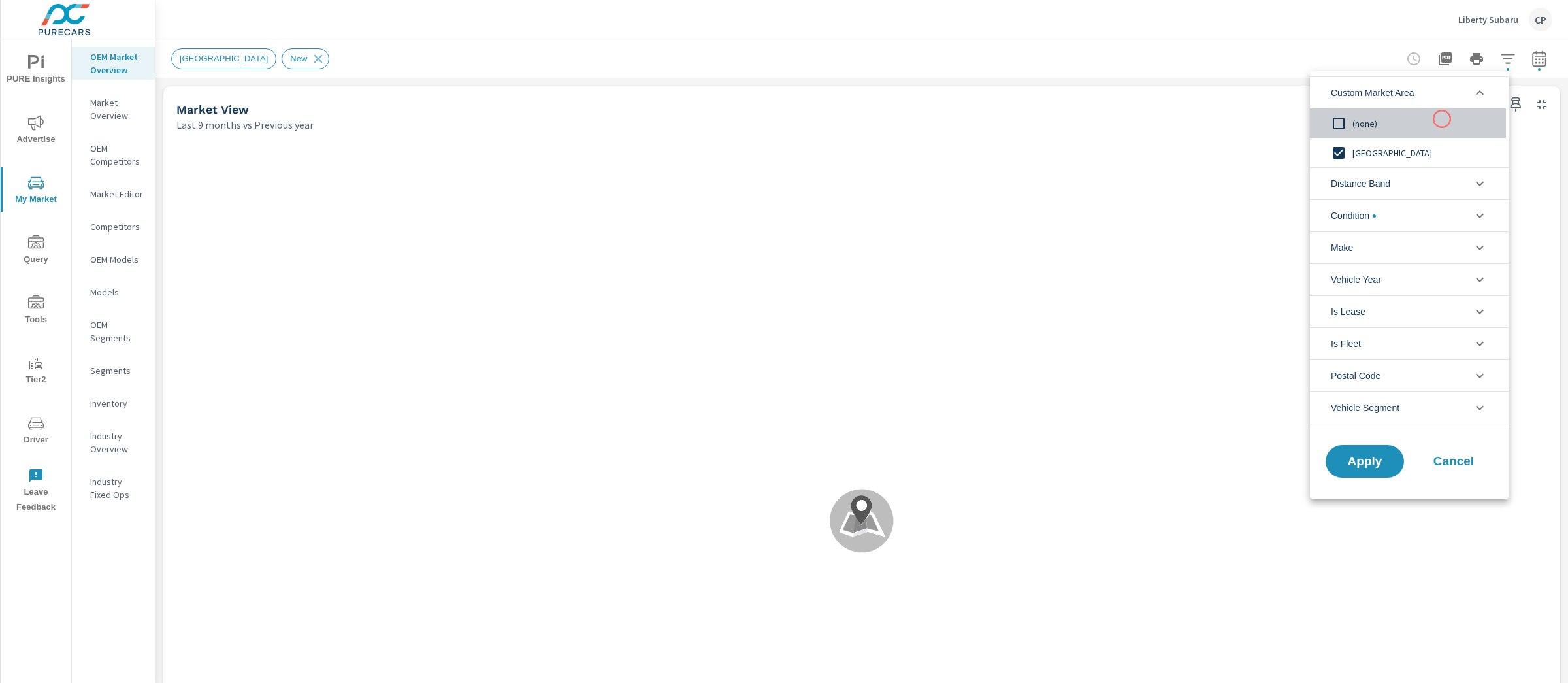
click at [1442, 119] on span "(none)" at bounding box center [1424, 124] width 143 height 16
click at [1430, 176] on li "Distance Band" at bounding box center [1409, 183] width 198 height 32
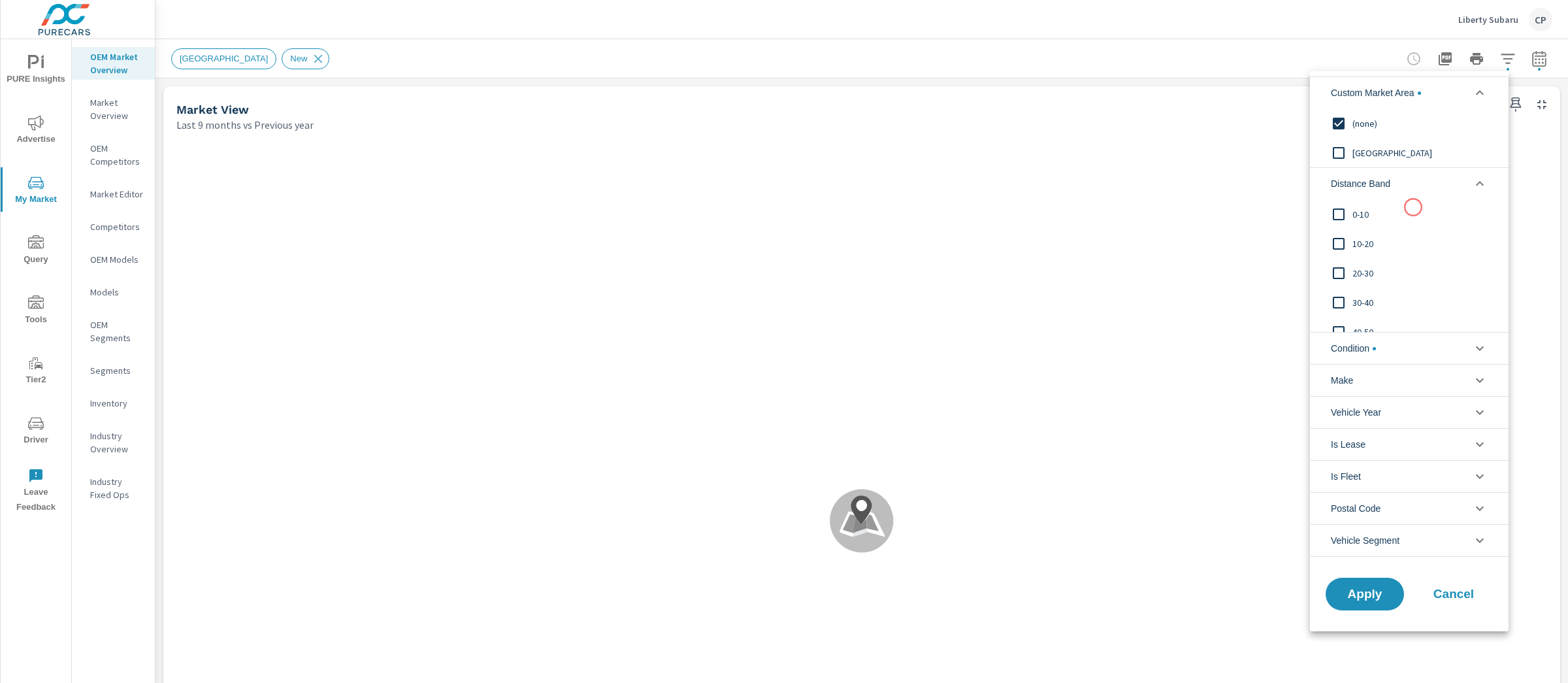
click at [1406, 212] on span "0-10" at bounding box center [1424, 215] width 143 height 16
click at [1375, 600] on span "Apply" at bounding box center [1365, 593] width 53 height 12
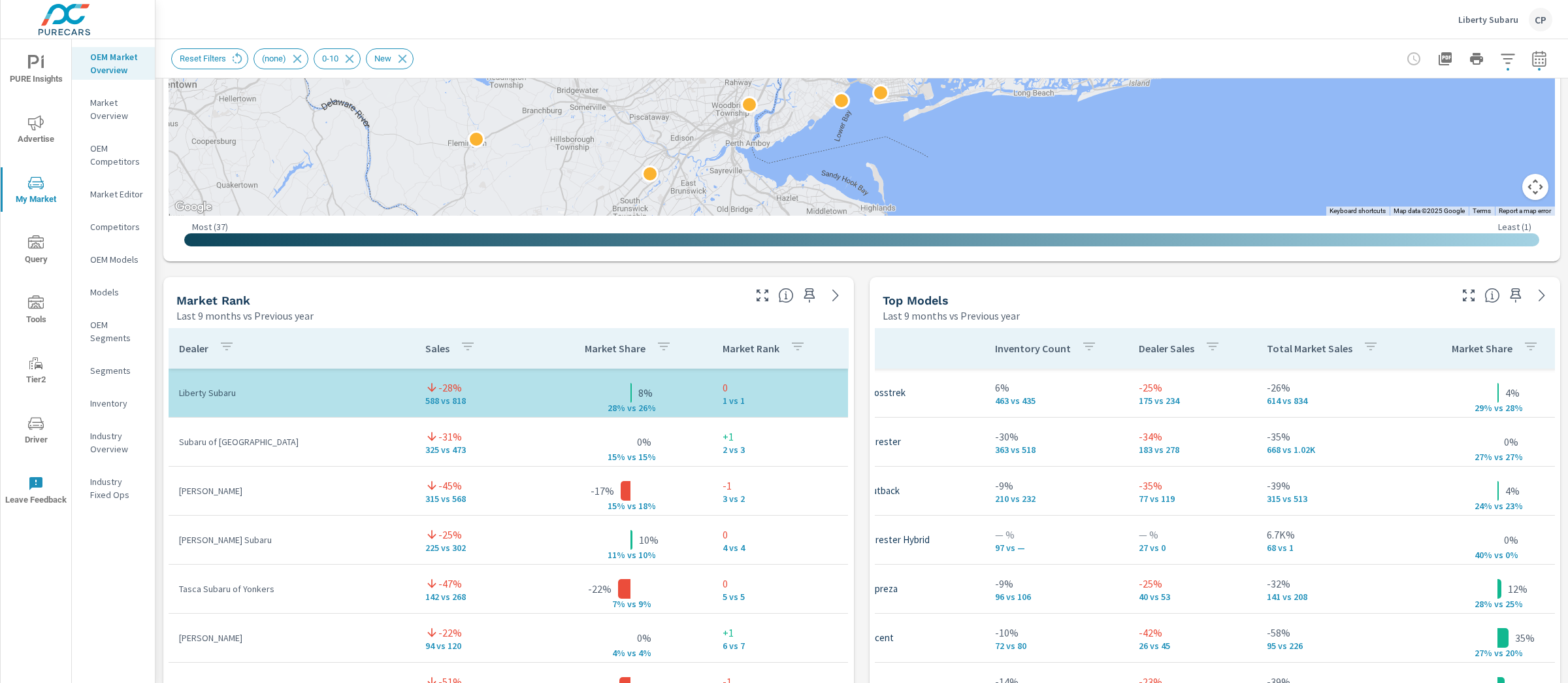
scroll to position [650, 0]
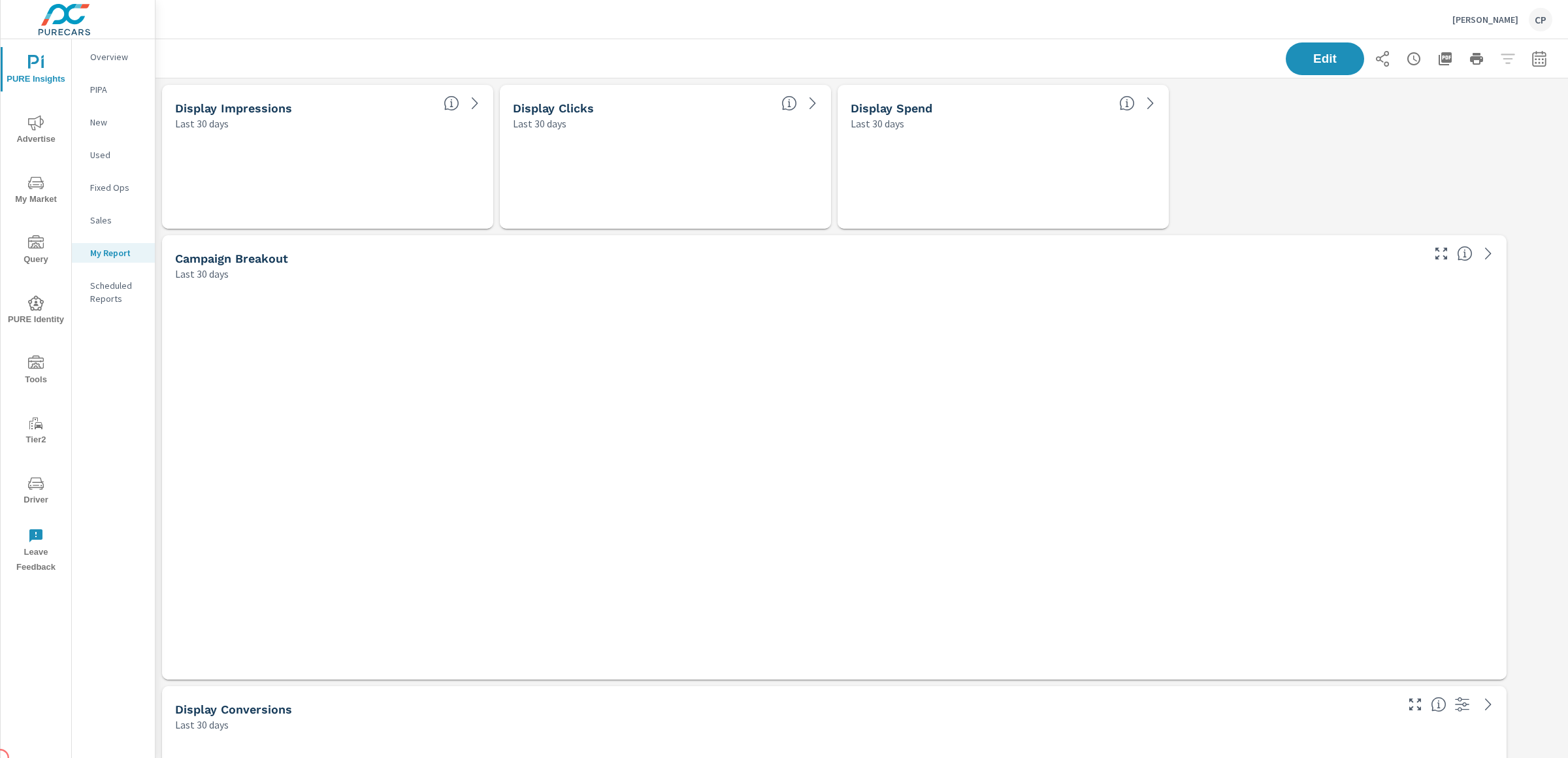
scroll to position [4541, 1426]
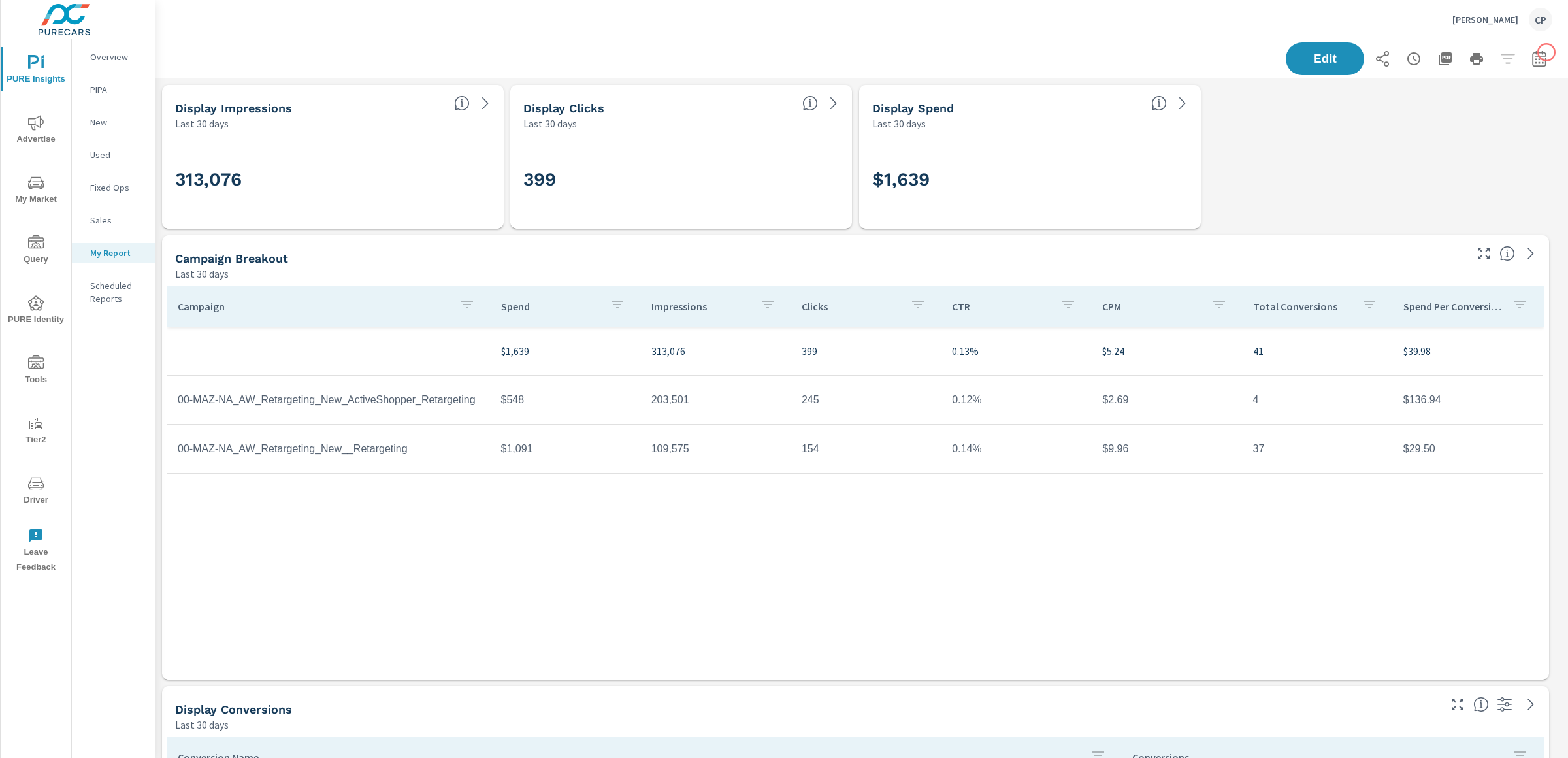
click at [1525, 53] on button "button" at bounding box center [1540, 59] width 26 height 26
click at [1445, 109] on select "Custom [DATE] Last week Last 7 days Last 14 days Last 30 days Last 45 days Last…" at bounding box center [1422, 113] width 131 height 26
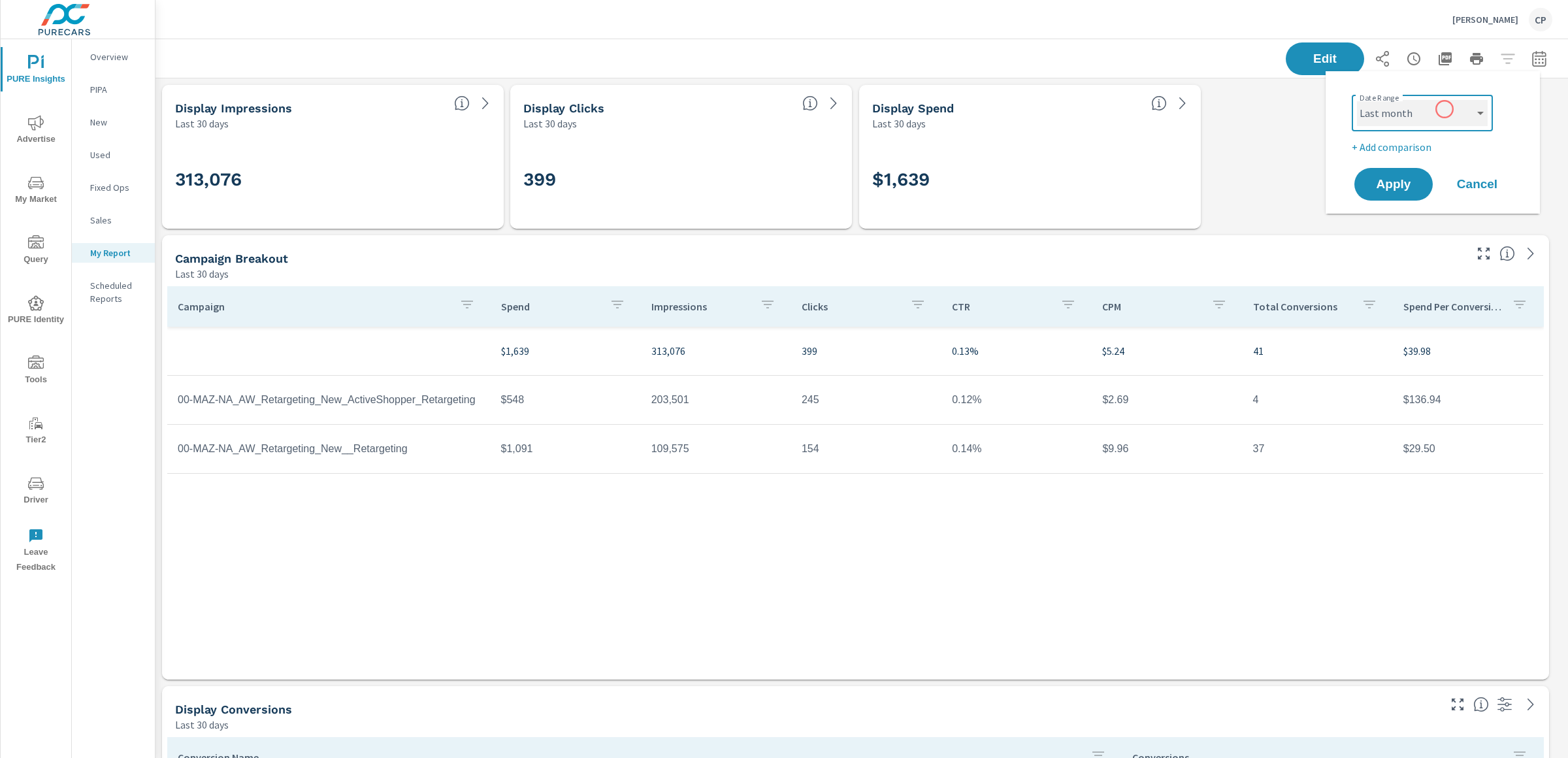
click at [1357, 100] on select "Custom [DATE] Last week Last 7 days Last 14 days Last 30 days Last 45 days Last…" at bounding box center [1422, 113] width 131 height 26
select select "Last month"
click at [1397, 179] on span "Apply" at bounding box center [1393, 185] width 53 height 12
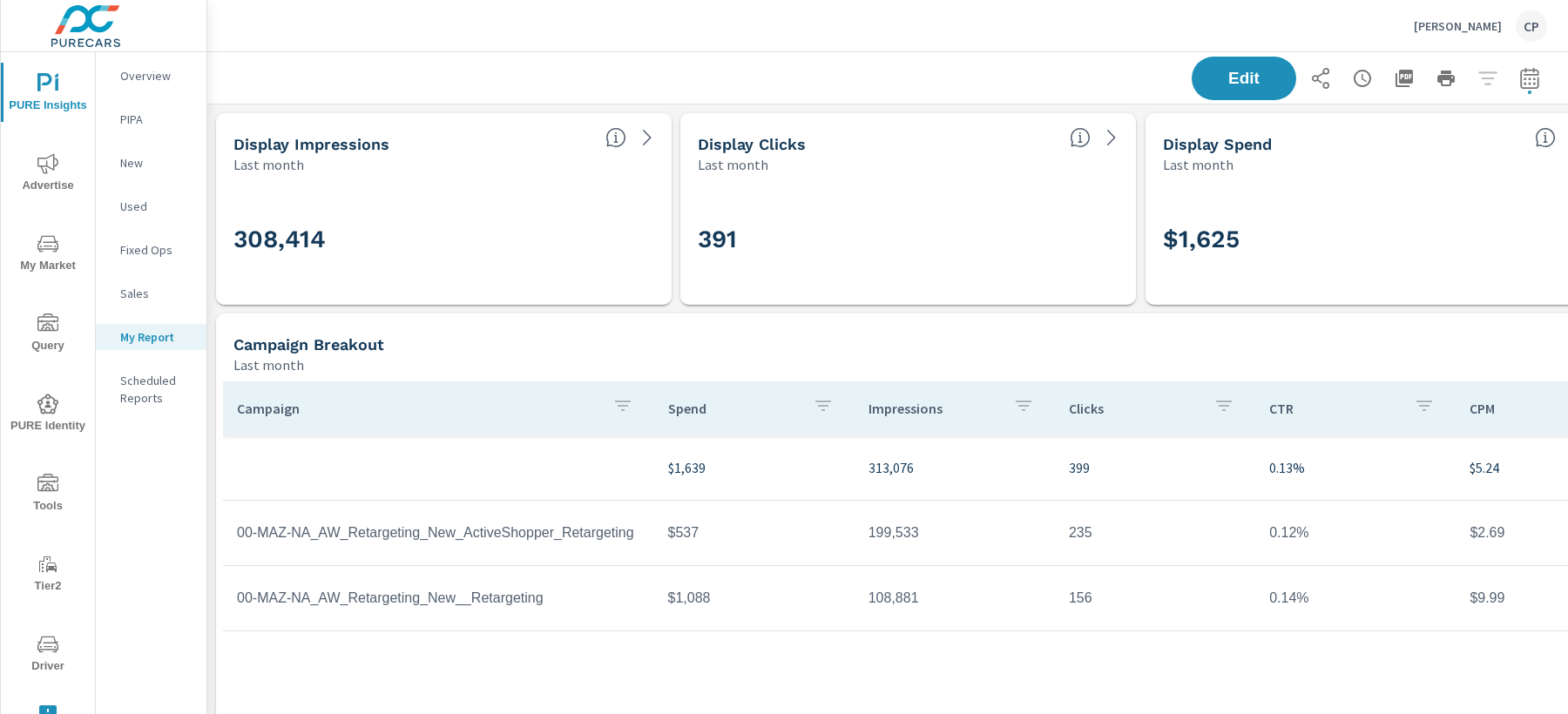
scroll to position [6047, 1376]
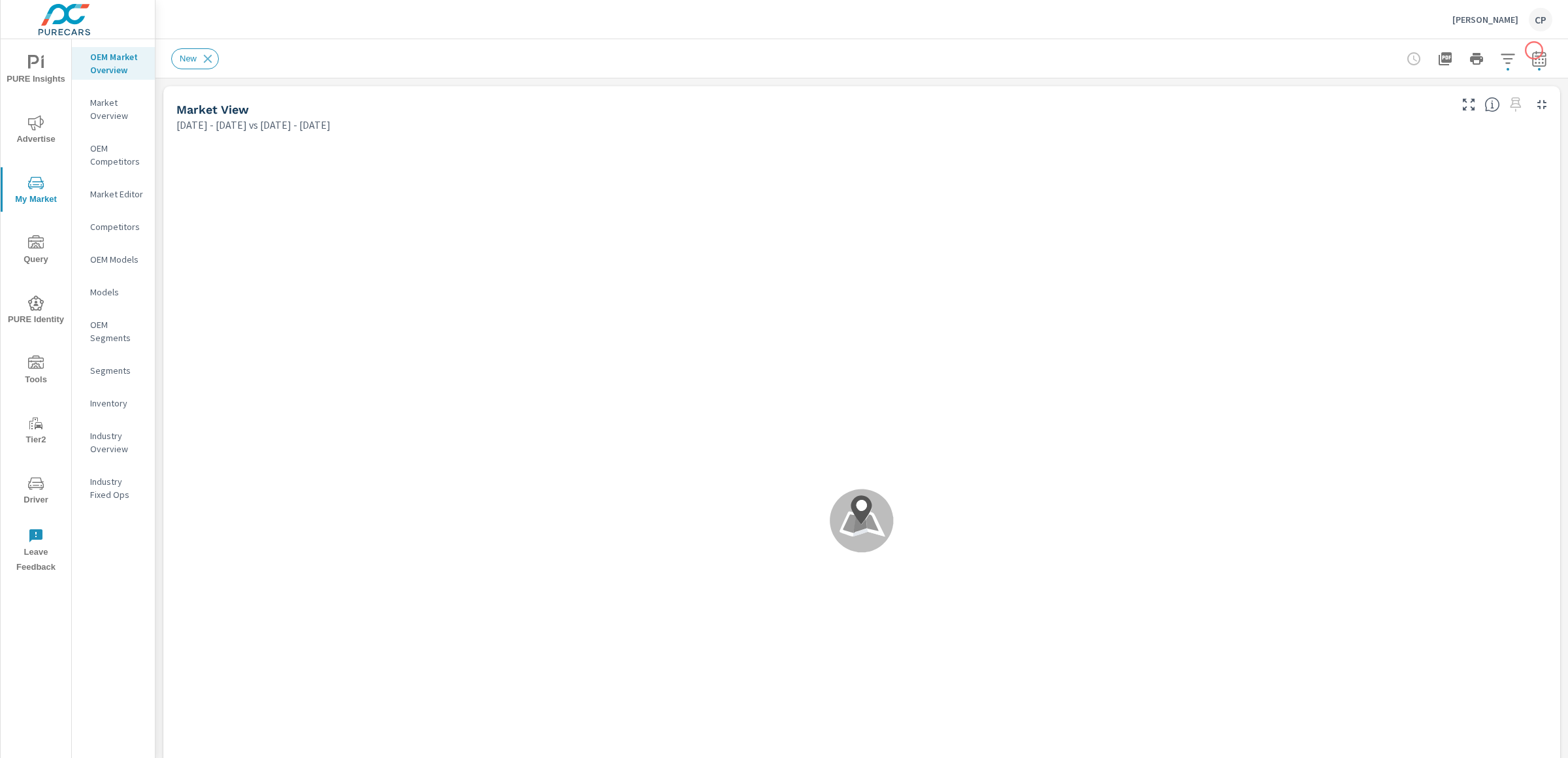
click at [1525, 53] on icon "button" at bounding box center [1539, 58] width 14 height 16
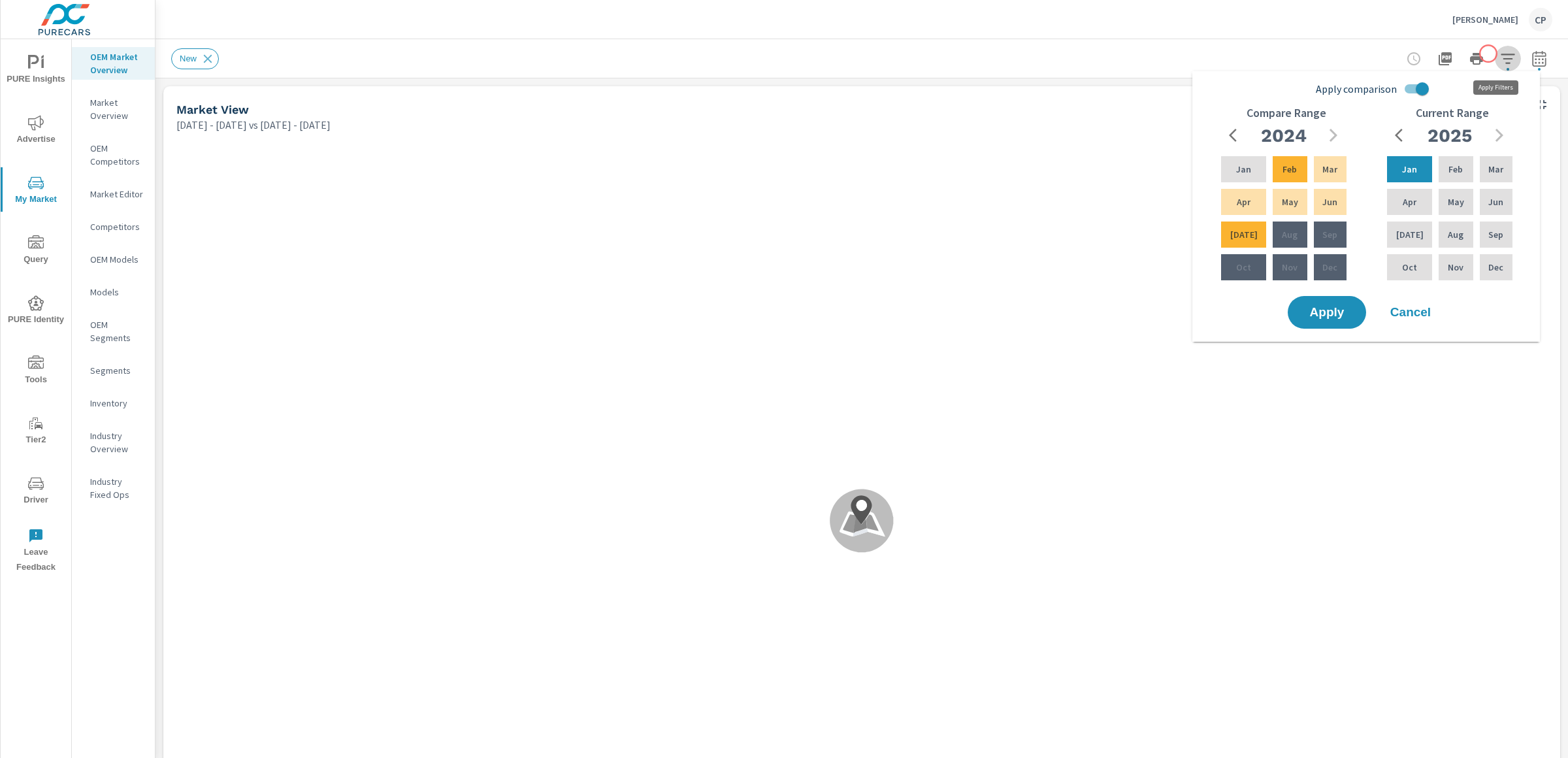
click at [1500, 53] on icon "button" at bounding box center [1508, 59] width 16 height 16
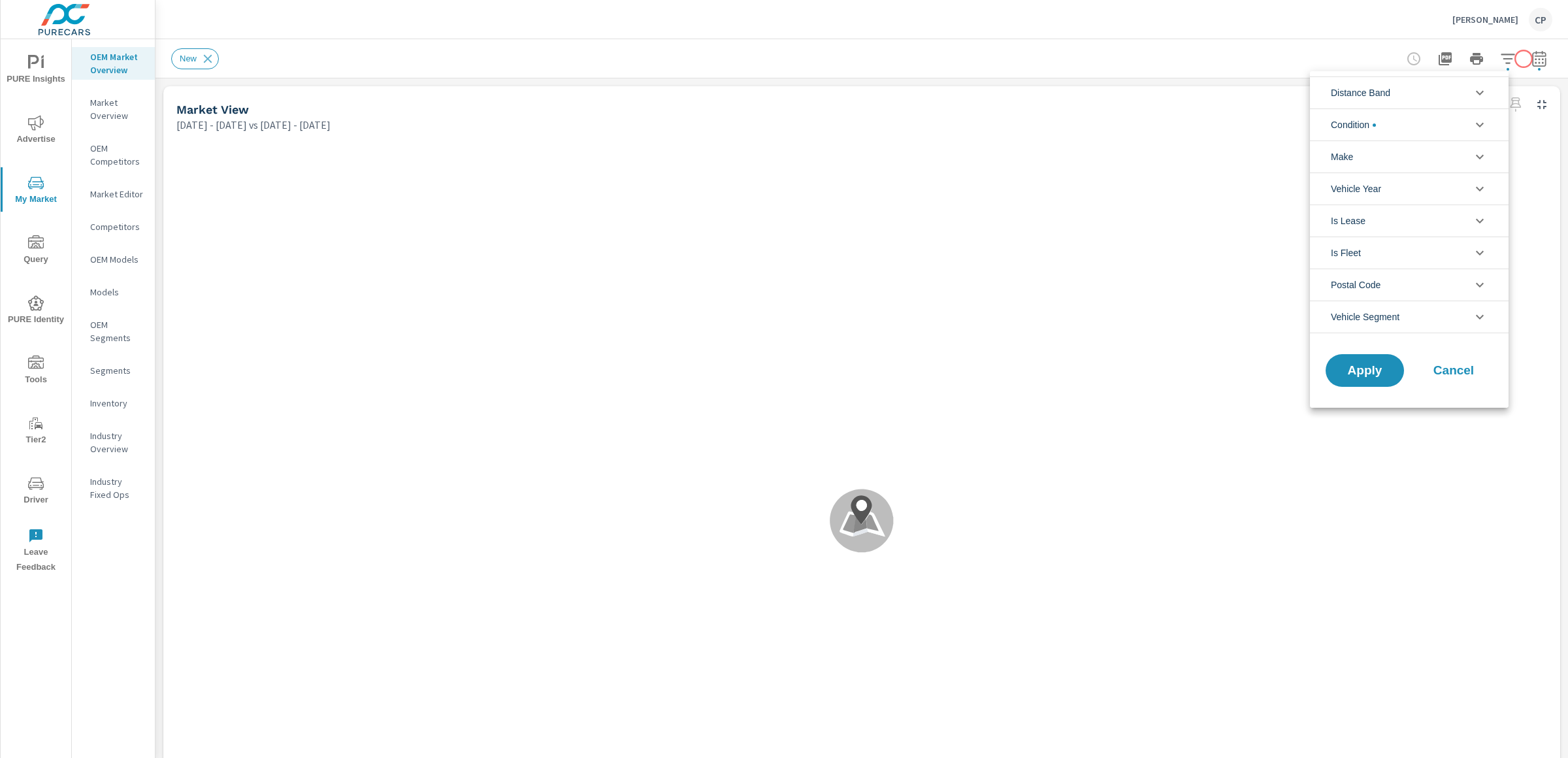
click at [1524, 59] on div at bounding box center [784, 379] width 1568 height 758
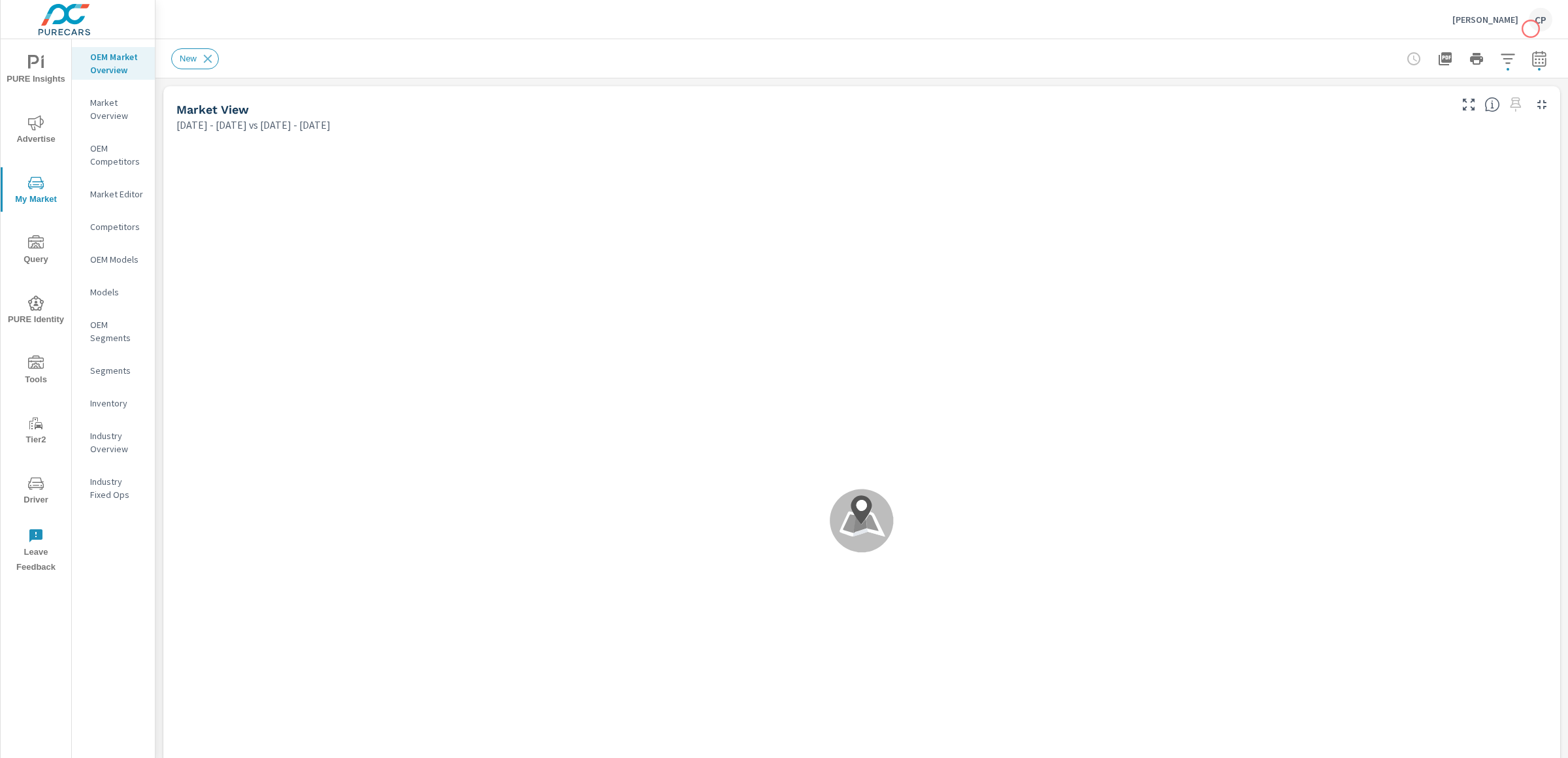
click at [1525, 28] on div "Lou Fusz Mazda CP" at bounding box center [1502, 20] width 100 height 23
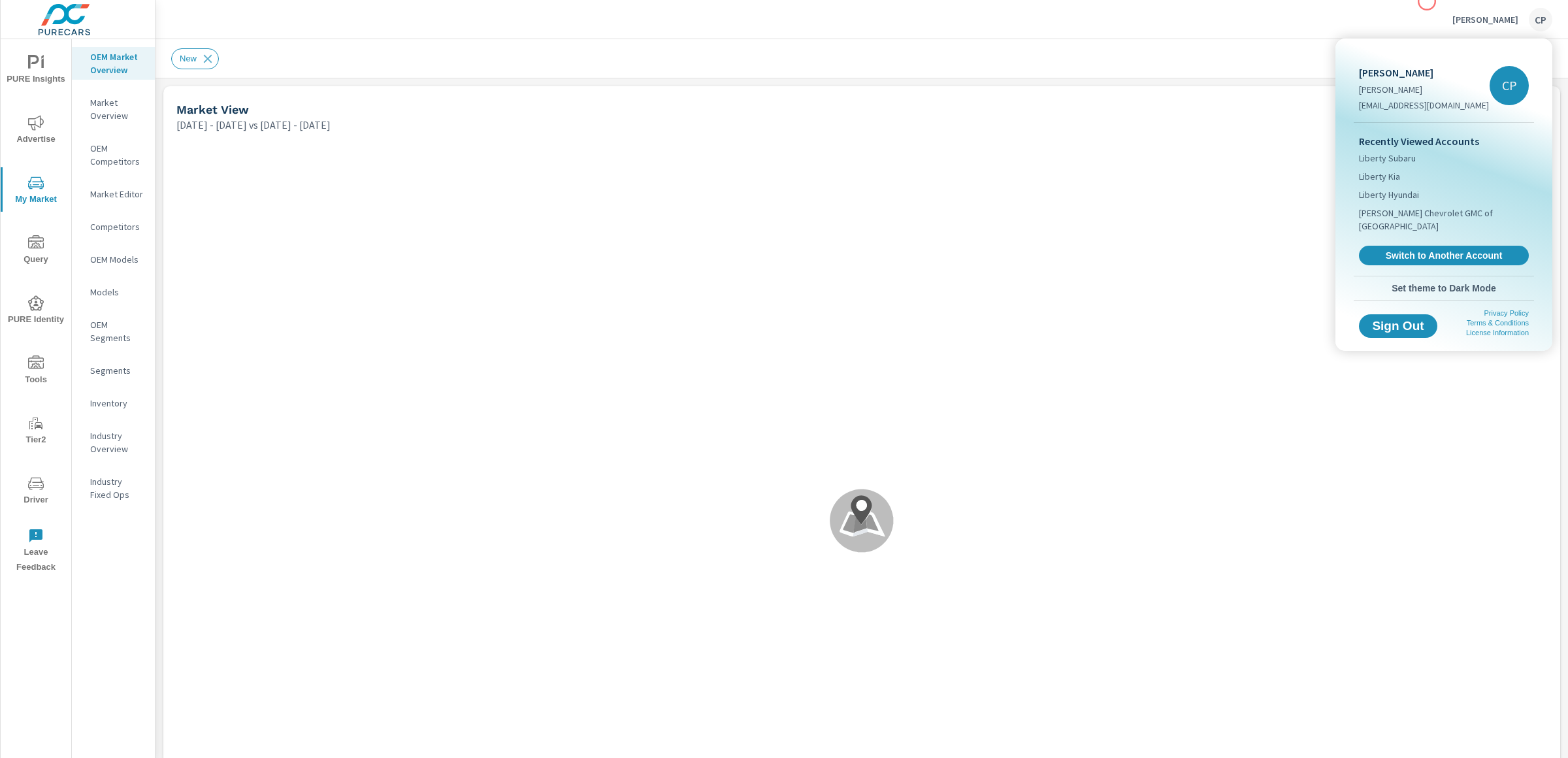
click at [1421, 3] on div at bounding box center [784, 379] width 1568 height 758
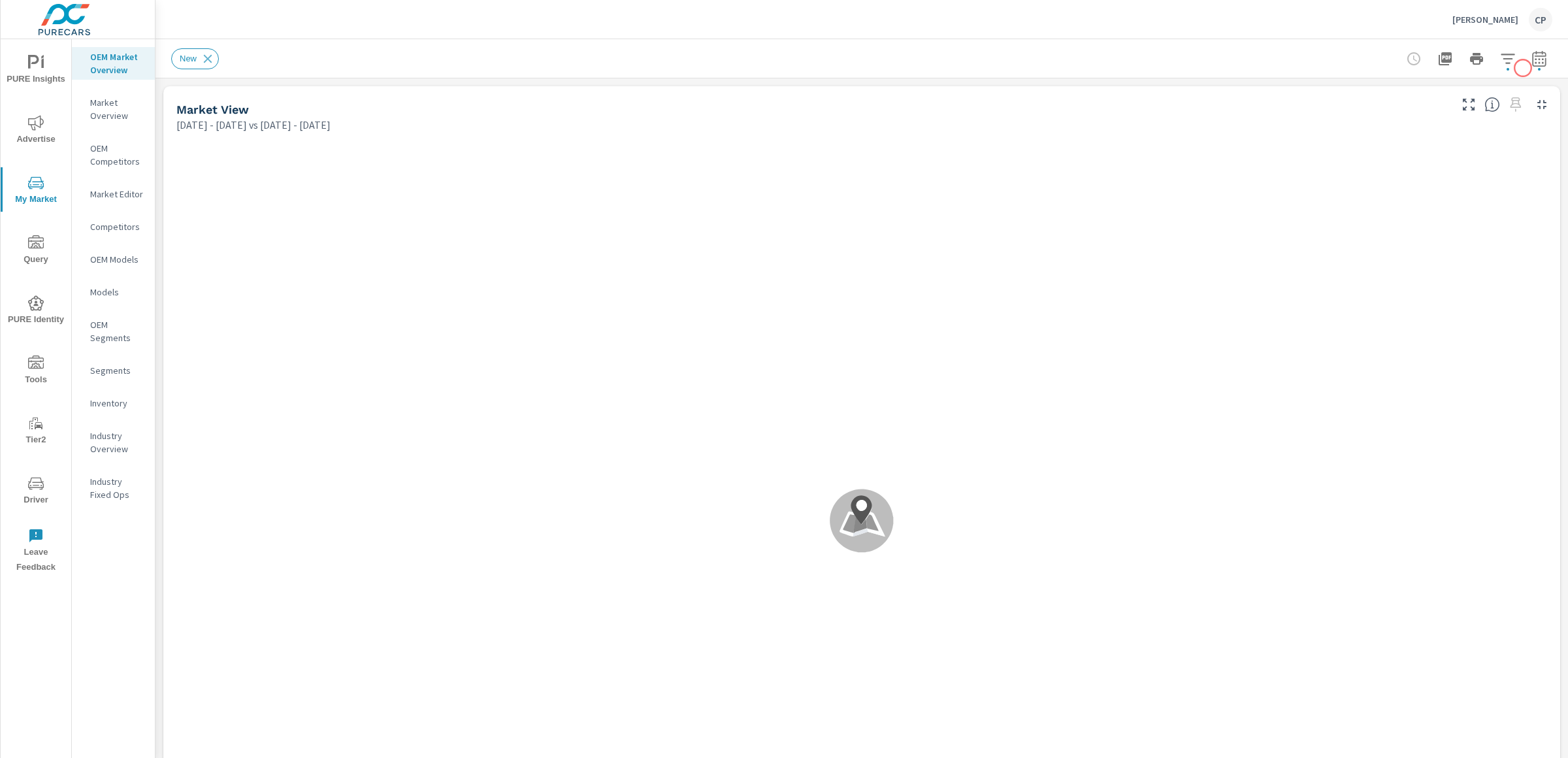
click at [1525, 60] on icon "button" at bounding box center [1540, 59] width 16 height 16
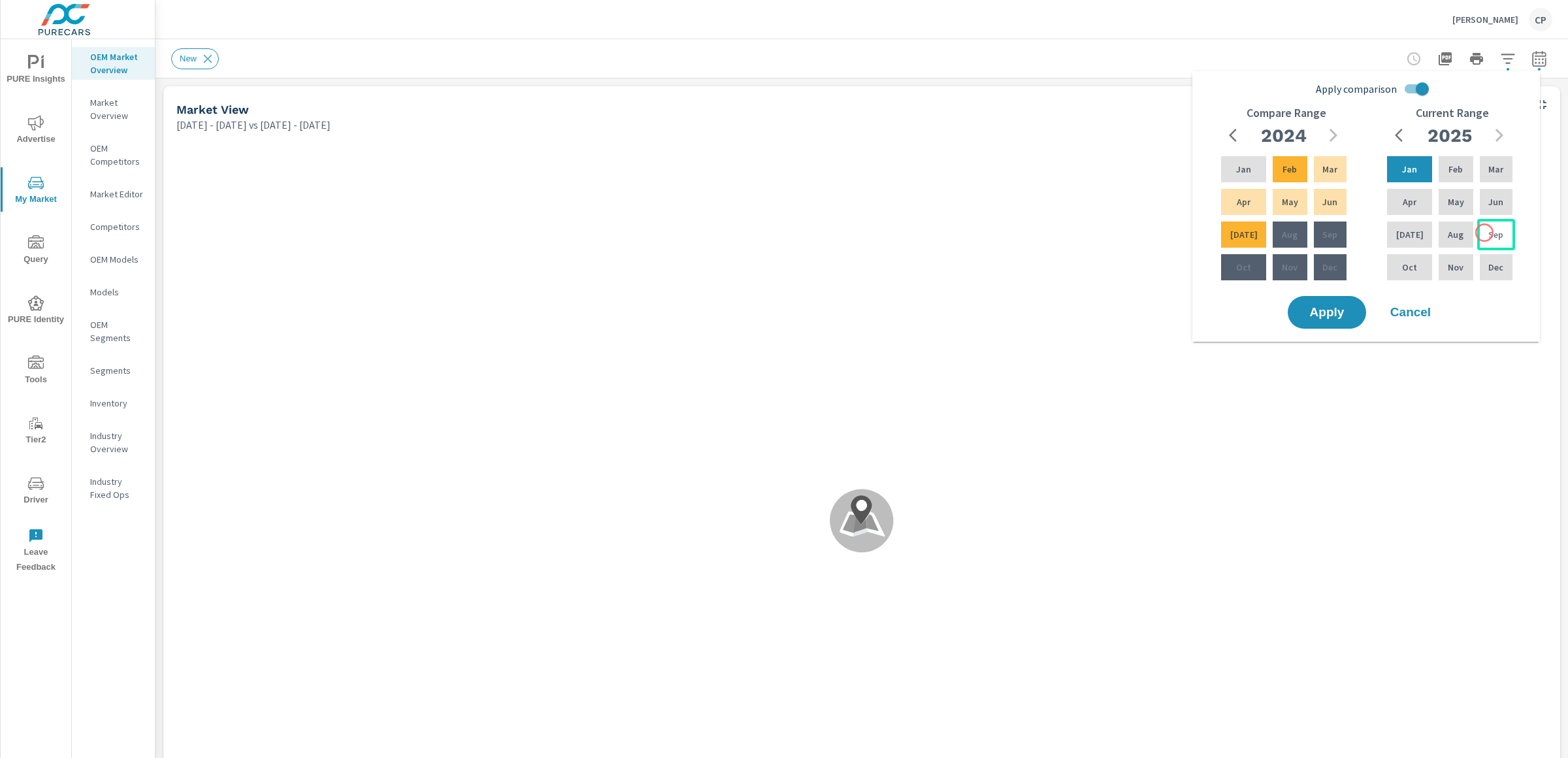
click at [1484, 233] on div "Sep" at bounding box center [1497, 234] width 38 height 31
click at [1405, 169] on p "Jan" at bounding box center [1409, 169] width 15 height 13
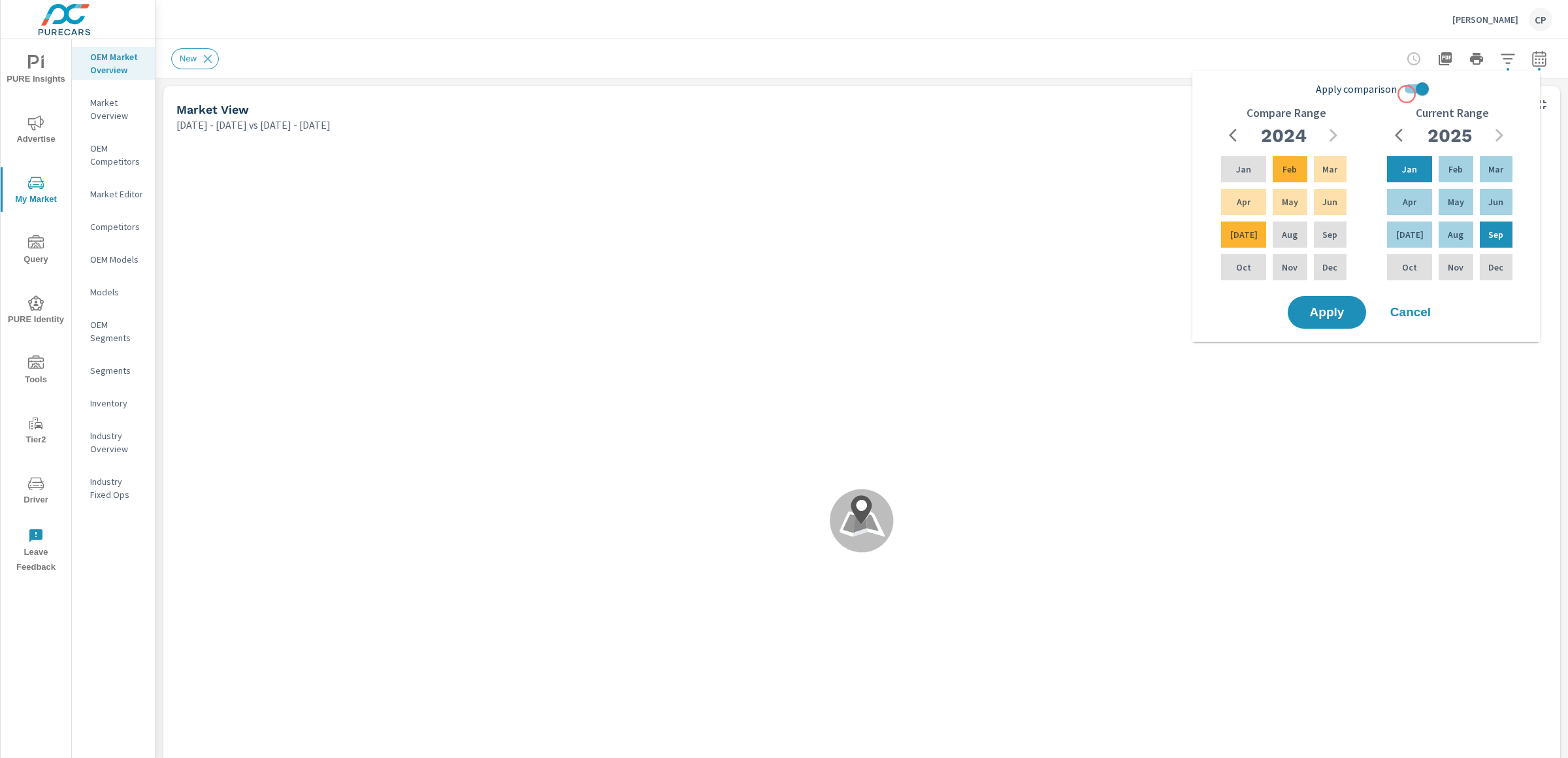
click at [1415, 90] on input "Apply comparison" at bounding box center [1422, 89] width 74 height 25
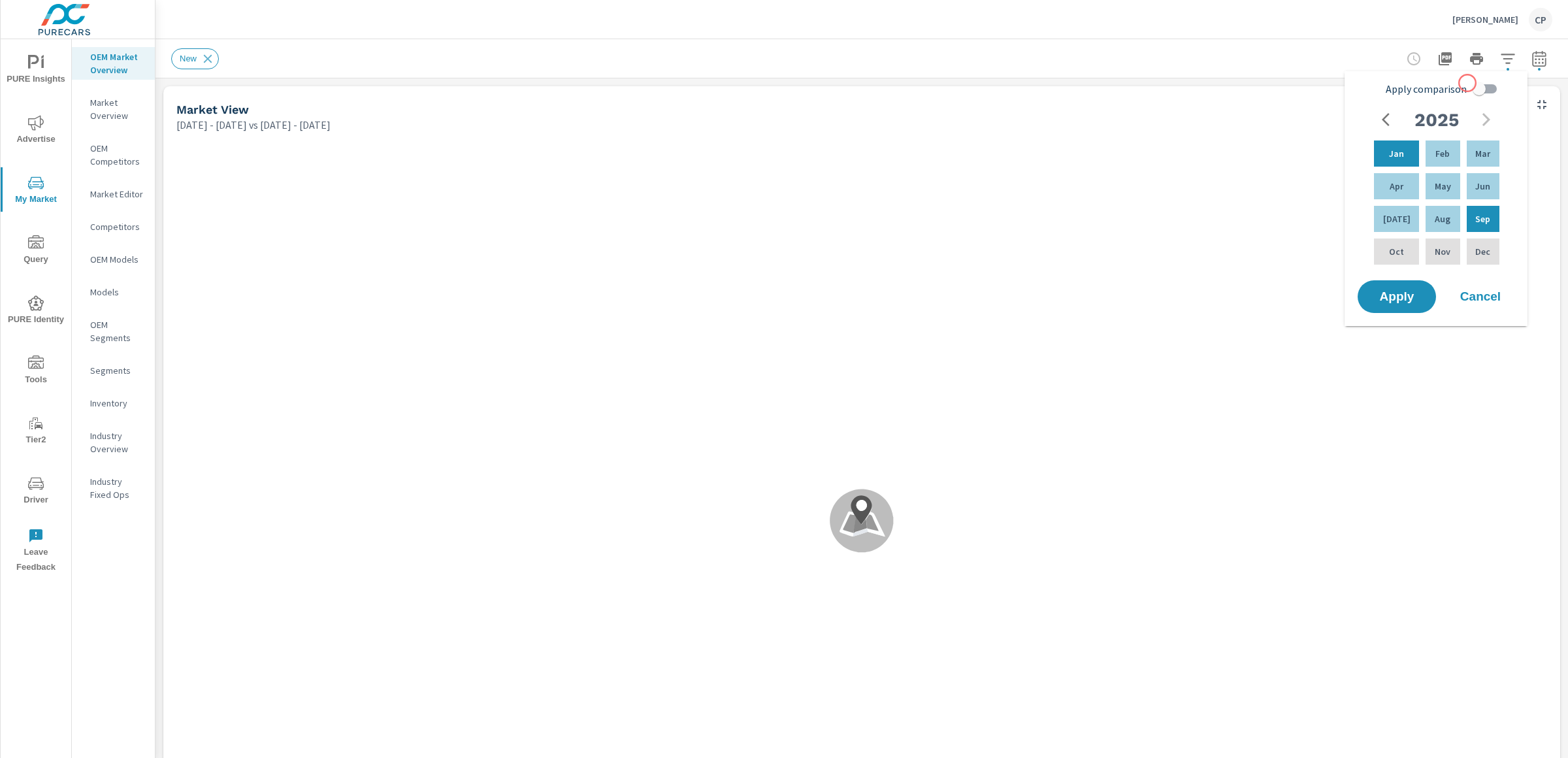
click at [1494, 83] on input "Apply comparison" at bounding box center [1479, 89] width 74 height 25
checkbox input "true"
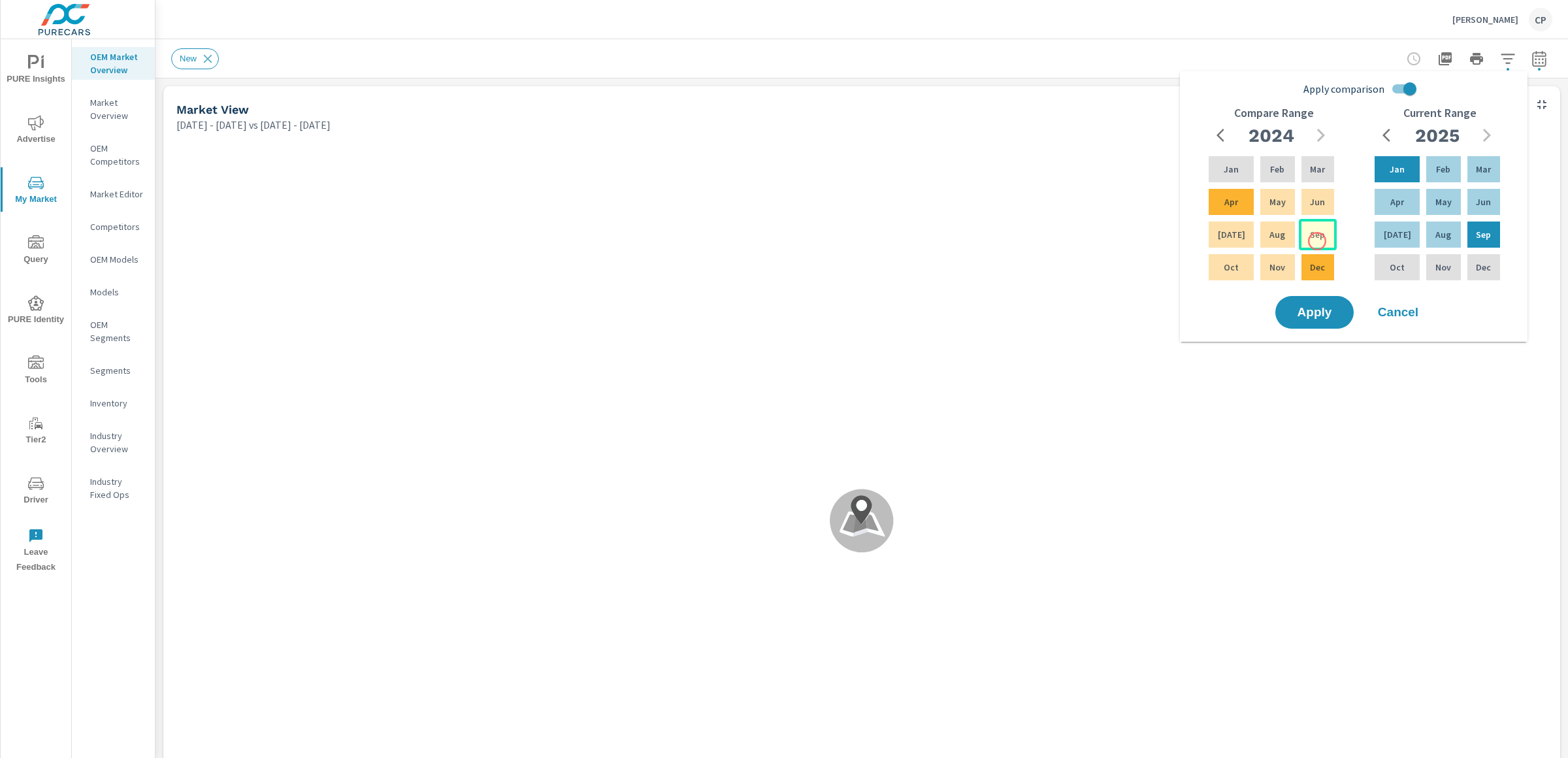
click at [1317, 240] on p "Sep" at bounding box center [1317, 235] width 15 height 13
click at [1233, 166] on p "Jan" at bounding box center [1231, 169] width 15 height 13
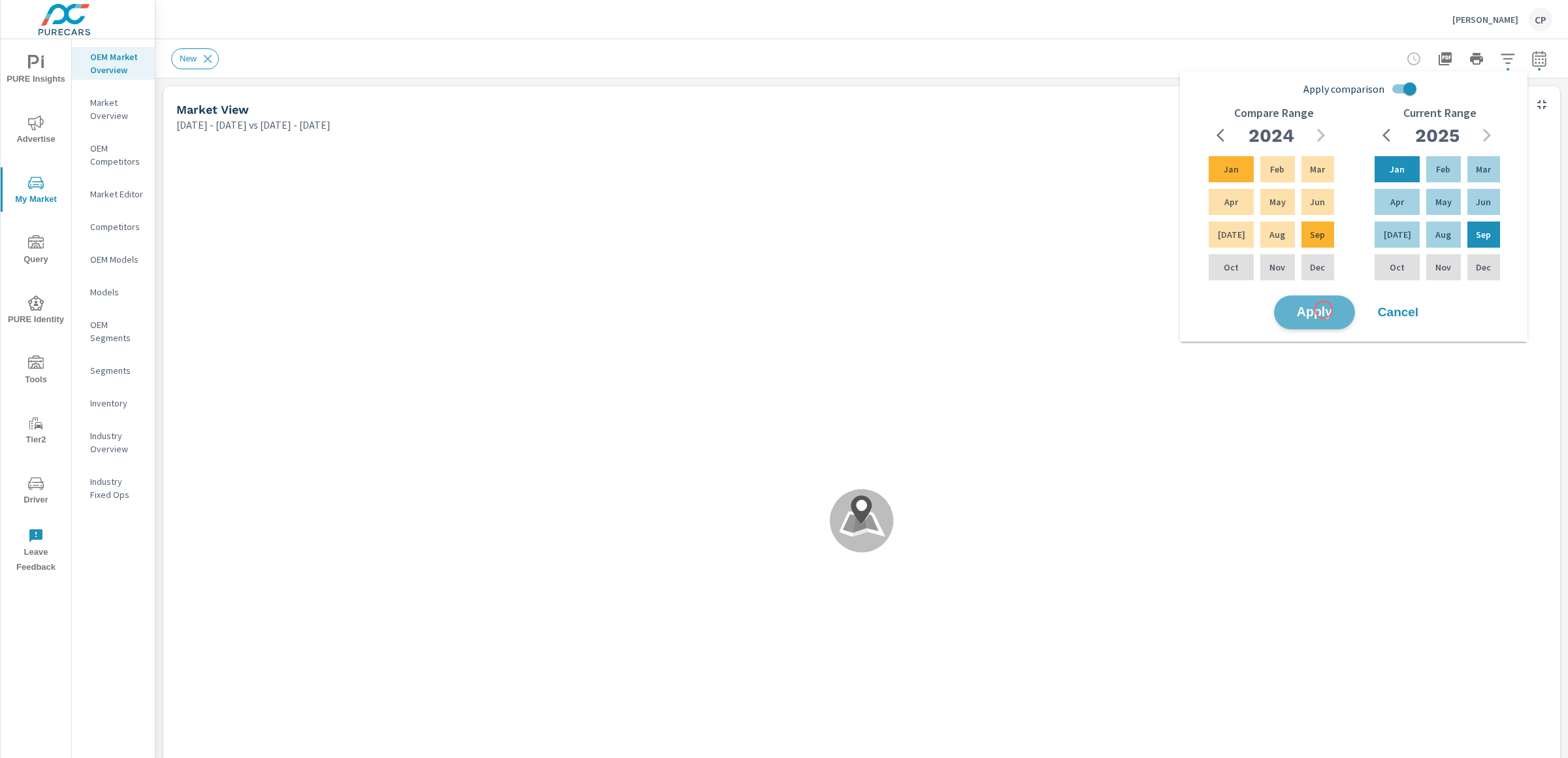
click at [1324, 310] on span "Apply" at bounding box center [1314, 312] width 53 height 12
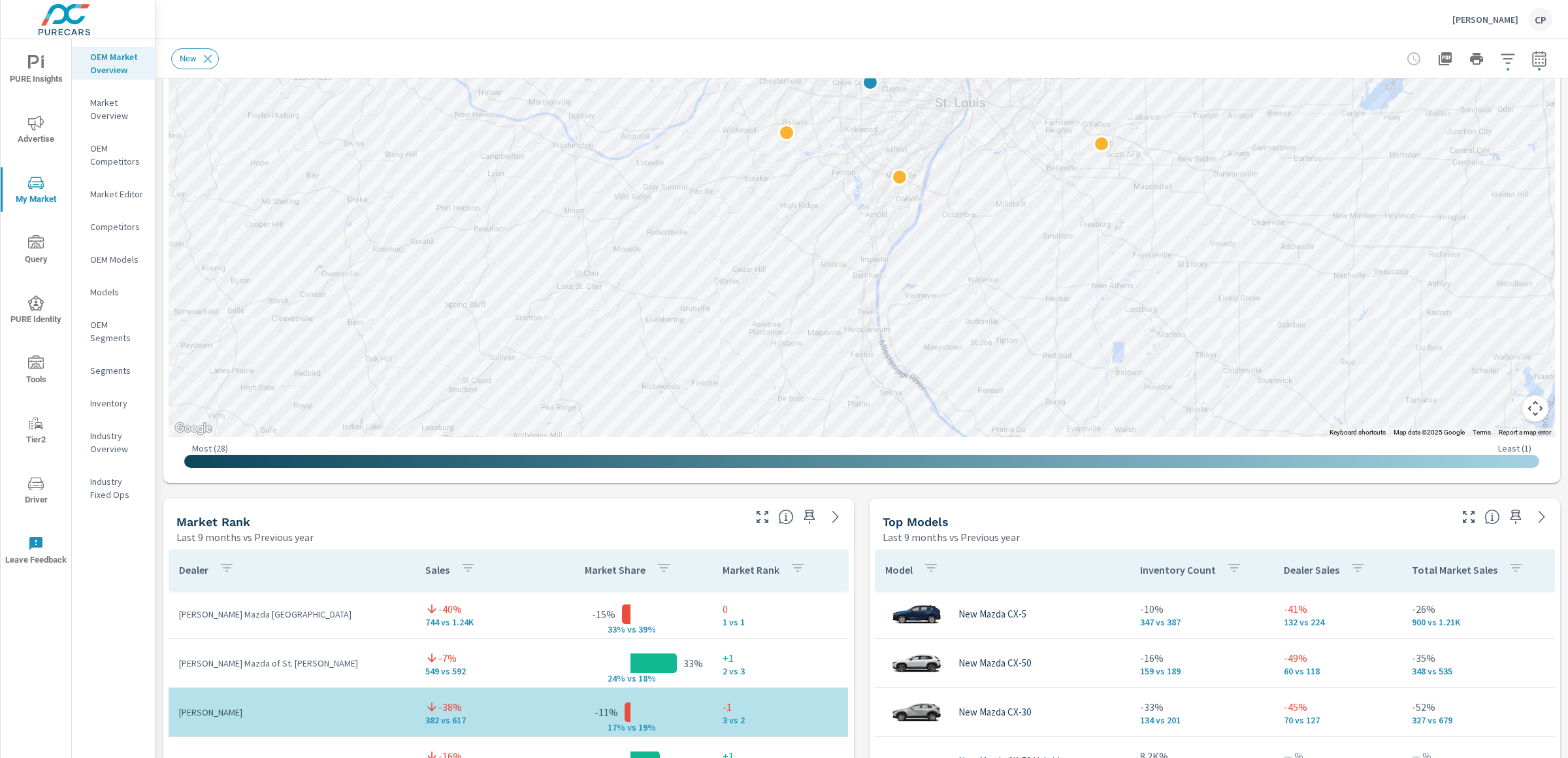
scroll to position [432, 0]
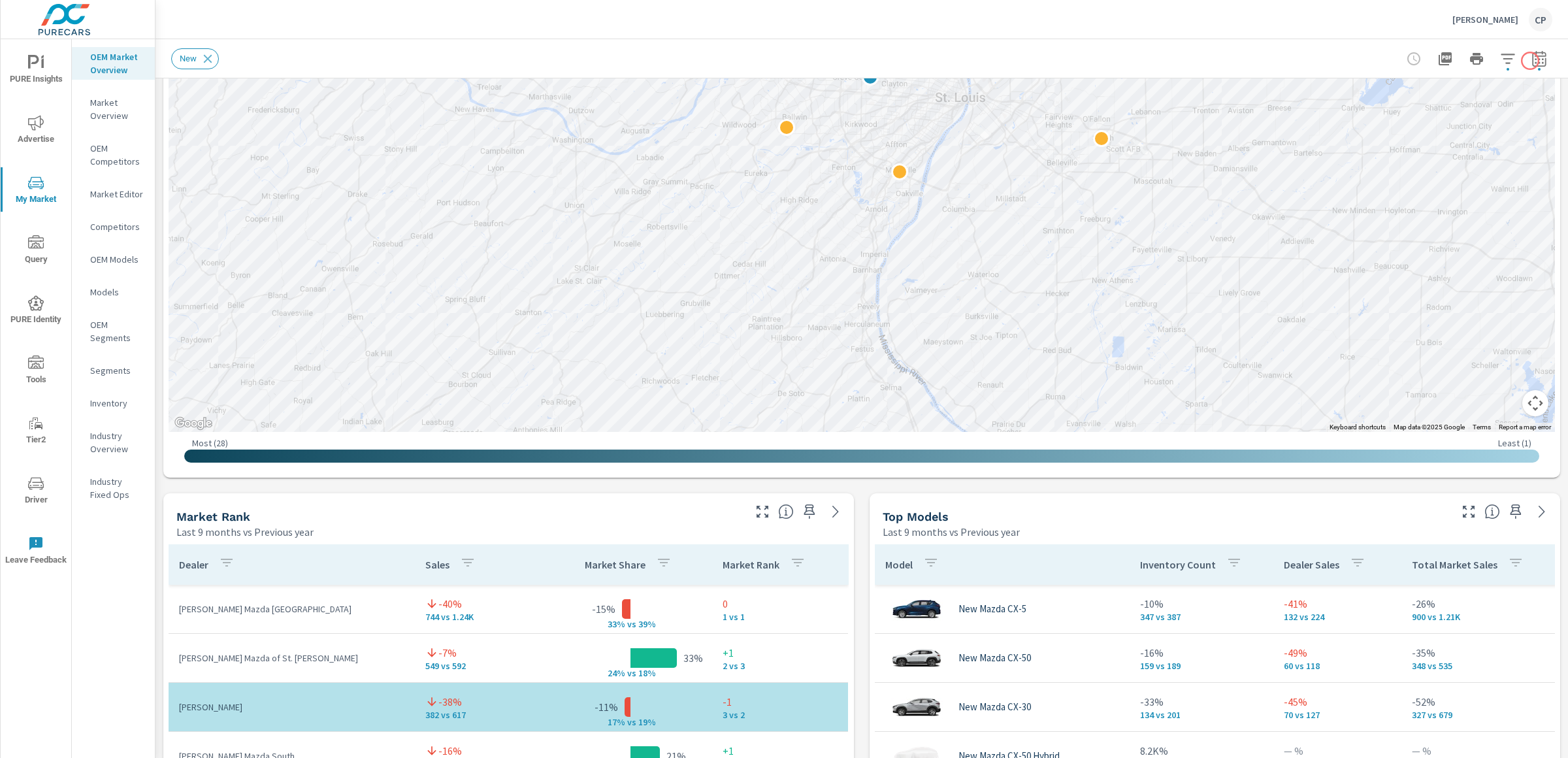
click at [1525, 61] on icon "button" at bounding box center [1540, 59] width 16 height 16
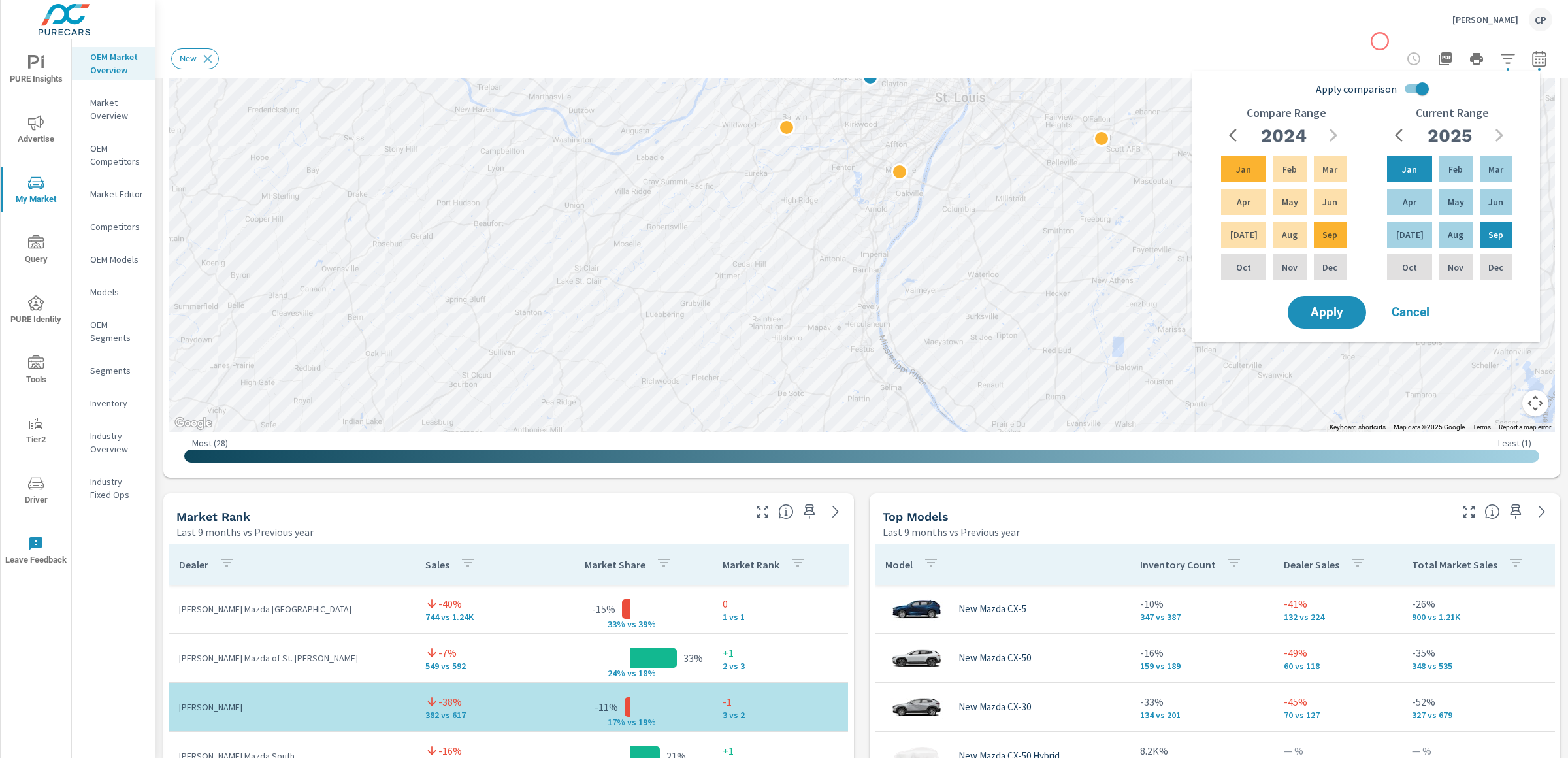
click at [1365, 23] on div "Lou Fusz Mazda CP" at bounding box center [862, 19] width 1381 height 39
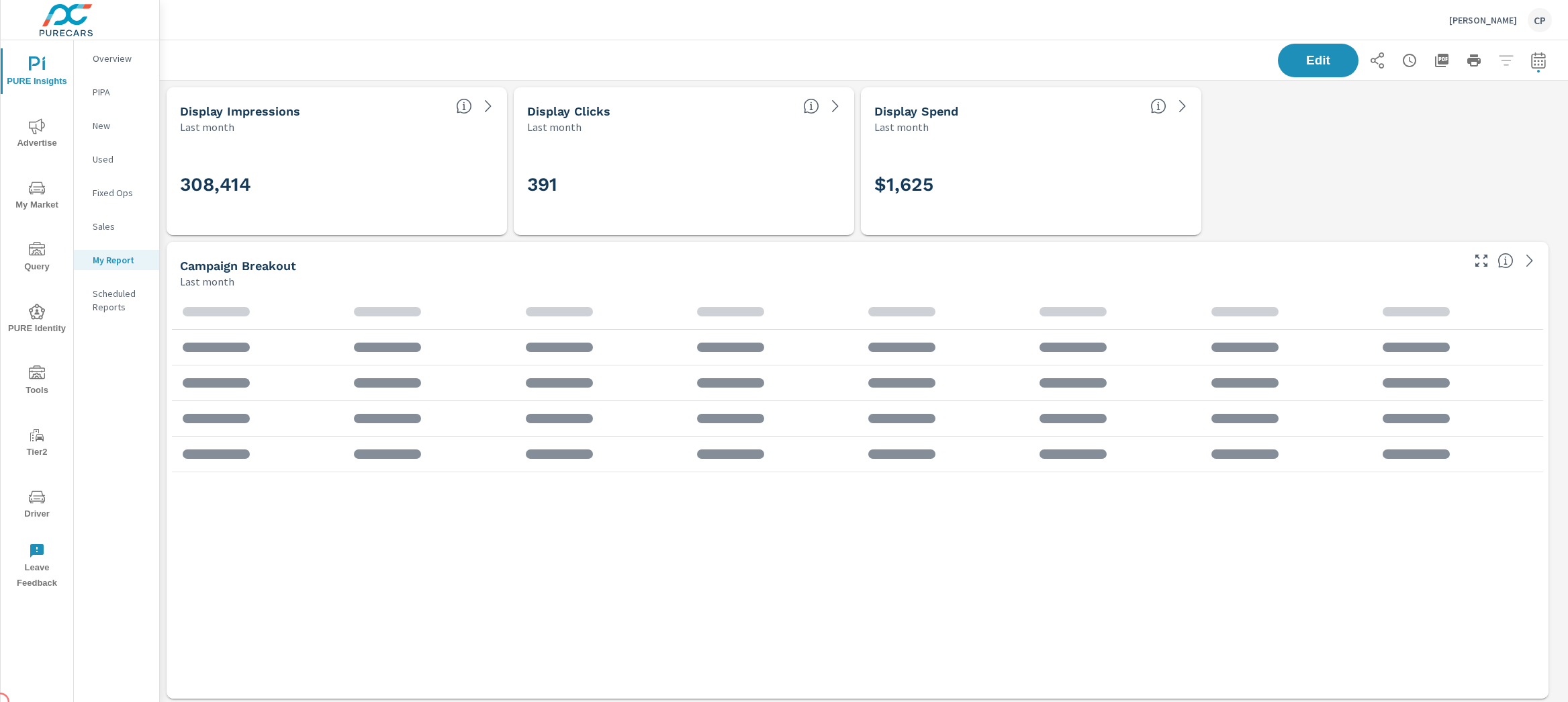
scroll to position [4668, 1422]
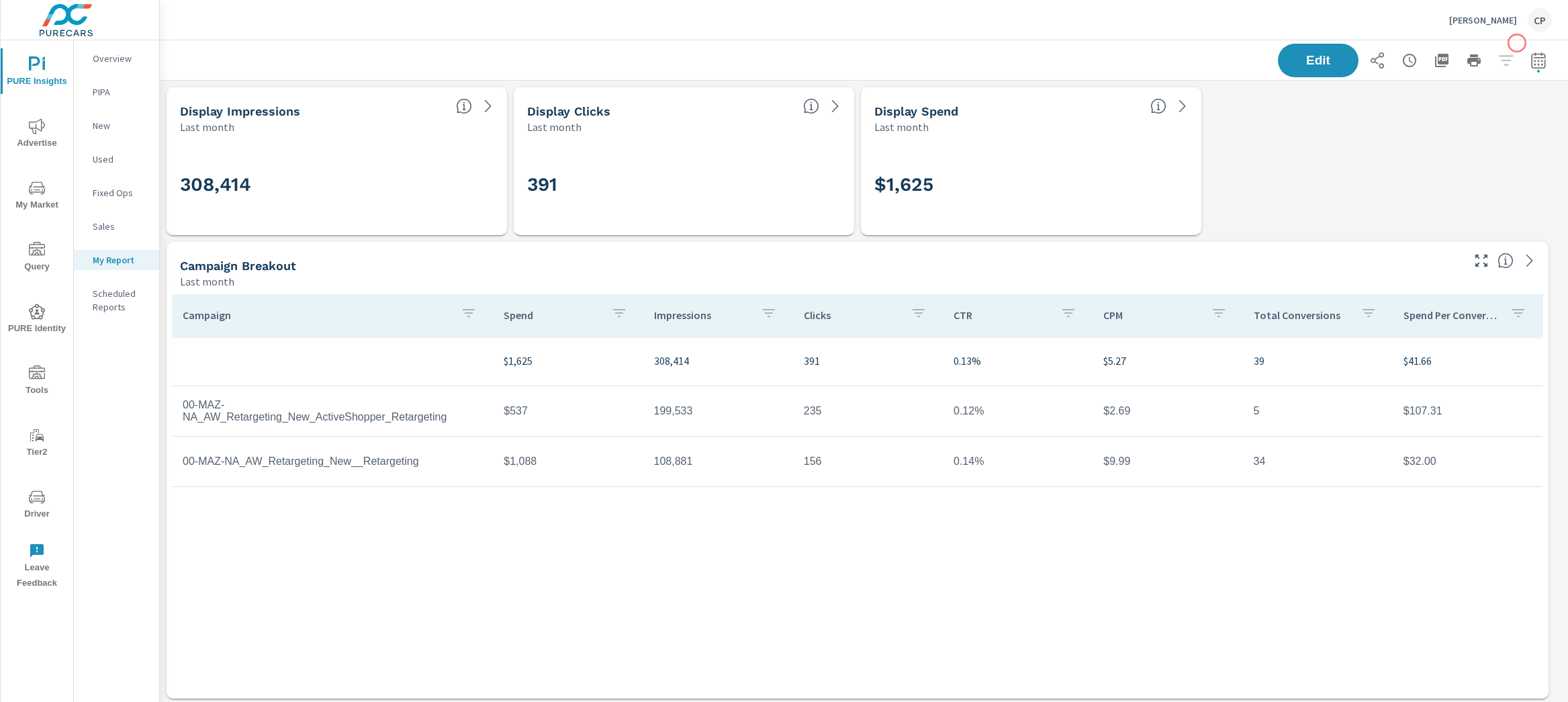
click at [1513, 49] on div "Edit" at bounding box center [1415, 60] width 274 height 34
click at [1531, 56] on icon "button" at bounding box center [1538, 60] width 14 height 16
select select "Last month"
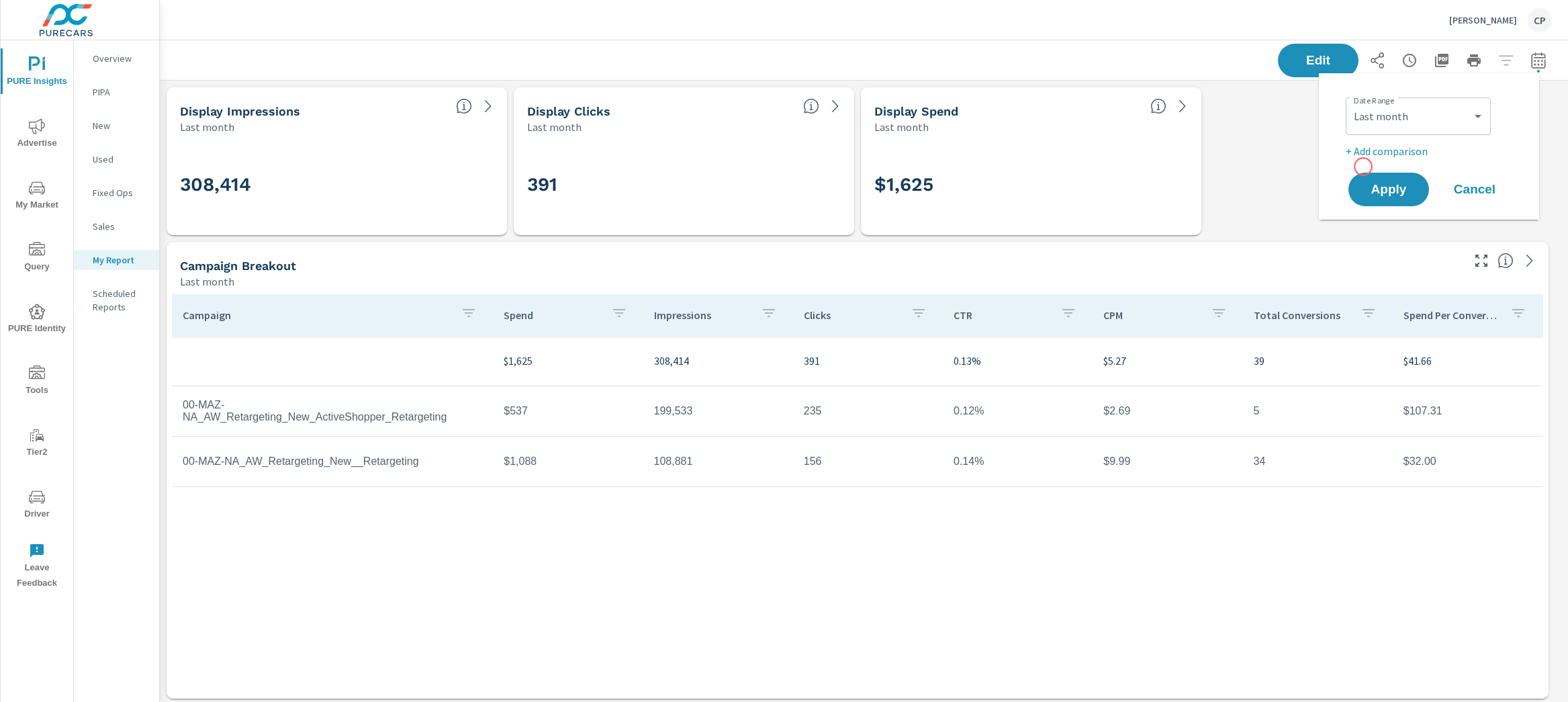
click at [1363, 166] on div "Date Range Custom Yesterday Last week Last 7 days Last 14 days Last 30 days Las…" at bounding box center [1429, 146] width 188 height 125
click at [1366, 158] on p "+ Add comparison" at bounding box center [1431, 152] width 172 height 16
click at [1422, 186] on select "Custom Previous period Previous month Previous year" at bounding box center [1417, 176] width 134 height 27
click at [1351, 162] on select "Custom Previous period Previous month Previous year" at bounding box center [1417, 176] width 134 height 27
select select "Previous month"
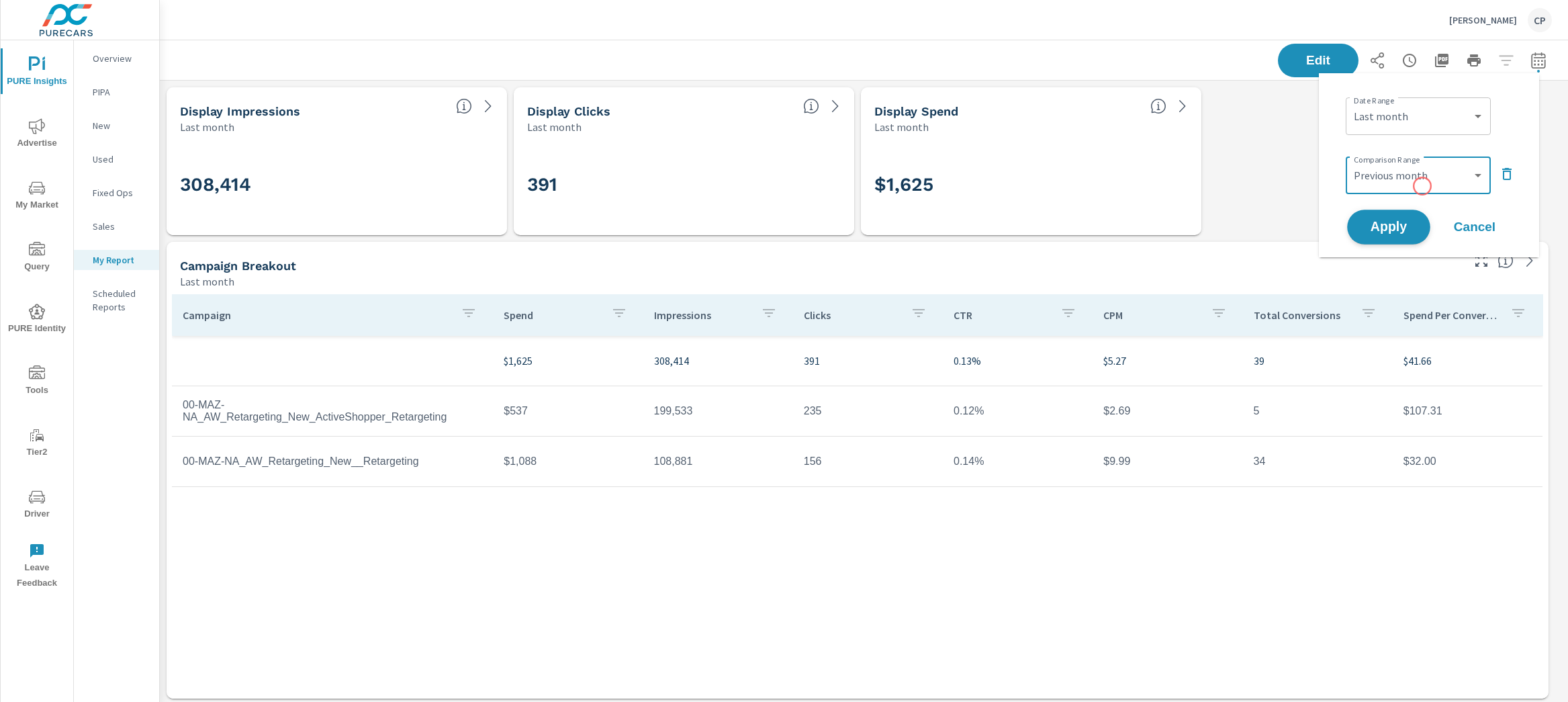
click at [1399, 221] on span "Apply" at bounding box center [1388, 227] width 55 height 13
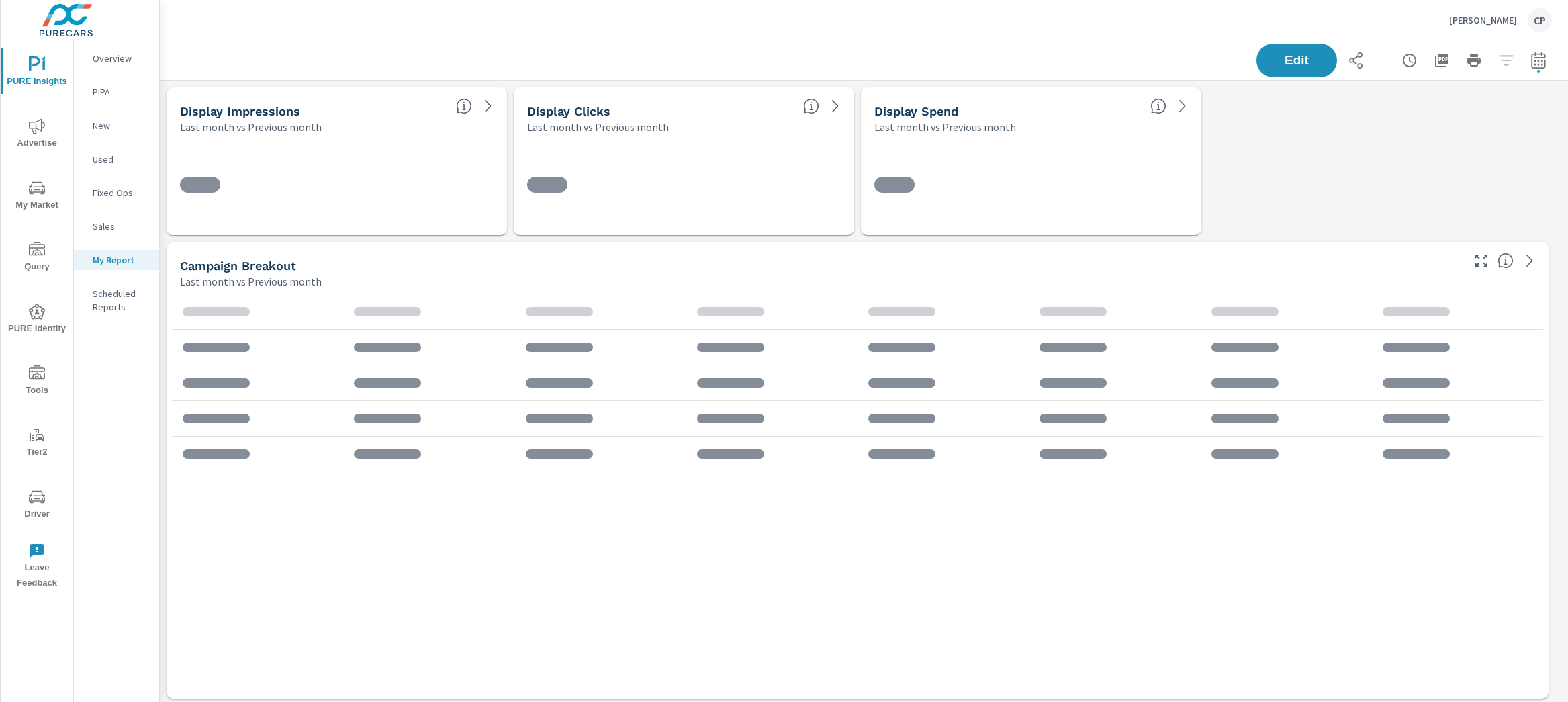
scroll to position [4668, 1422]
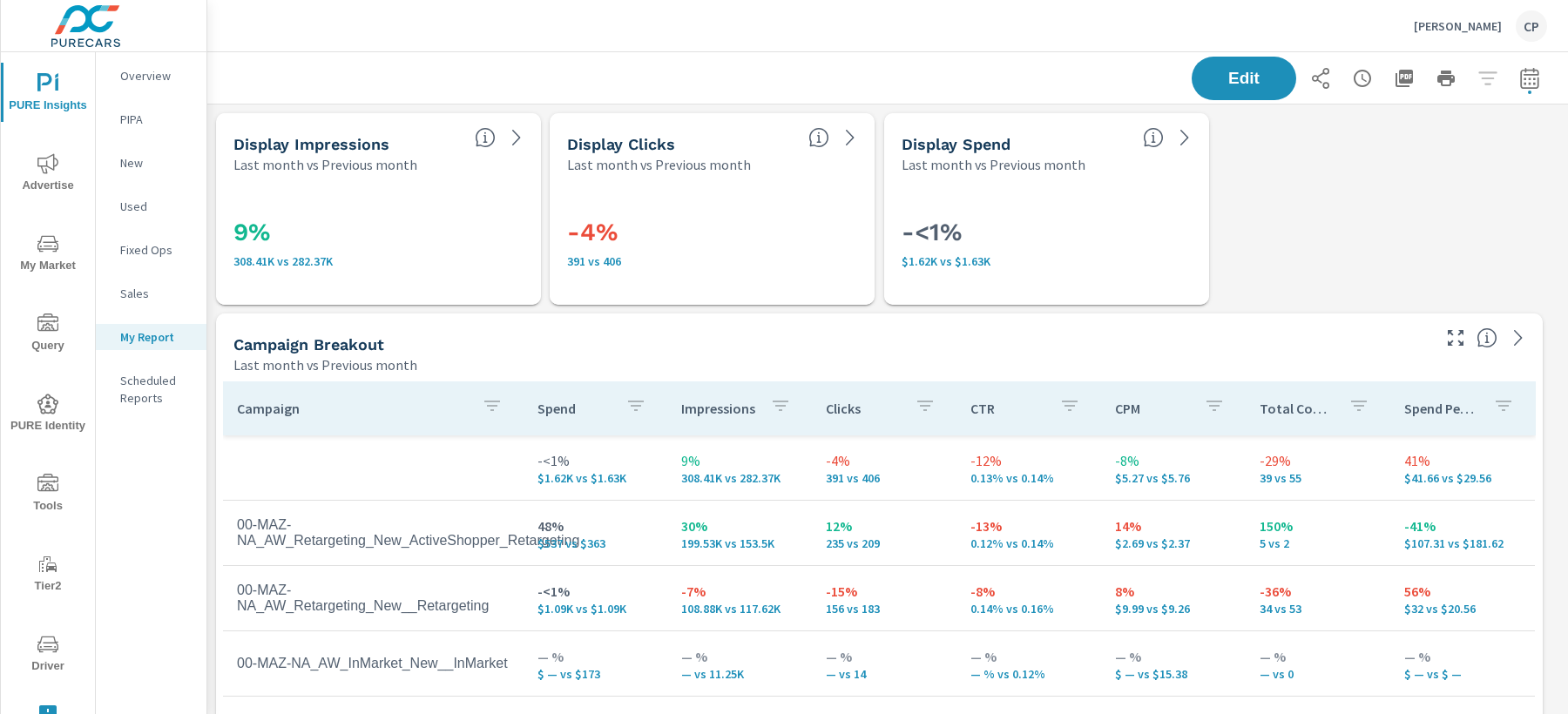
scroll to position [6047, 1376]
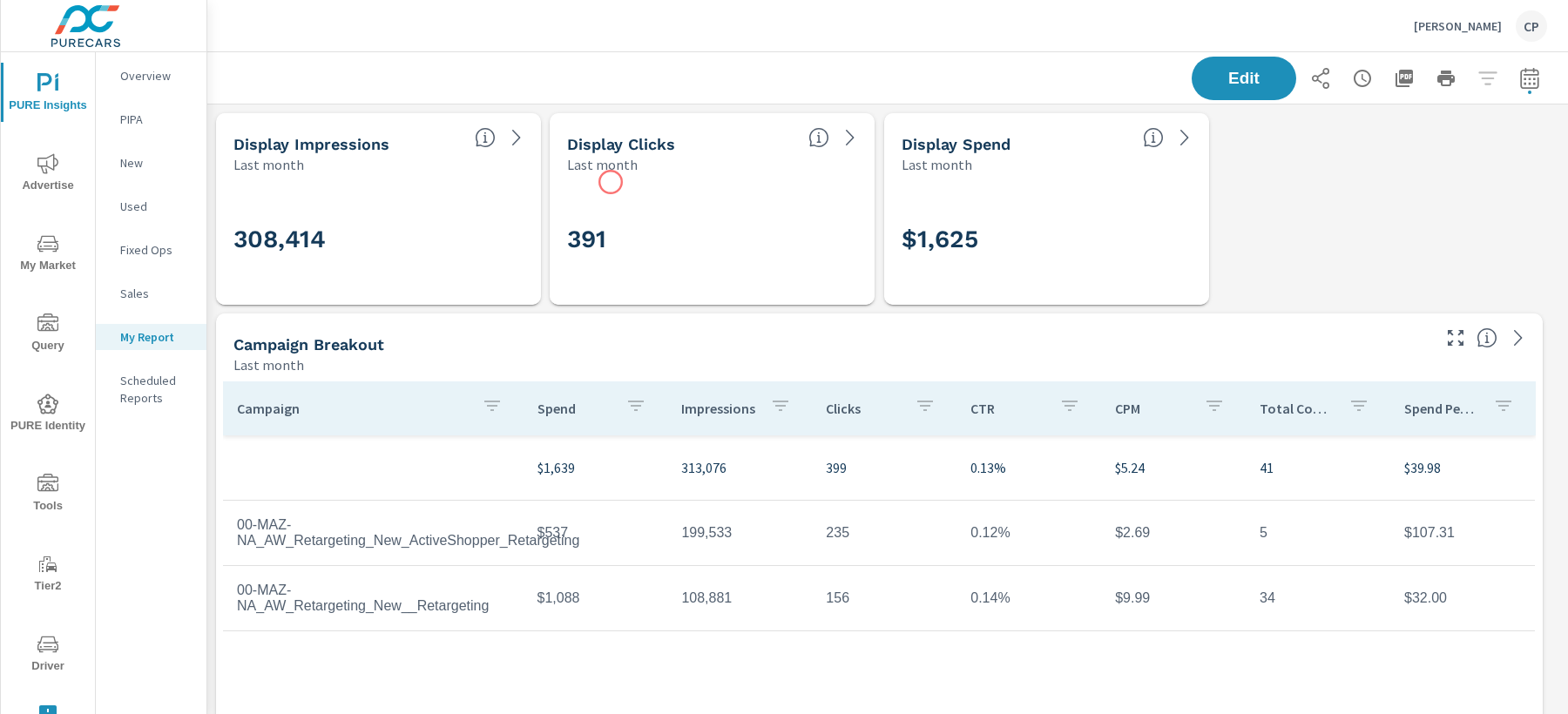
scroll to position [6047, 1376]
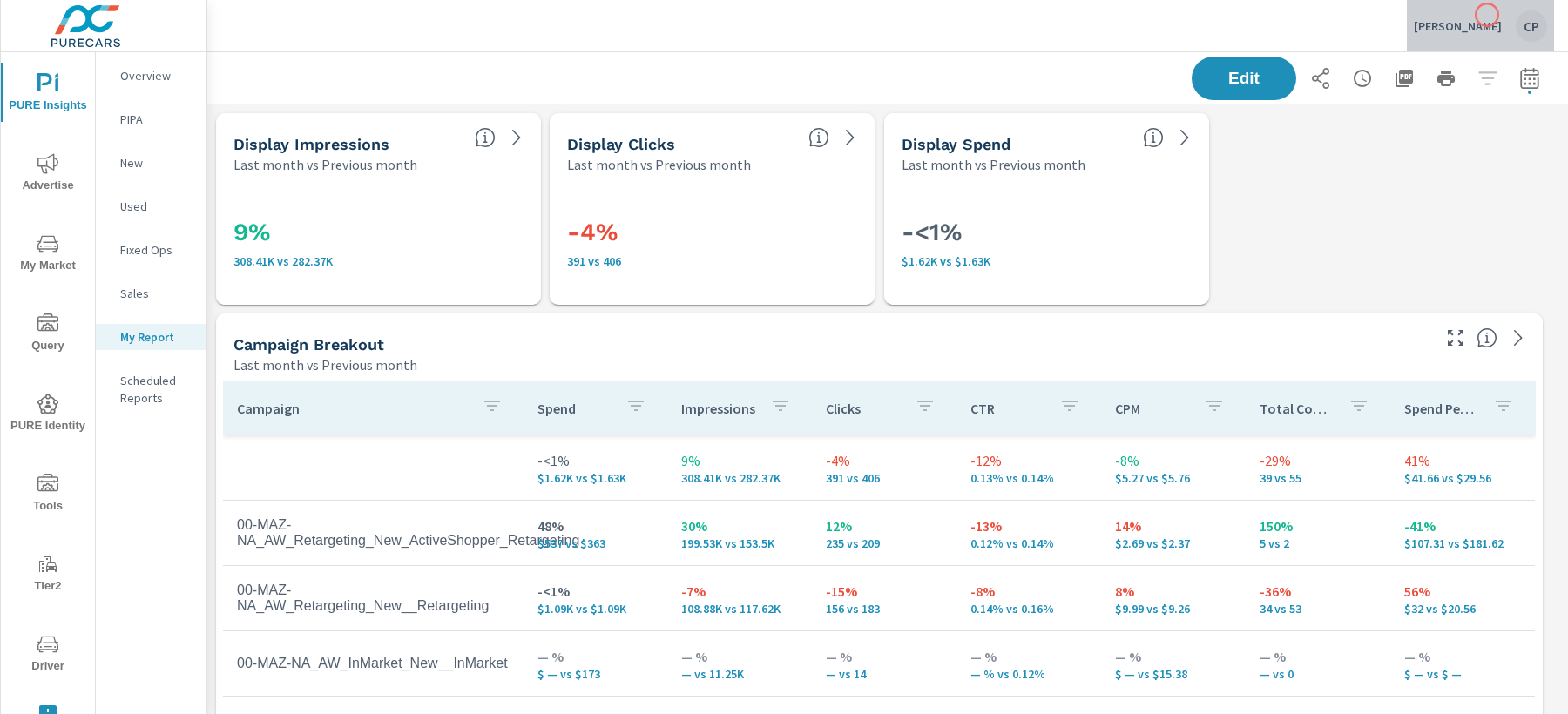
click at [1486, 15] on div "[PERSON_NAME] Mazda CP" at bounding box center [1480, 26] width 133 height 31
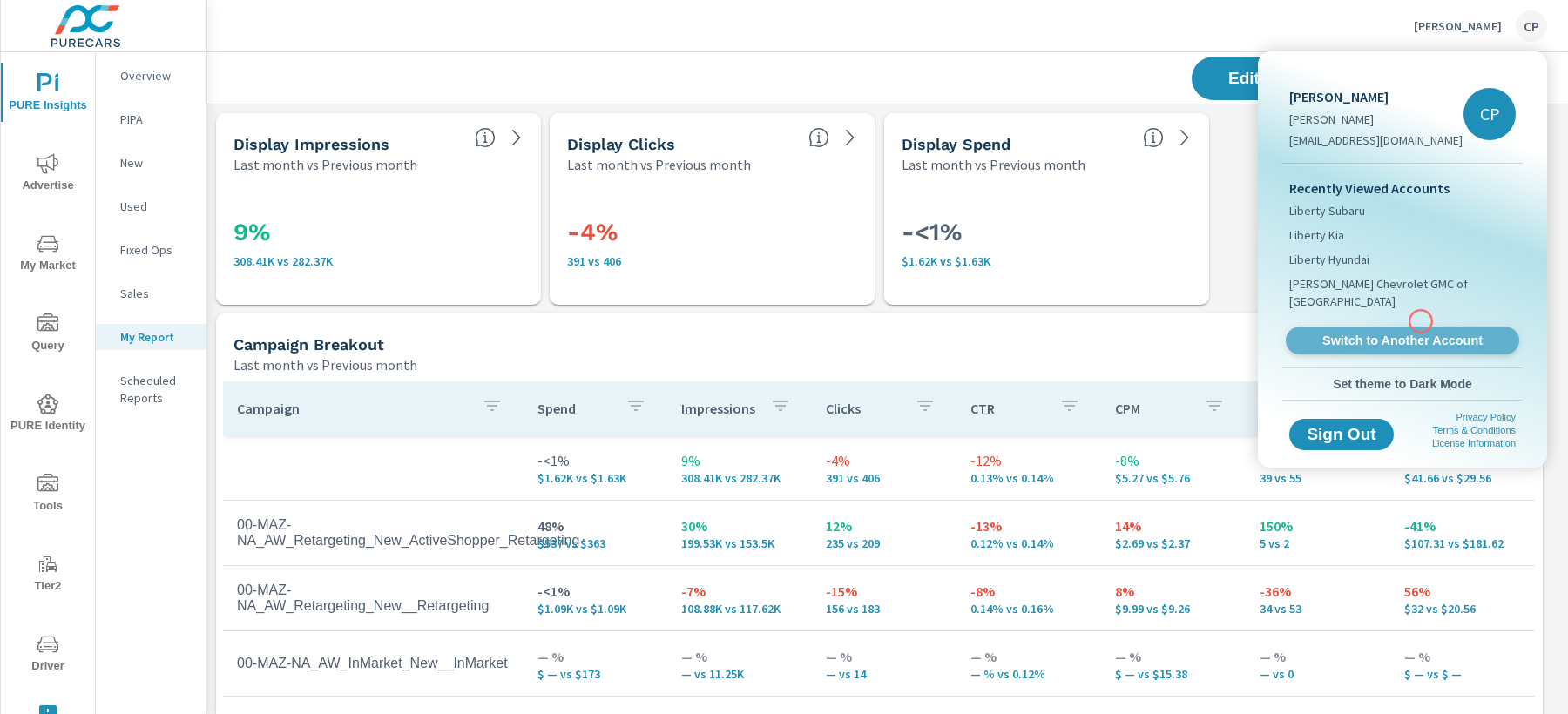
click at [1420, 332] on span "Switch to Another Account" at bounding box center [1401, 340] width 213 height 17
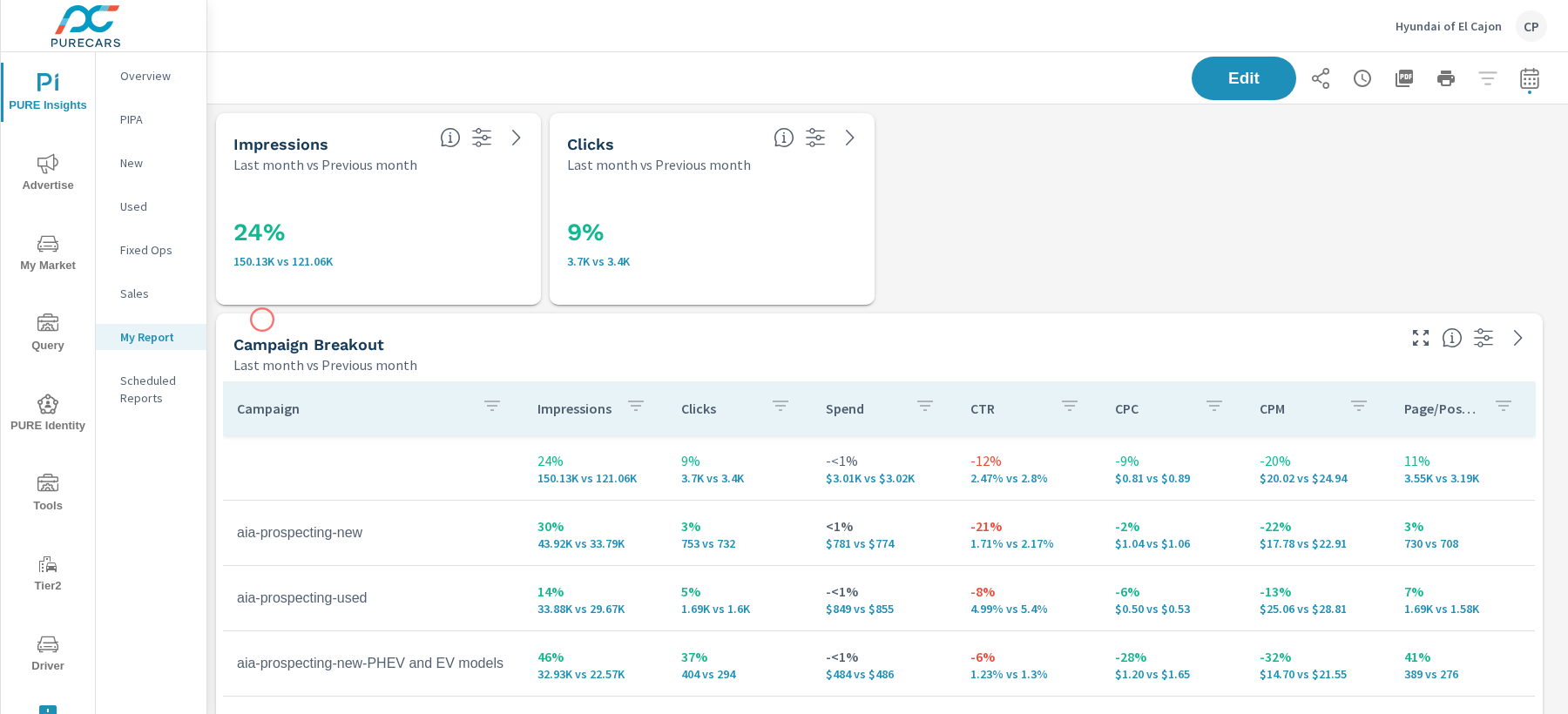
scroll to position [718, 0]
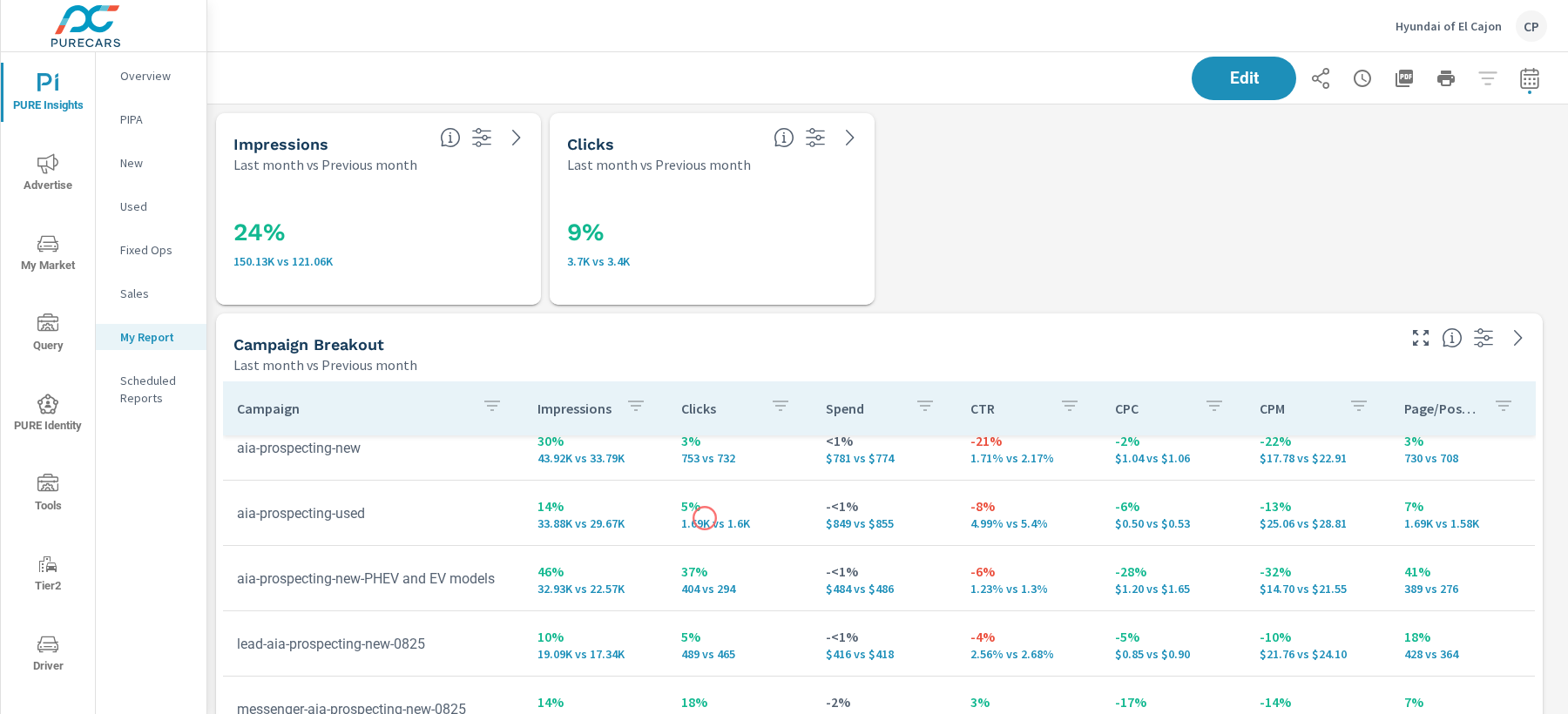
scroll to position [5847, 1376]
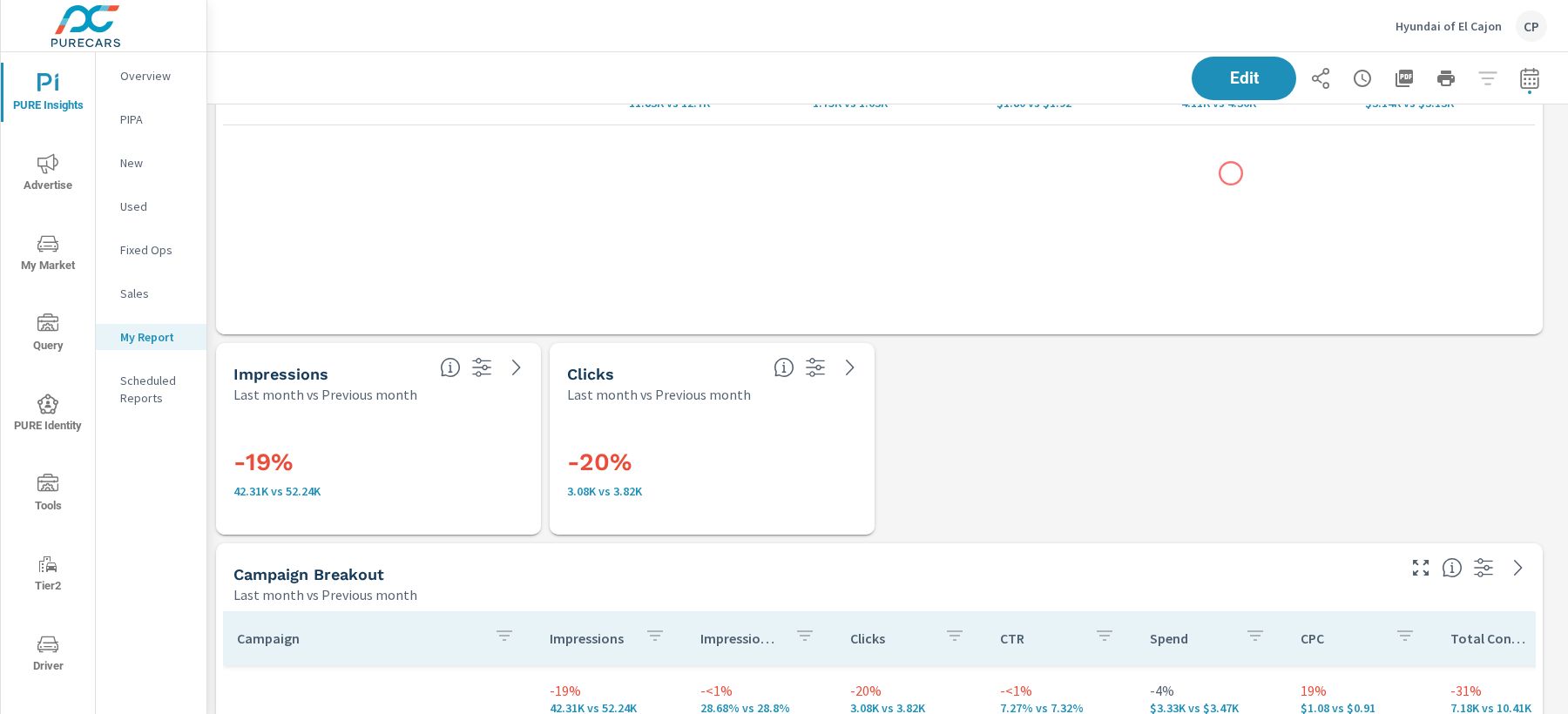
scroll to position [2522, 0]
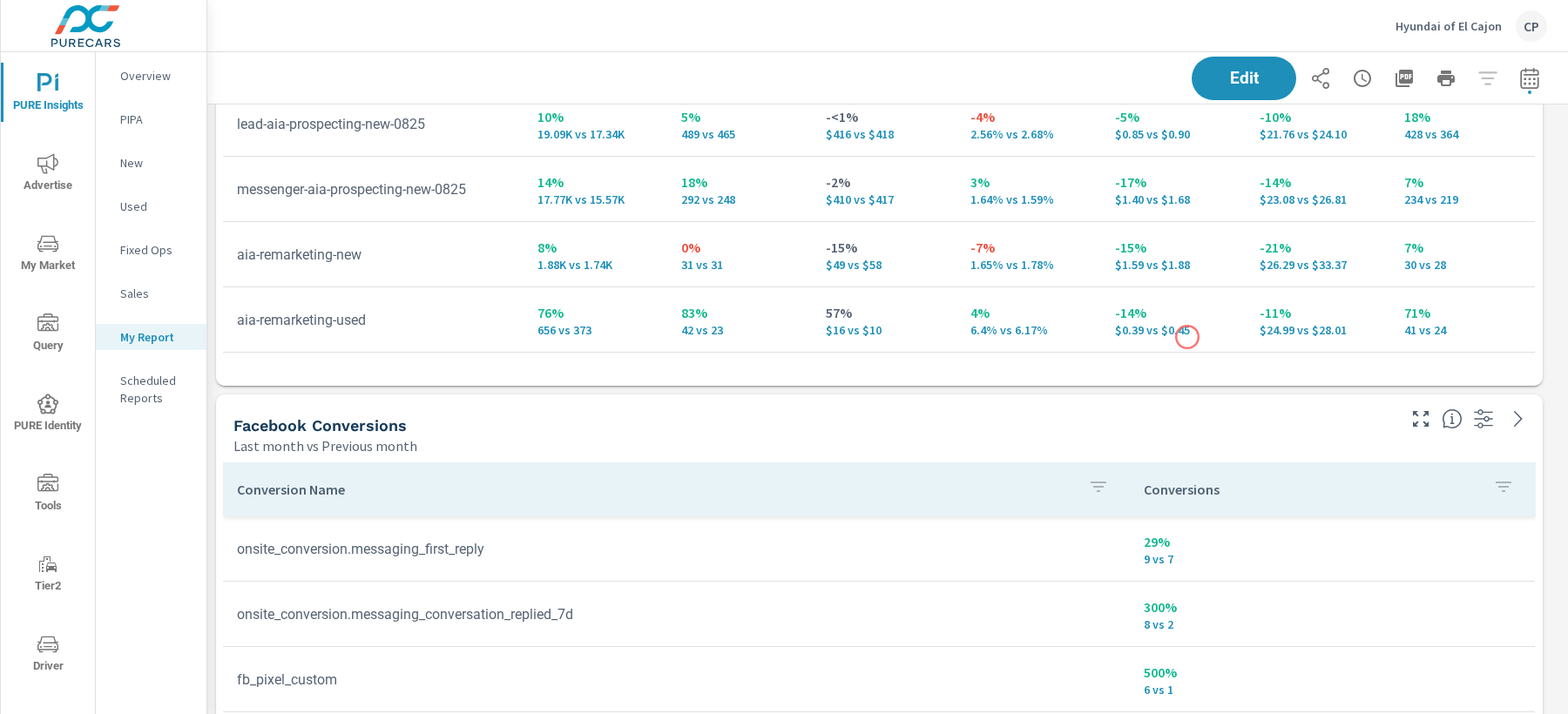
scroll to position [498, 0]
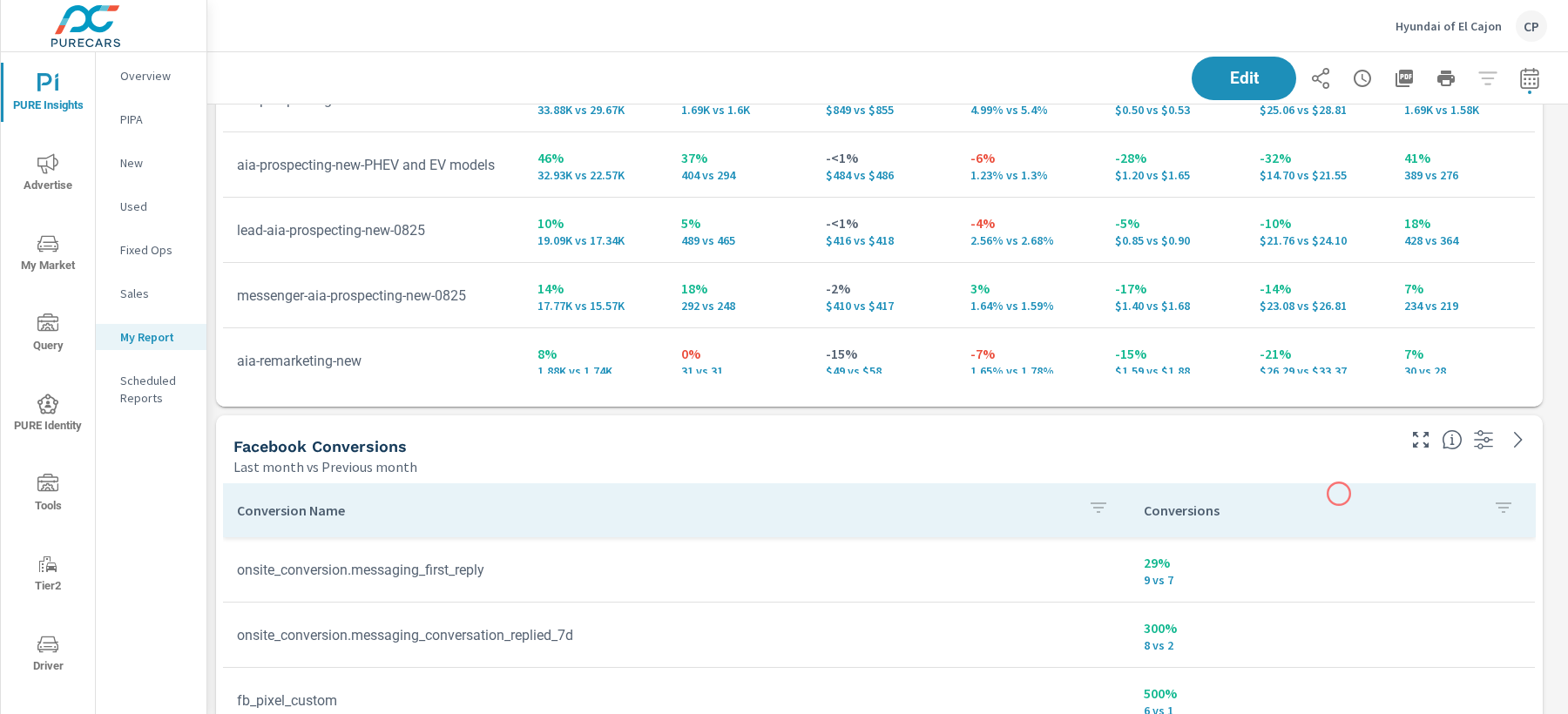
scroll to position [161, 0]
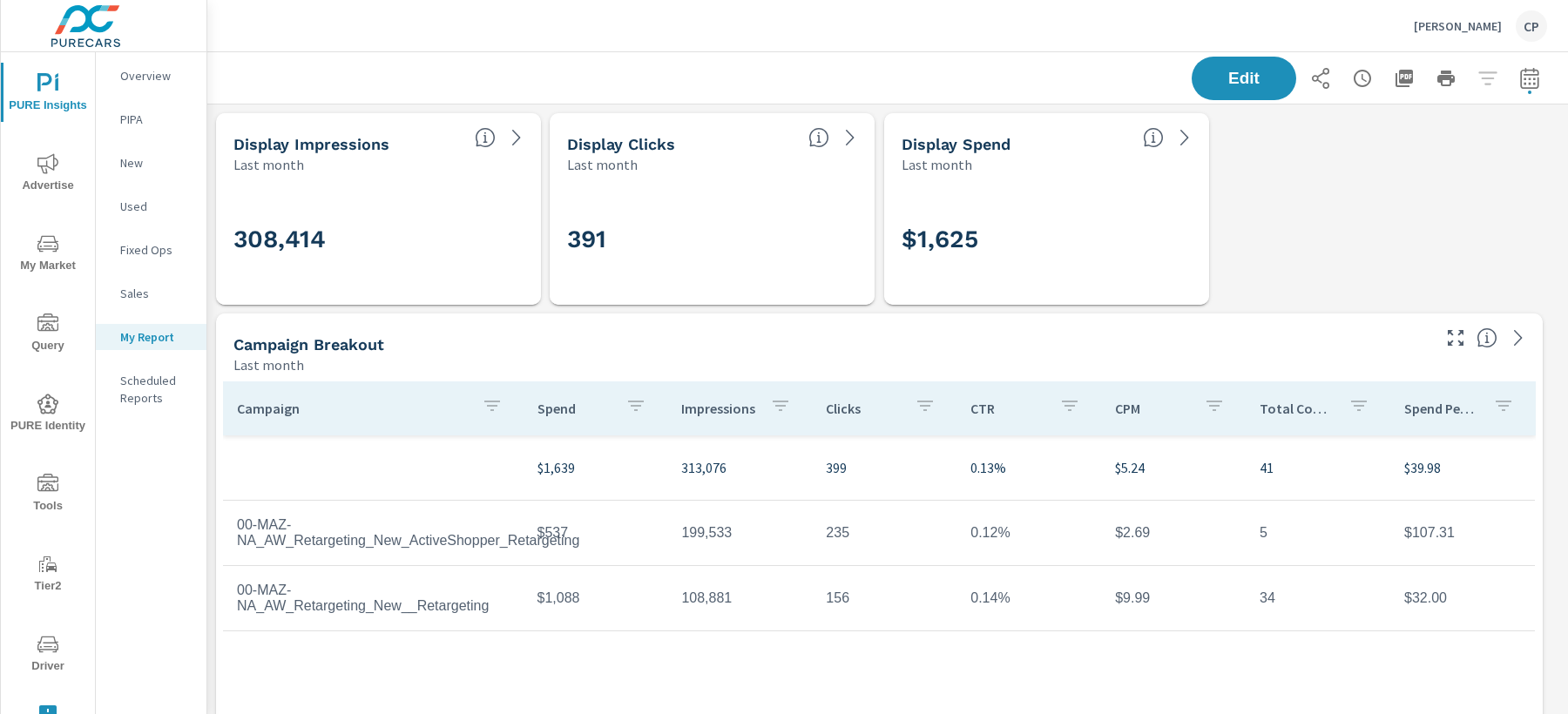
scroll to position [6047, 1376]
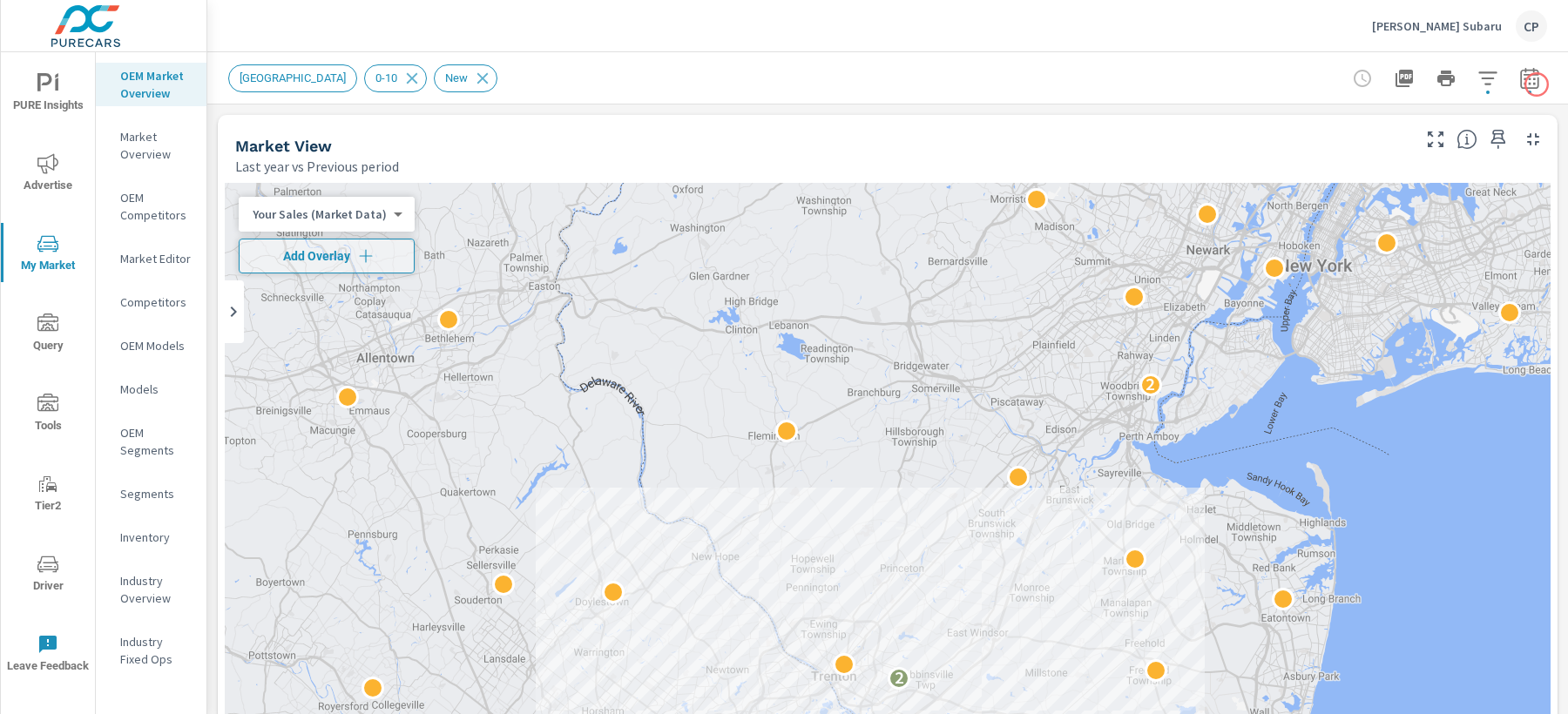
click at [1525, 79] on button "button" at bounding box center [1529, 79] width 35 height 35
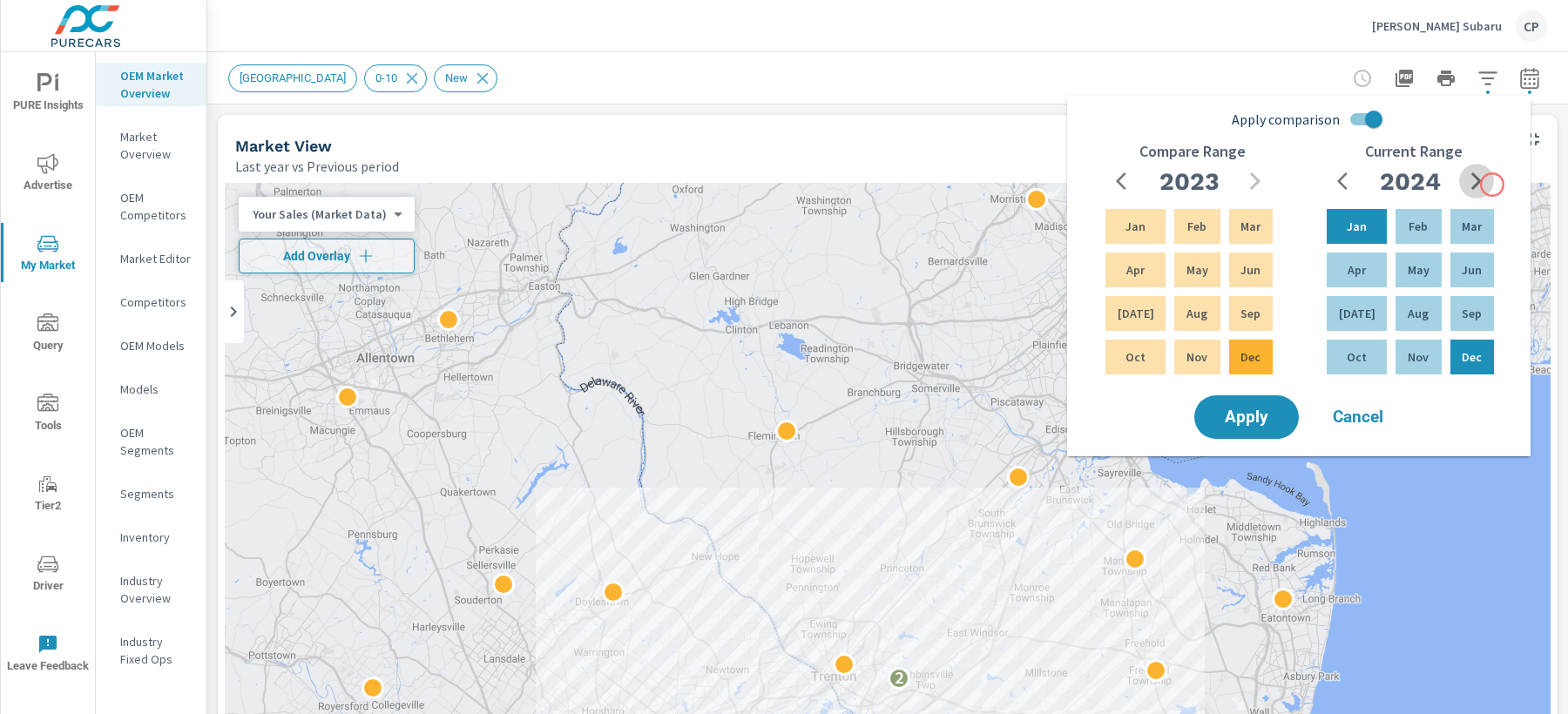
click at [1492, 185] on button "button" at bounding box center [1477, 181] width 35 height 35
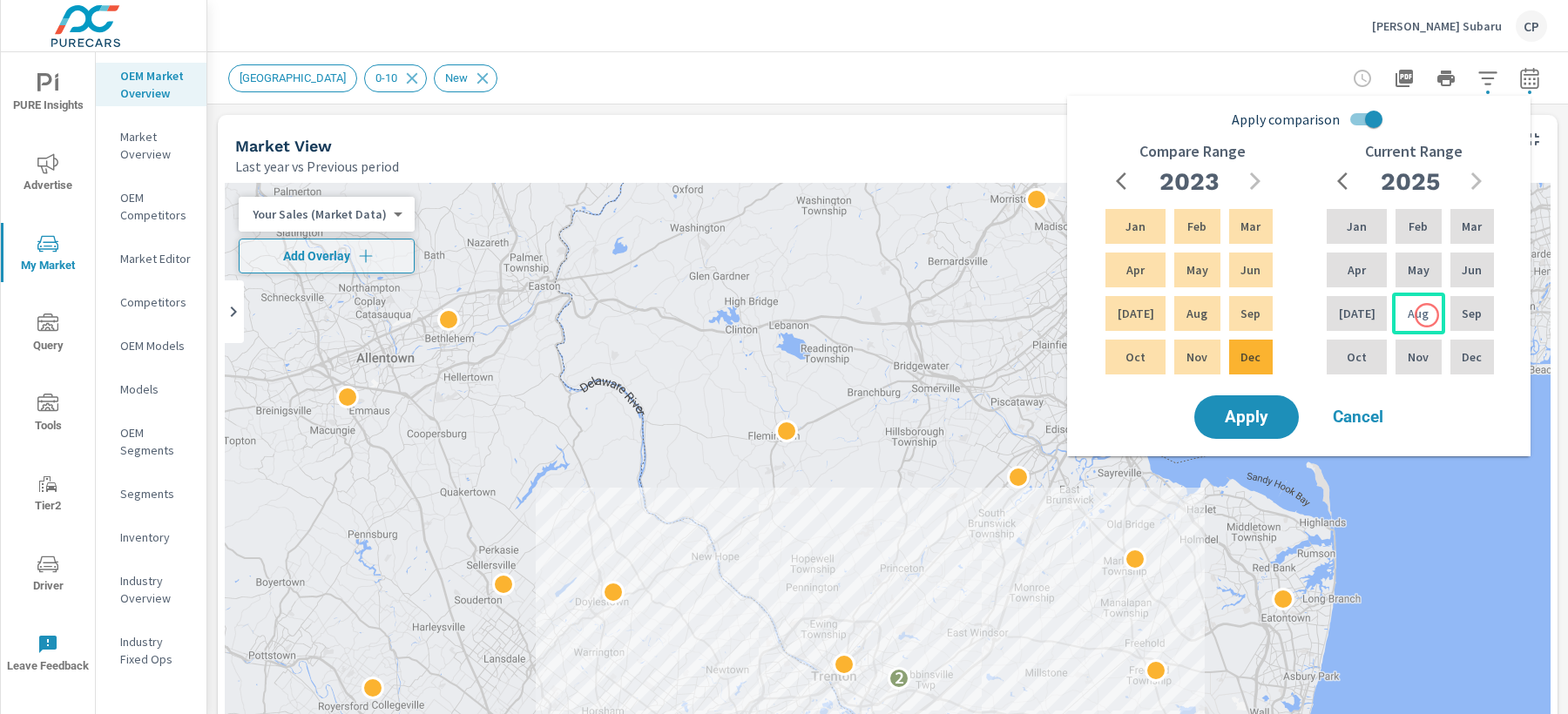
click at [1425, 315] on div "Aug" at bounding box center [1418, 313] width 52 height 42
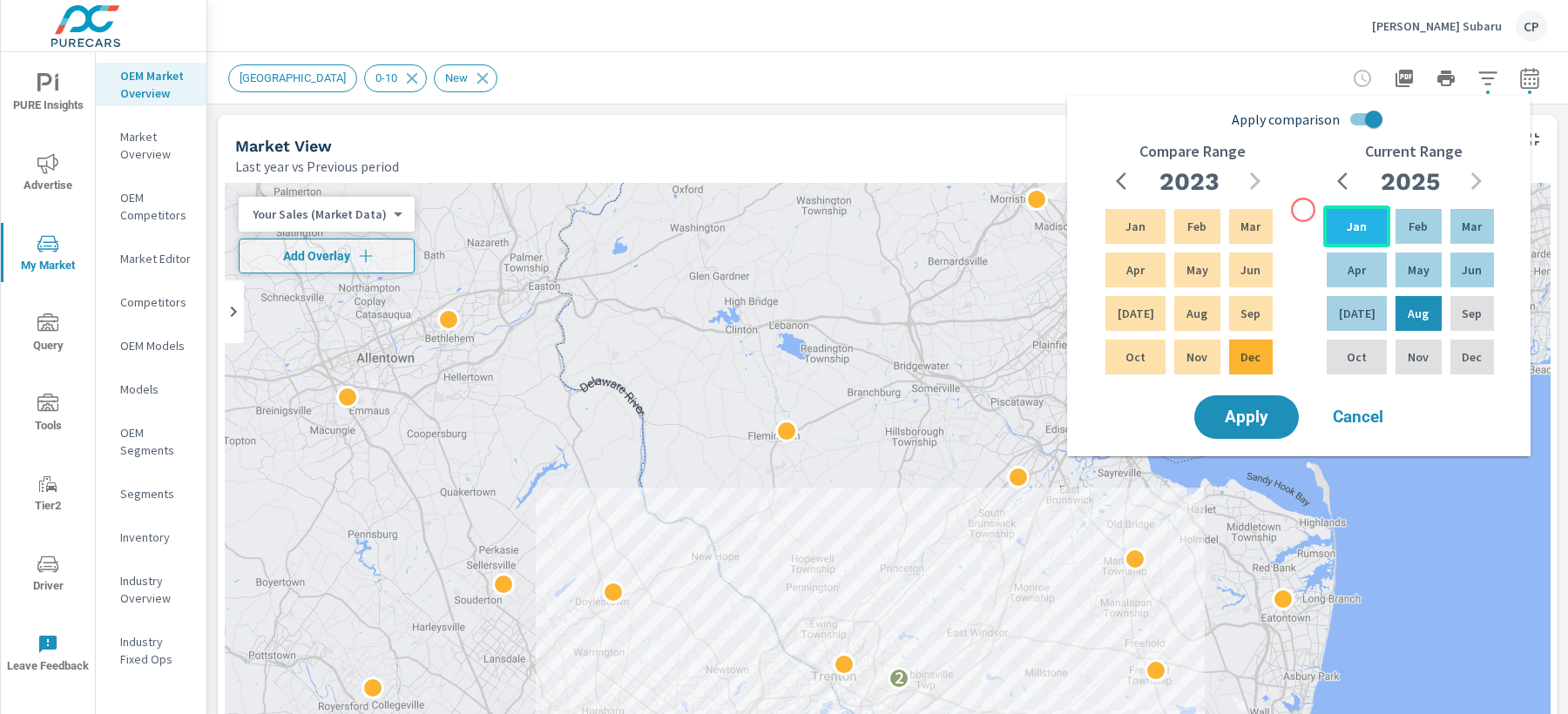
click at [1331, 214] on div "Jan" at bounding box center [1356, 225] width 67 height 42
click at [1194, 305] on p "Aug" at bounding box center [1197, 314] width 21 height 17
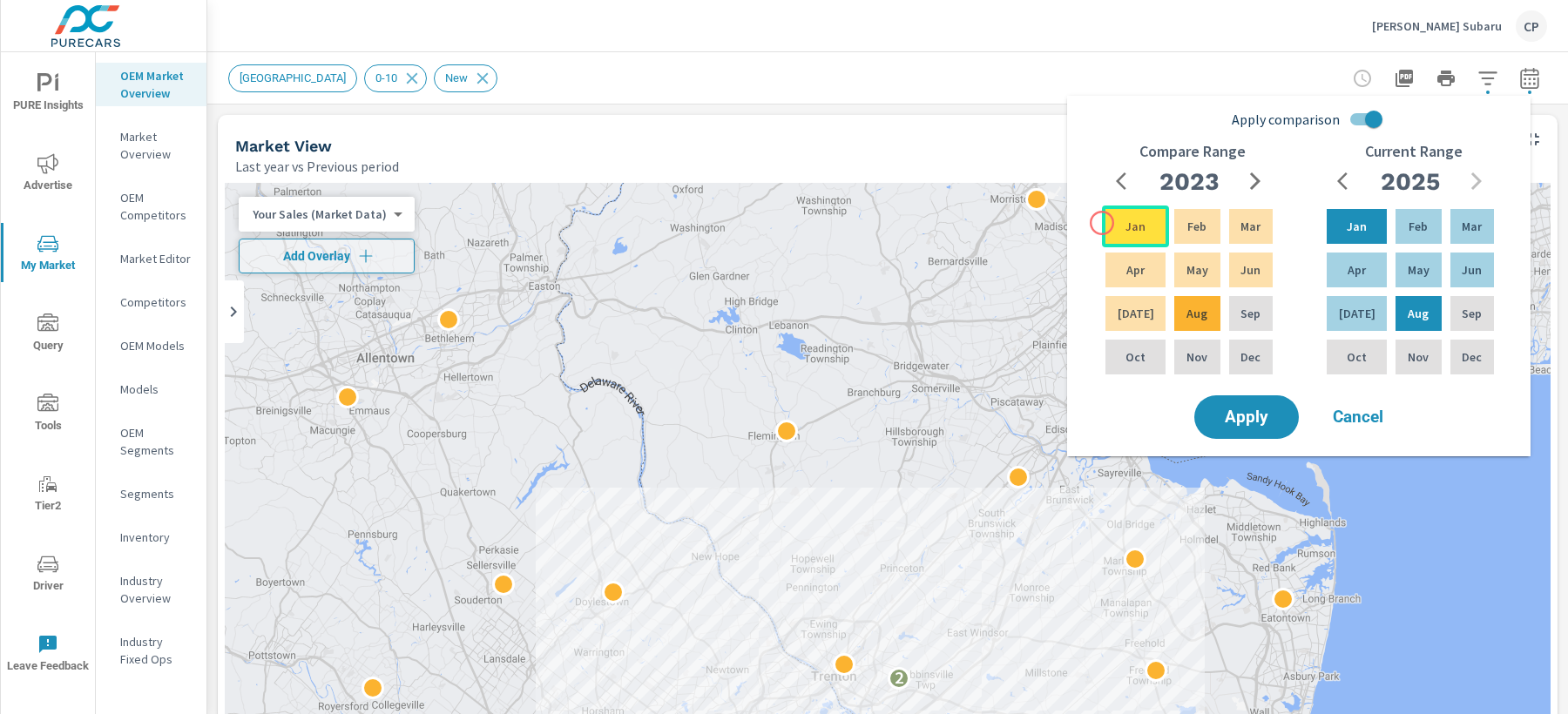
click at [1101, 221] on div "Jan" at bounding box center [1134, 225] width 67 height 42
click at [1270, 179] on button "button" at bounding box center [1255, 181] width 35 height 35
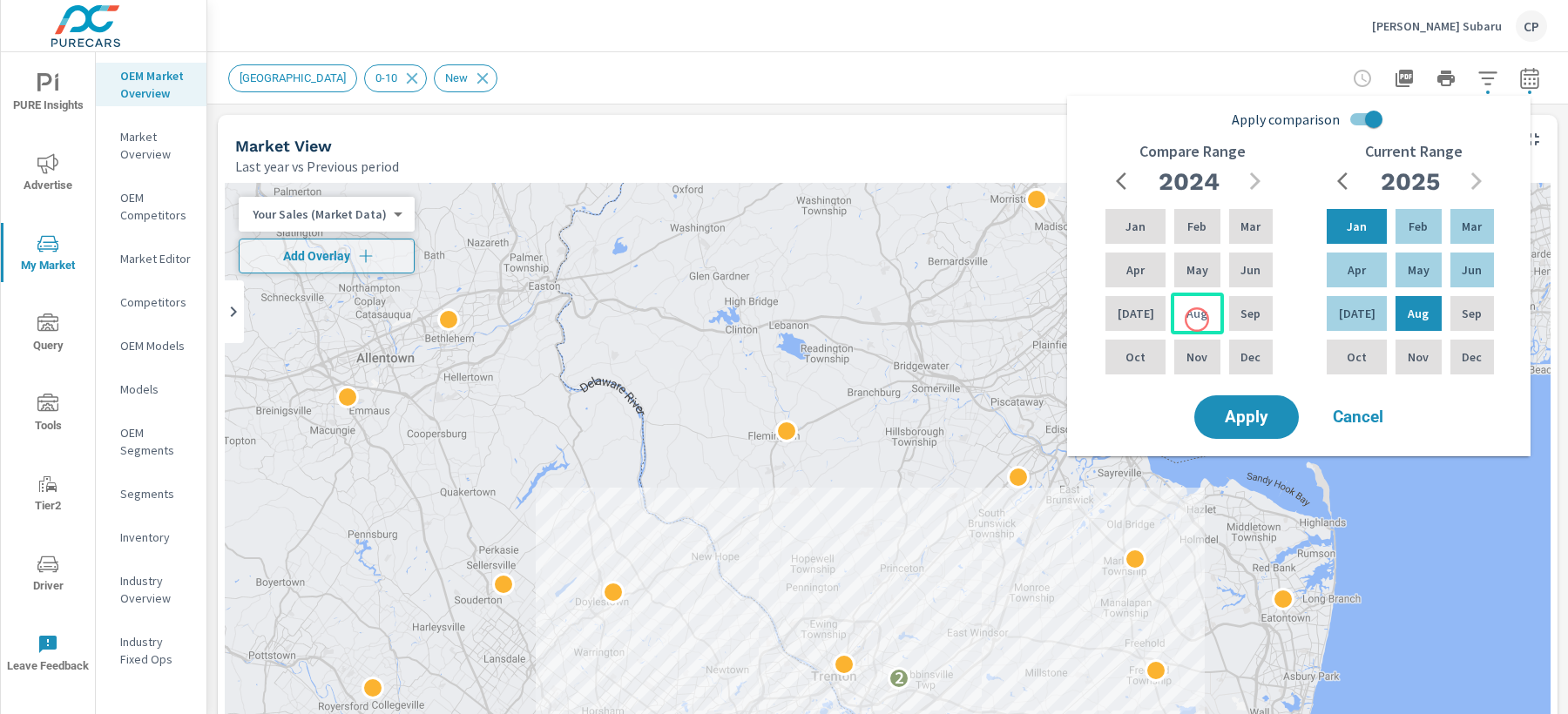
click at [1197, 320] on p "Aug" at bounding box center [1197, 314] width 21 height 17
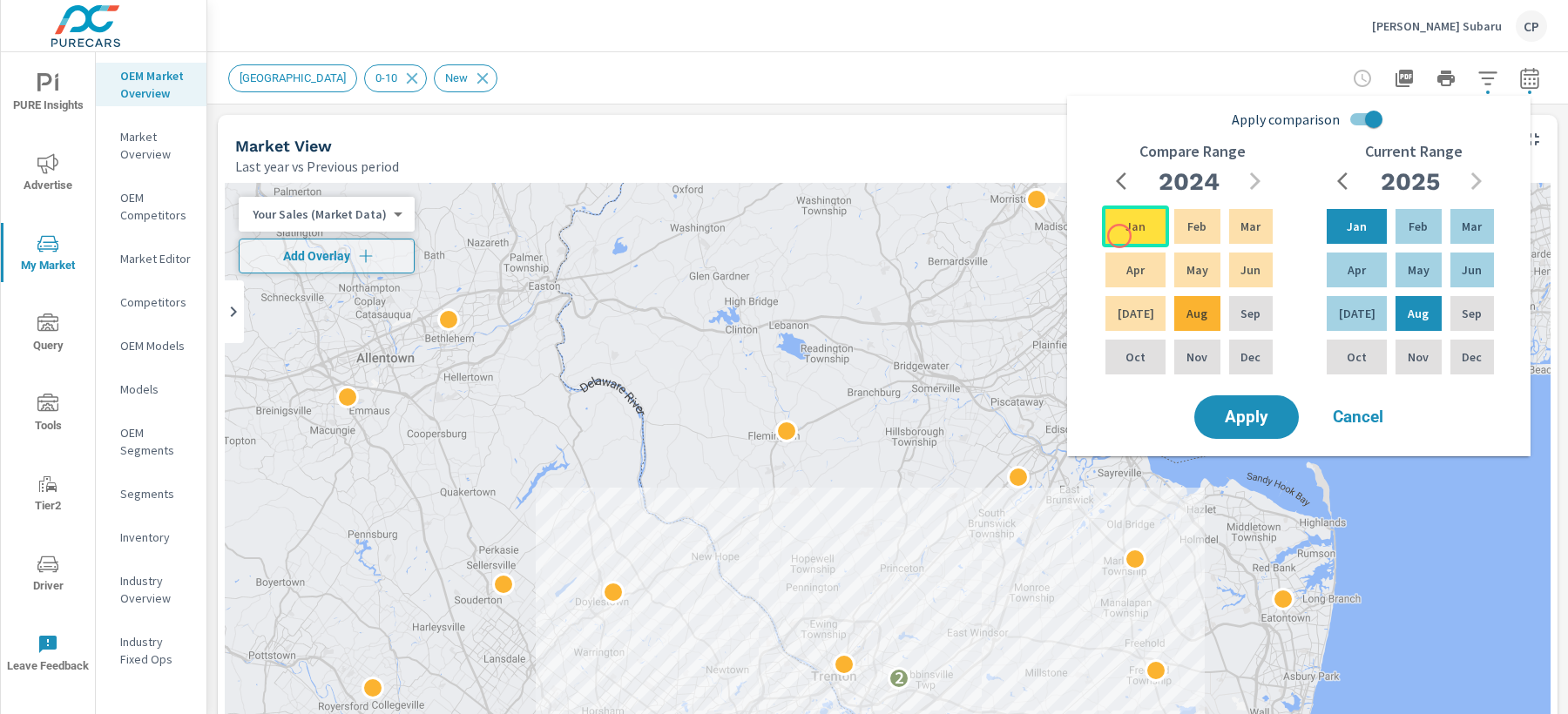
click at [1119, 236] on div "Jan" at bounding box center [1134, 225] width 67 height 42
click at [1297, 419] on button "Apply" at bounding box center [1245, 417] width 108 height 46
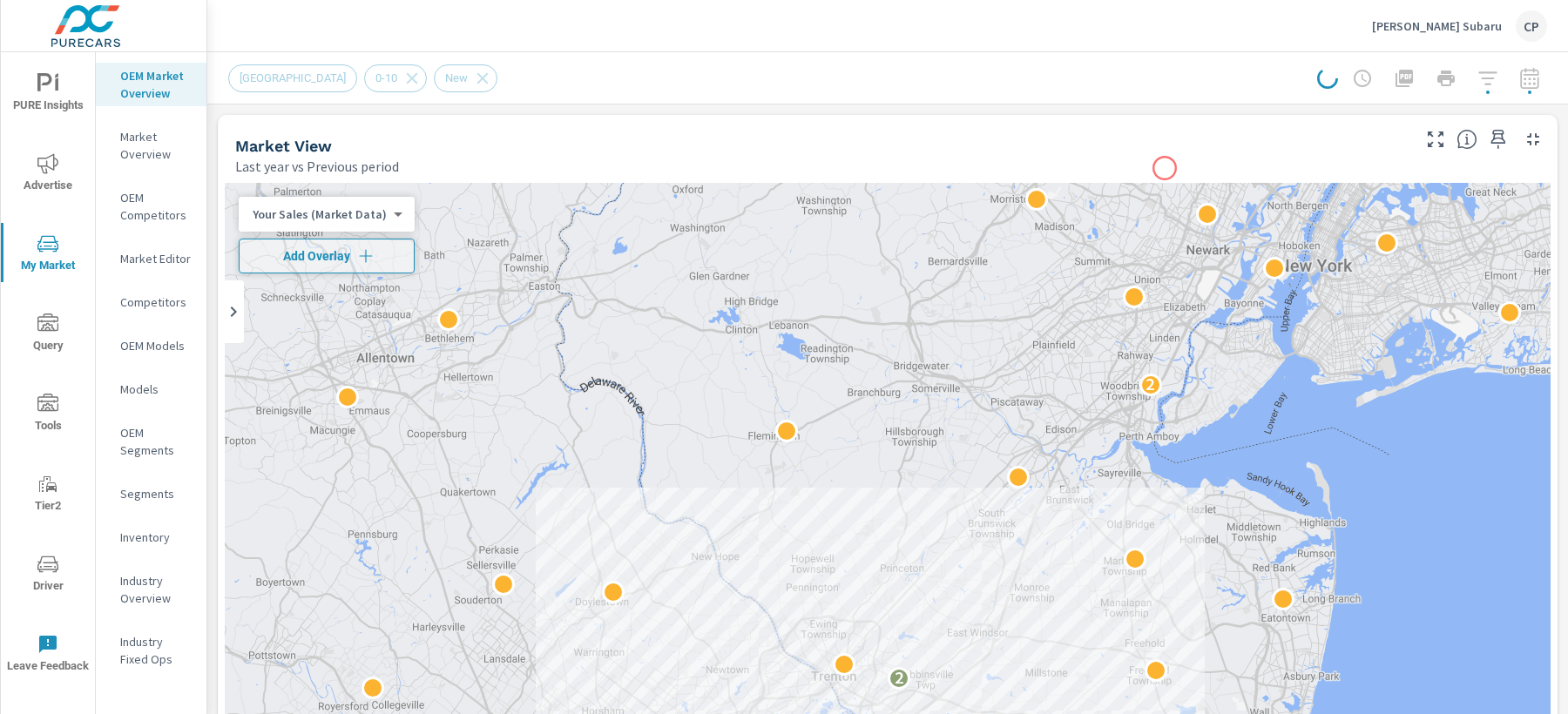
scroll to position [51, 0]
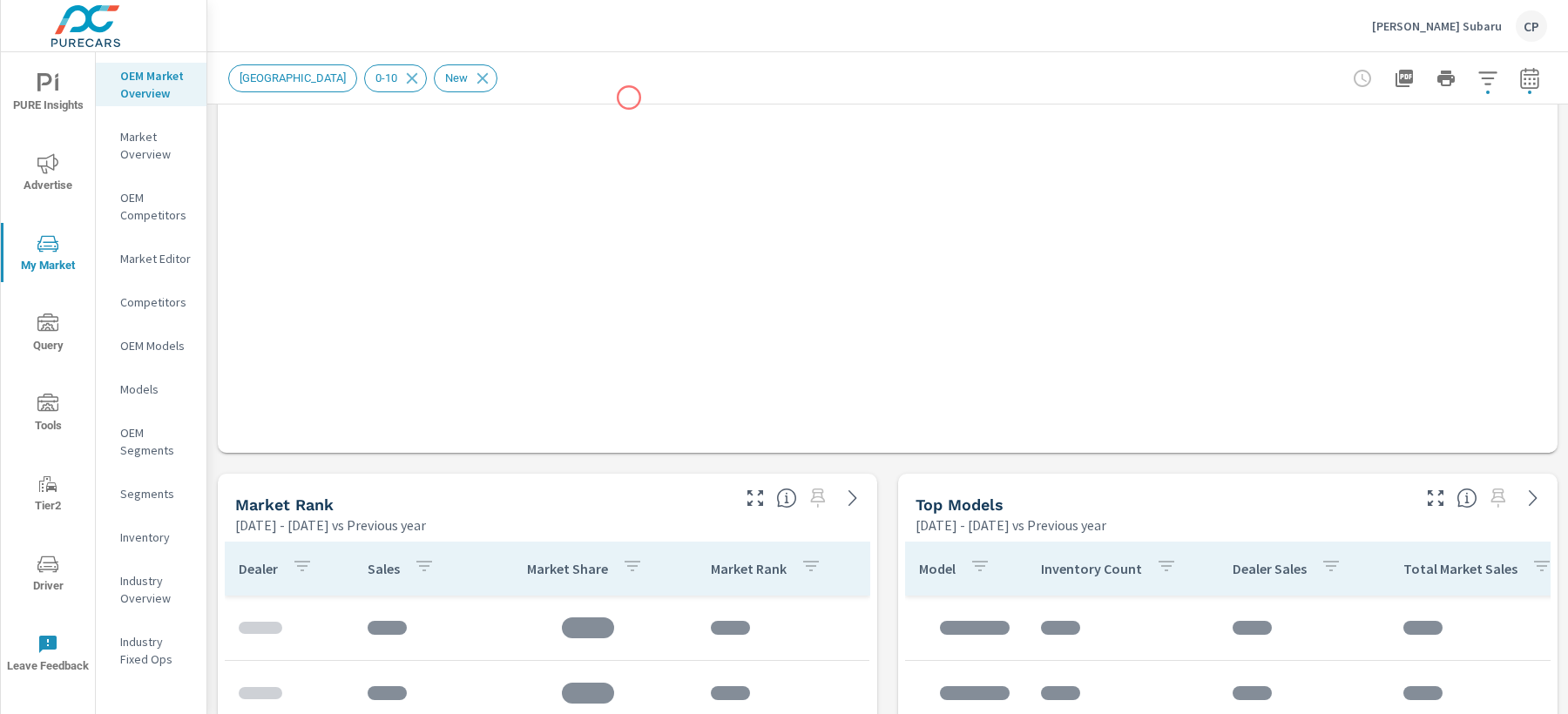
scroll to position [838, 0]
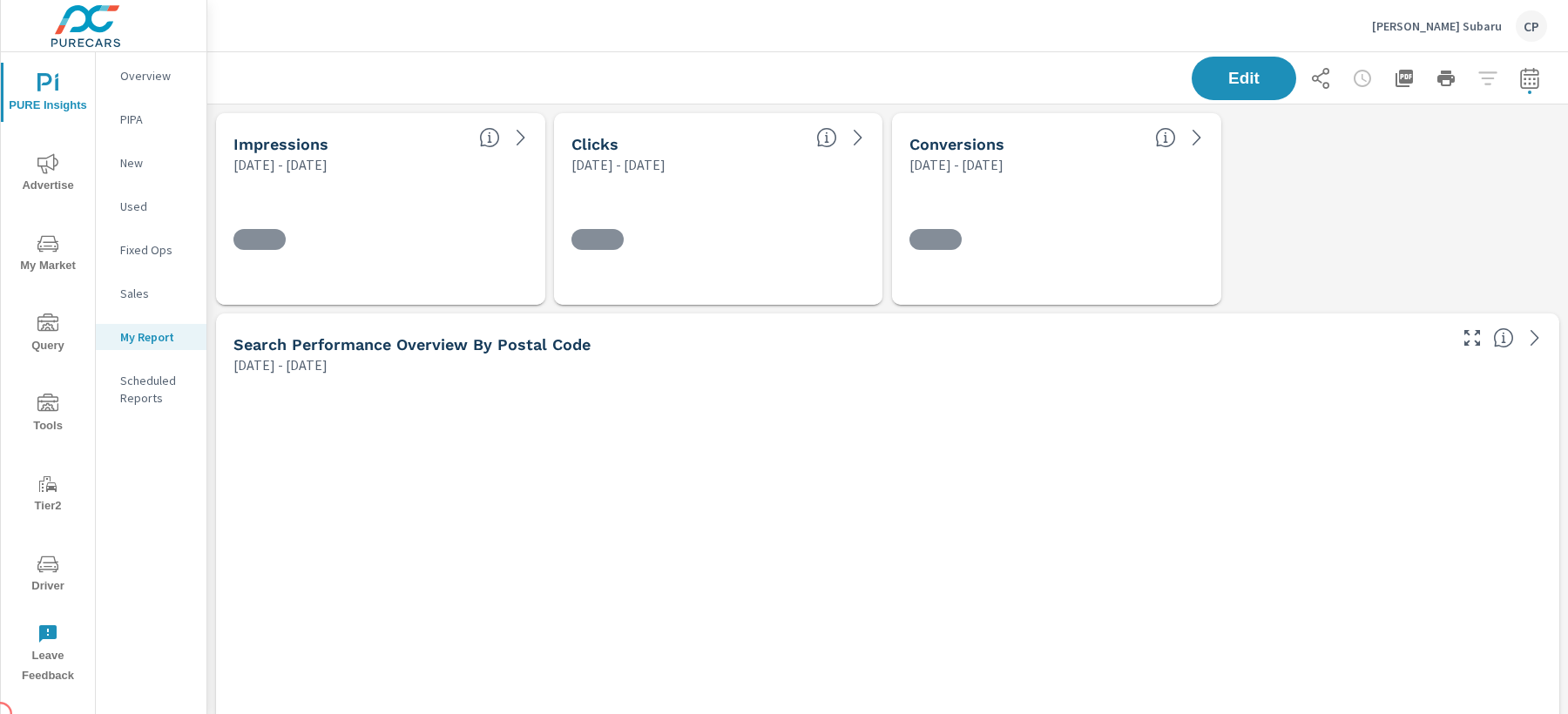
scroll to position [4446, 1376]
click at [1517, 66] on button "button" at bounding box center [1529, 79] width 35 height 35
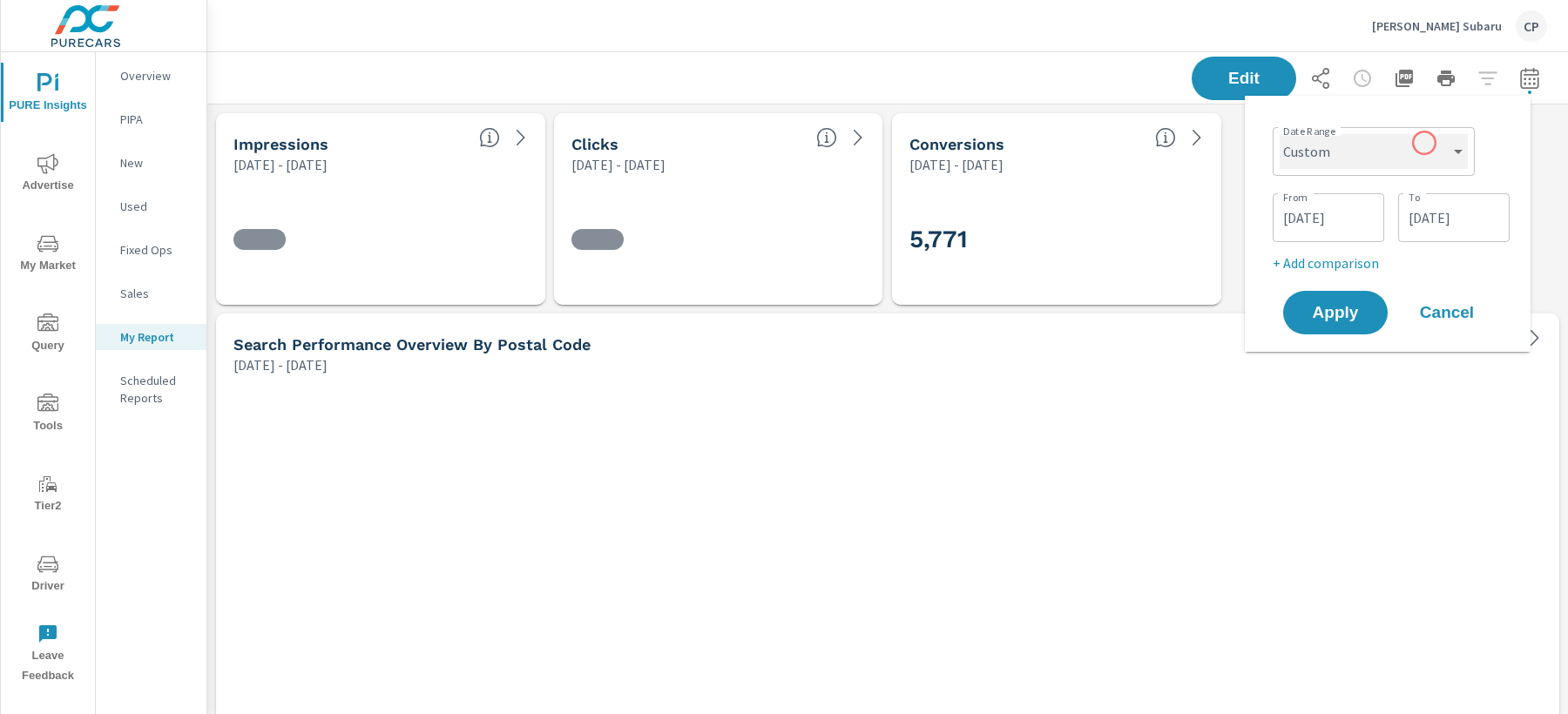
click at [1424, 143] on select "Custom Yesterday Last week Last 7 days Last 14 days Last 30 days Last 45 days L…" at bounding box center [1374, 152] width 189 height 35
click at [1279, 134] on select "Custom Yesterday Last week Last 7 days Last 14 days Last 30 days Last 45 days L…" at bounding box center [1374, 152] width 189 height 35
select select "Last month"
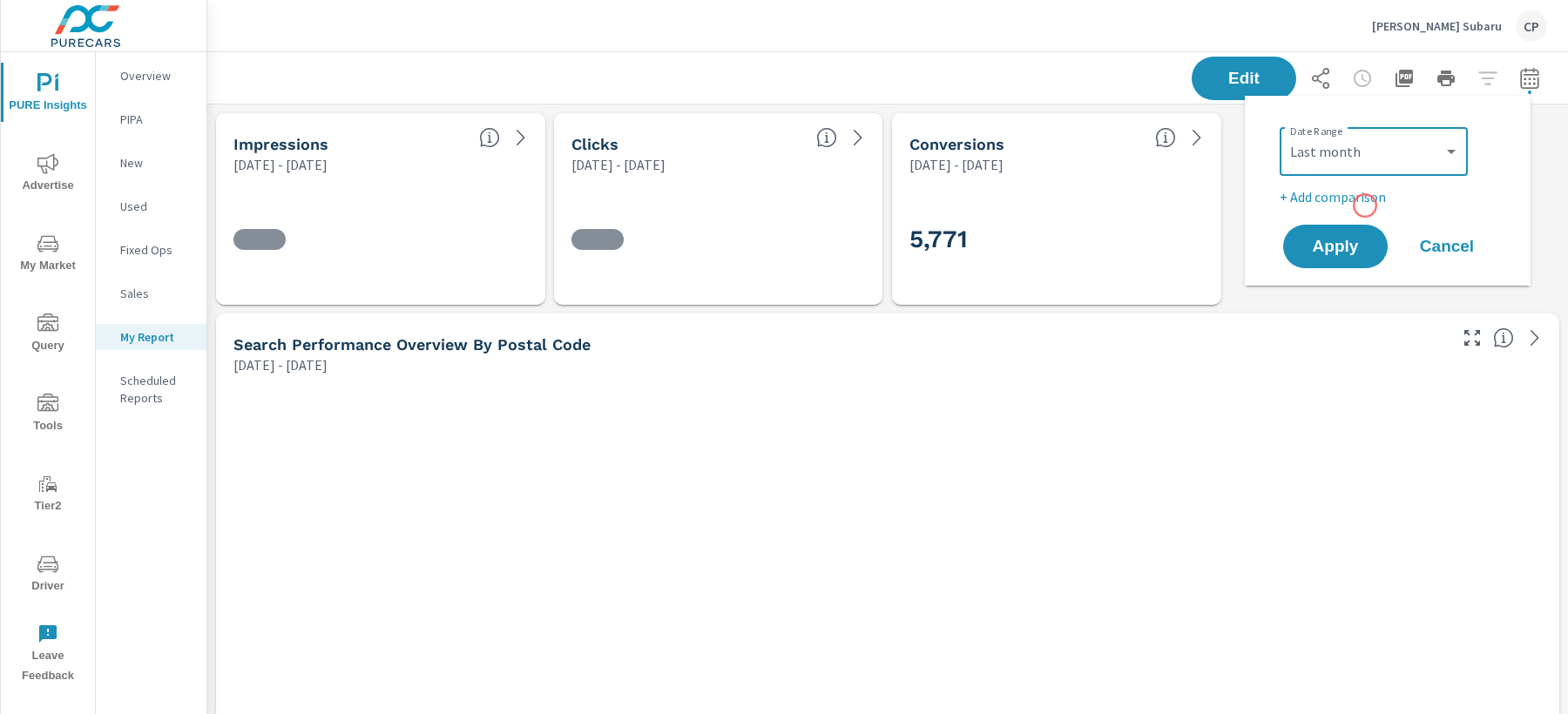
click at [1368, 200] on p "+ Add comparison" at bounding box center [1390, 197] width 223 height 21
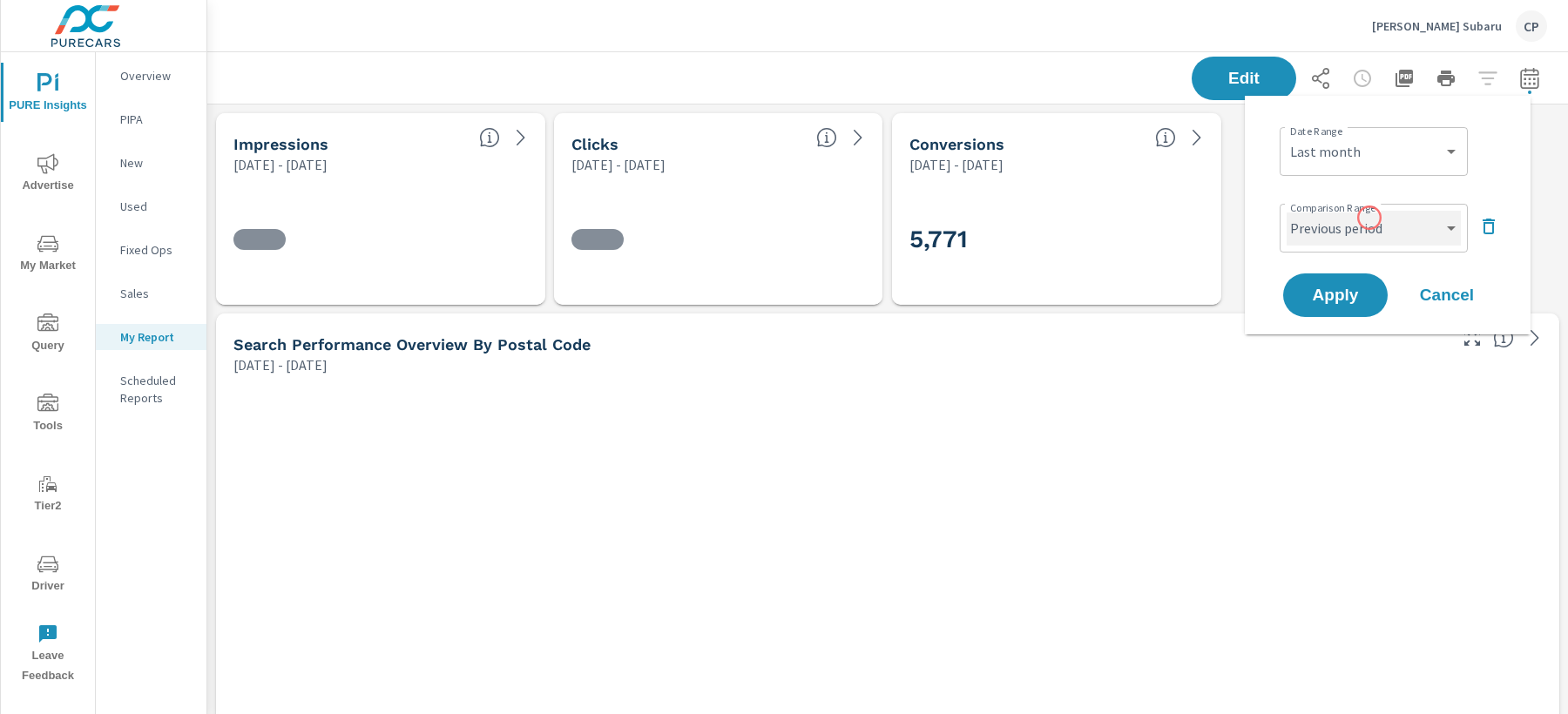
click at [1372, 224] on select "Custom Previous period Previous month Previous year" at bounding box center [1373, 228] width 174 height 35
click at [1286, 211] on select "Custom Previous period Previous month Previous year" at bounding box center [1373, 228] width 174 height 35
select select "Previous month"
click at [1342, 289] on span "Apply" at bounding box center [1335, 295] width 71 height 17
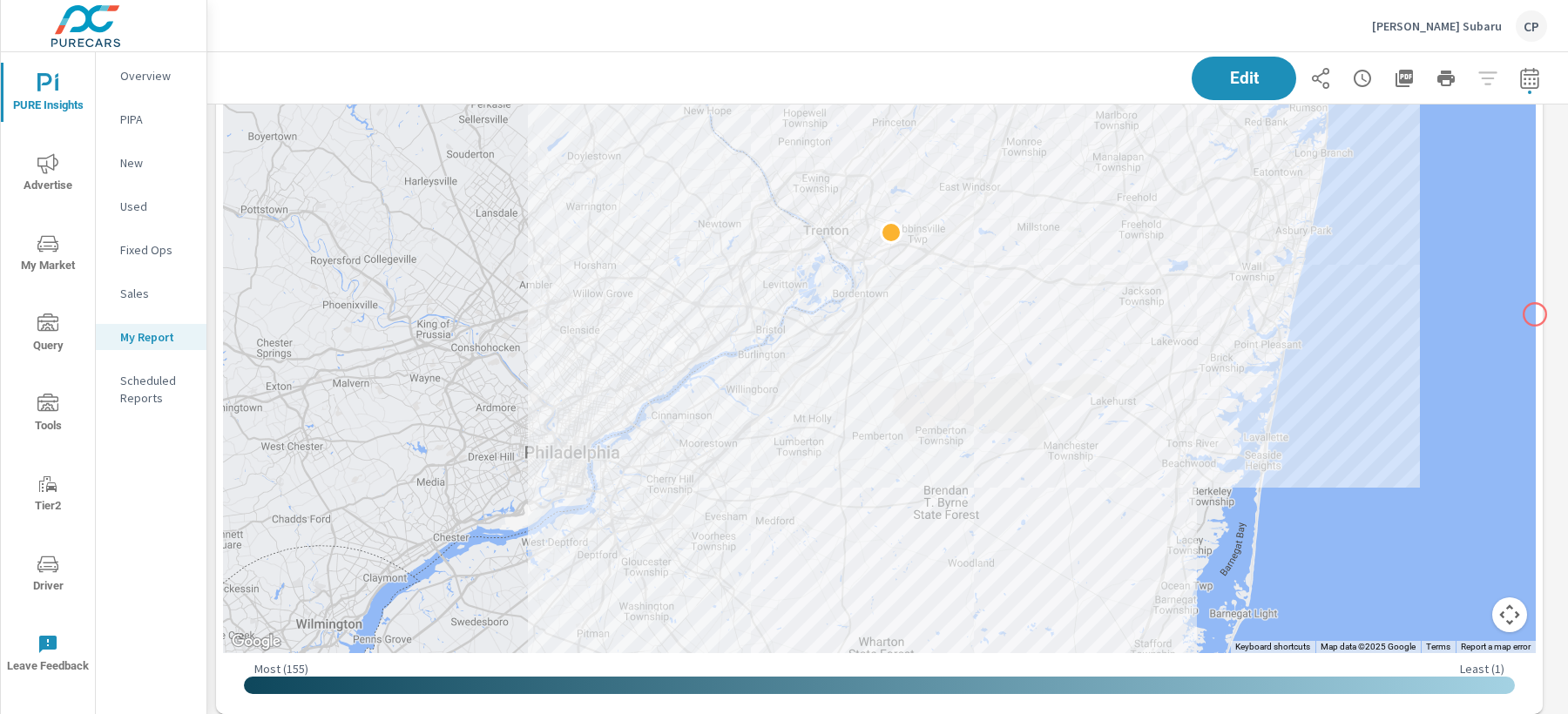
scroll to position [611, 0]
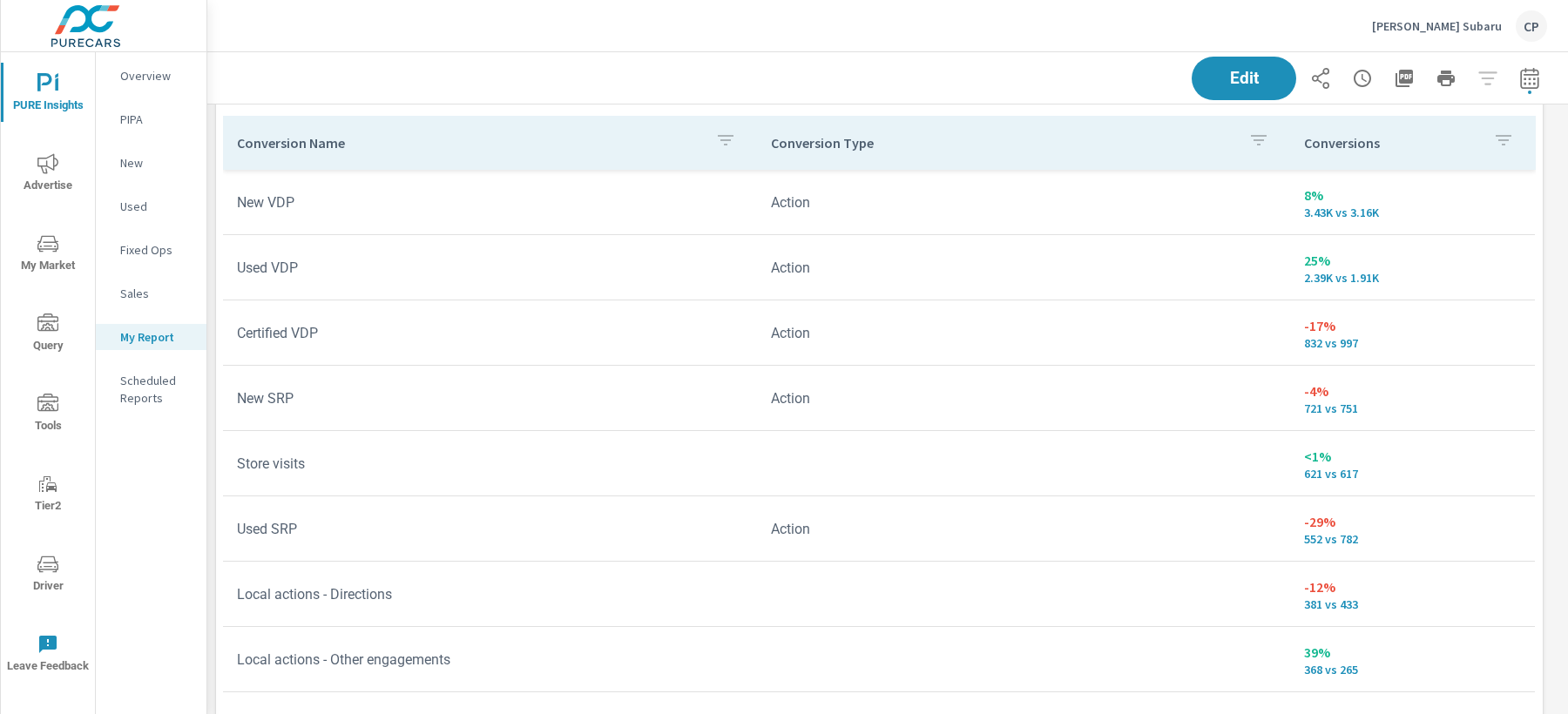
scroll to position [2968, 0]
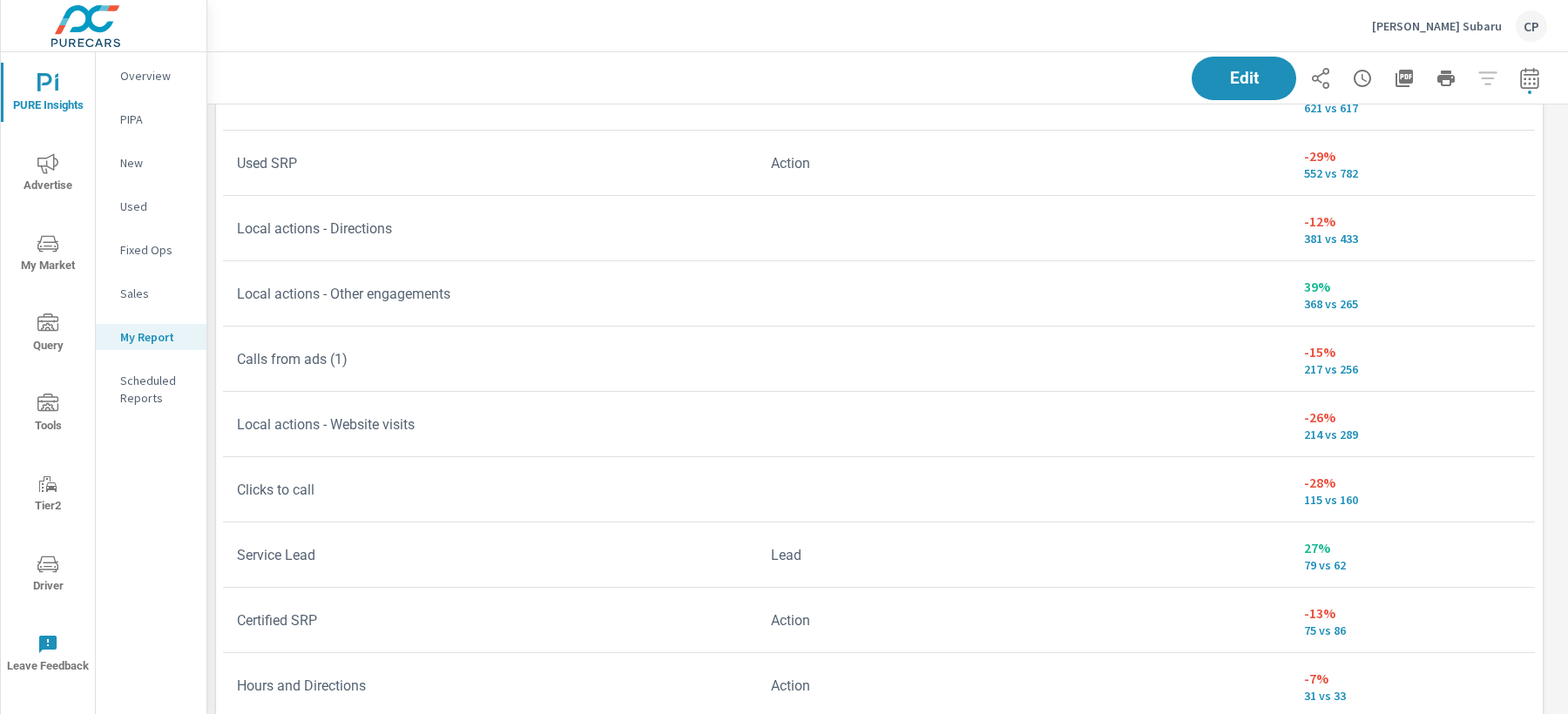
scroll to position [279, 0]
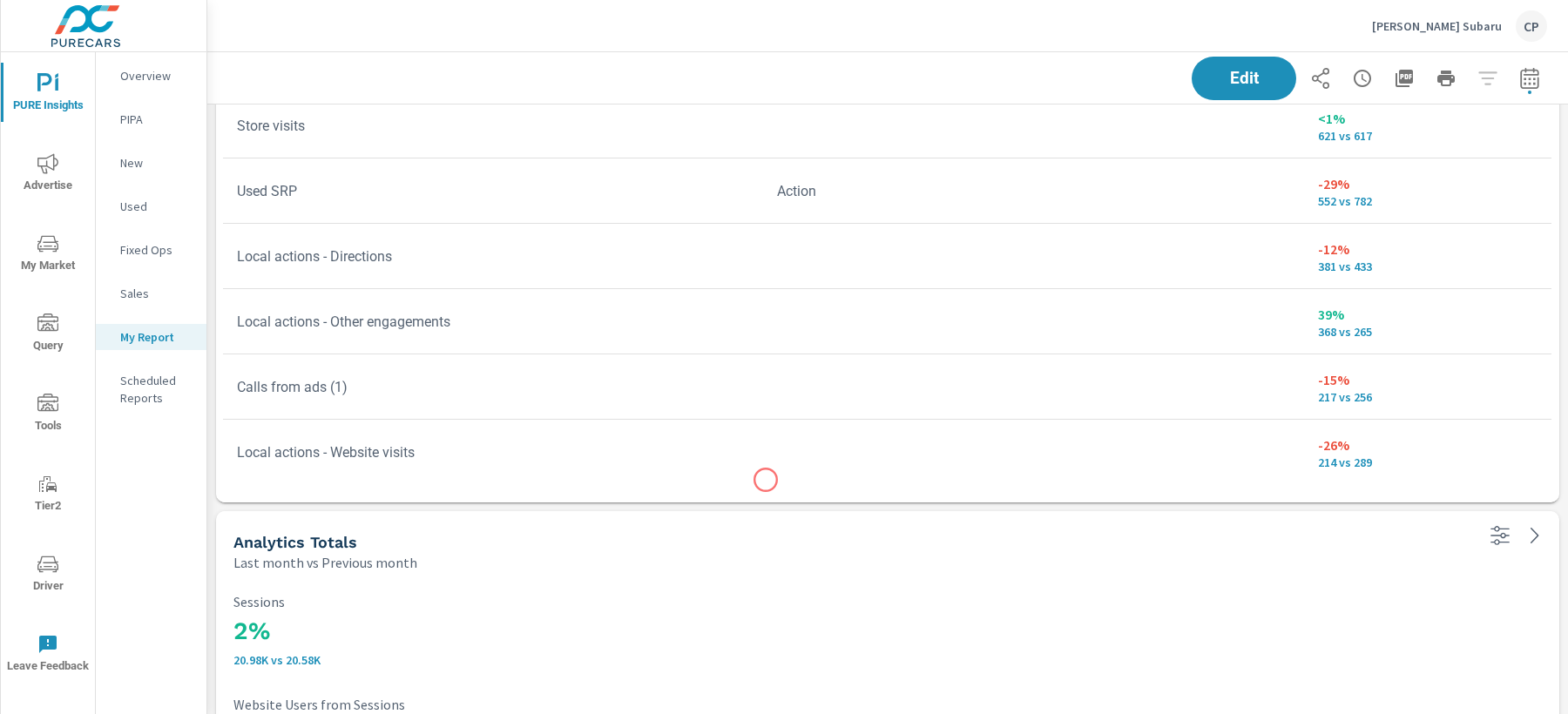
scroll to position [2553, 0]
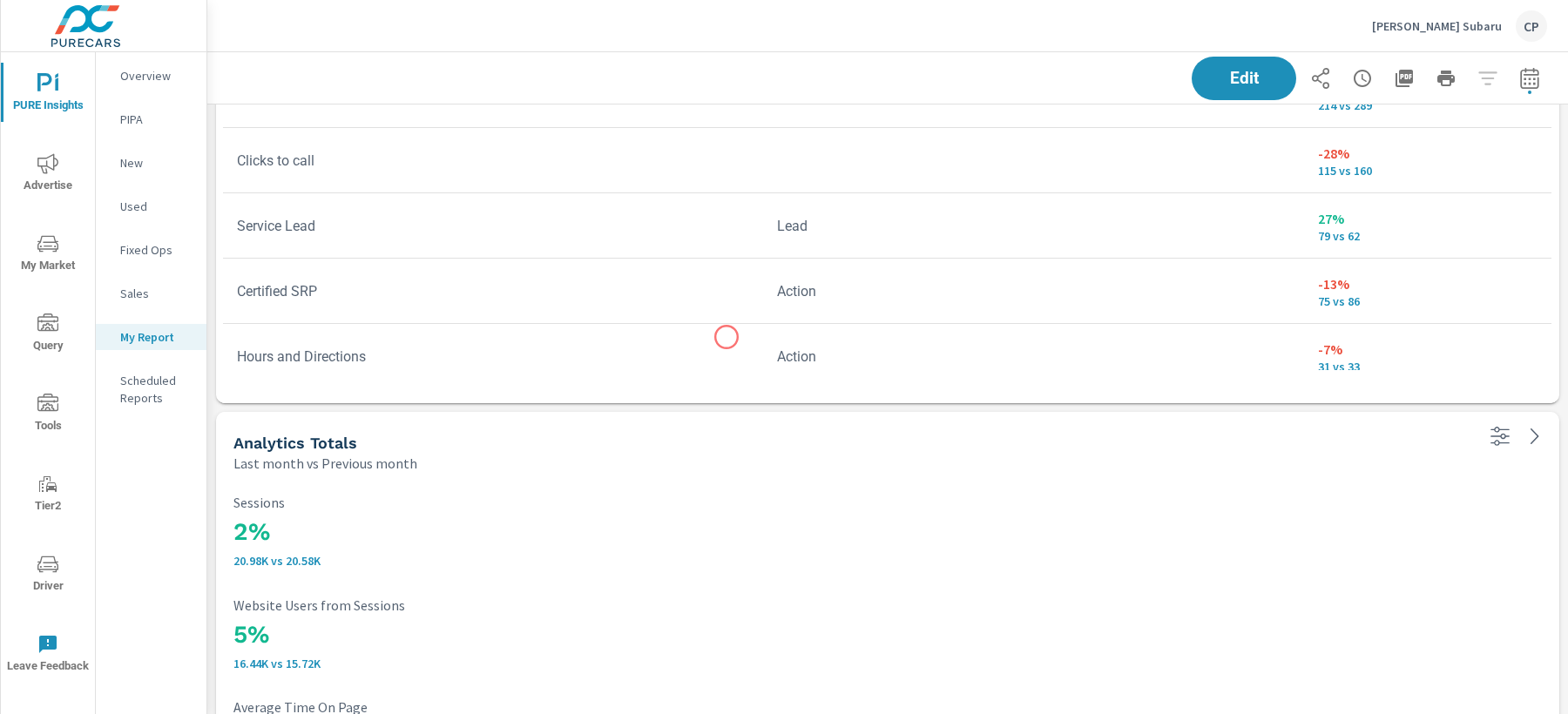
scroll to position [411, 0]
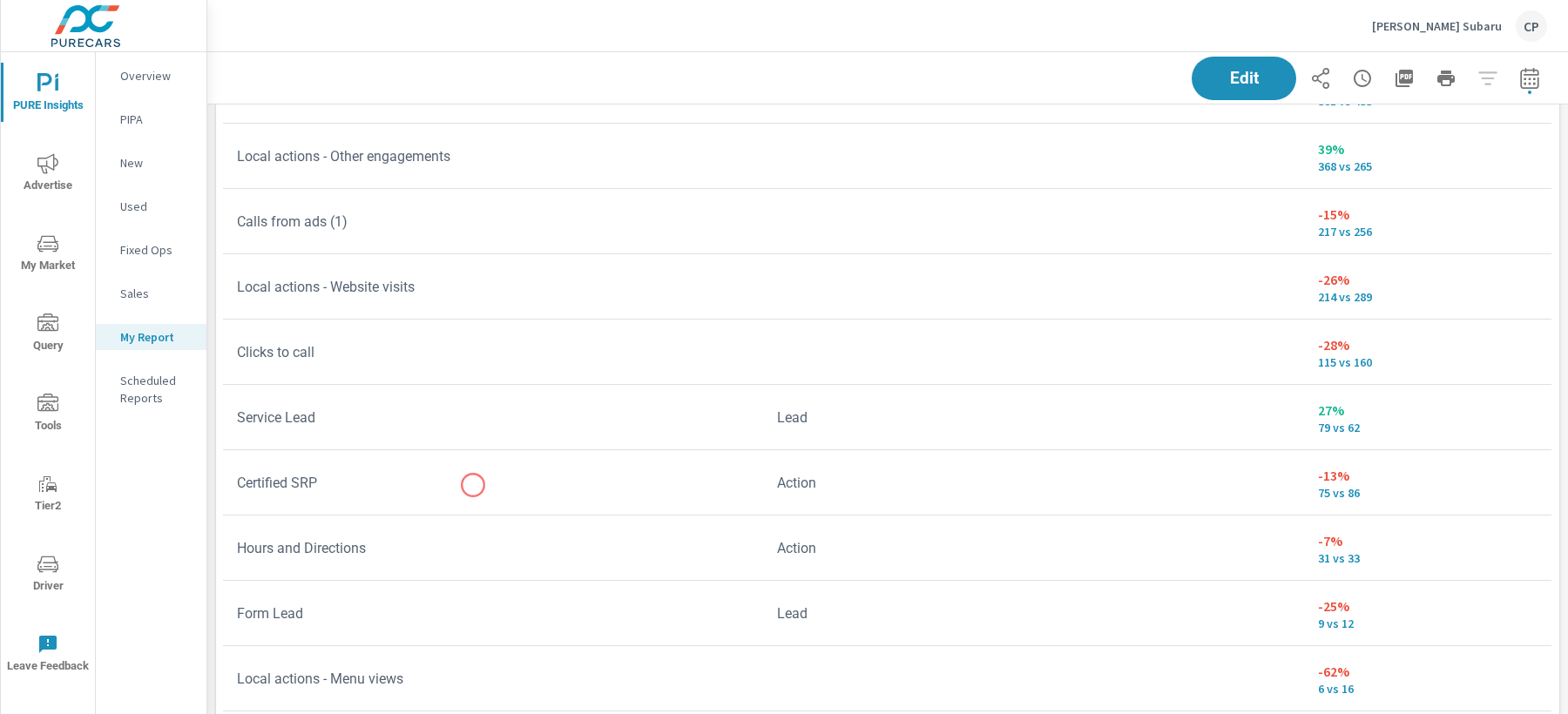
scroll to position [2966, 0]
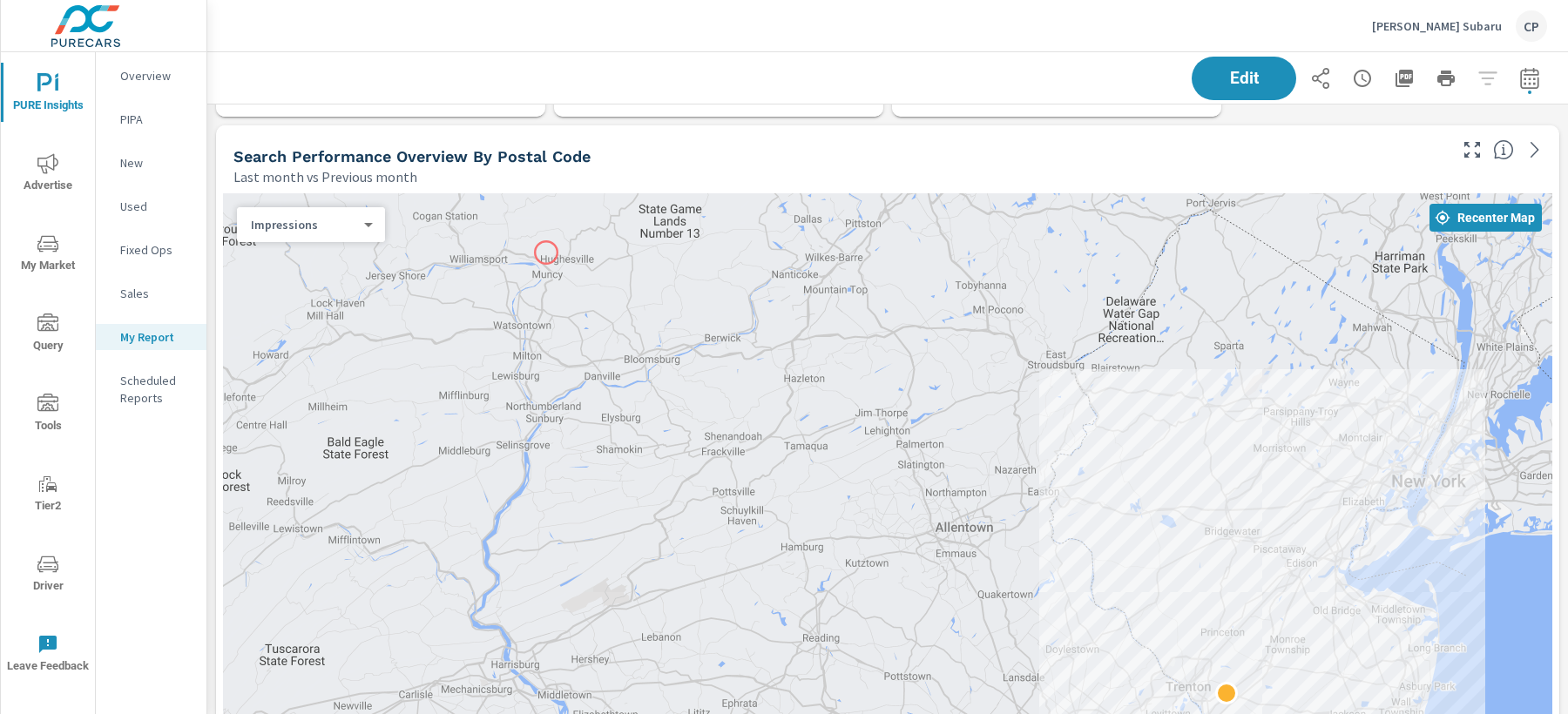
scroll to position [206, 0]
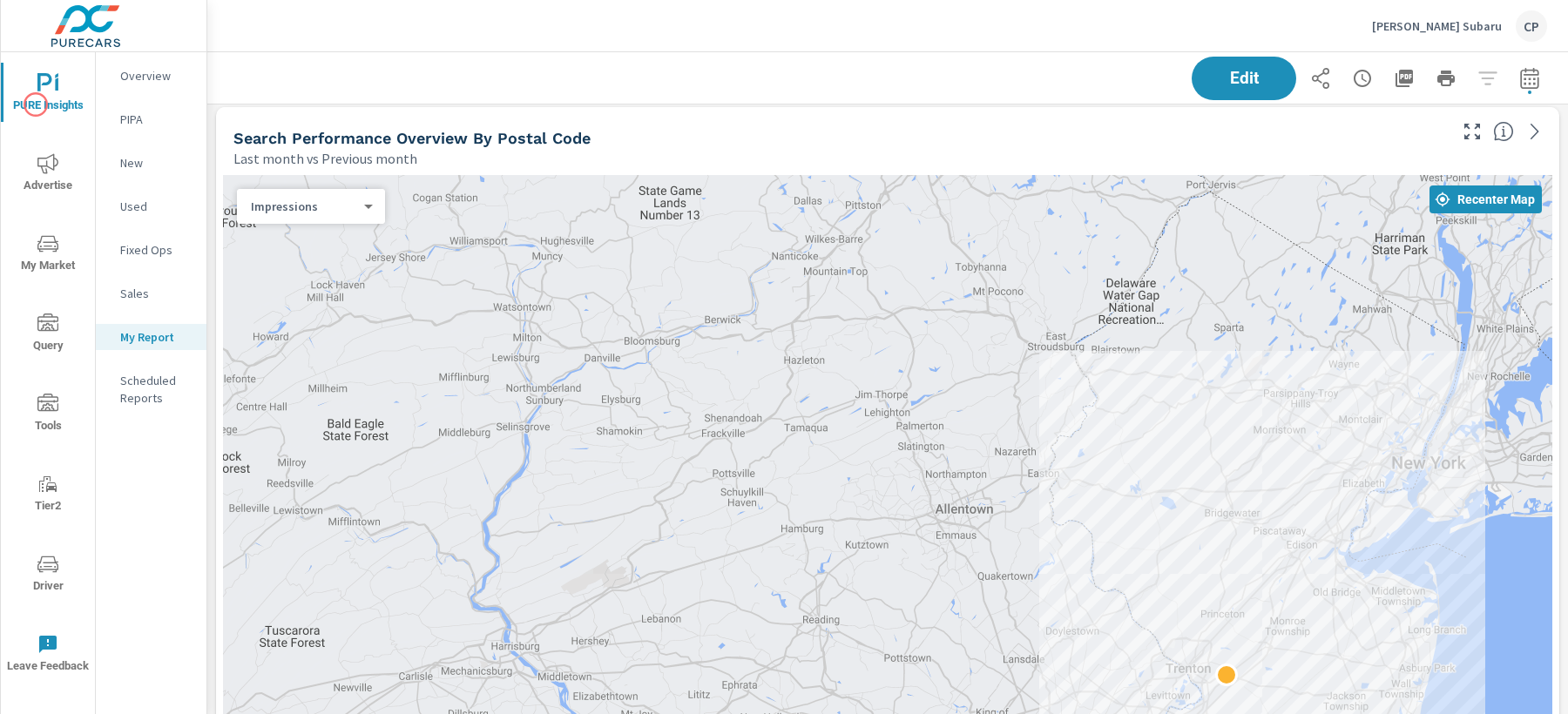
click at [36, 105] on span "PURE Insights" at bounding box center [48, 94] width 84 height 43
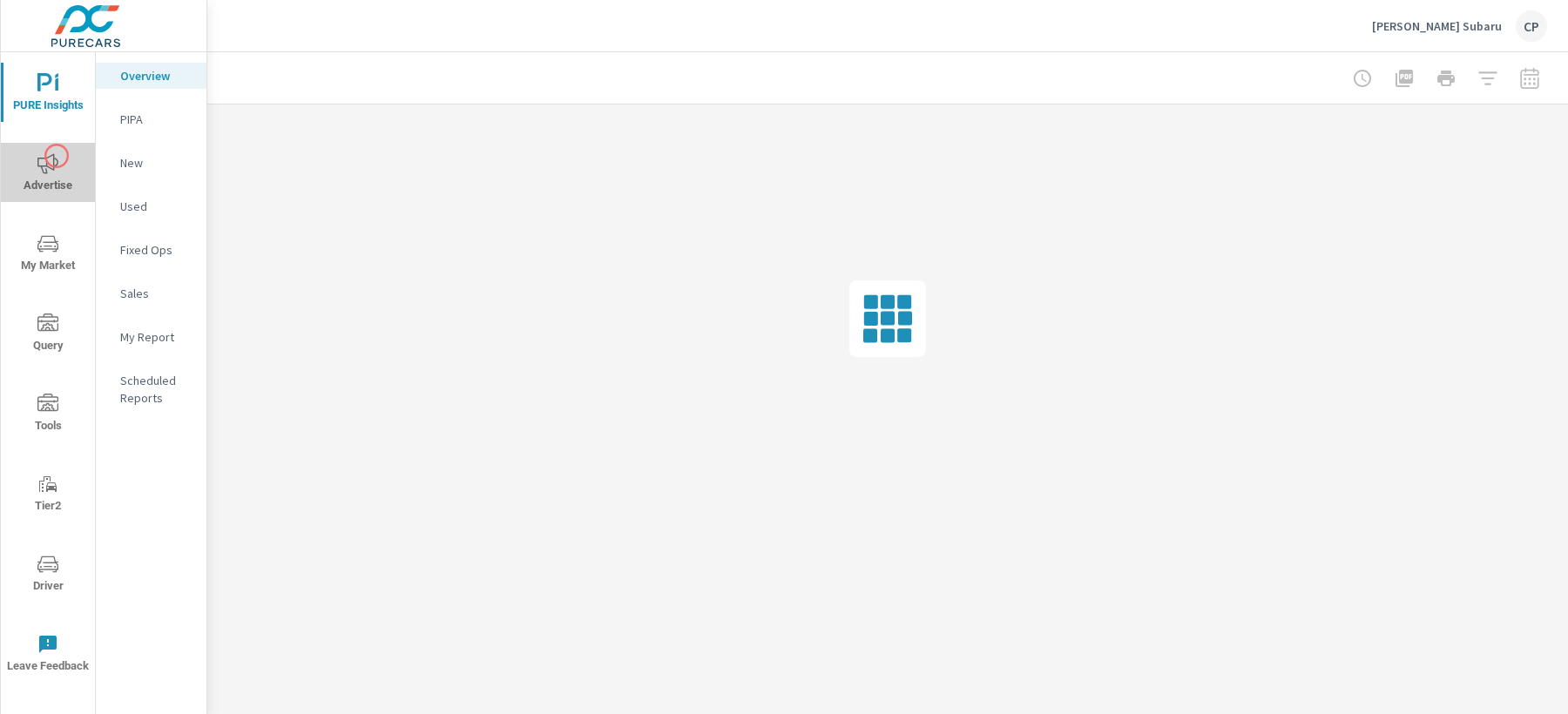
click at [56, 155] on icon "nav menu" at bounding box center [49, 164] width 21 height 21
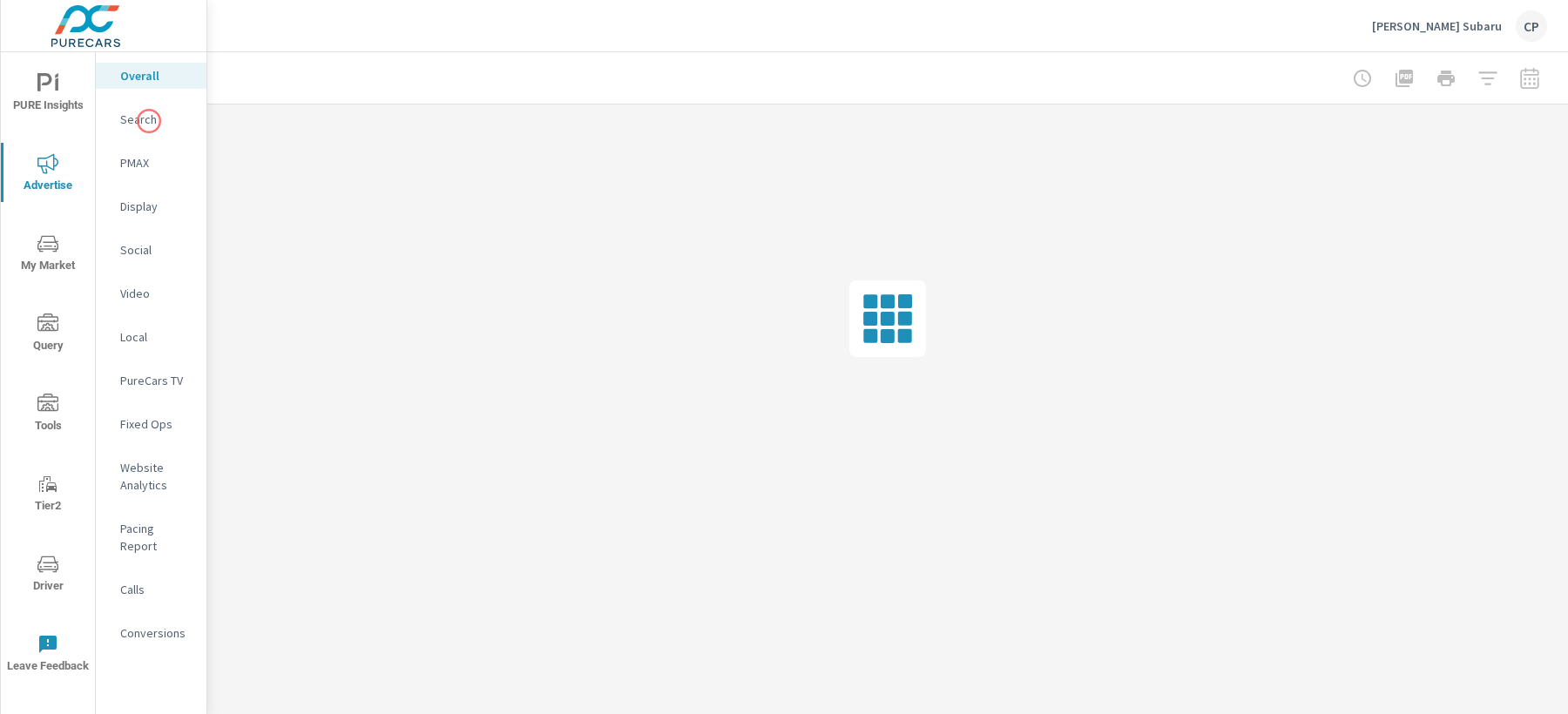
click at [151, 121] on p "Search" at bounding box center [157, 119] width 72 height 17
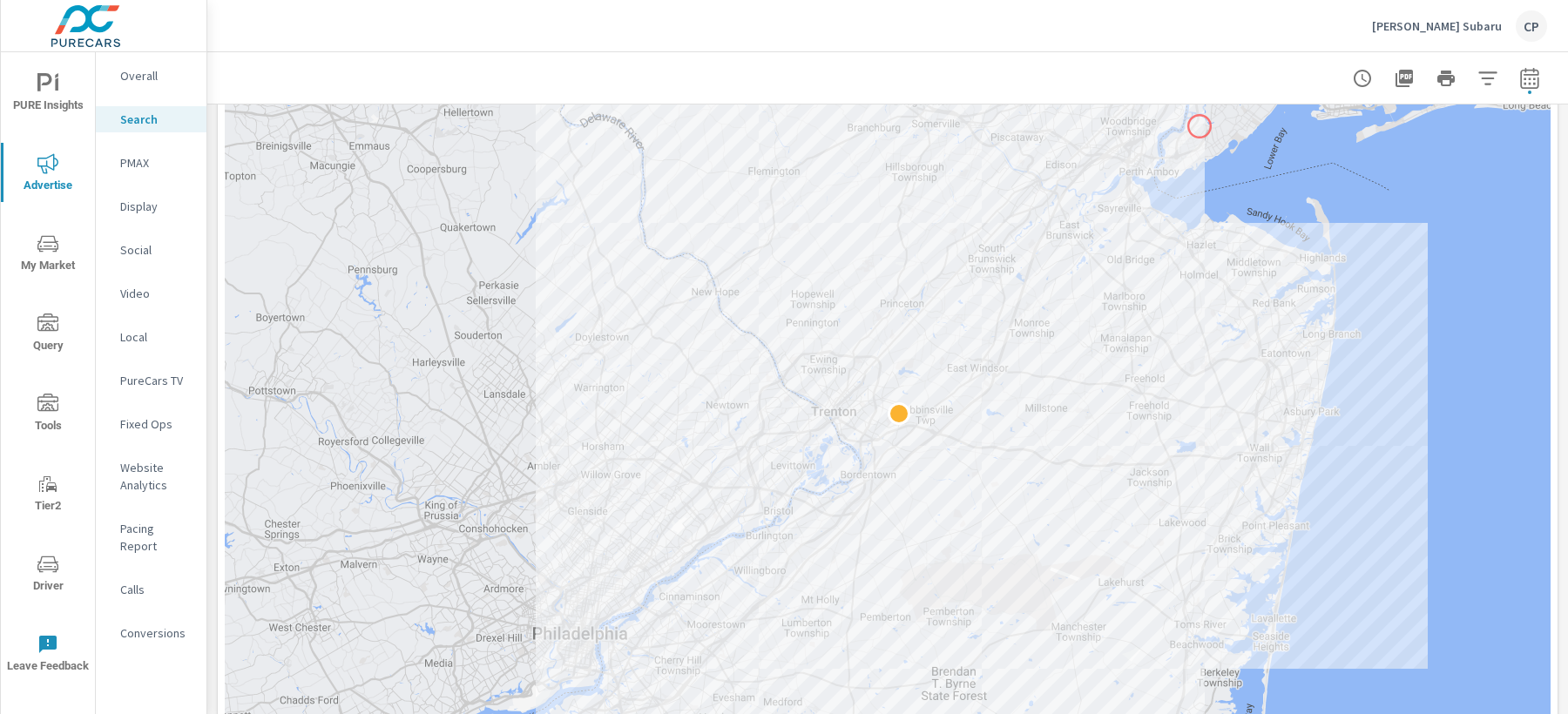
scroll to position [411, 0]
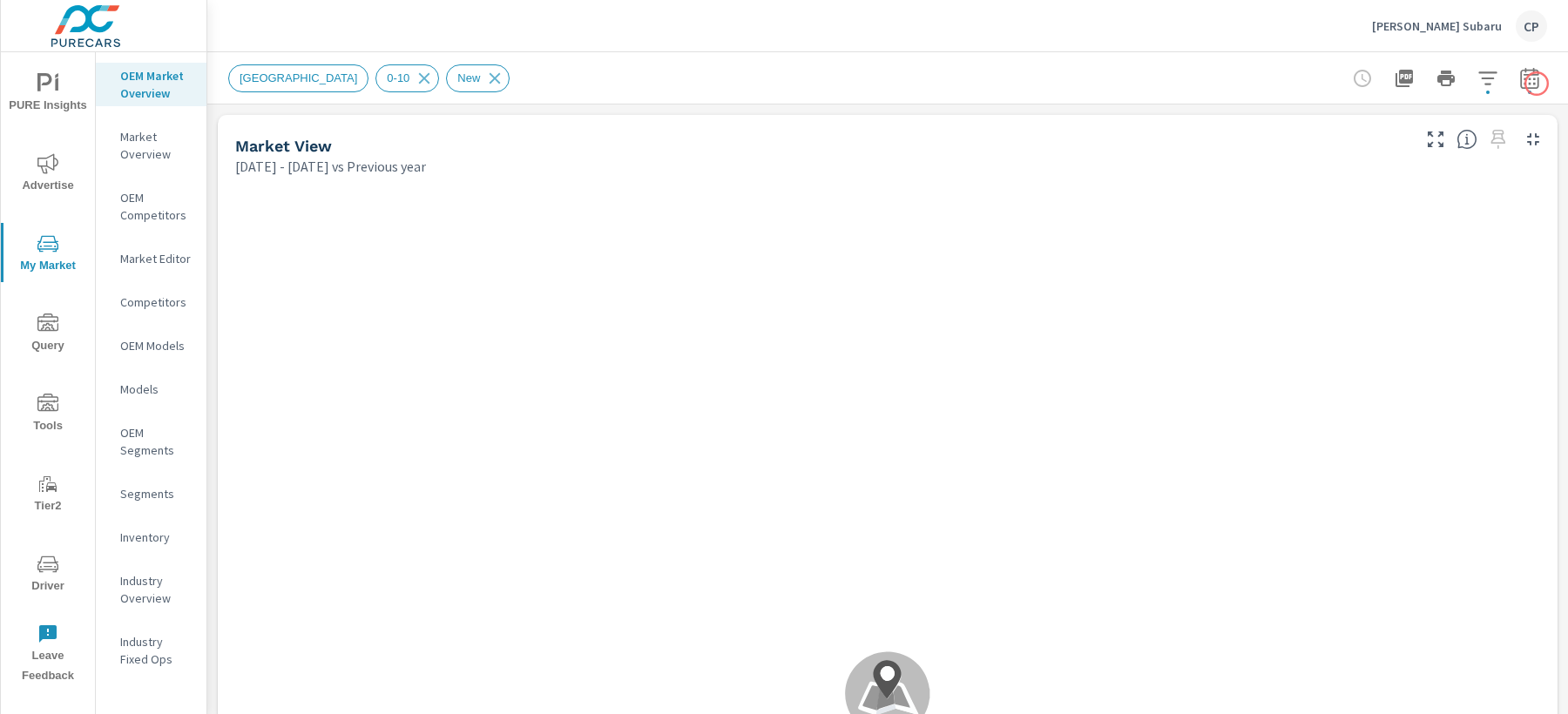
click at [1524, 75] on icon "button" at bounding box center [1529, 79] width 21 height 21
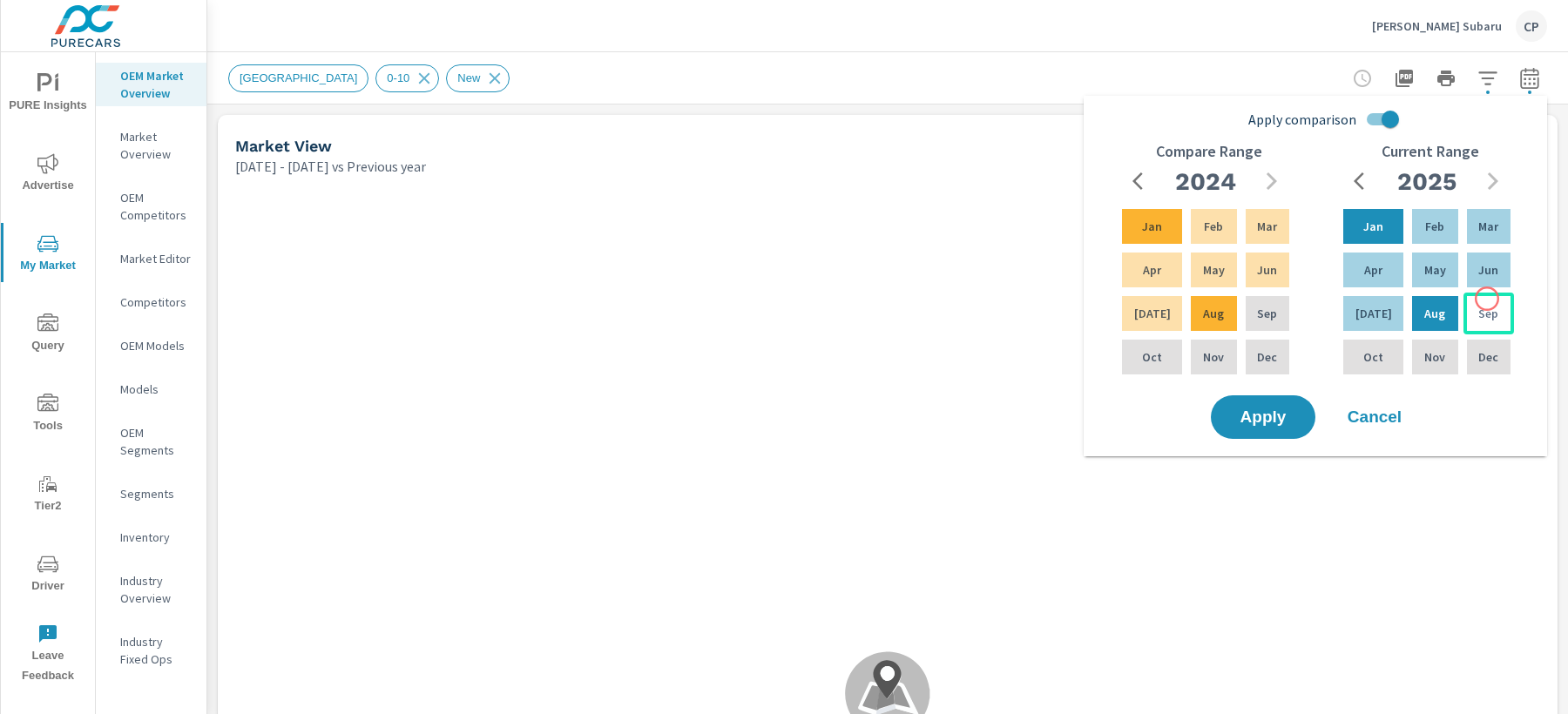
click at [1484, 306] on p "Sep" at bounding box center [1487, 314] width 20 height 17
click at [1364, 227] on p "Jan" at bounding box center [1373, 226] width 20 height 17
click at [1257, 306] on p "Sep" at bounding box center [1267, 314] width 20 height 17
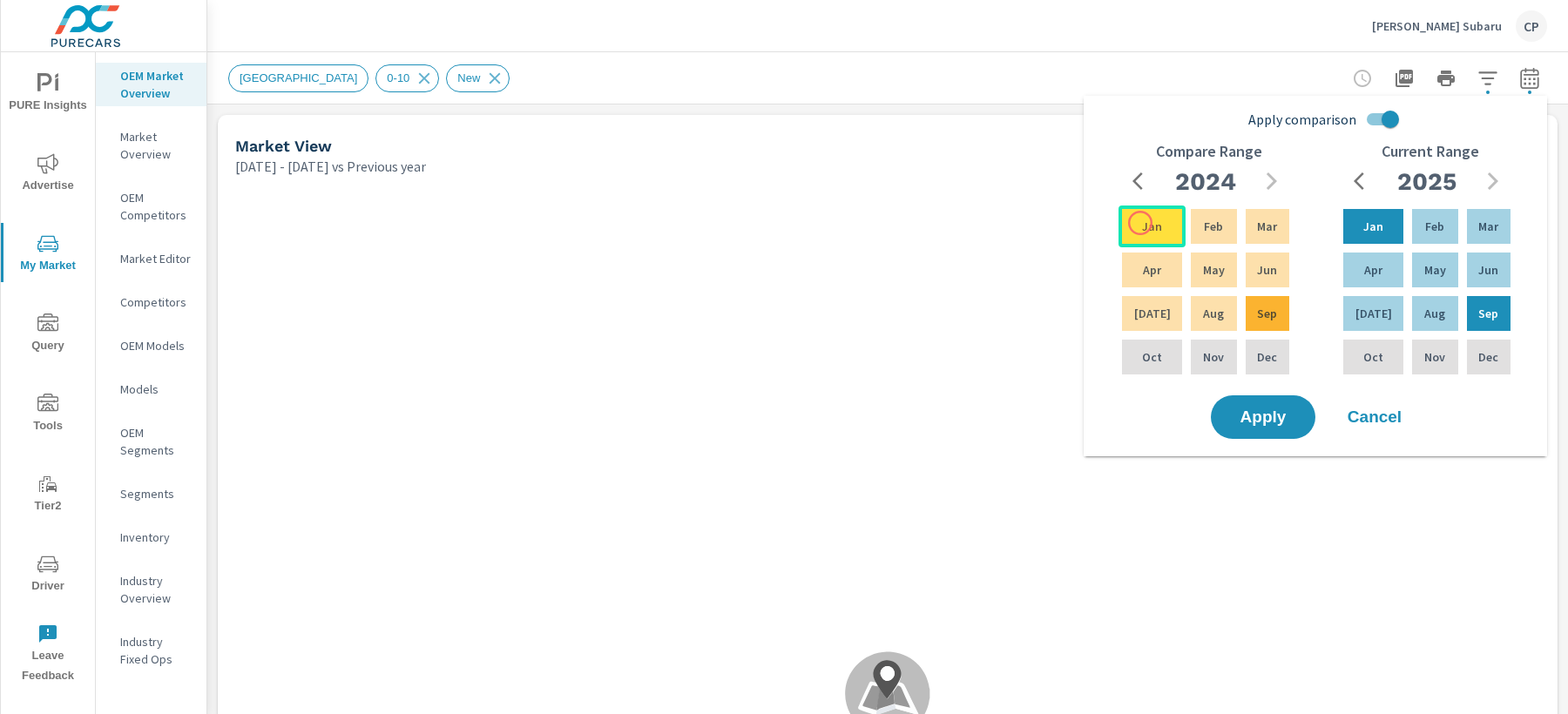
click at [1141, 222] on p "Jan" at bounding box center [1151, 226] width 20 height 17
click at [1266, 409] on span "Apply" at bounding box center [1262, 417] width 71 height 17
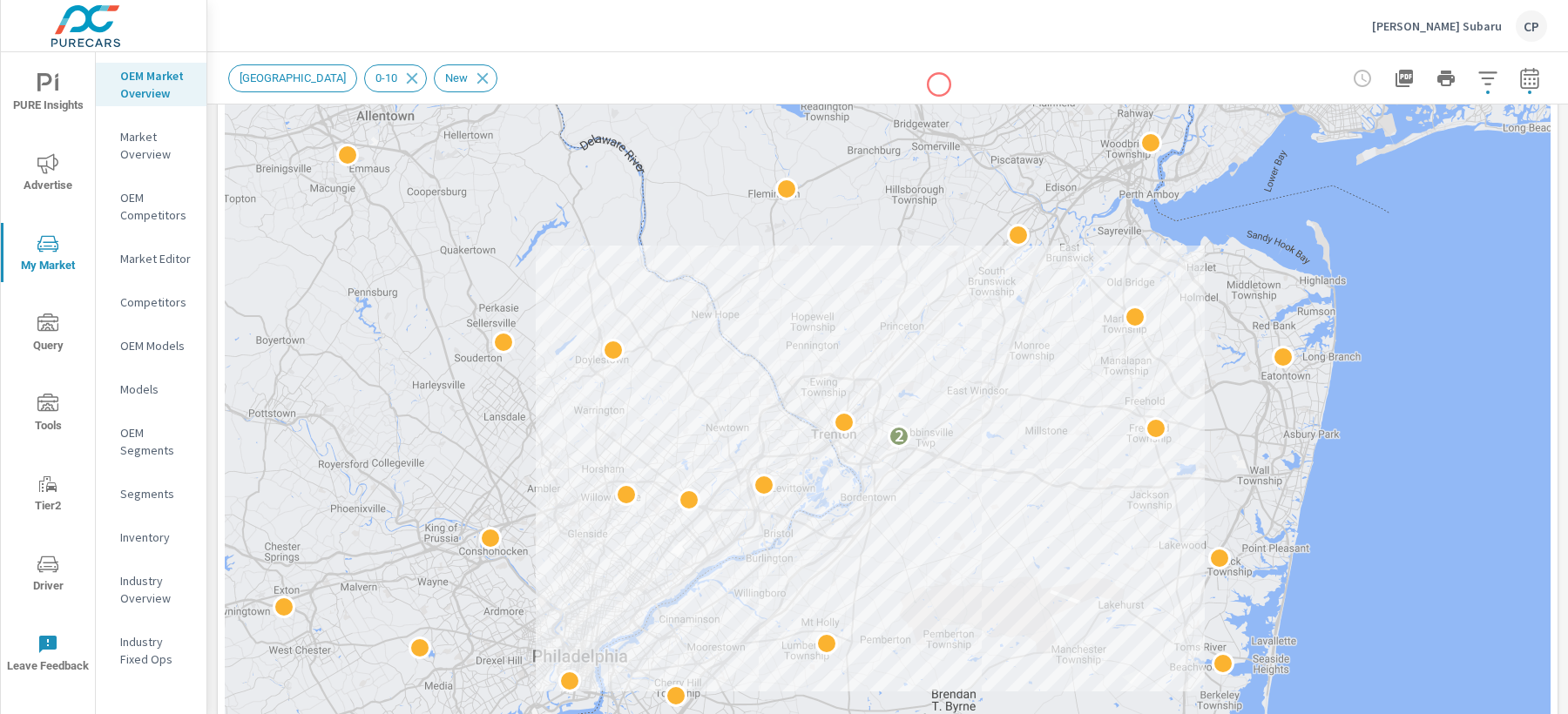
scroll to position [272, 0]
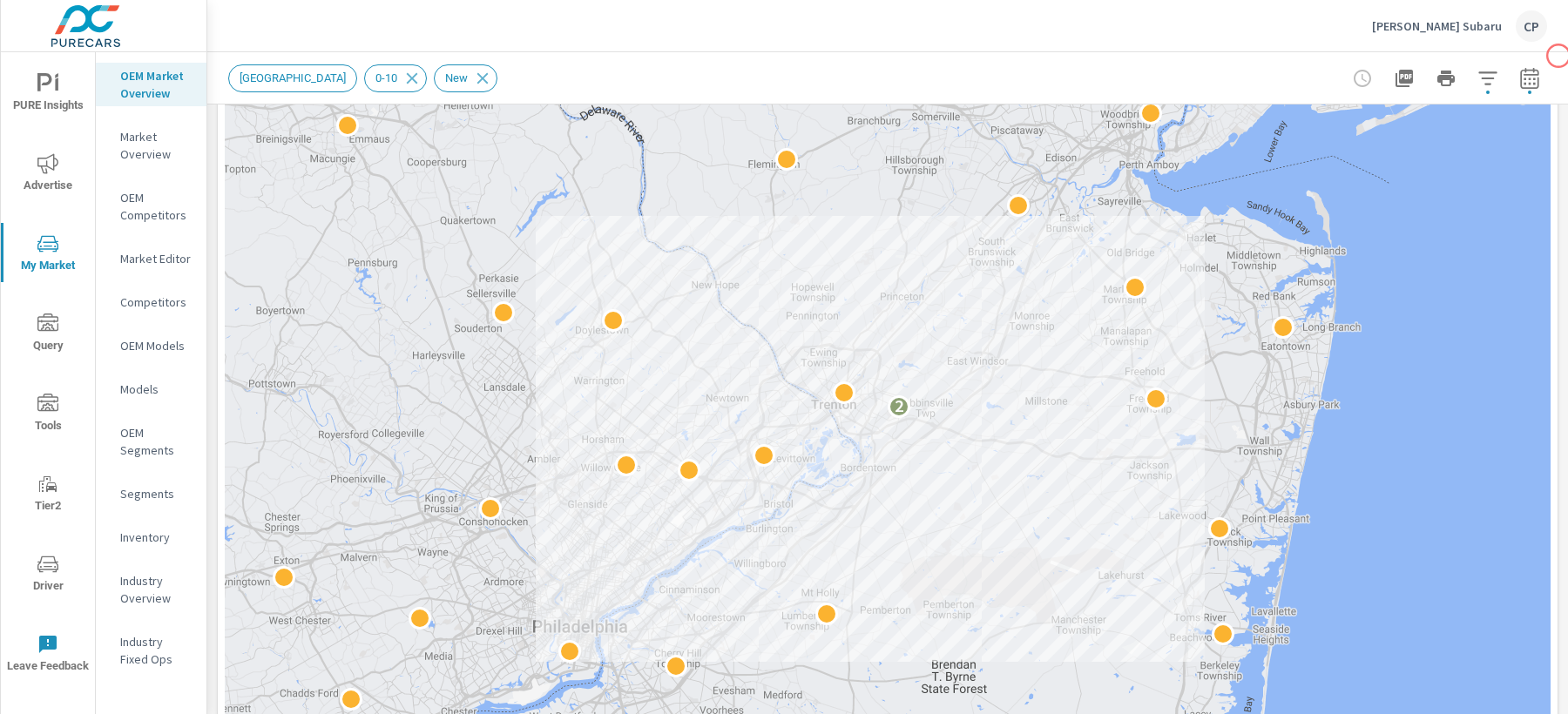
click at [1557, 55] on div "New Market Area 0-10 New" at bounding box center [887, 78] width 1360 height 51
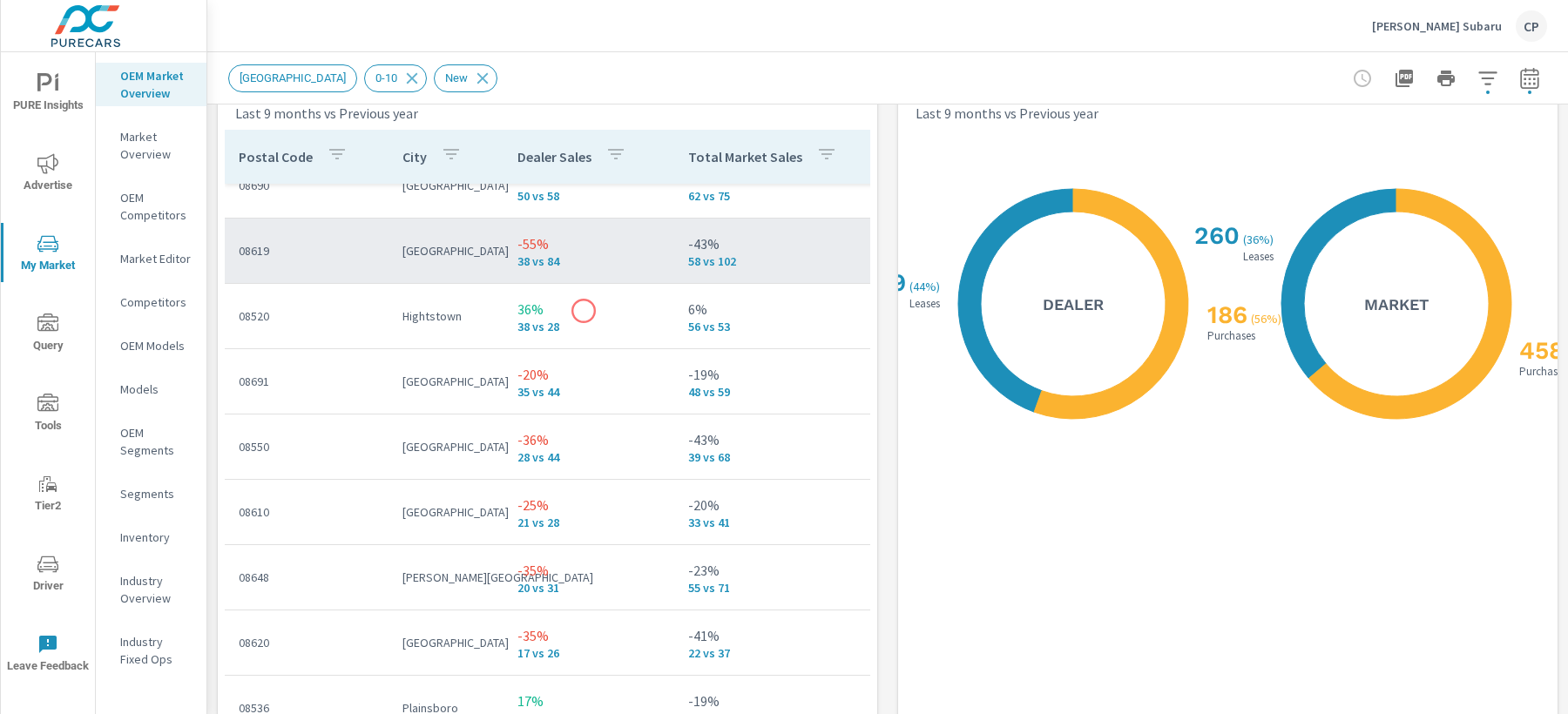
scroll to position [0, 0]
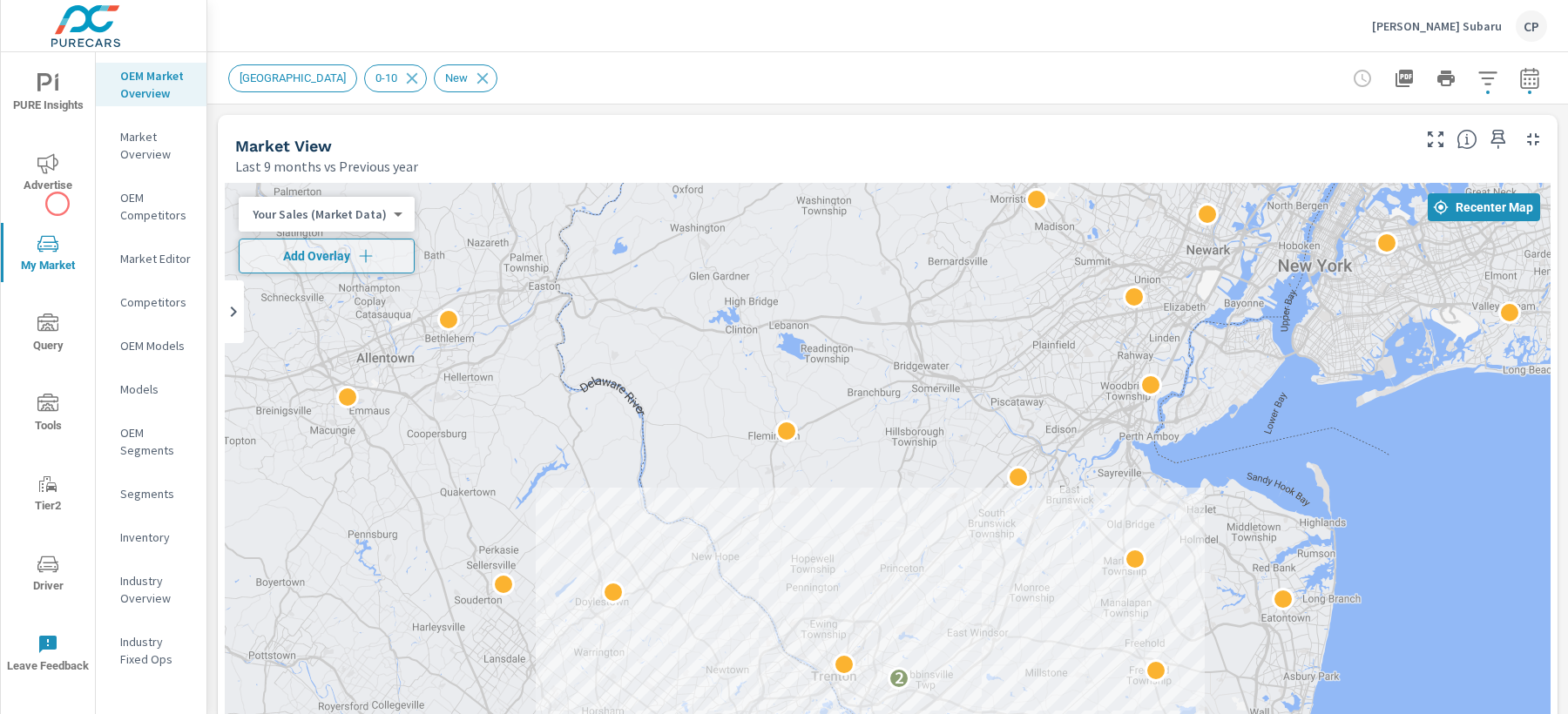
click at [21, 168] on span "Advertise" at bounding box center [48, 175] width 84 height 43
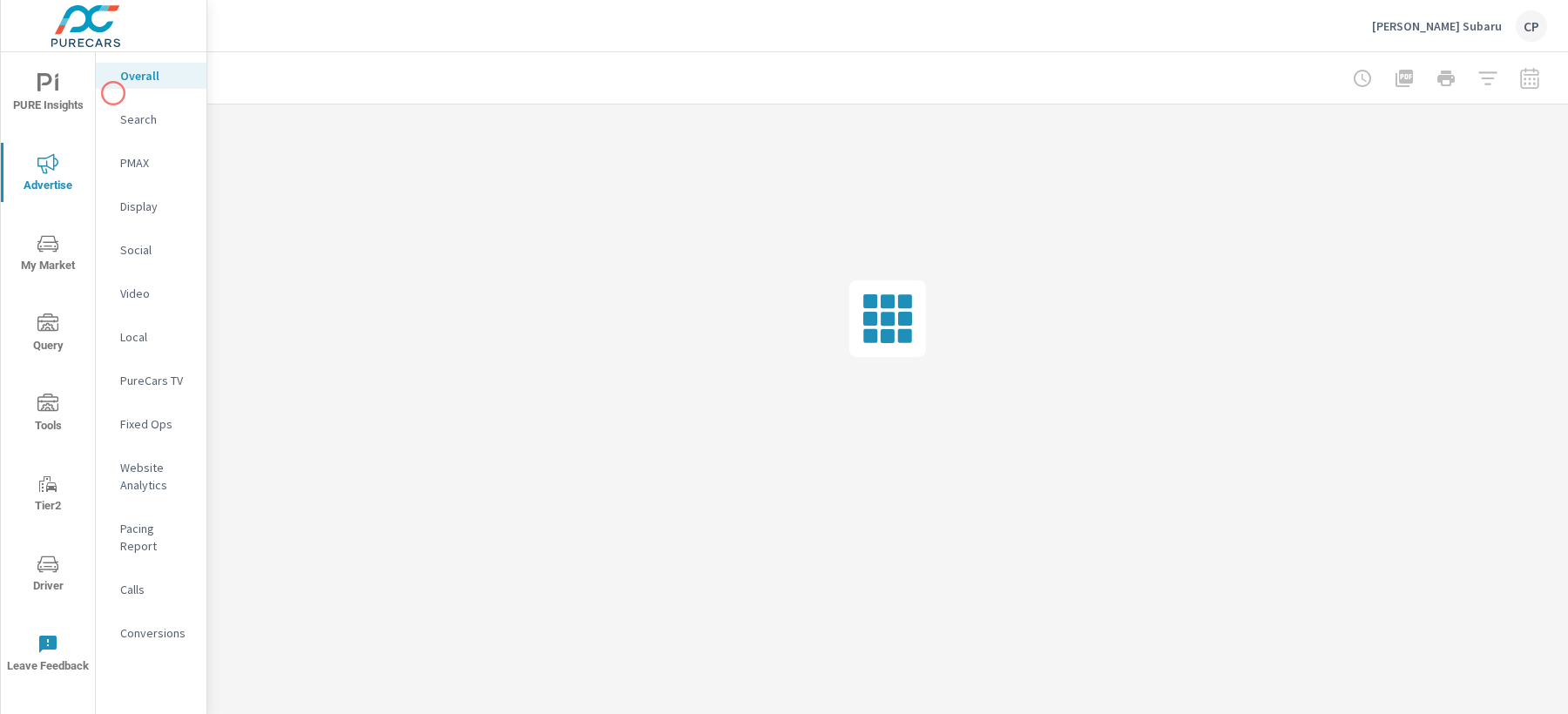
click at [59, 88] on span "PURE Insights" at bounding box center [48, 94] width 84 height 43
click at [155, 324] on div "My Report" at bounding box center [152, 336] width 111 height 26
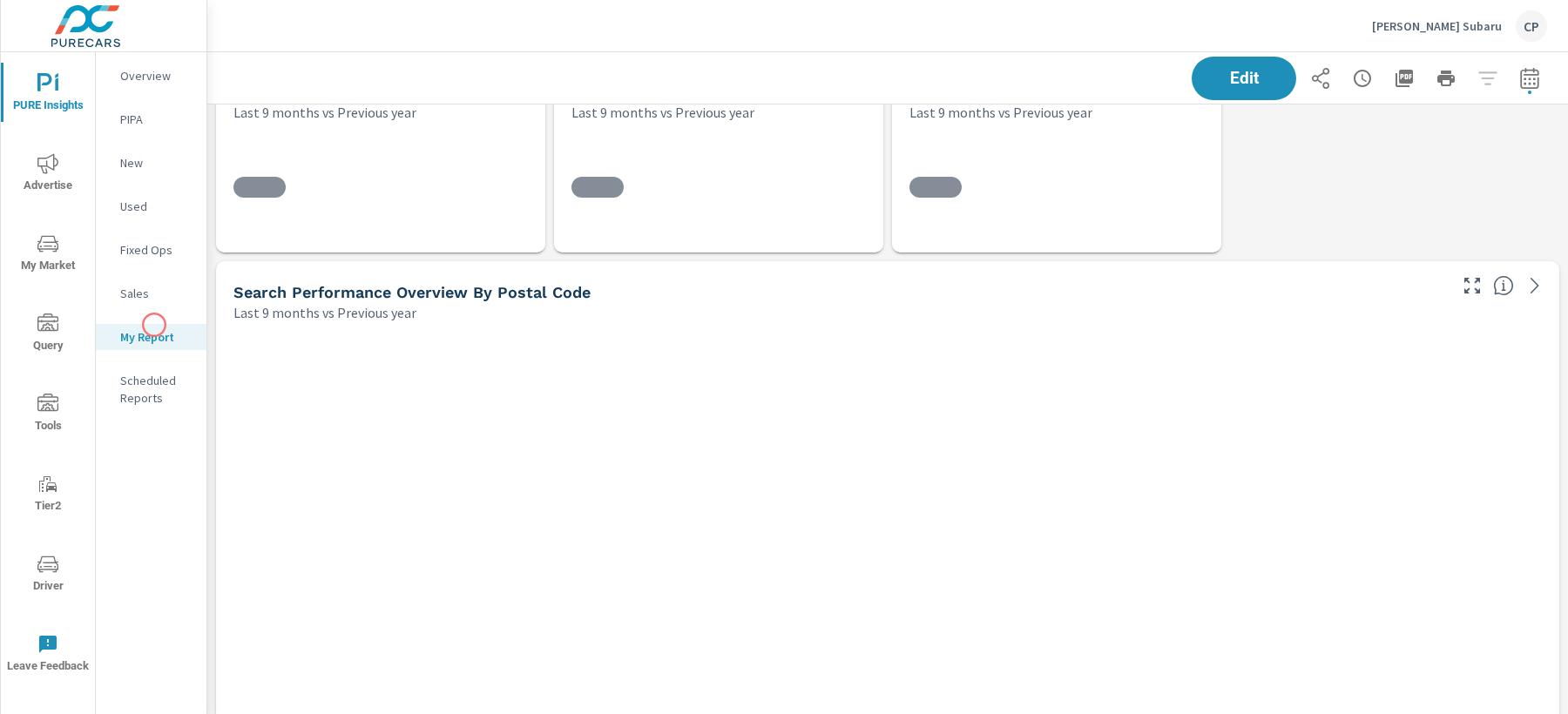
scroll to position [4412, 1361]
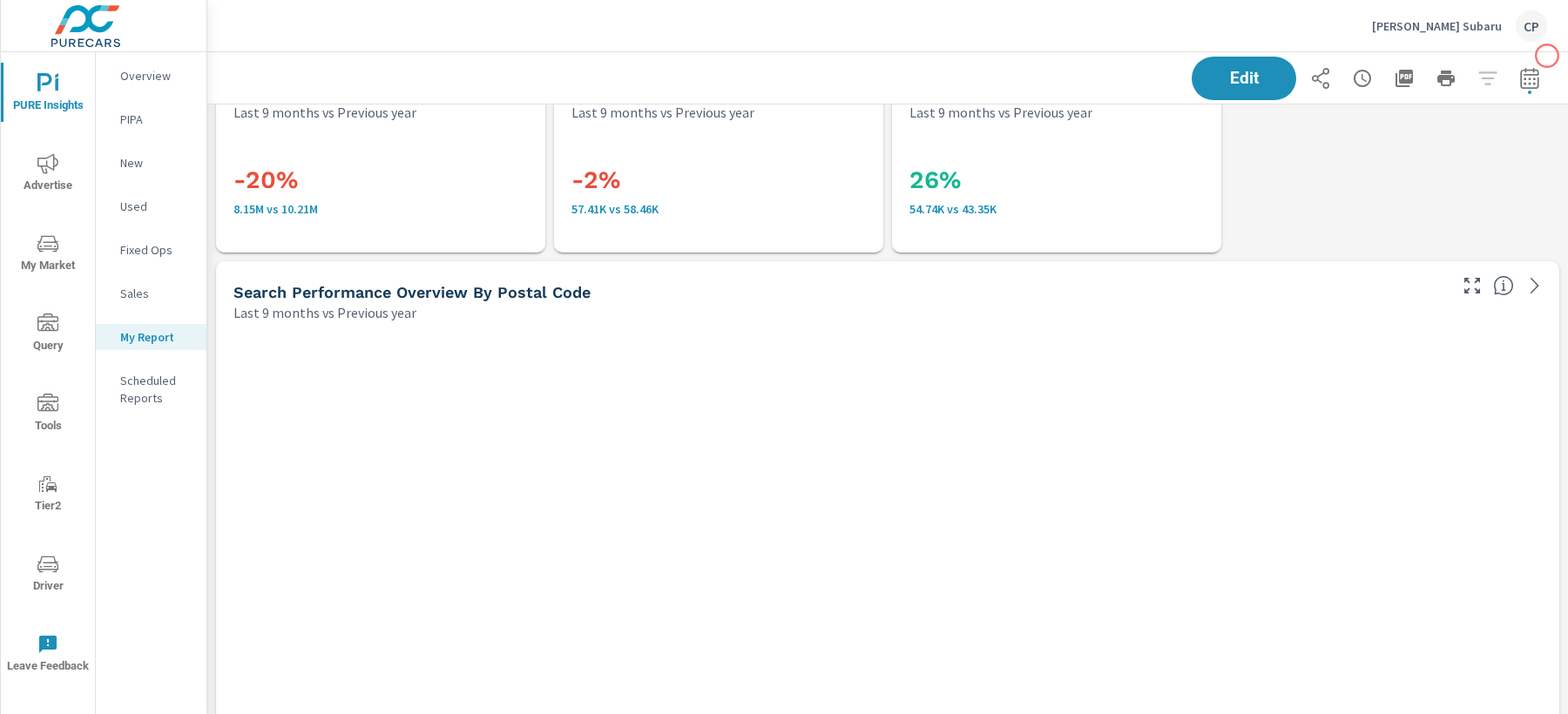
click at [1545, 67] on div "Edit" at bounding box center [1370, 78] width 356 height 44
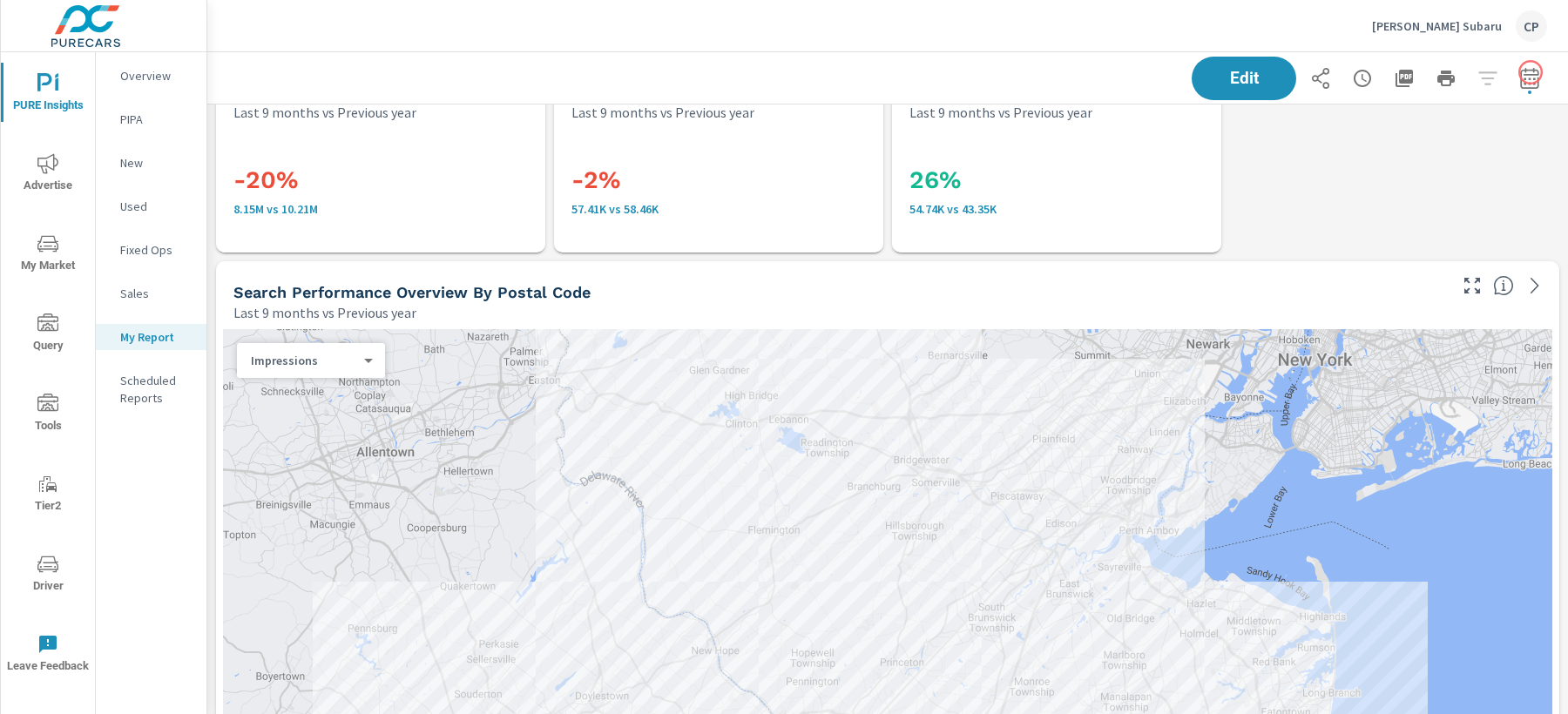
click at [1523, 77] on icon "button" at bounding box center [1529, 79] width 21 height 21
select select "Last 9 months"
select select "Previous year"
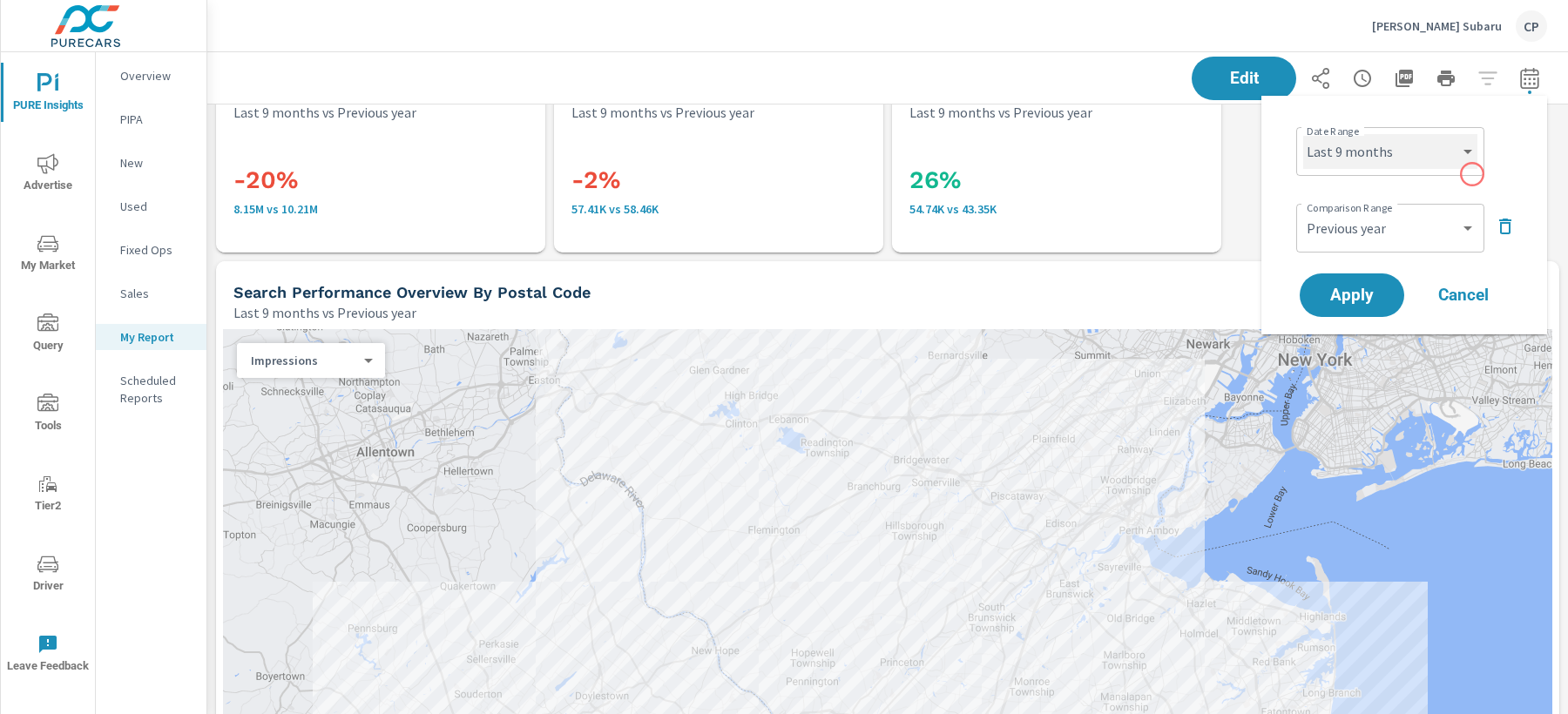
click at [1455, 140] on select "Custom Yesterday Last week Last 7 days Last 14 days Last 30 days Last 45 days L…" at bounding box center [1389, 152] width 174 height 35
click at [1303, 134] on select "Custom Yesterday Last week Last 7 days Last 14 days Last 30 days Last 45 days L…" at bounding box center [1389, 152] width 174 height 35
select select "Last month"
click at [1397, 222] on select "Custom Previous period Previous month Previous year" at bounding box center [1389, 228] width 174 height 35
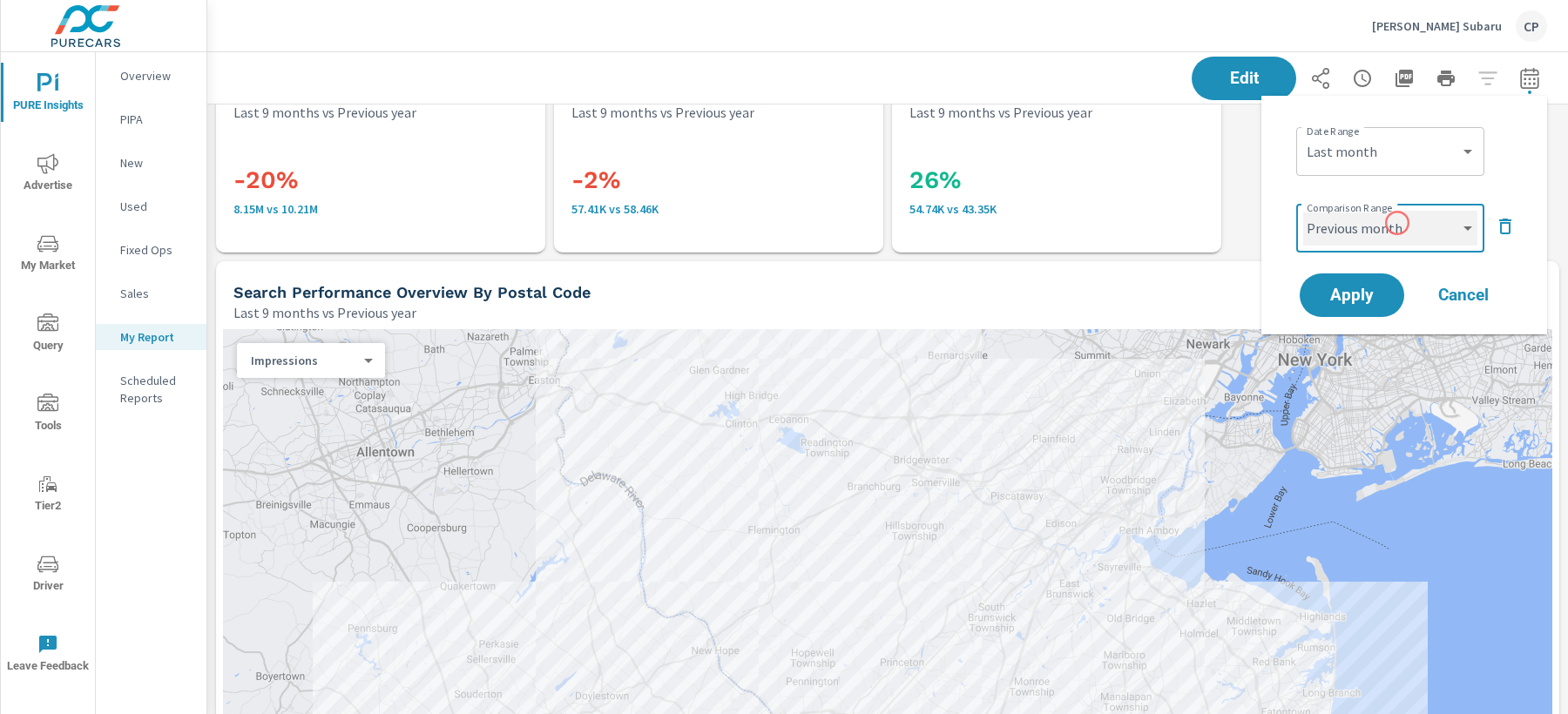
click at [1303, 211] on select "Custom Previous period Previous month Previous year" at bounding box center [1389, 228] width 174 height 35
select select "Previous month"
click at [1353, 289] on span "Apply" at bounding box center [1351, 295] width 71 height 17
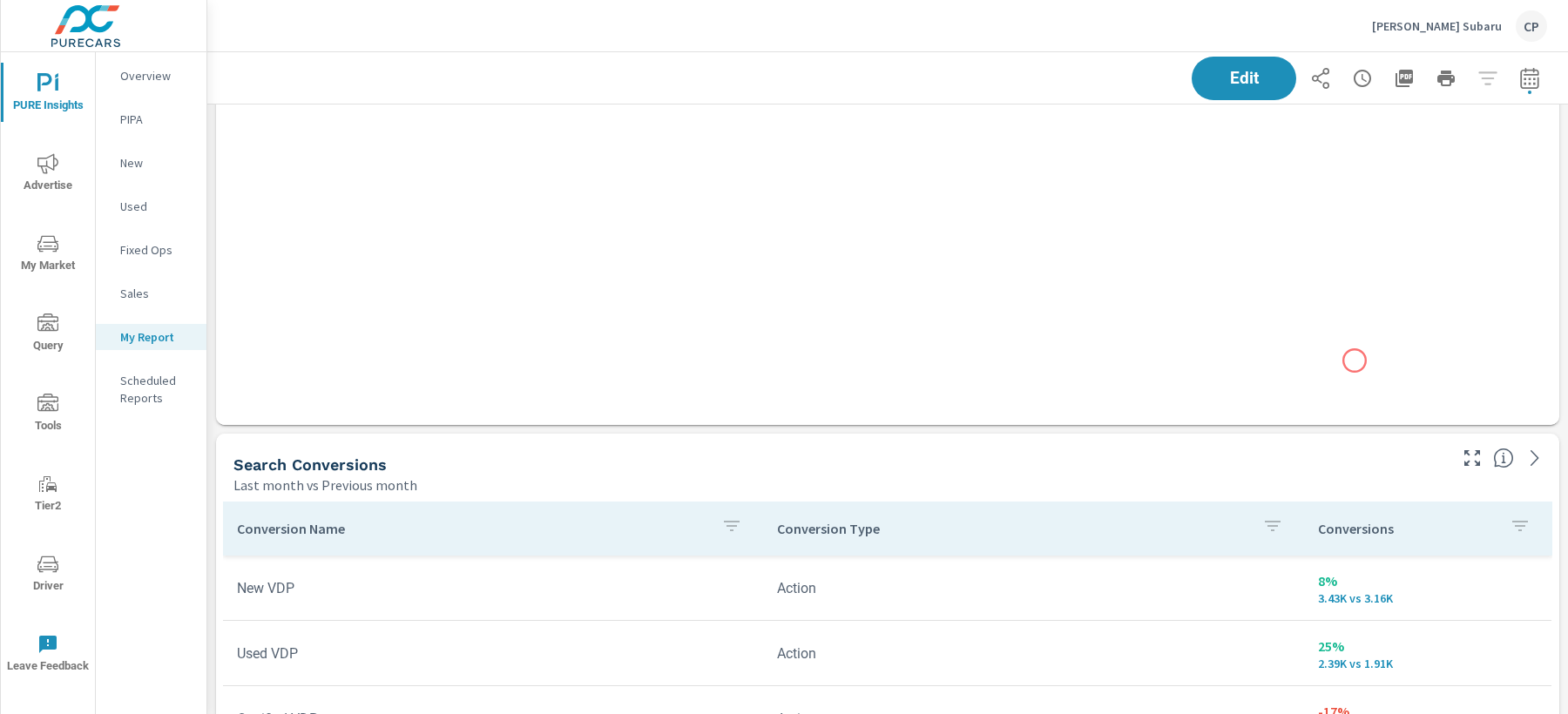
scroll to position [1993, 0]
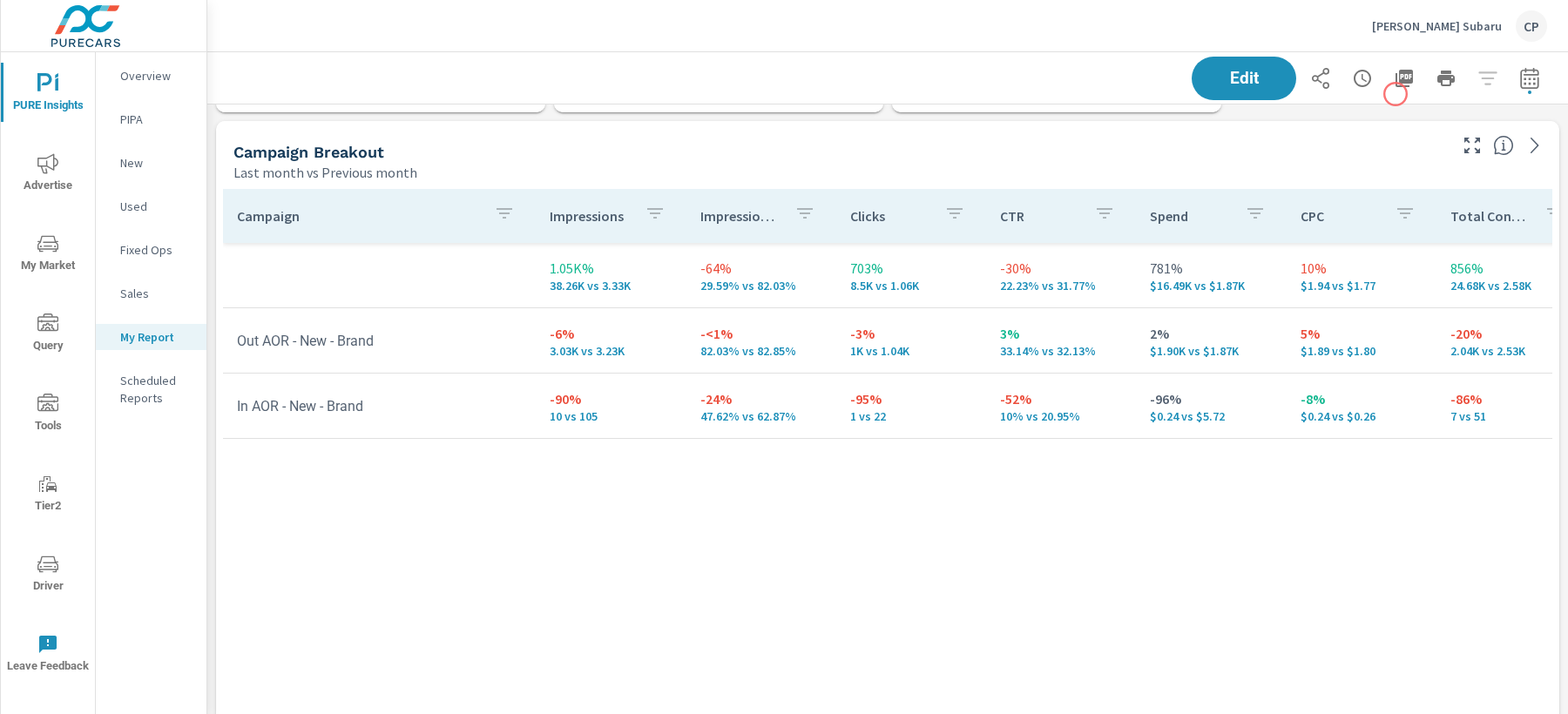
click at [1389, 62] on div "Edit" at bounding box center [1370, 78] width 356 height 44
click at [1400, 68] on icon "button" at bounding box center [1404, 79] width 21 height 21
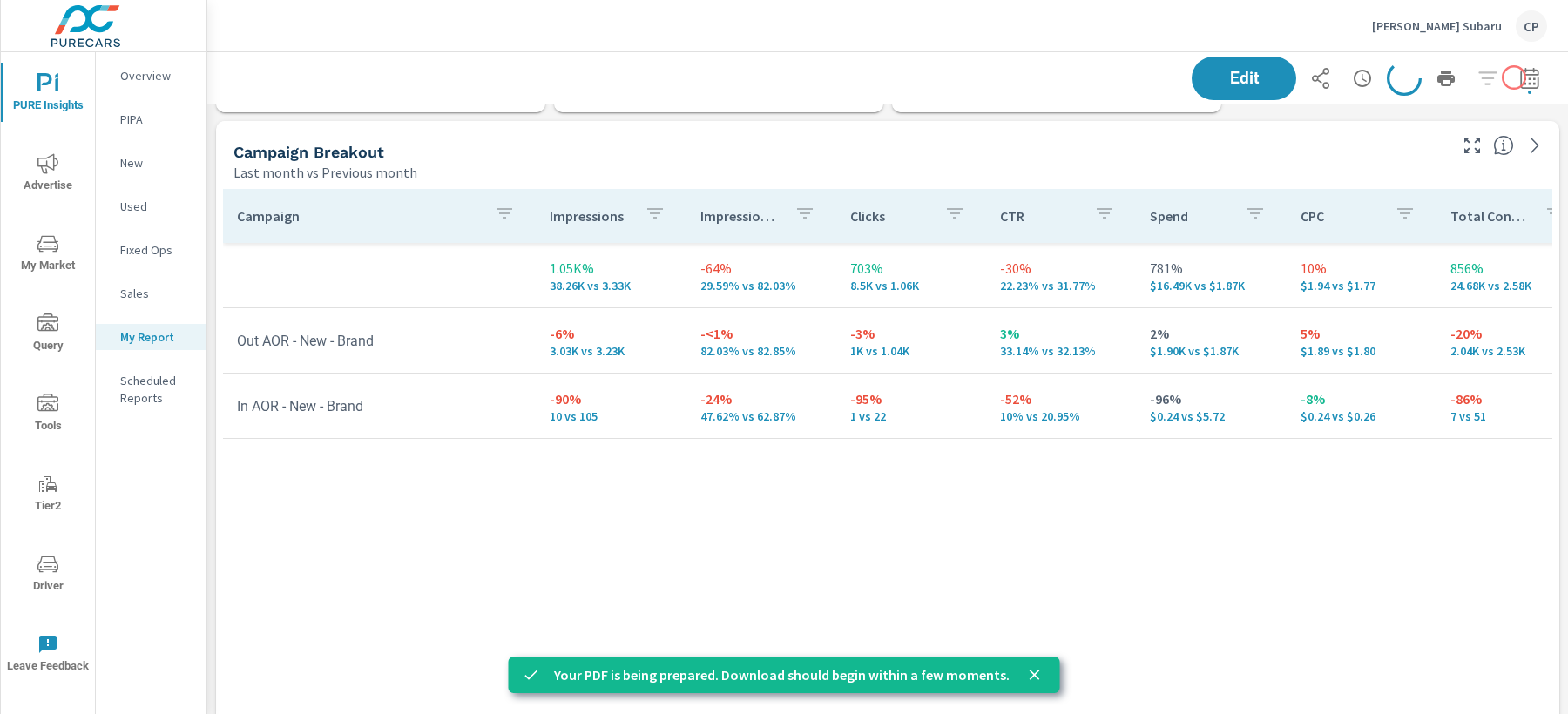
click at [1515, 78] on button "button" at bounding box center [1529, 79] width 35 height 35
select select "Last month"
select select "Previous month"
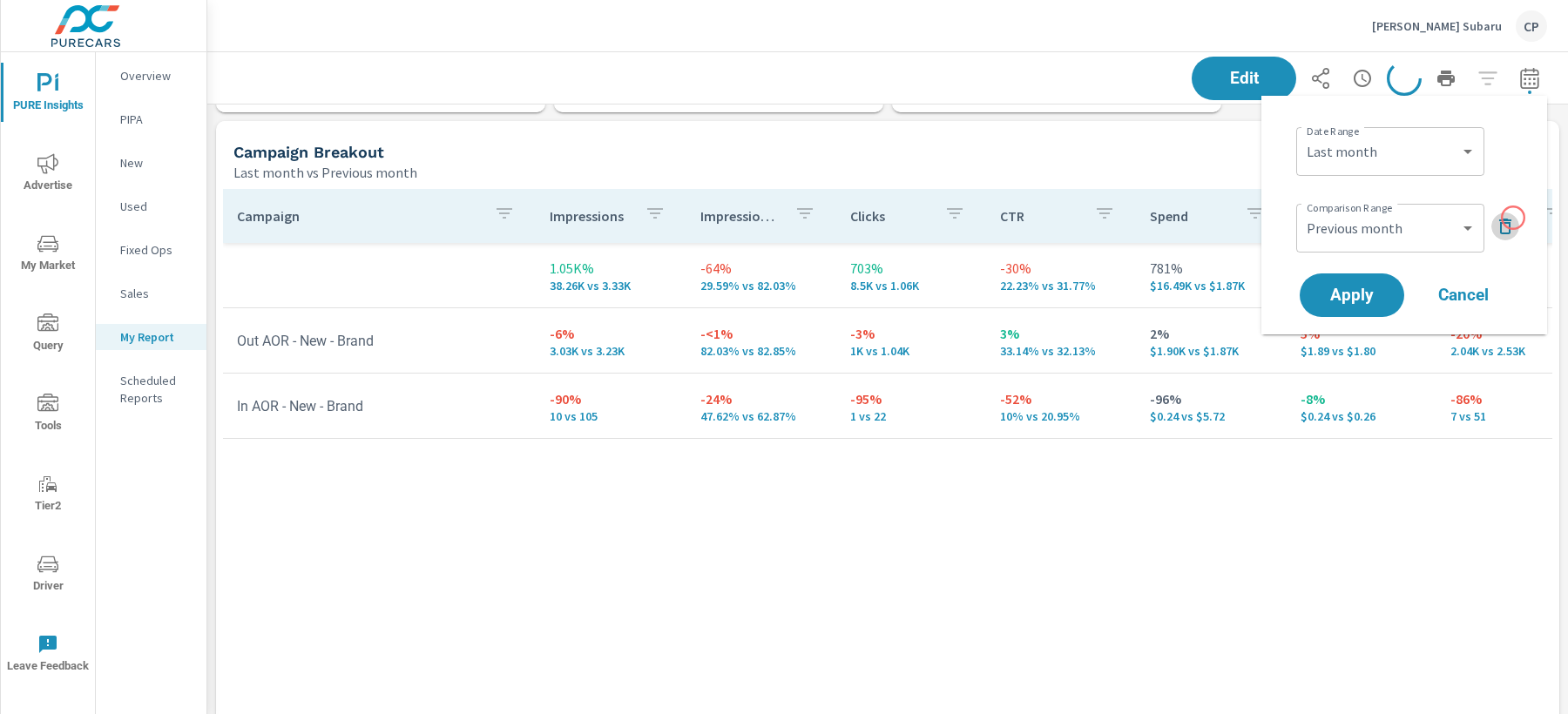
click at [1512, 218] on icon "button" at bounding box center [1505, 226] width 21 height 21
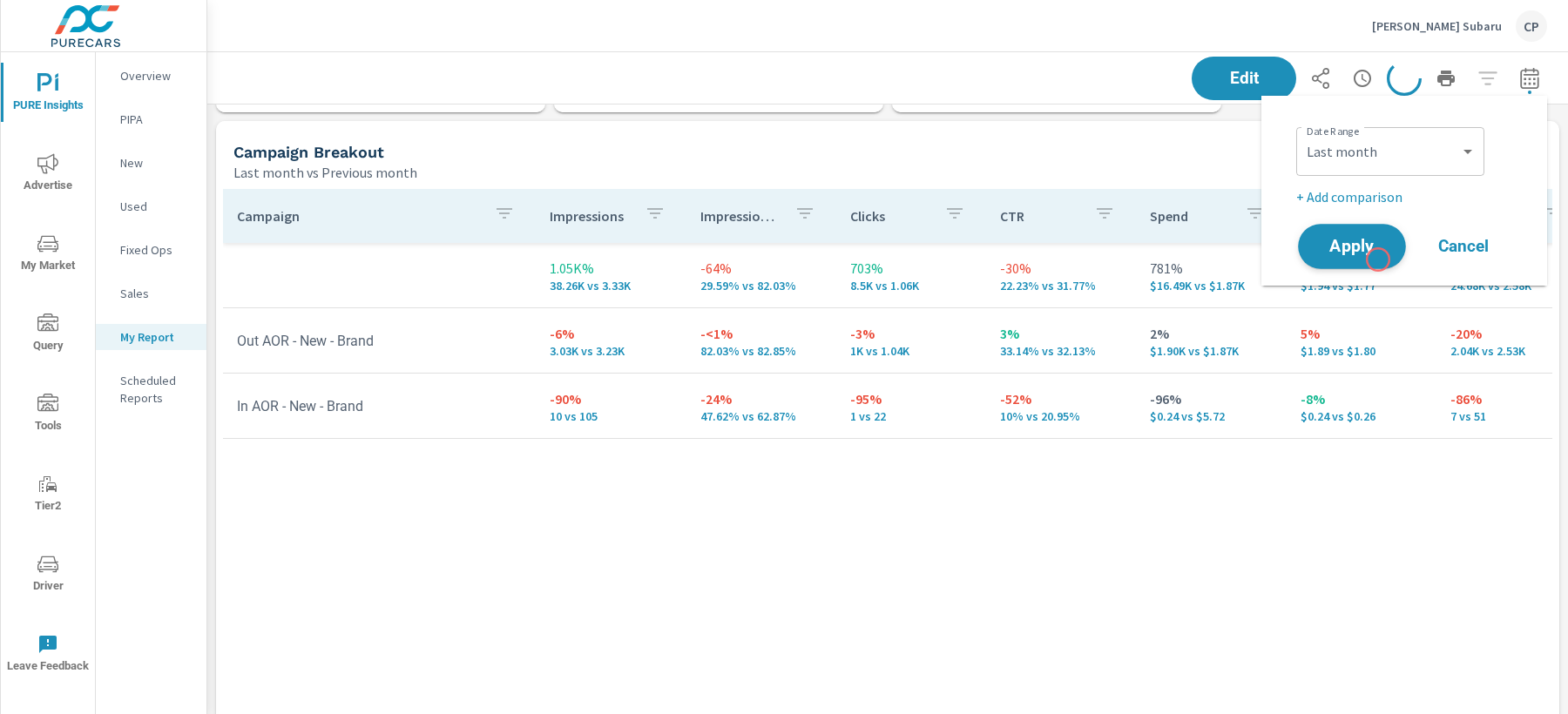
click at [1374, 255] on button "Apply" at bounding box center [1351, 246] width 108 height 46
